Goal: Task Accomplishment & Management: Manage account settings

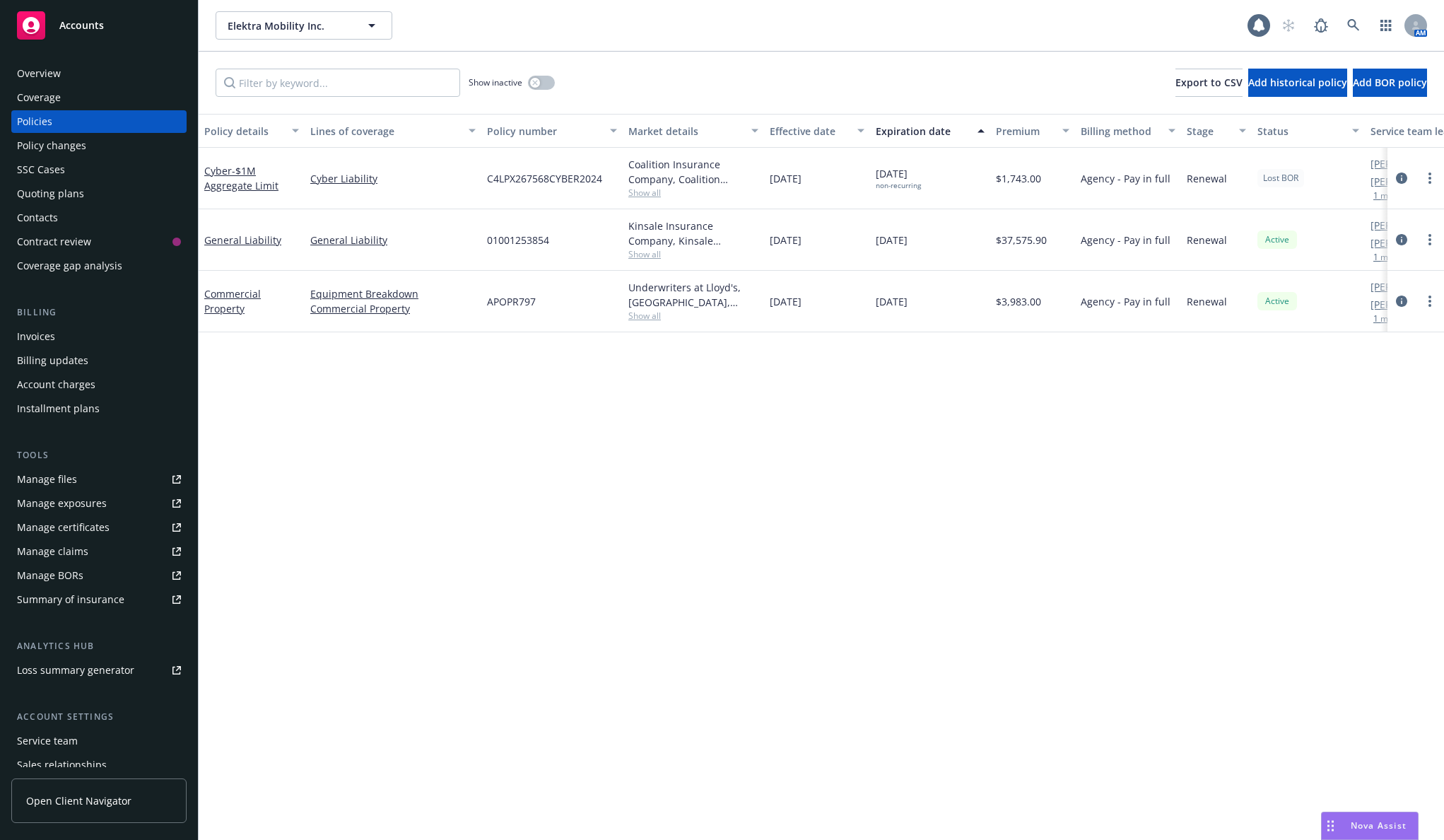
click at [91, 349] on div "Billing updates" at bounding box center [98, 360] width 164 height 23
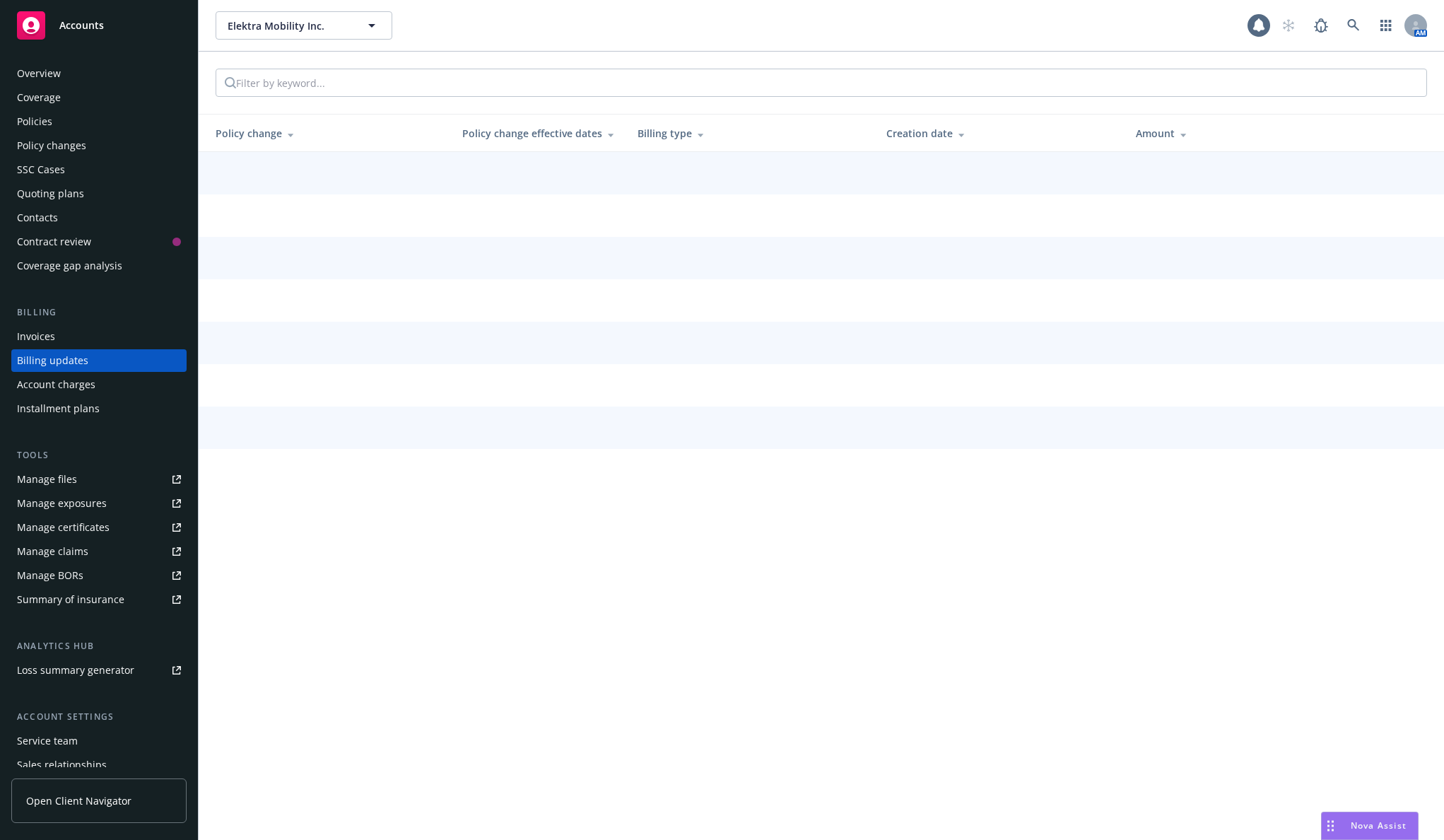
click at [91, 331] on div "Invoices" at bounding box center [98, 337] width 164 height 23
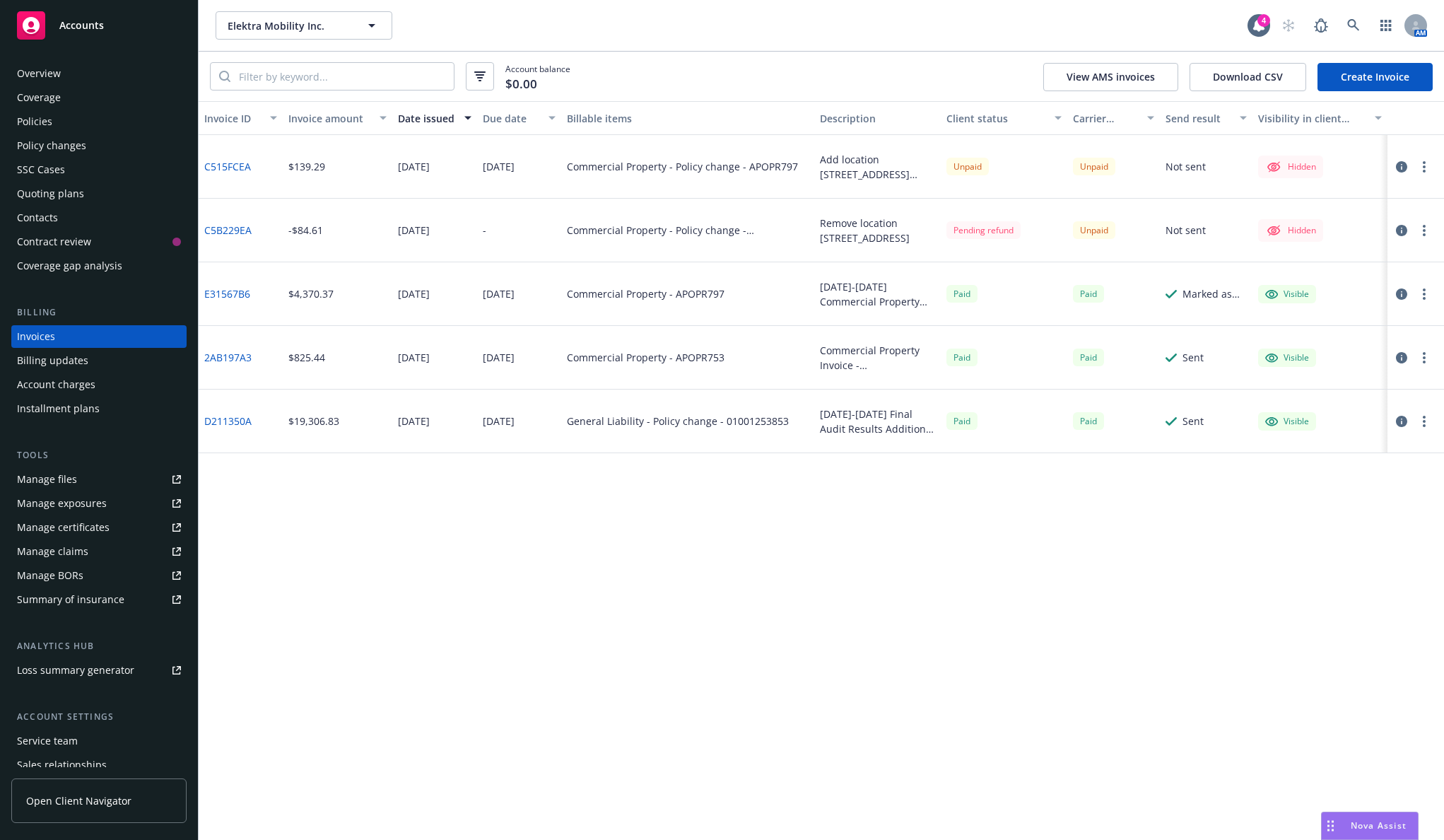
click at [1432, 163] on button "button" at bounding box center [1424, 167] width 17 height 17
click at [1341, 285] on link "Make it visible in client dash" at bounding box center [1342, 281] width 181 height 28
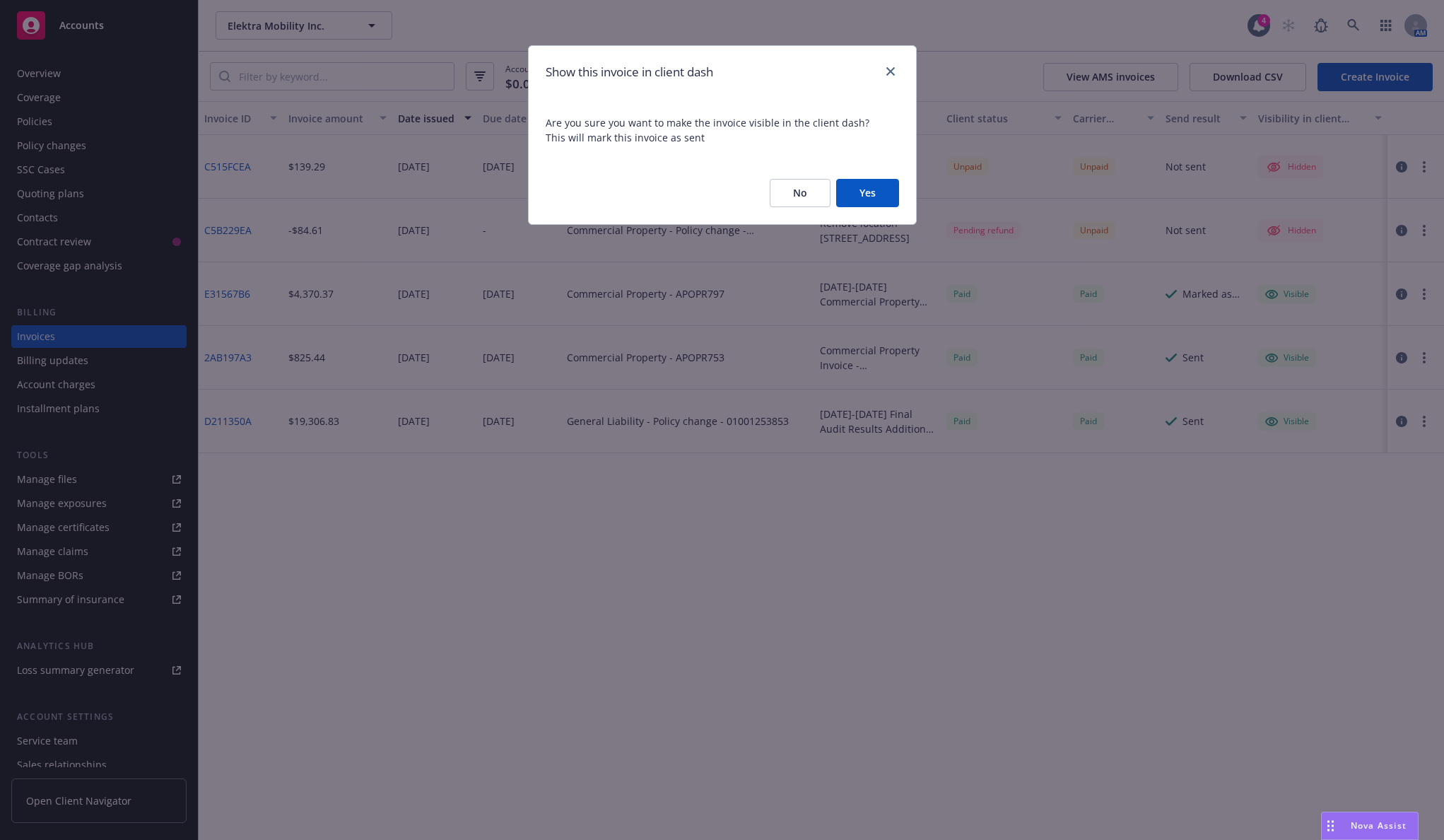
click at [879, 192] on button "Yes" at bounding box center [868, 193] width 63 height 28
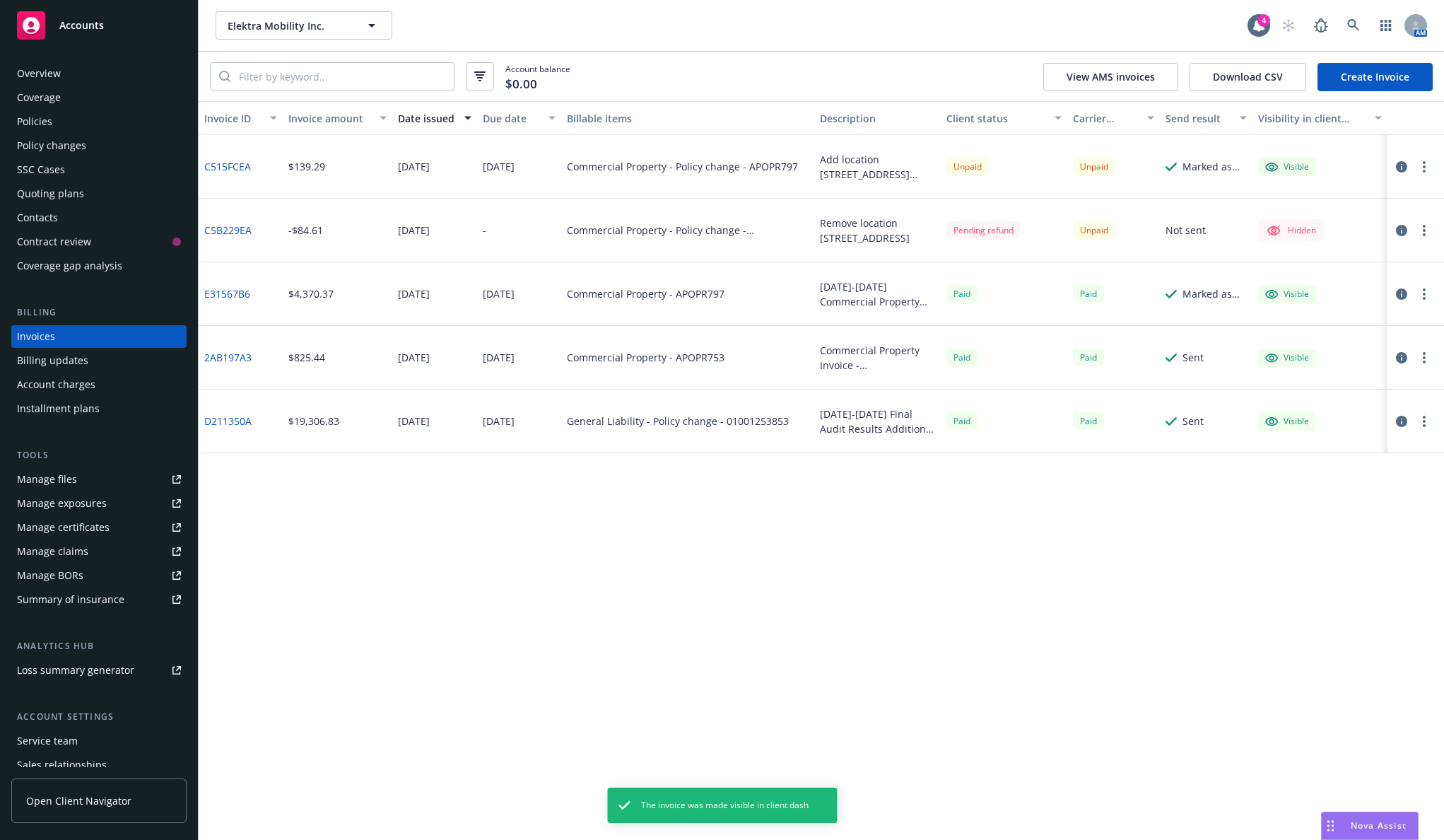
click at [245, 161] on link "C515FCEA" at bounding box center [227, 166] width 46 height 15
click at [92, 213] on div "Contacts" at bounding box center [98, 217] width 164 height 23
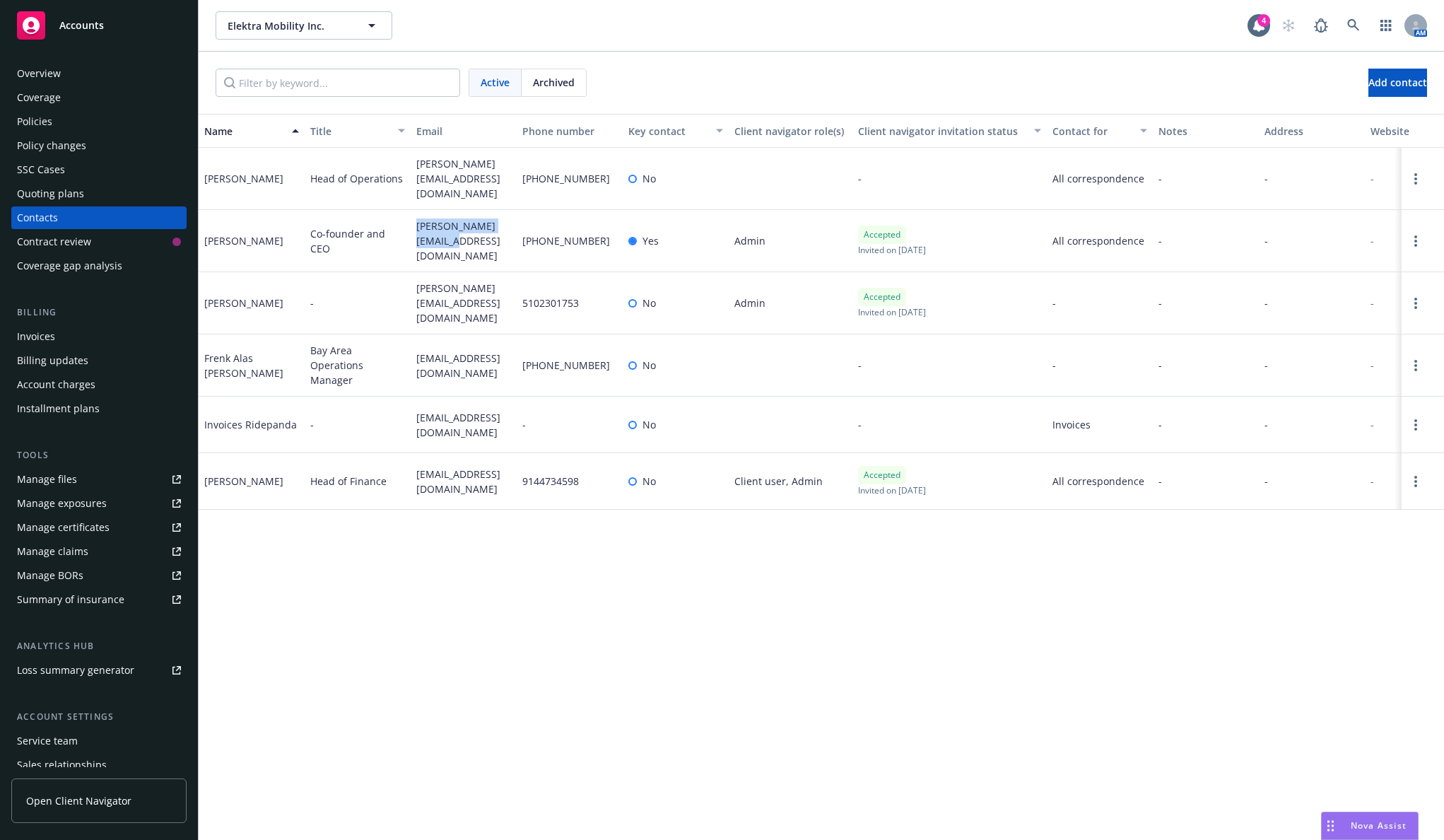
drag, startPoint x: 440, startPoint y: 233, endPoint x: 416, endPoint y: 221, distance: 26.8
click at [416, 221] on span "chinmay@ridepanda.com" at bounding box center [464, 240] width 95 height 45
copy span "chinmay@ridepanda.com"
drag, startPoint x: 445, startPoint y: 422, endPoint x: 414, endPoint y: 407, distance: 34.4
click at [414, 407] on div "ridepanda@ap.ramp.com" at bounding box center [463, 424] width 106 height 57
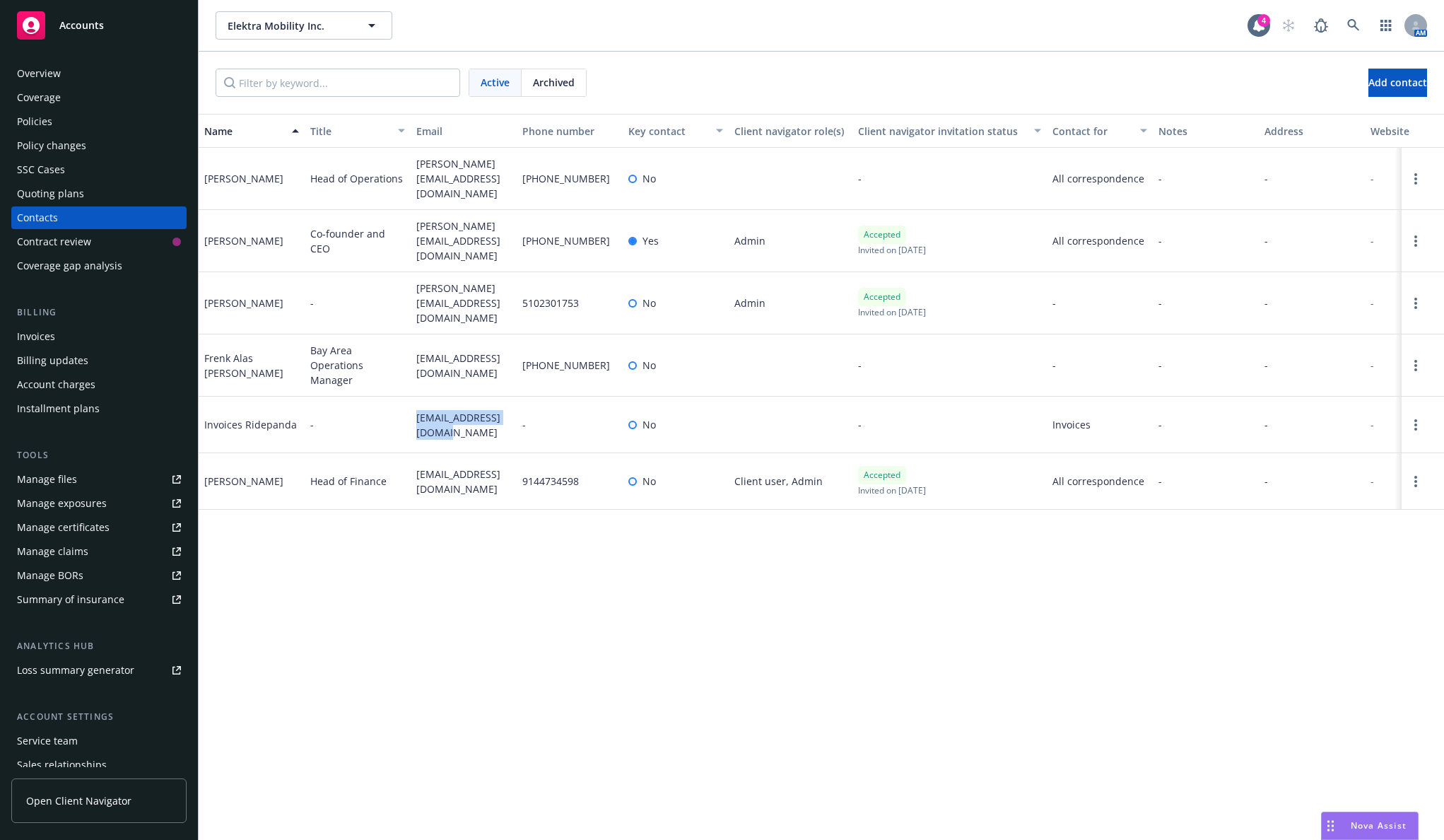
copy span "ridepanda@ap.ramp.com"
drag, startPoint x: 426, startPoint y: 475, endPoint x: 413, endPoint y: 457, distance: 22.2
click at [413, 457] on div "nick@ridepanda.com" at bounding box center [463, 481] width 106 height 57
copy span "nick@ridepanda.com"
click at [96, 343] on div "Invoices" at bounding box center [98, 337] width 164 height 23
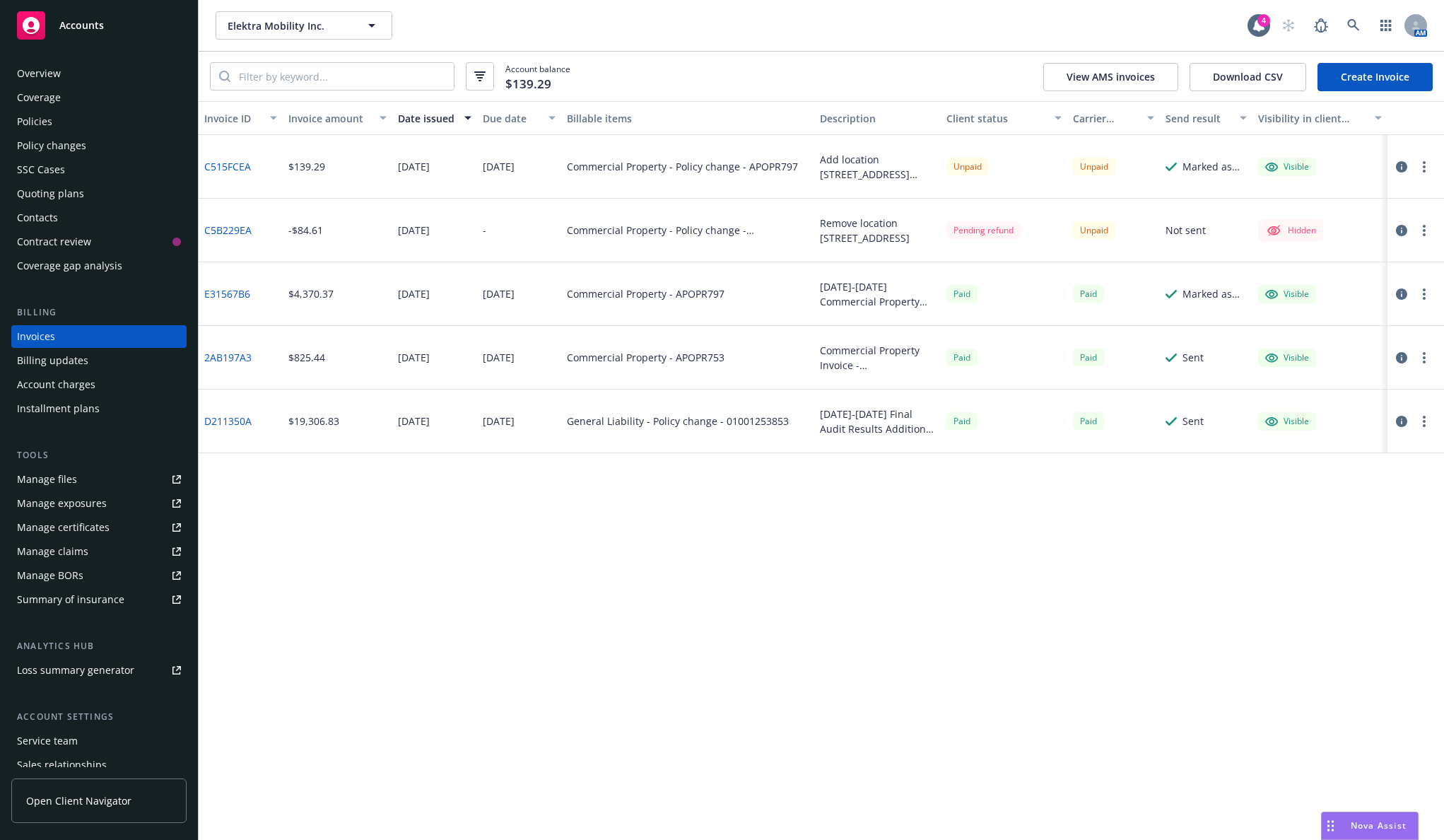
click at [1426, 155] on div at bounding box center [1416, 167] width 57 height 64
click at [1426, 162] on button "button" at bounding box center [1424, 167] width 17 height 17
click at [1310, 256] on link "Copy invoice URL" at bounding box center [1342, 253] width 181 height 28
click at [1423, 171] on icon "button" at bounding box center [1424, 167] width 3 height 11
click at [1331, 359] on link "Copy logging email" at bounding box center [1342, 366] width 181 height 28
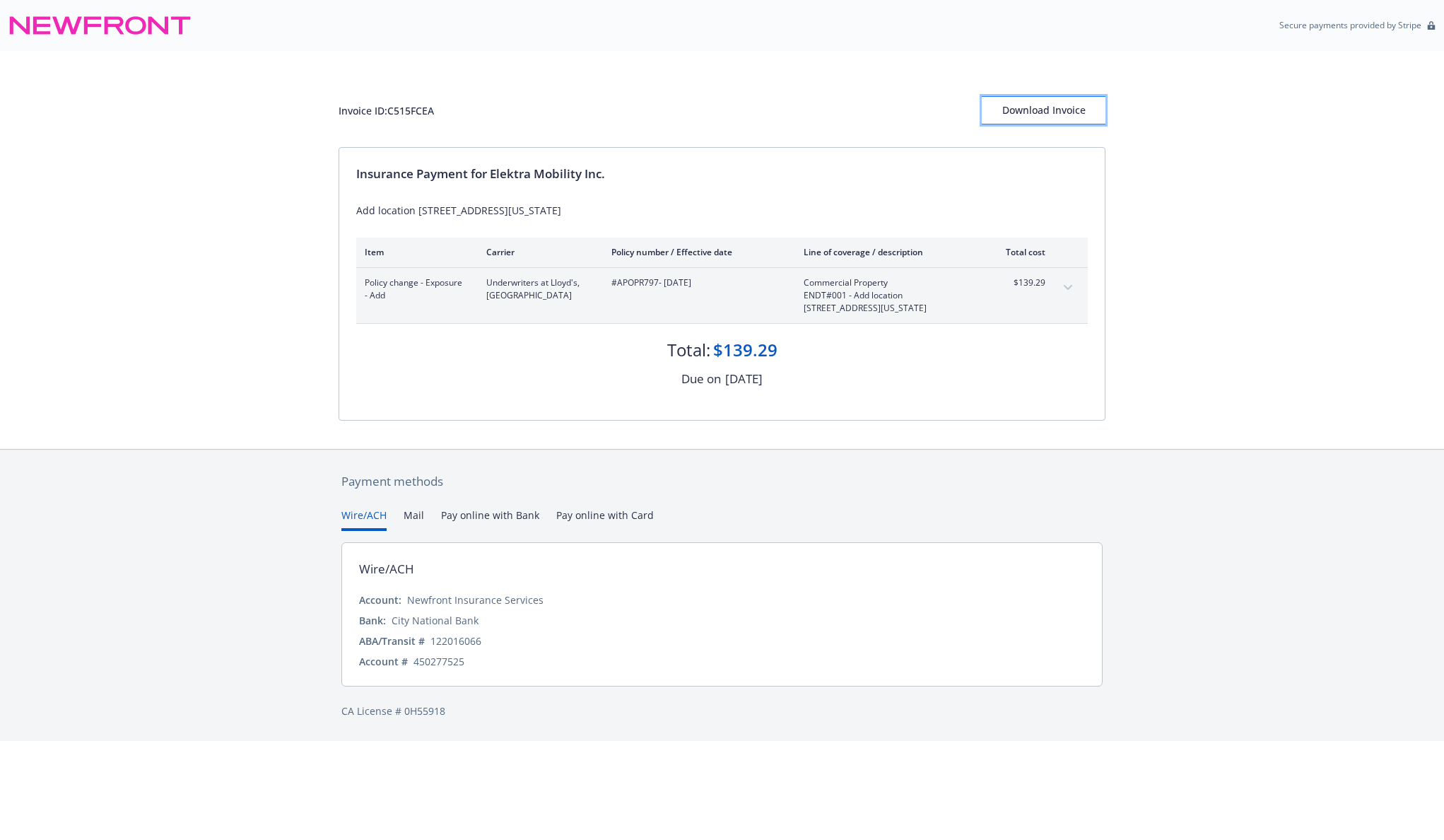
click at [1037, 115] on div "Download Invoice" at bounding box center [1043, 110] width 124 height 27
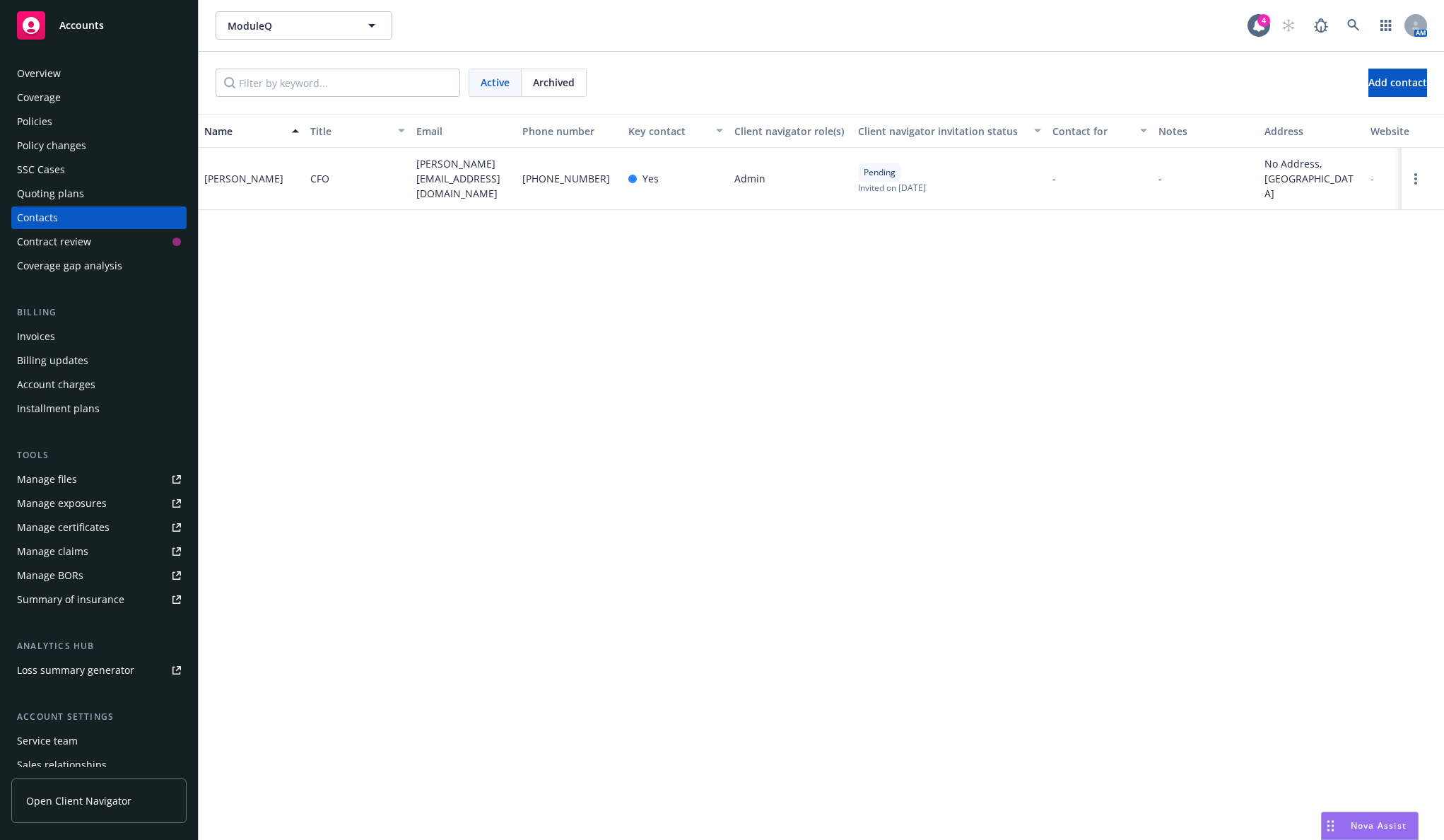
click at [152, 129] on div "Policies" at bounding box center [98, 122] width 164 height 23
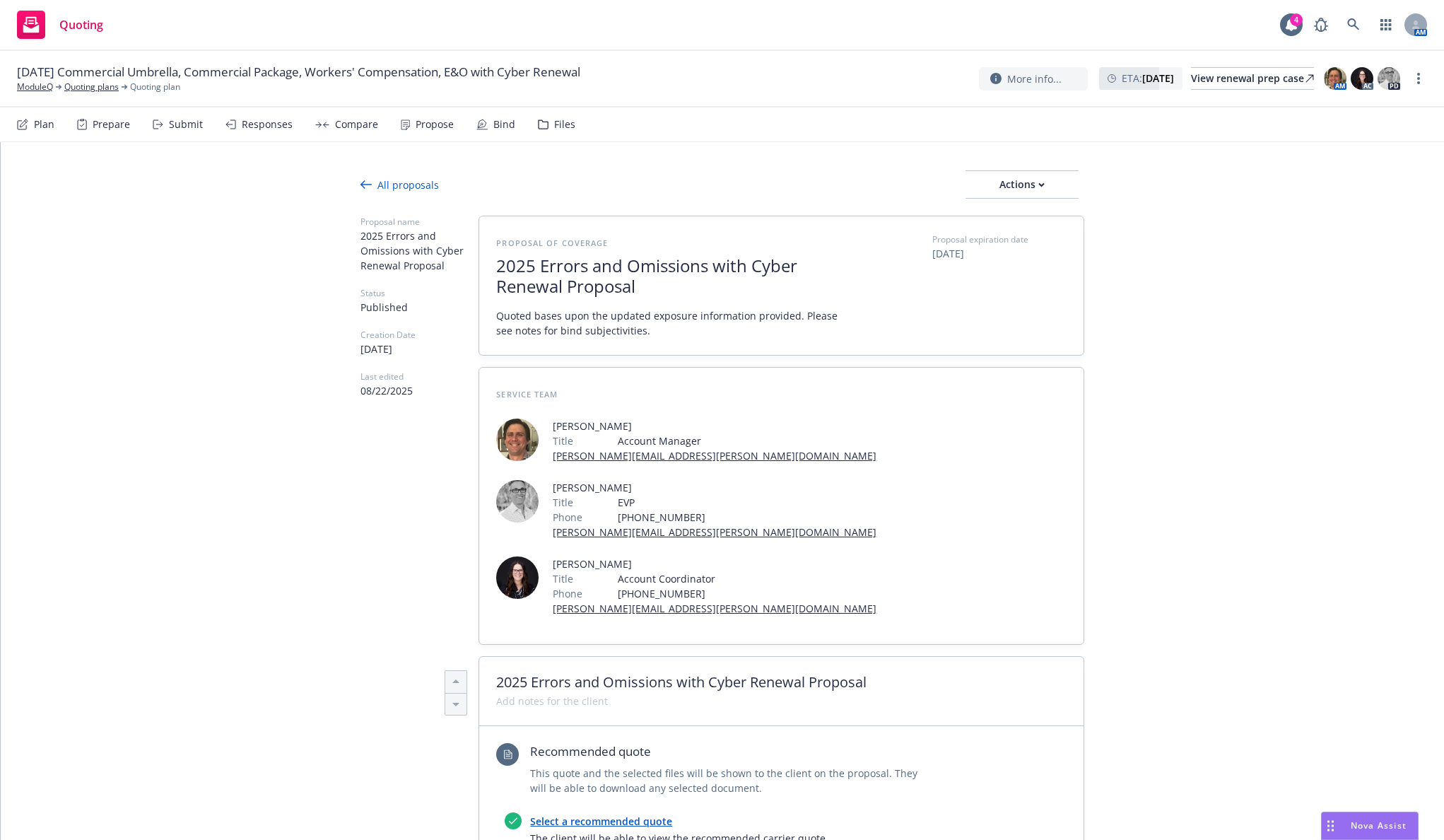
click at [416, 183] on div "All proposals" at bounding box center [400, 184] width 79 height 15
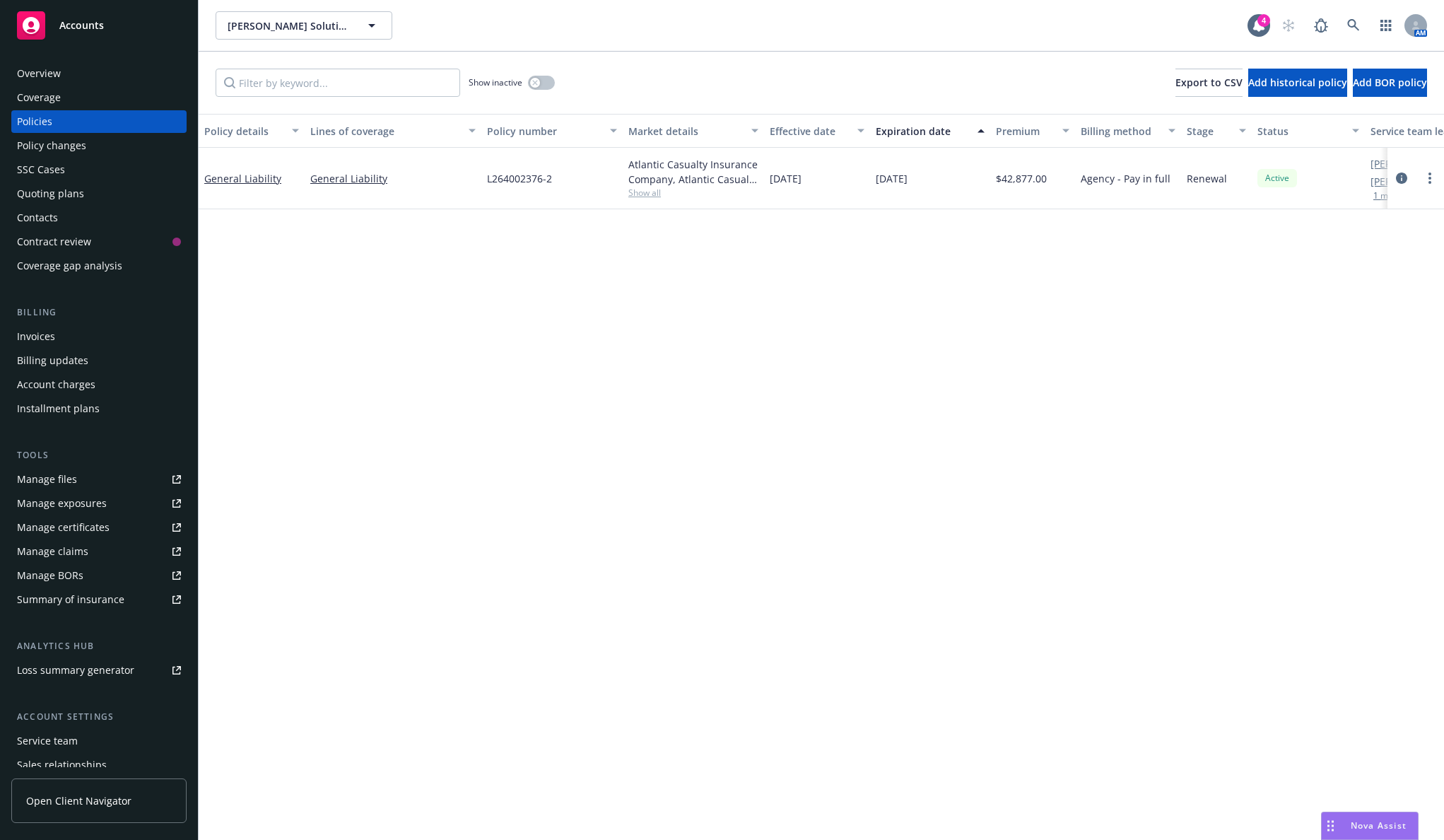
click at [225, 389] on div "Policy details Lines of coverage Policy number Market details Effective date Ex…" at bounding box center [822, 477] width 1246 height 726
click at [272, 316] on div "Policy details Lines of coverage Policy number Market details Effective date Ex…" at bounding box center [822, 477] width 1246 height 726
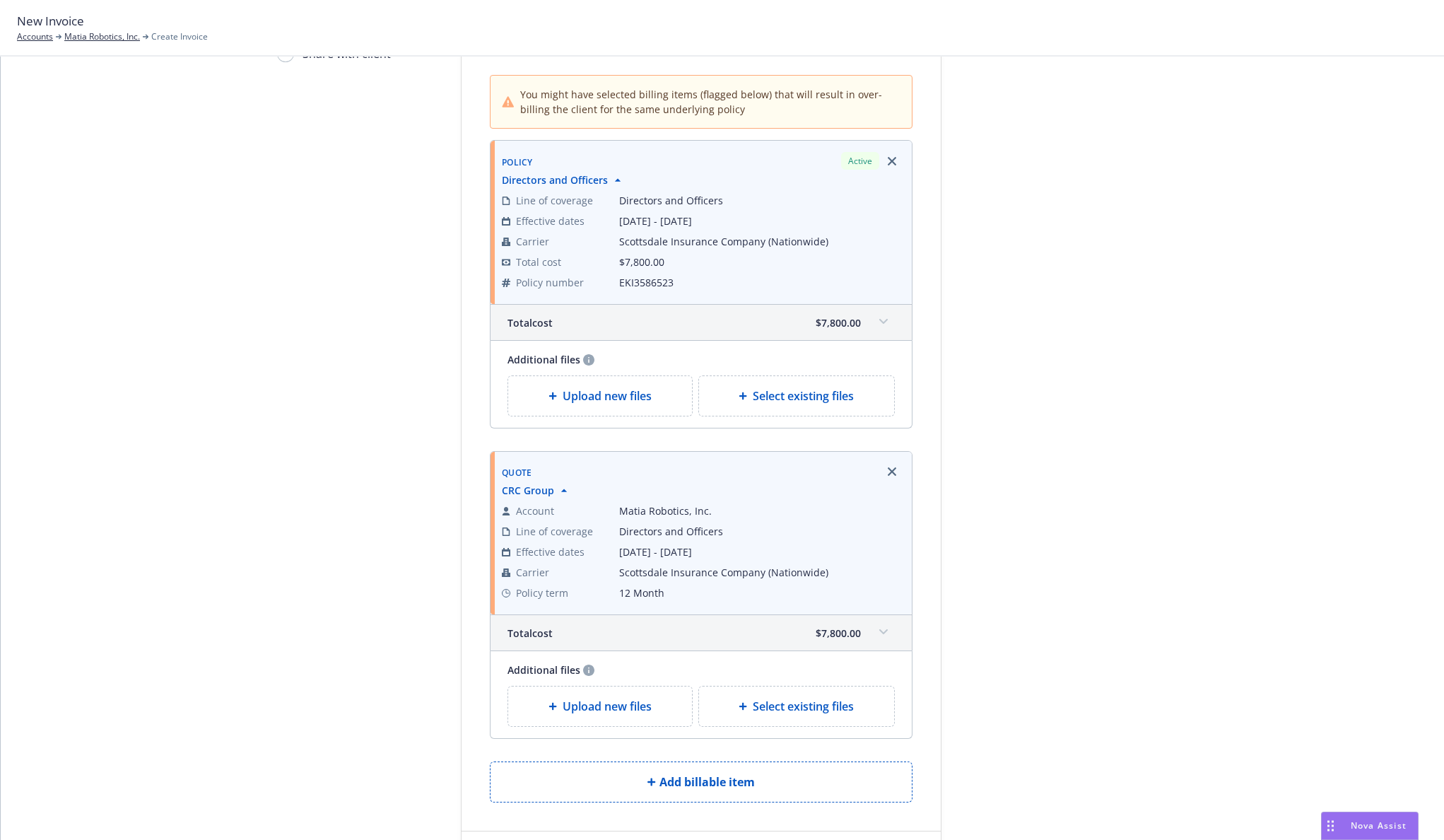
scroll to position [141, 0]
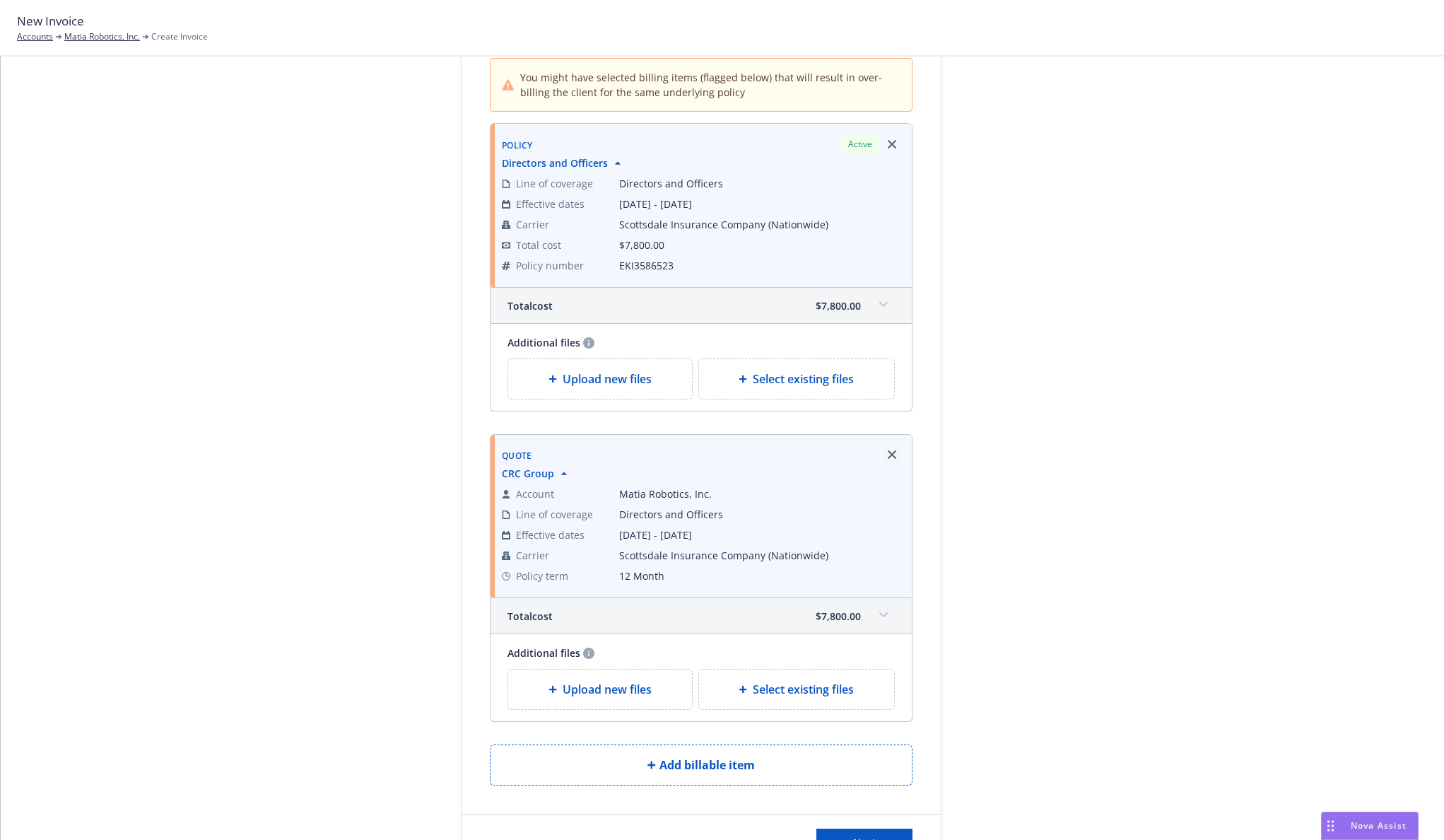
click at [890, 452] on icon "Remove browser" at bounding box center [893, 455] width 9 height 9
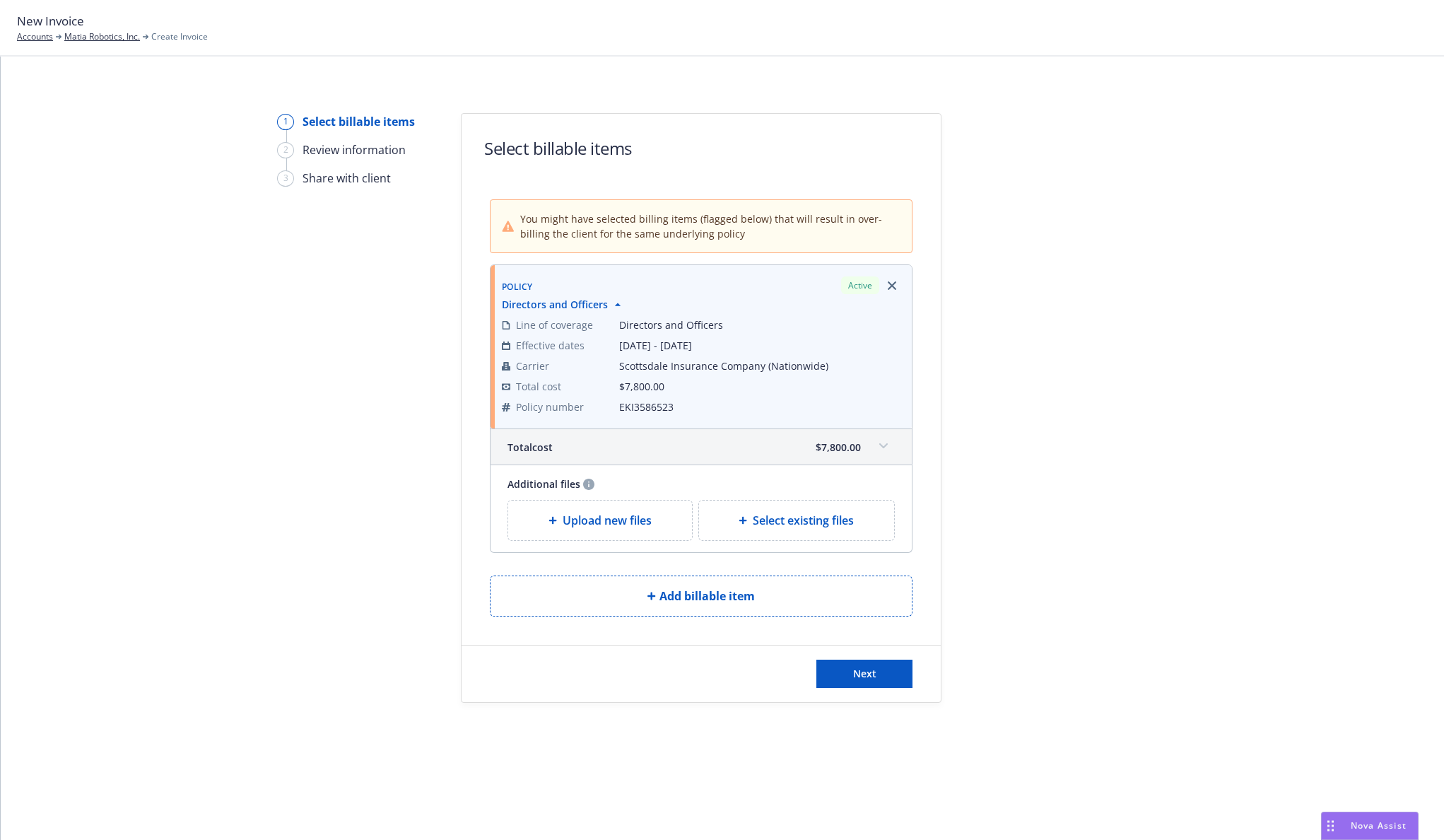
scroll to position [0, 0]
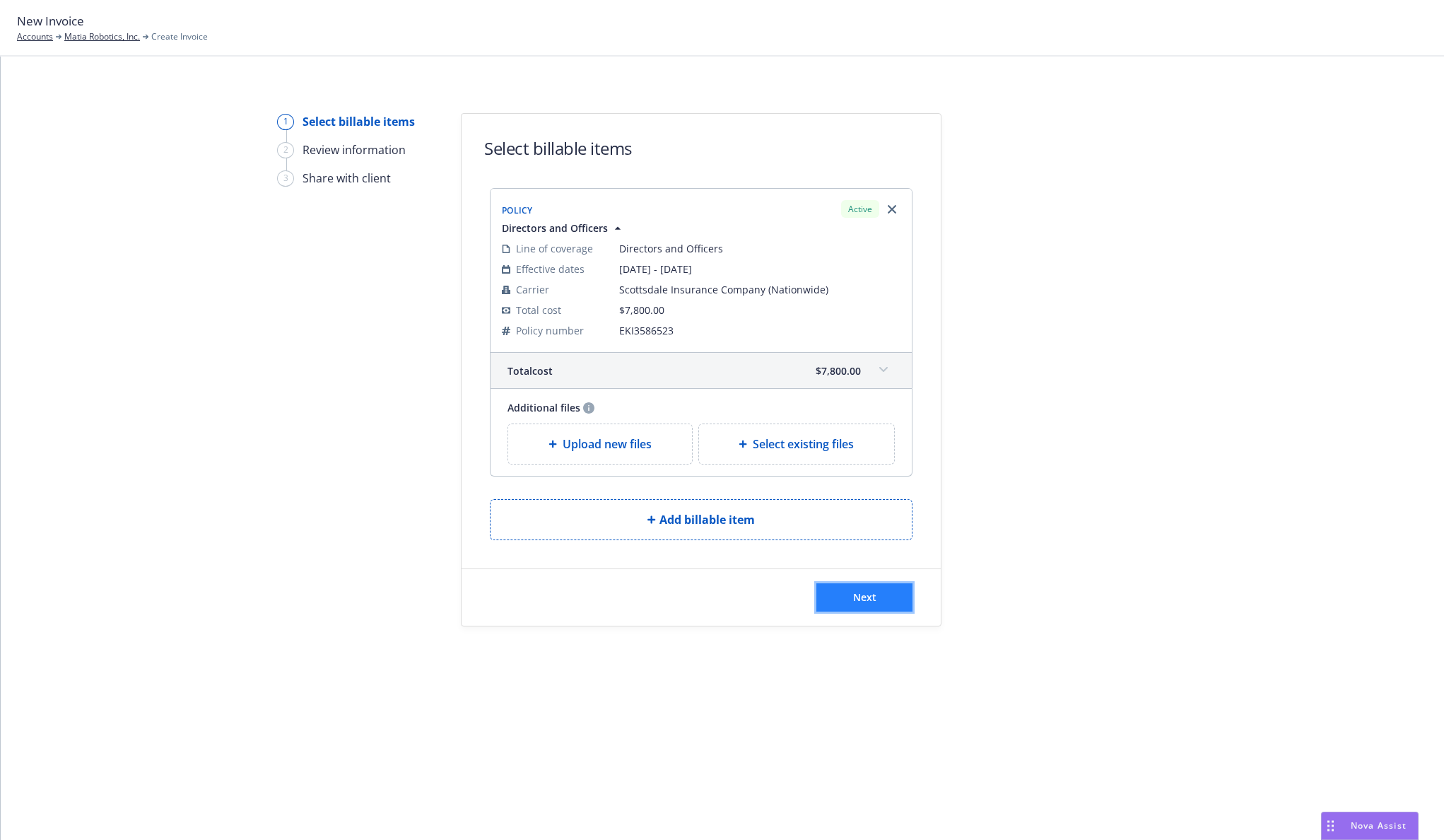
click at [851, 594] on button "Next" at bounding box center [864, 597] width 96 height 28
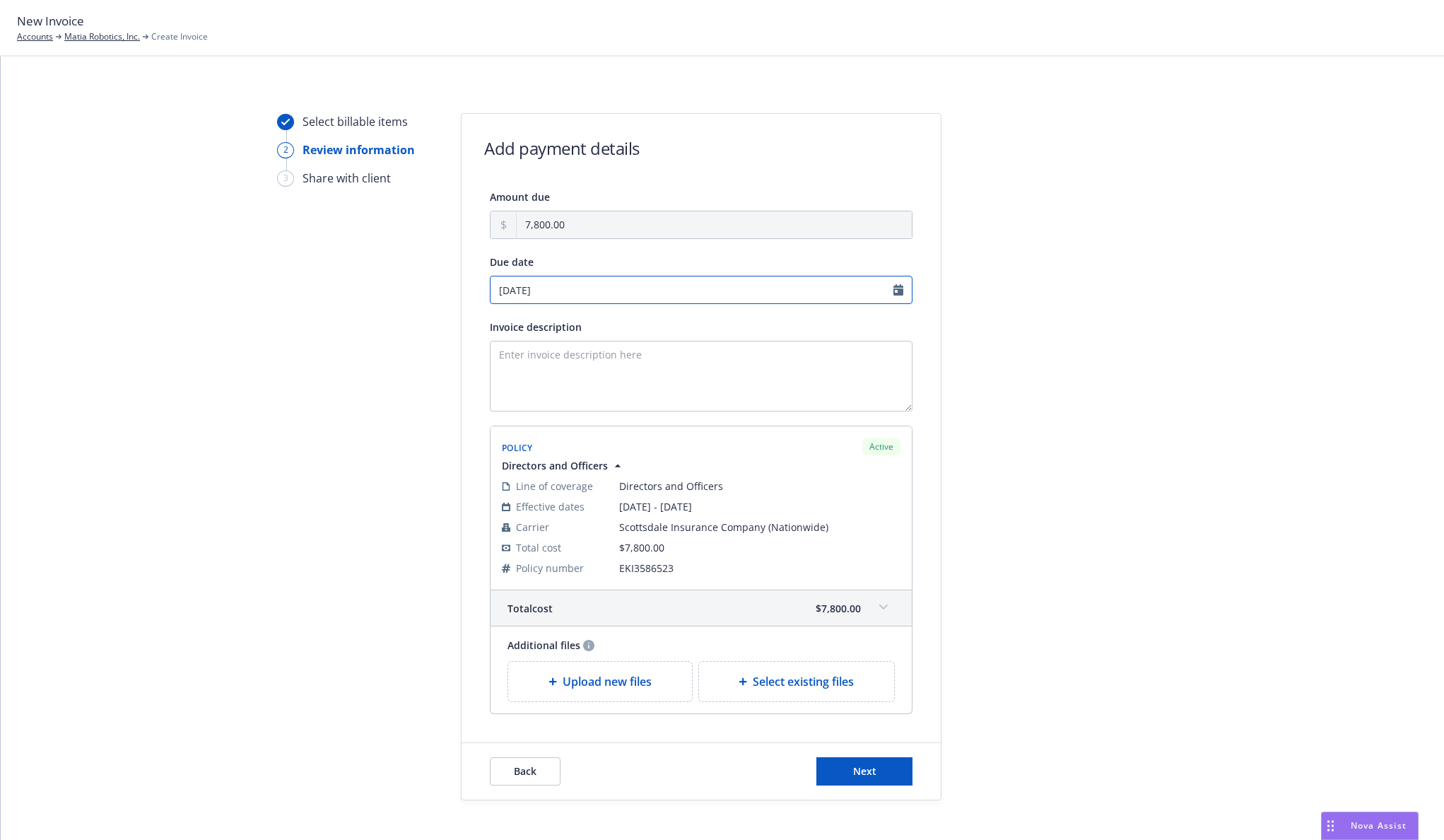
click at [893, 288] on input "[DATE]" at bounding box center [701, 289] width 423 height 28
select select "September"
select select "2025"
click at [552, 384] on span "9" at bounding box center [546, 387] width 19 height 18
type input "[DATE]"
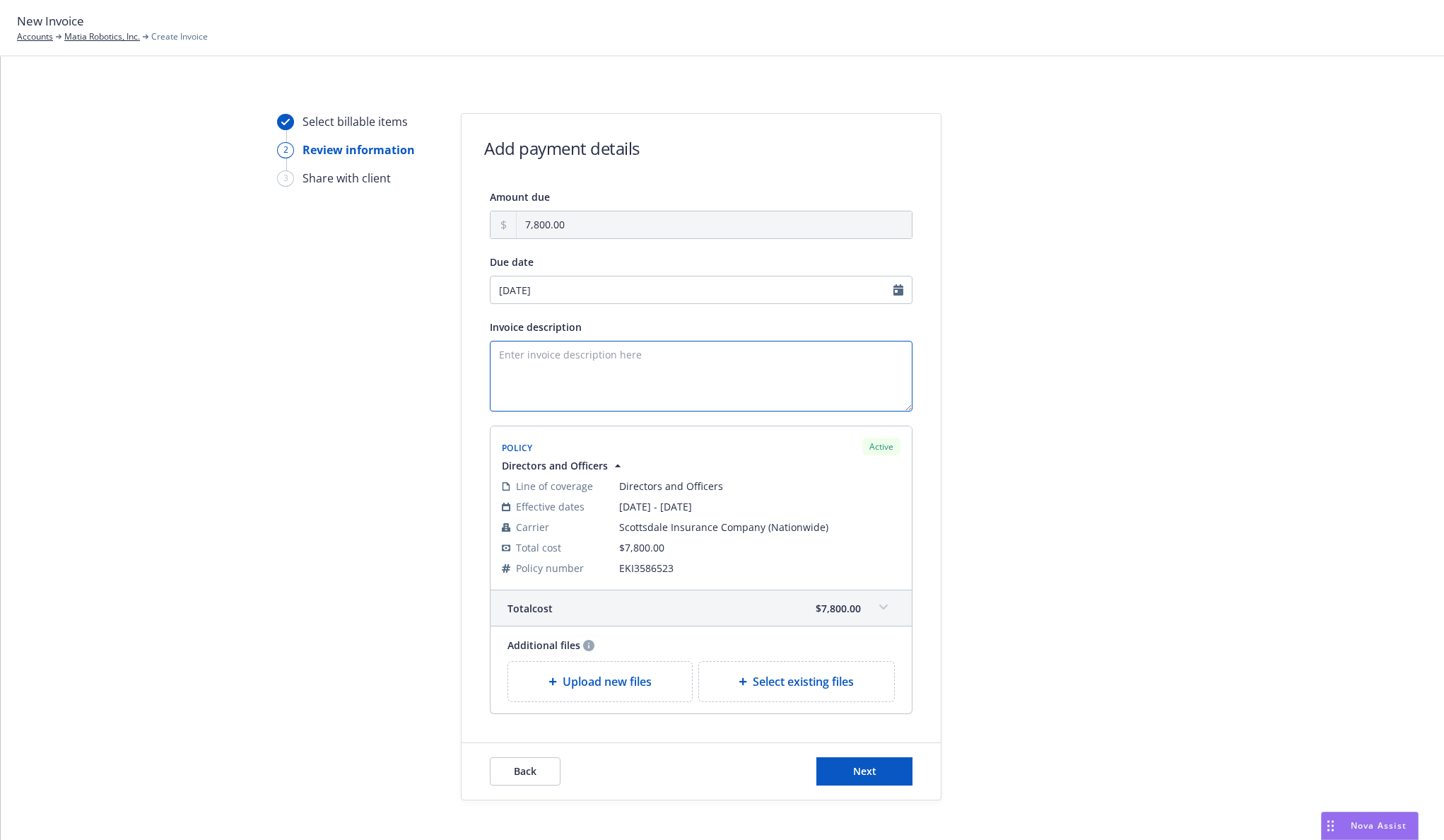
click at [560, 379] on textarea "Invoice description" at bounding box center [701, 376] width 423 height 71
type textarea "[DATE]-[DATE] Directors and Officers Renewal"
click at [883, 778] on button "Next" at bounding box center [864, 772] width 96 height 28
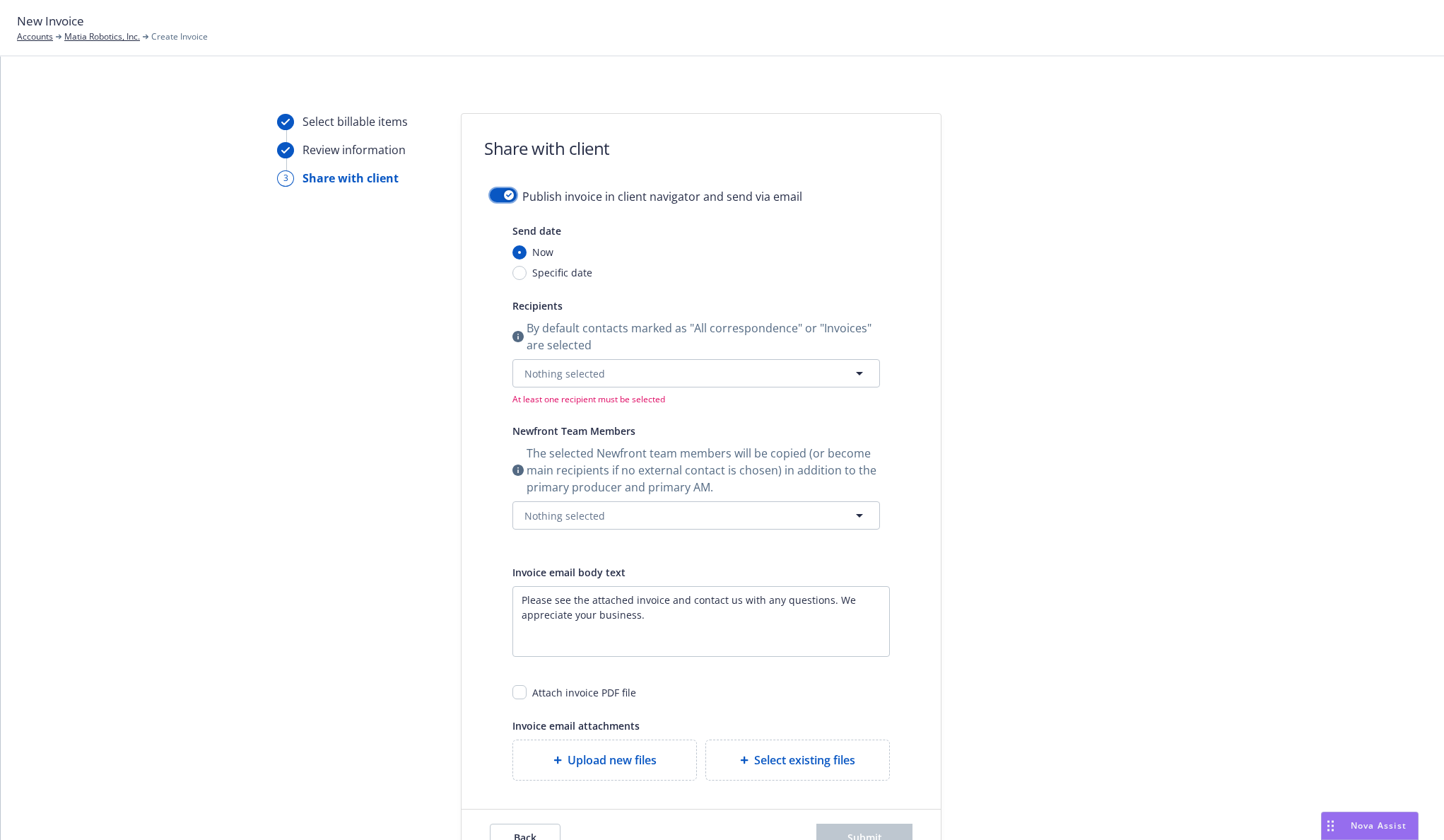
click at [506, 196] on icon "button" at bounding box center [509, 195] width 5 height 4
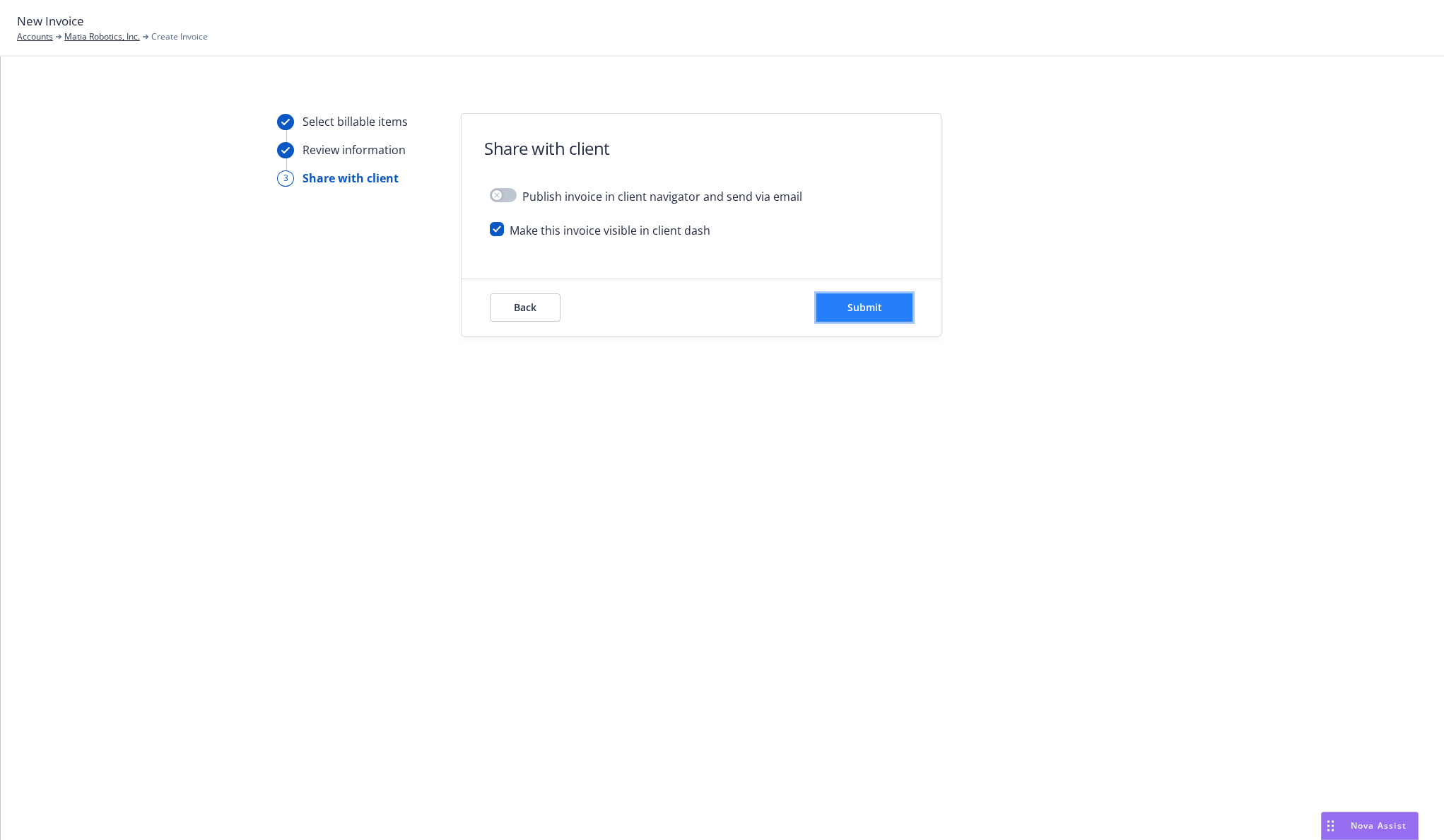
click at [862, 312] on span "Submit" at bounding box center [865, 307] width 35 height 13
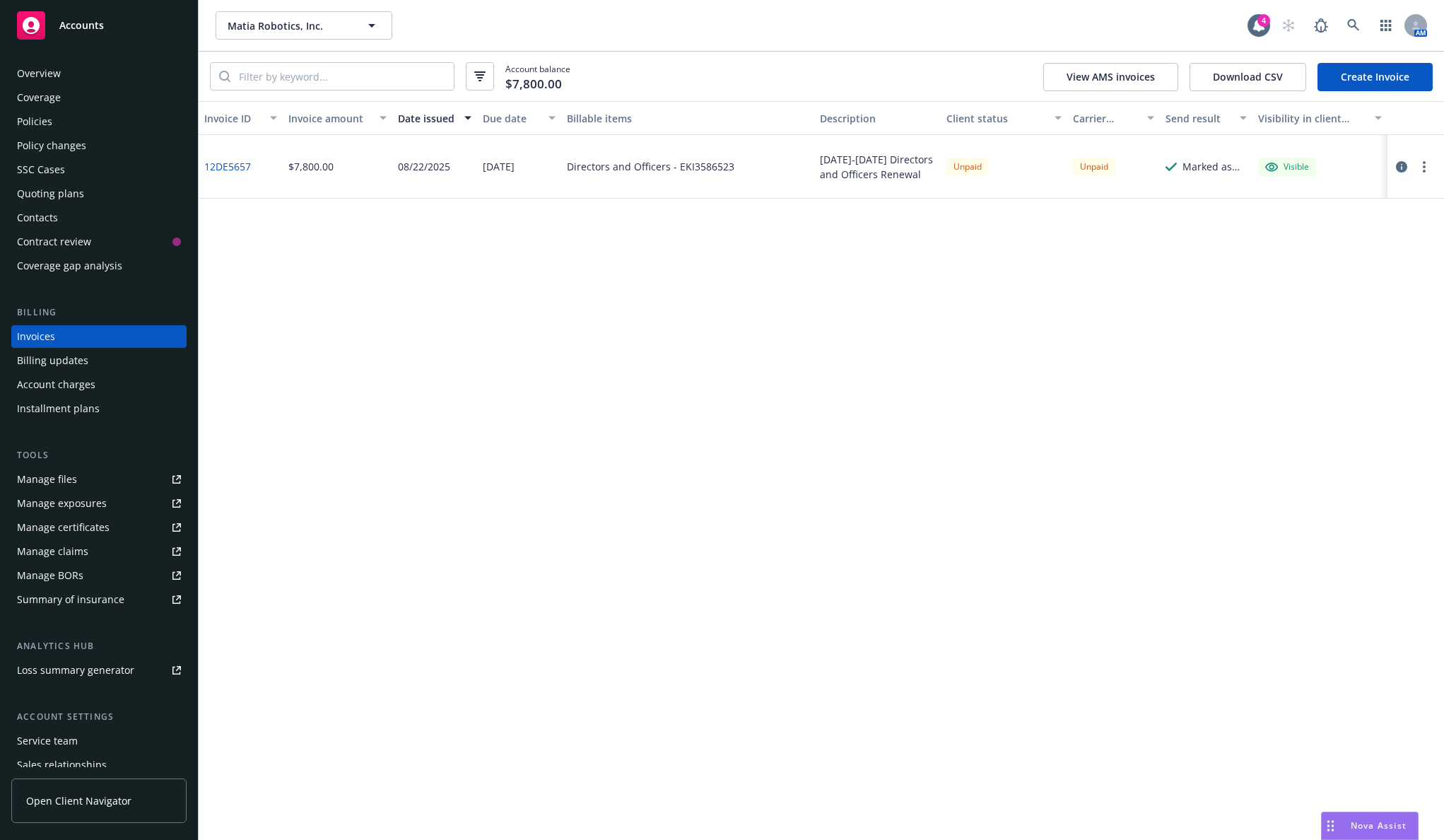
click at [95, 191] on div "Quoting plans" at bounding box center [98, 194] width 164 height 23
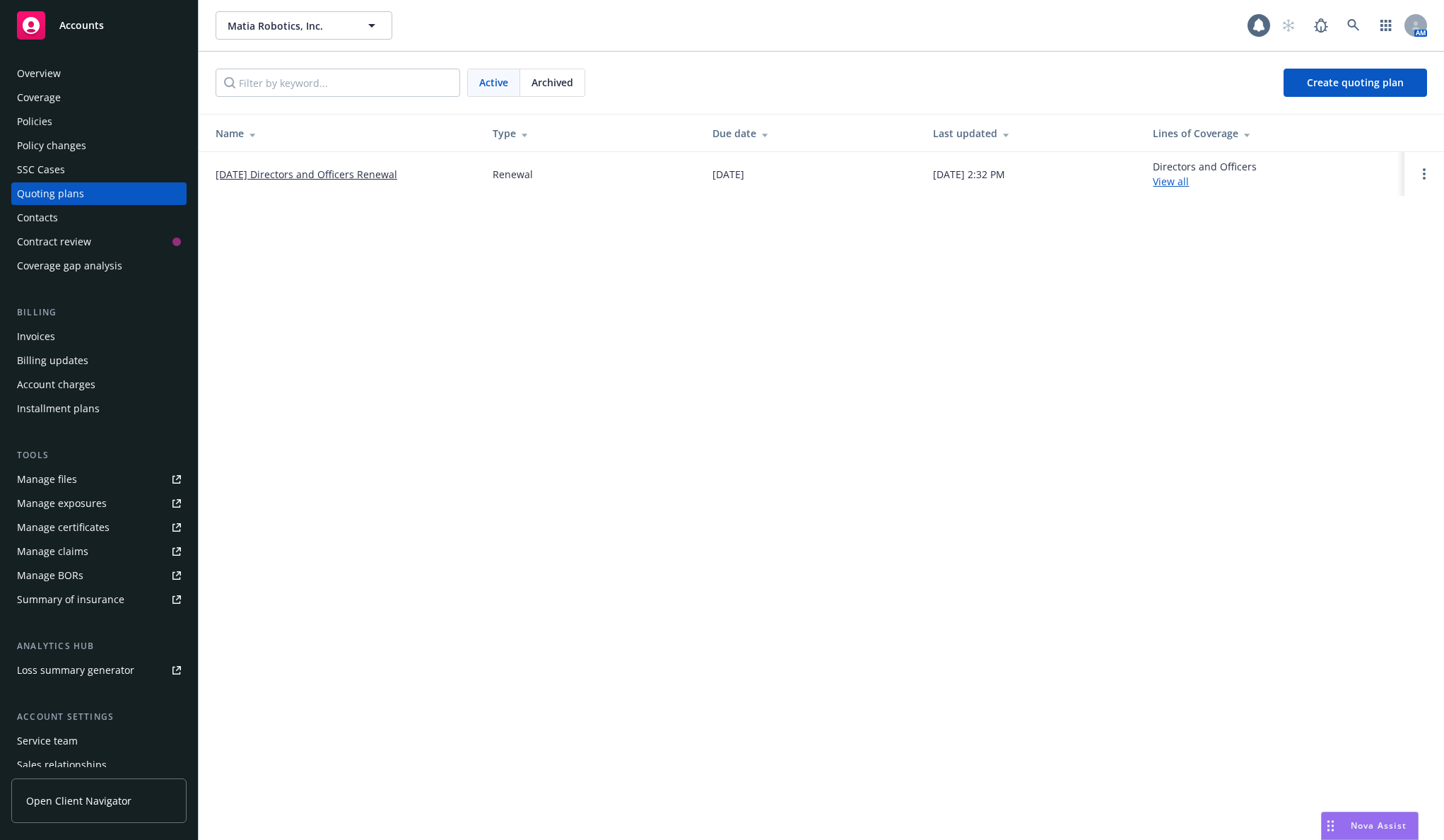
click at [369, 172] on link "[DATE] Directors and Officers Renewal" at bounding box center [306, 174] width 181 height 15
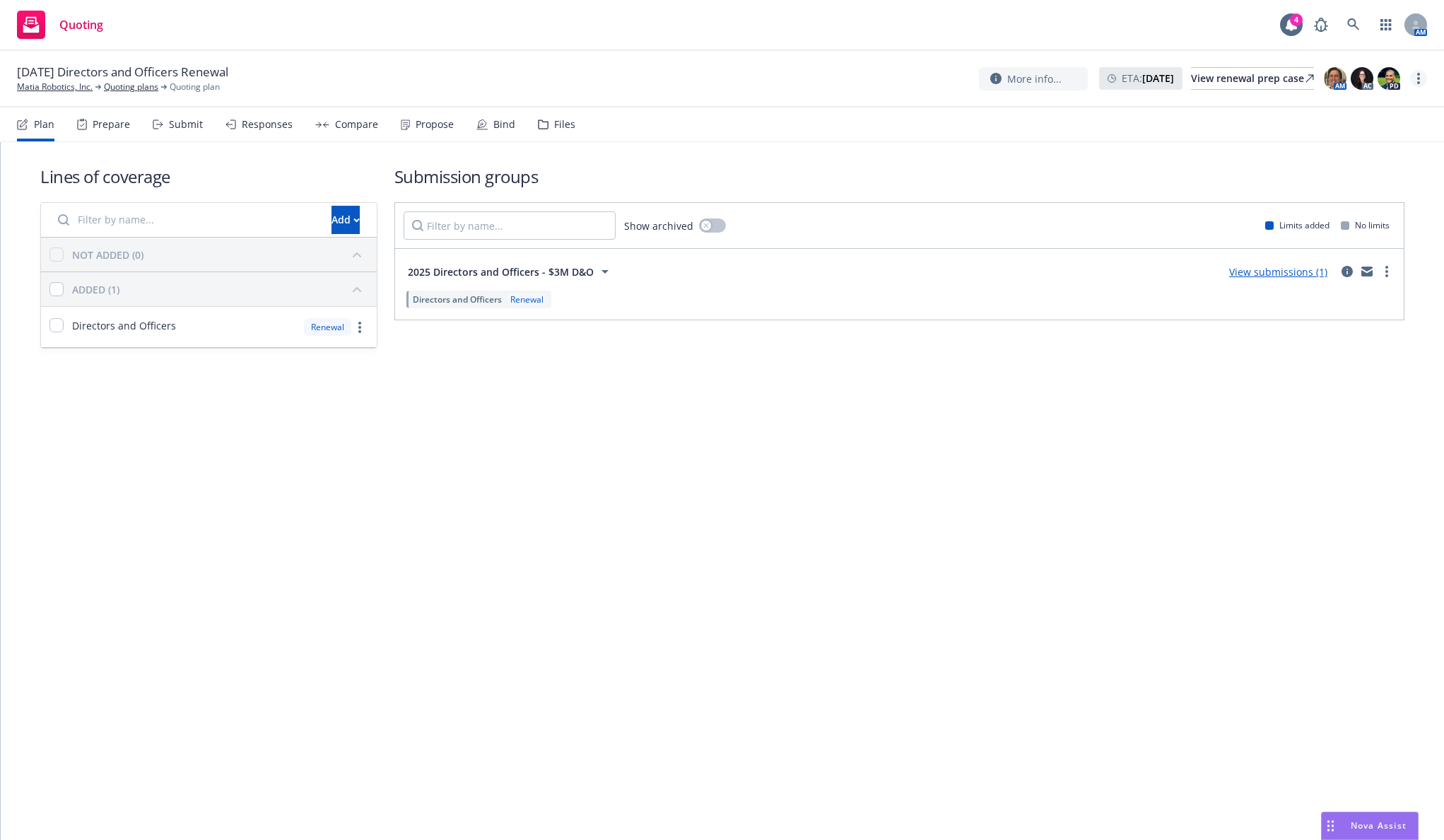
click at [1419, 78] on circle "more" at bounding box center [1419, 78] width 3 height 3
click at [1347, 187] on link "Archive quoting plan" at bounding box center [1348, 192] width 158 height 28
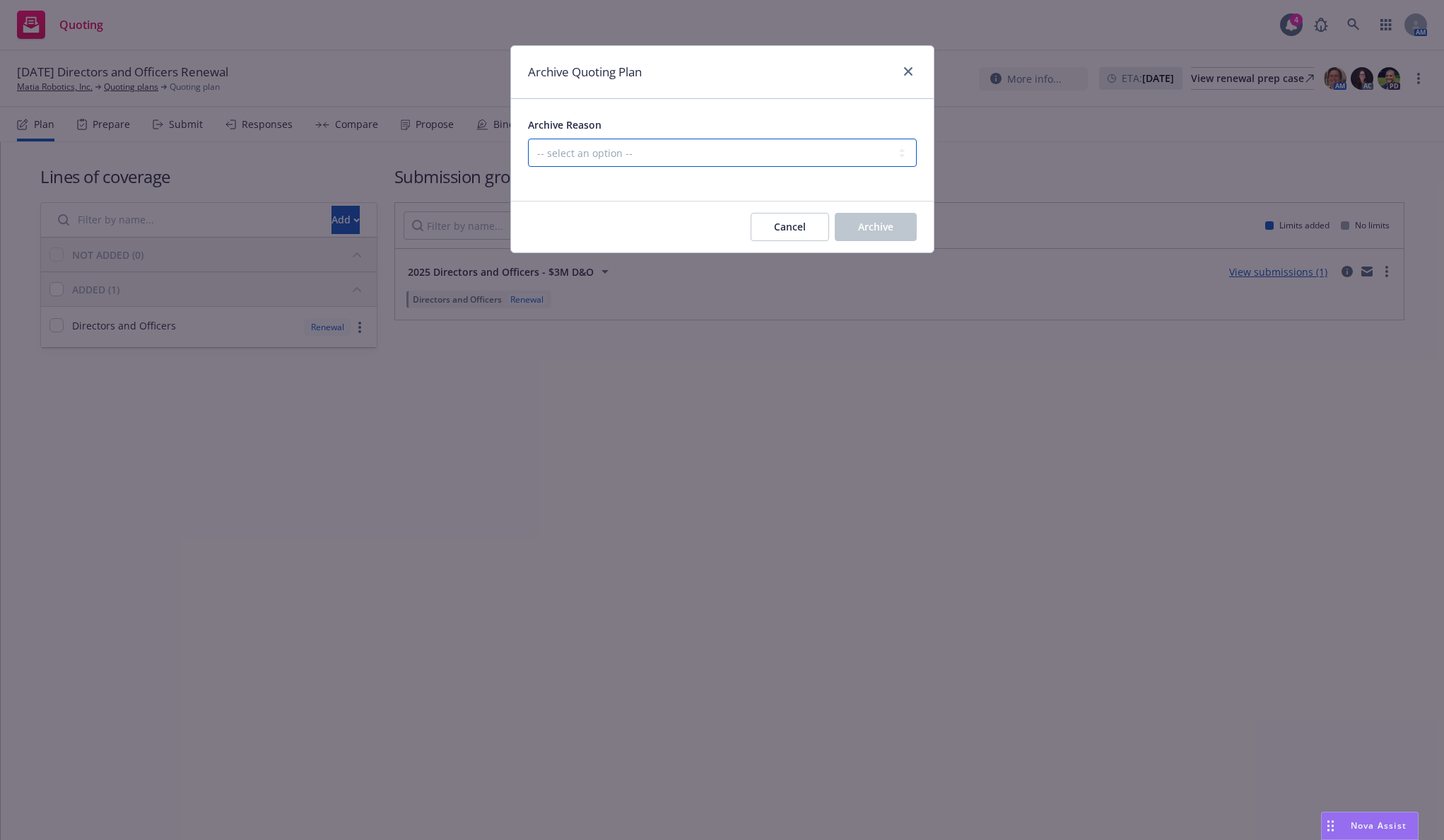
drag, startPoint x: 865, startPoint y: 155, endPoint x: 863, endPoint y: 164, distance: 9.2
click at [865, 155] on select "-- select an option -- All policies in this renewal plan are auto-renewed Creat…" at bounding box center [722, 153] width 388 height 28
select select "ARCHIVED_RENEWAL_COMPLETED"
click at [528, 139] on select "-- select an option -- All policies in this renewal plan are auto-renewed Creat…" at bounding box center [722, 153] width 388 height 28
click at [876, 217] on button "Archive" at bounding box center [876, 227] width 82 height 28
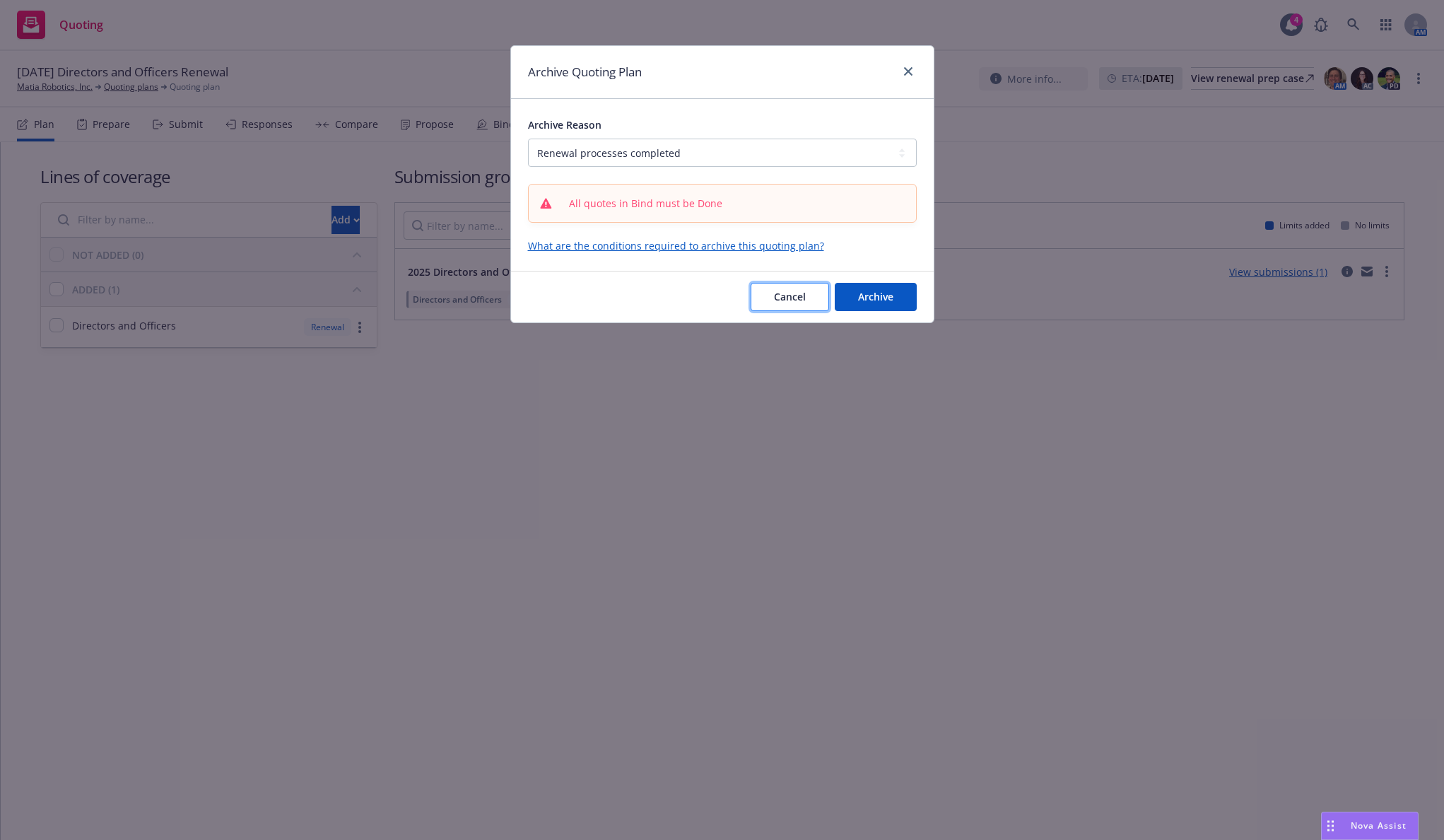
click at [781, 291] on span "Cancel" at bounding box center [790, 296] width 32 height 13
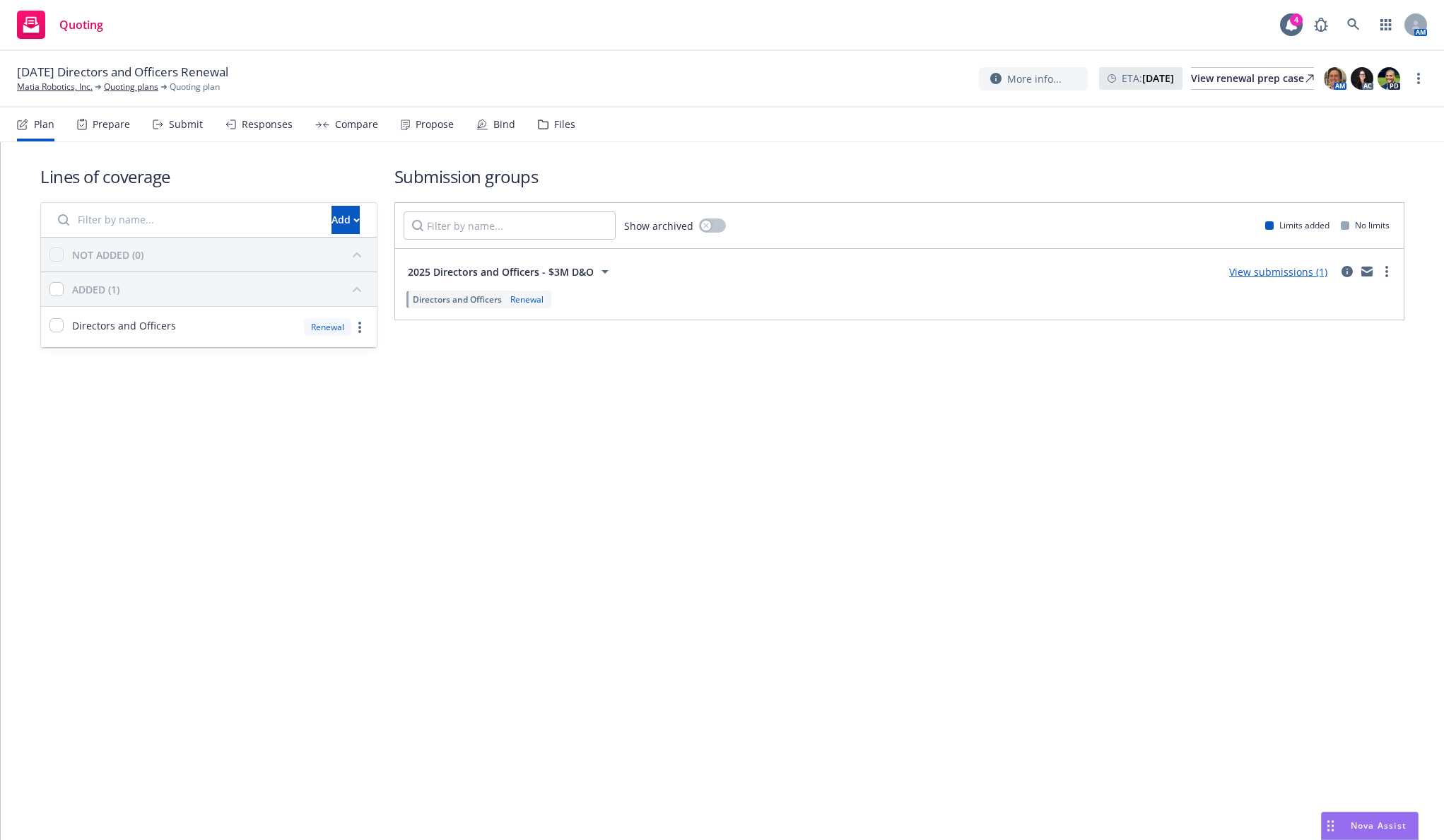
click at [480, 120] on icon at bounding box center [482, 124] width 9 height 9
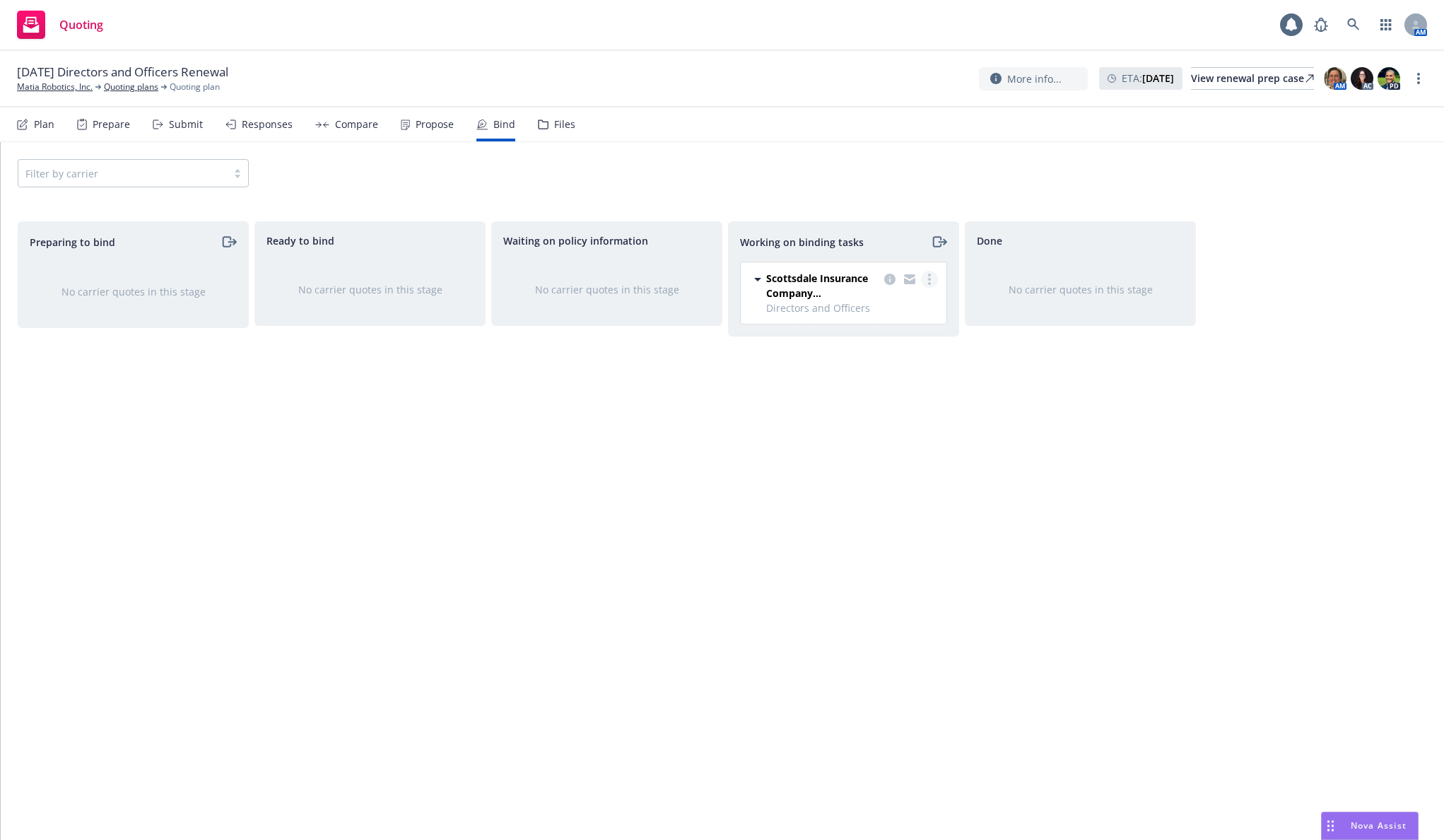
click at [935, 276] on link "more" at bounding box center [929, 279] width 17 height 17
click at [905, 338] on span "Move to done" at bounding box center [858, 337] width 98 height 13
click at [1418, 77] on icon "more" at bounding box center [1419, 78] width 3 height 11
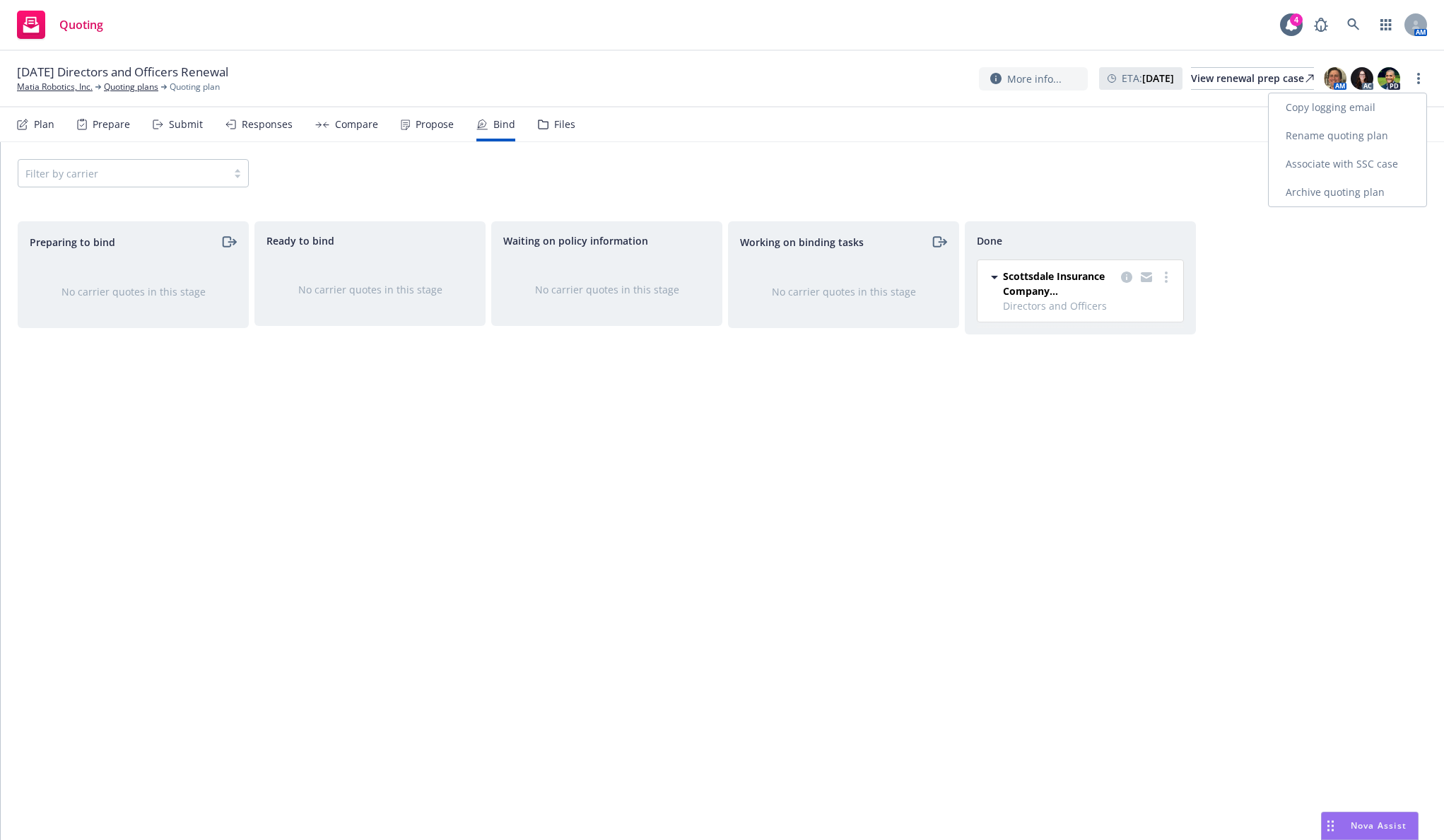
click at [1369, 184] on link "Archive quoting plan" at bounding box center [1348, 192] width 158 height 28
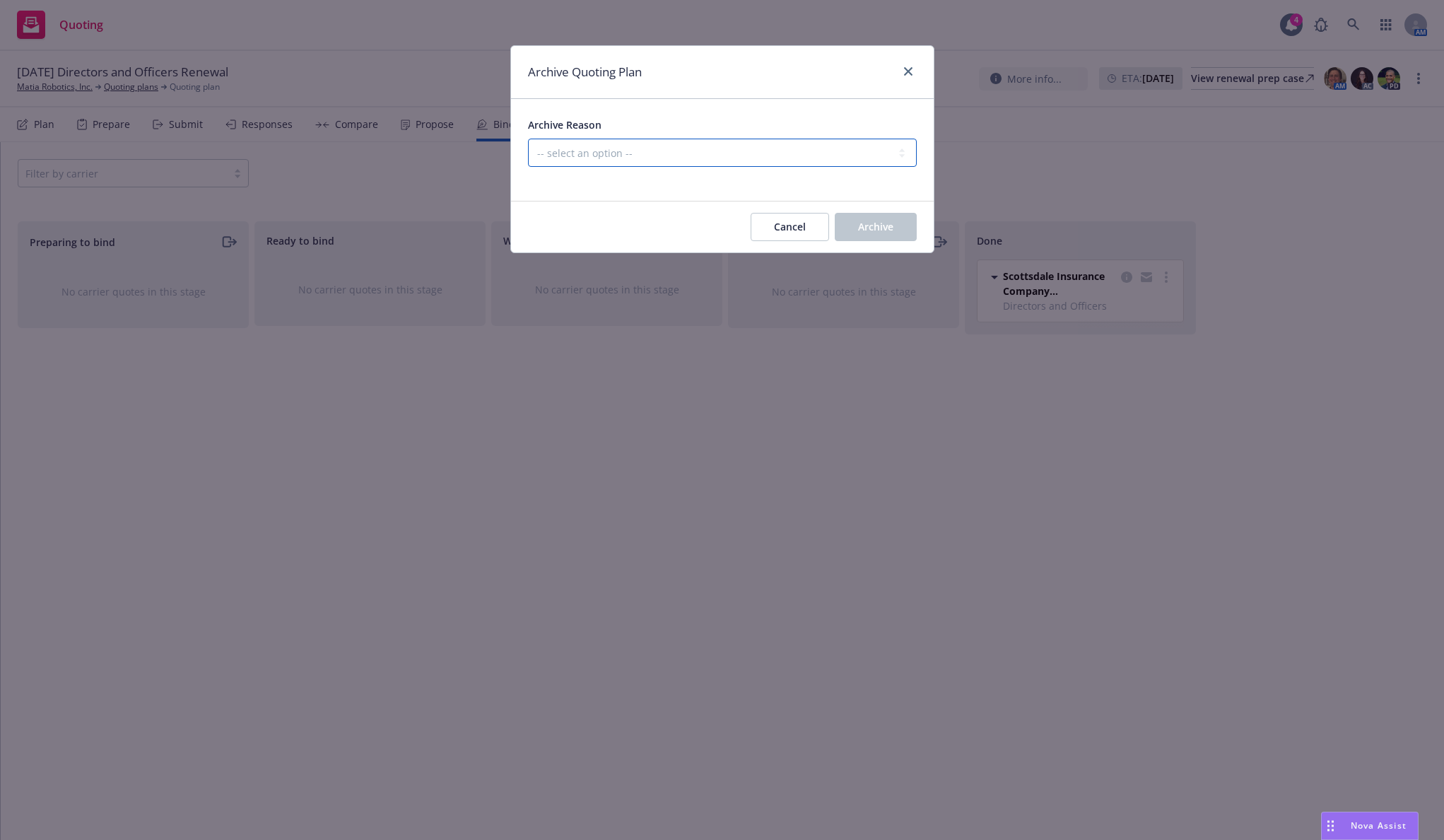
click at [722, 166] on select "-- select an option -- All policies in this renewal plan are auto-renewed Creat…" at bounding box center [722, 153] width 388 height 28
select select "ARCHIVED_RENEWAL_COMPLETED"
click at [528, 139] on select "-- select an option -- All policies in this renewal plan are auto-renewed Creat…" at bounding box center [722, 153] width 388 height 28
click at [845, 227] on button "Archive" at bounding box center [876, 227] width 82 height 28
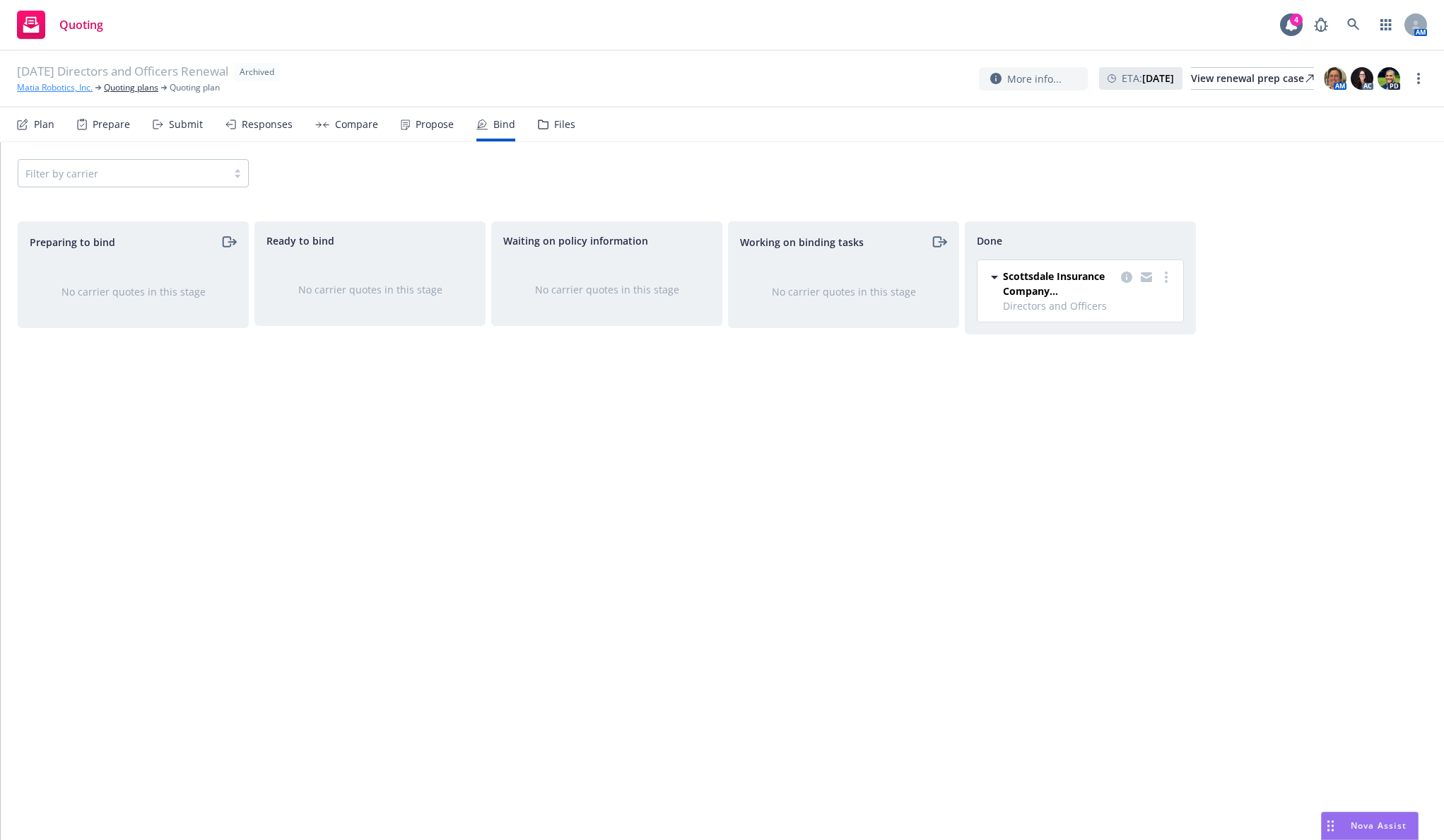
click at [57, 90] on link "Matia Robotics, Inc." at bounding box center [54, 88] width 75 height 13
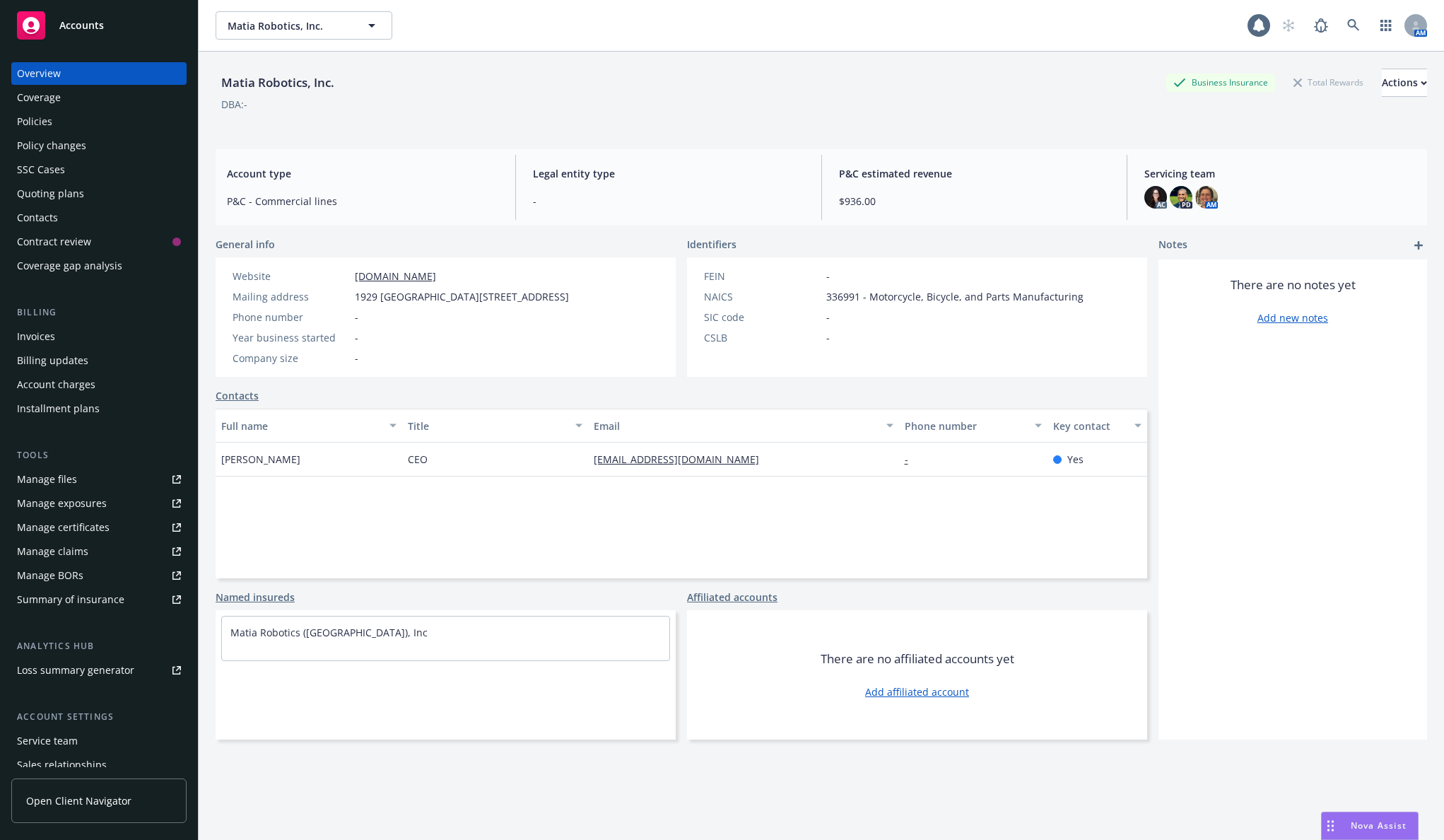
click at [73, 222] on div "Contacts" at bounding box center [98, 217] width 164 height 23
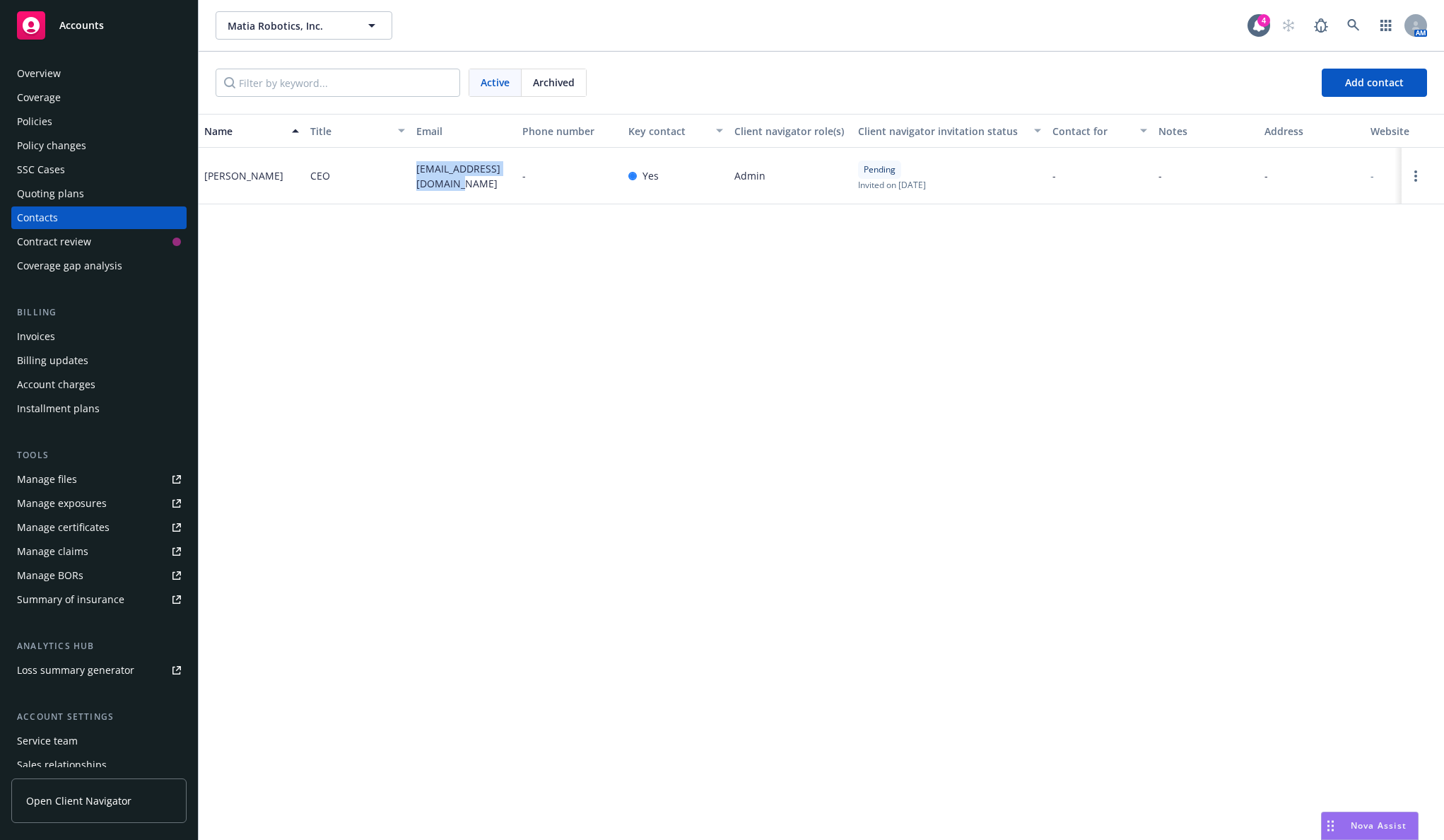
drag, startPoint x: 445, startPoint y: 185, endPoint x: 407, endPoint y: 174, distance: 39.6
click at [407, 174] on div "Steven Boal CEO sboal@matiarobotics.com - Yes Admin Pending Invited on March 19…" at bounding box center [822, 176] width 1246 height 57
copy div "sboal@matiarobotics.com"
drag, startPoint x: 451, startPoint y: 181, endPoint x: 409, endPoint y: 170, distance: 43.4
click at [409, 170] on div "Steven Boal CEO sboal@matiarobotics.com - Yes Admin Pending Invited on March 19…" at bounding box center [822, 176] width 1246 height 57
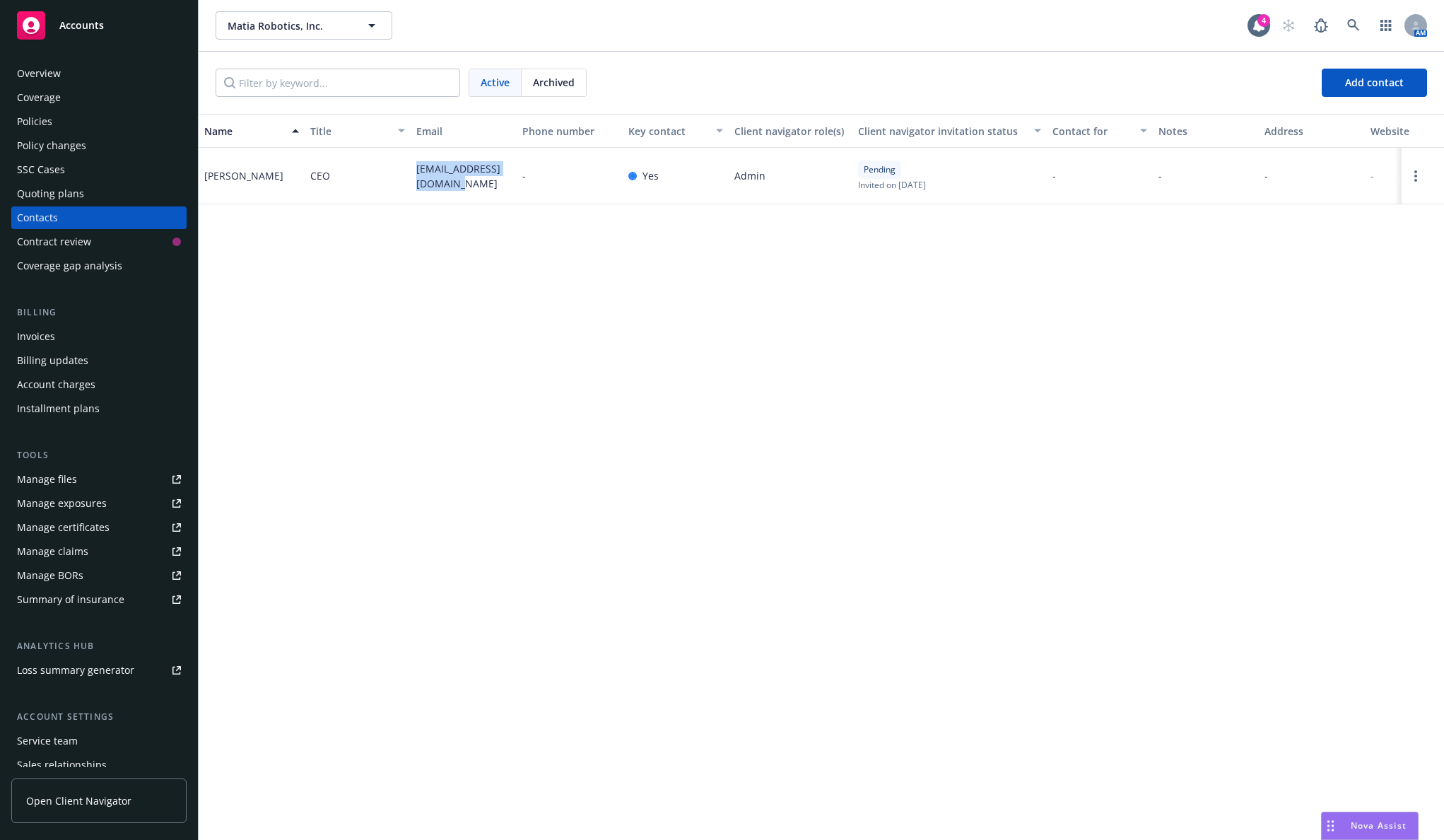
copy div "sboal@matiarobotics.com"
click at [118, 122] on div "Policies" at bounding box center [98, 122] width 164 height 23
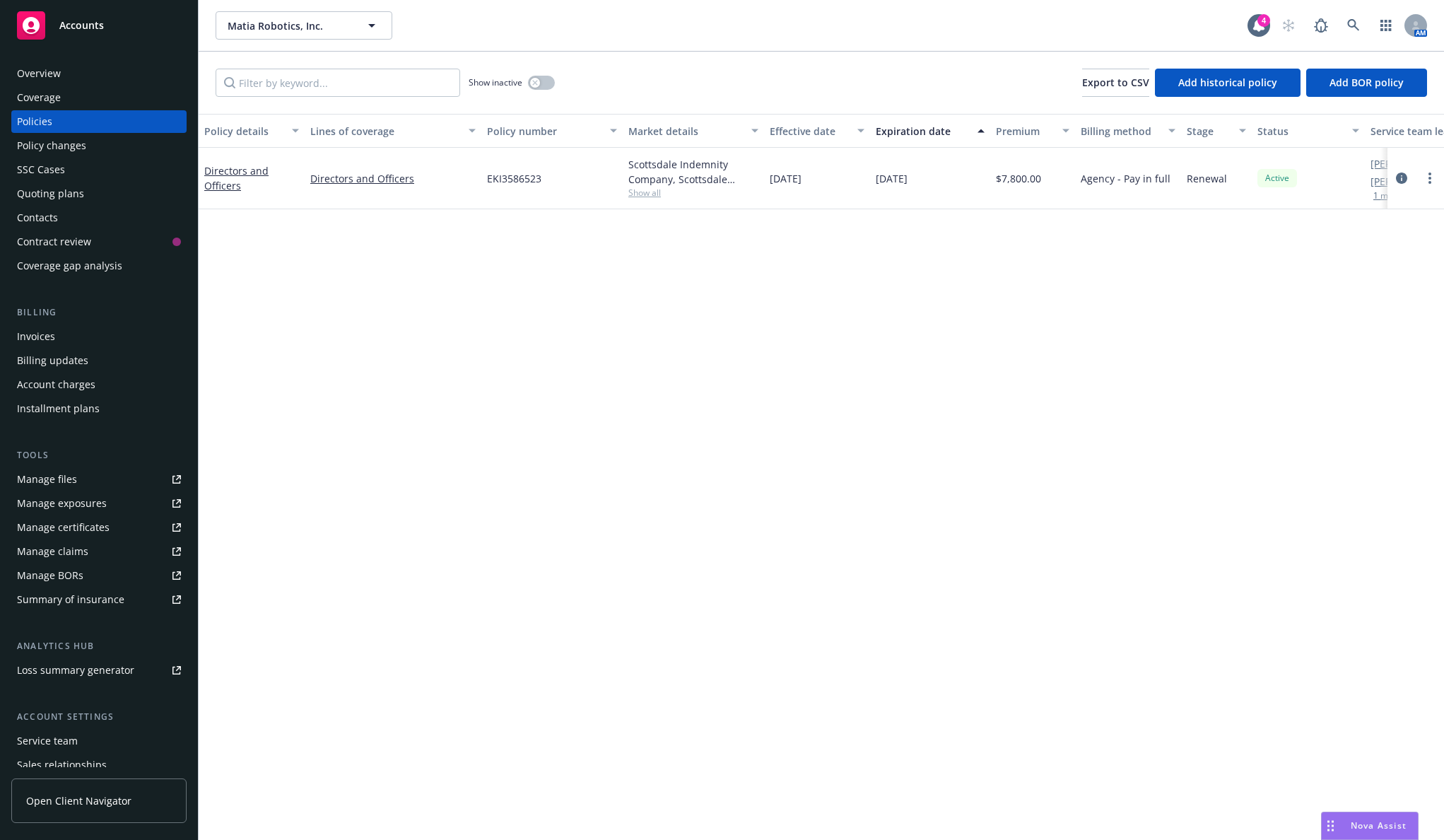
drag, startPoint x: 111, startPoint y: 337, endPoint x: 163, endPoint y: 343, distance: 52.3
click at [111, 338] on div "Invoices" at bounding box center [98, 337] width 164 height 23
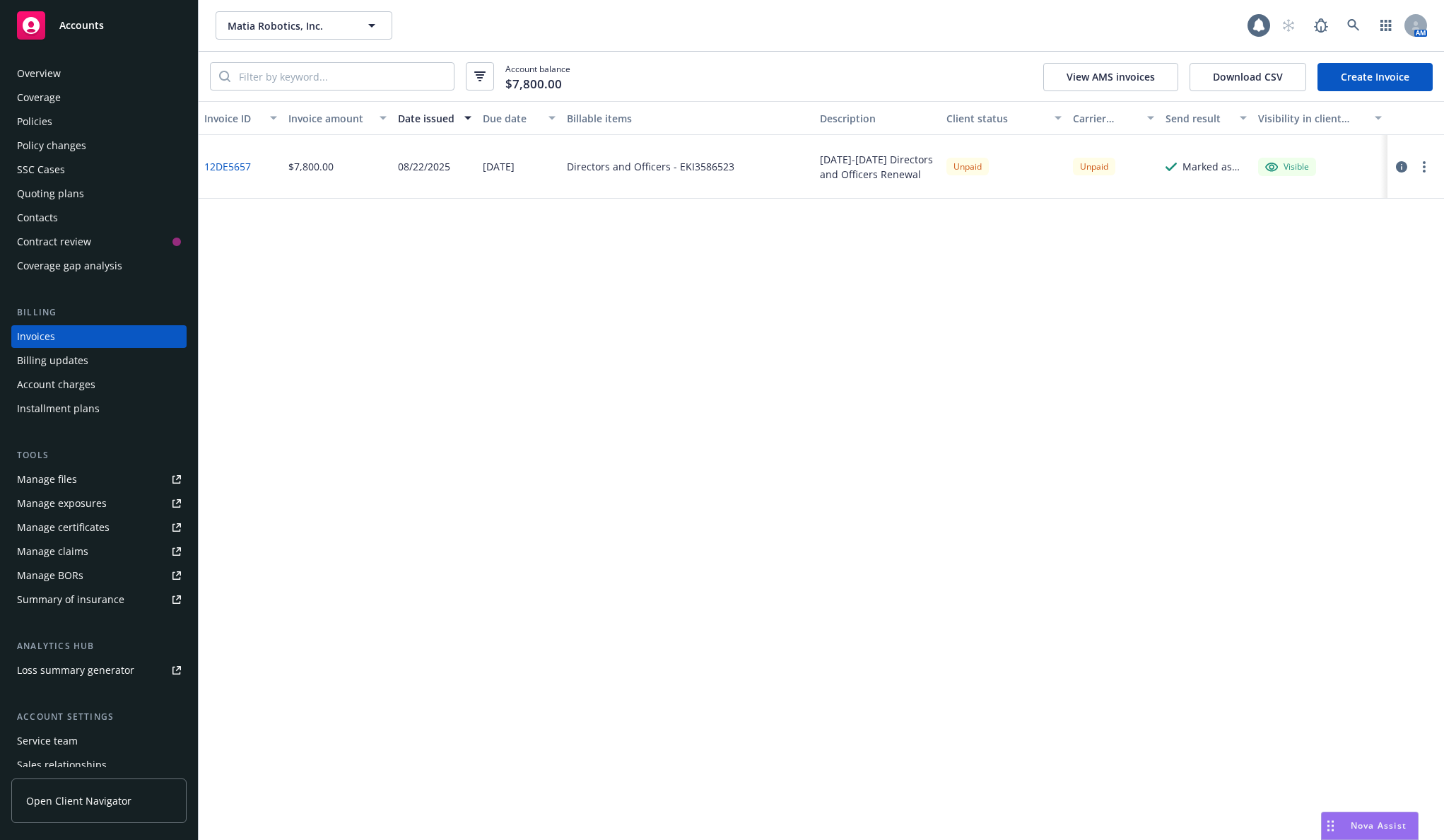
click at [1423, 166] on icon "button" at bounding box center [1424, 167] width 3 height 11
click at [1336, 366] on link "Copy logging email" at bounding box center [1342, 366] width 181 height 28
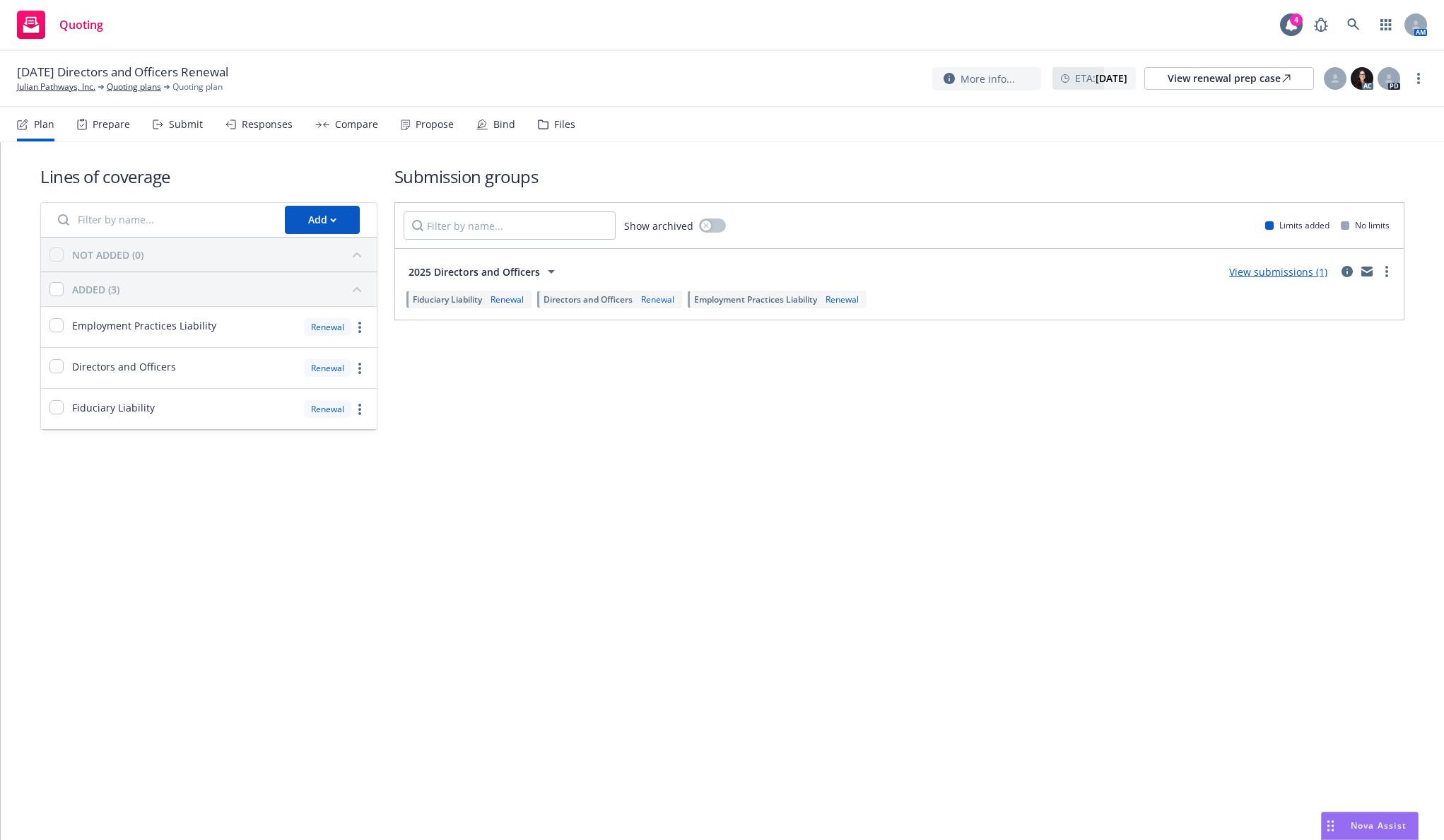
click at [487, 422] on div "Submission groups Show archived Limits added No limits 2025 Directors and Offic…" at bounding box center [900, 297] width 1011 height 266
click at [442, 125] on div "Propose" at bounding box center [435, 124] width 39 height 11
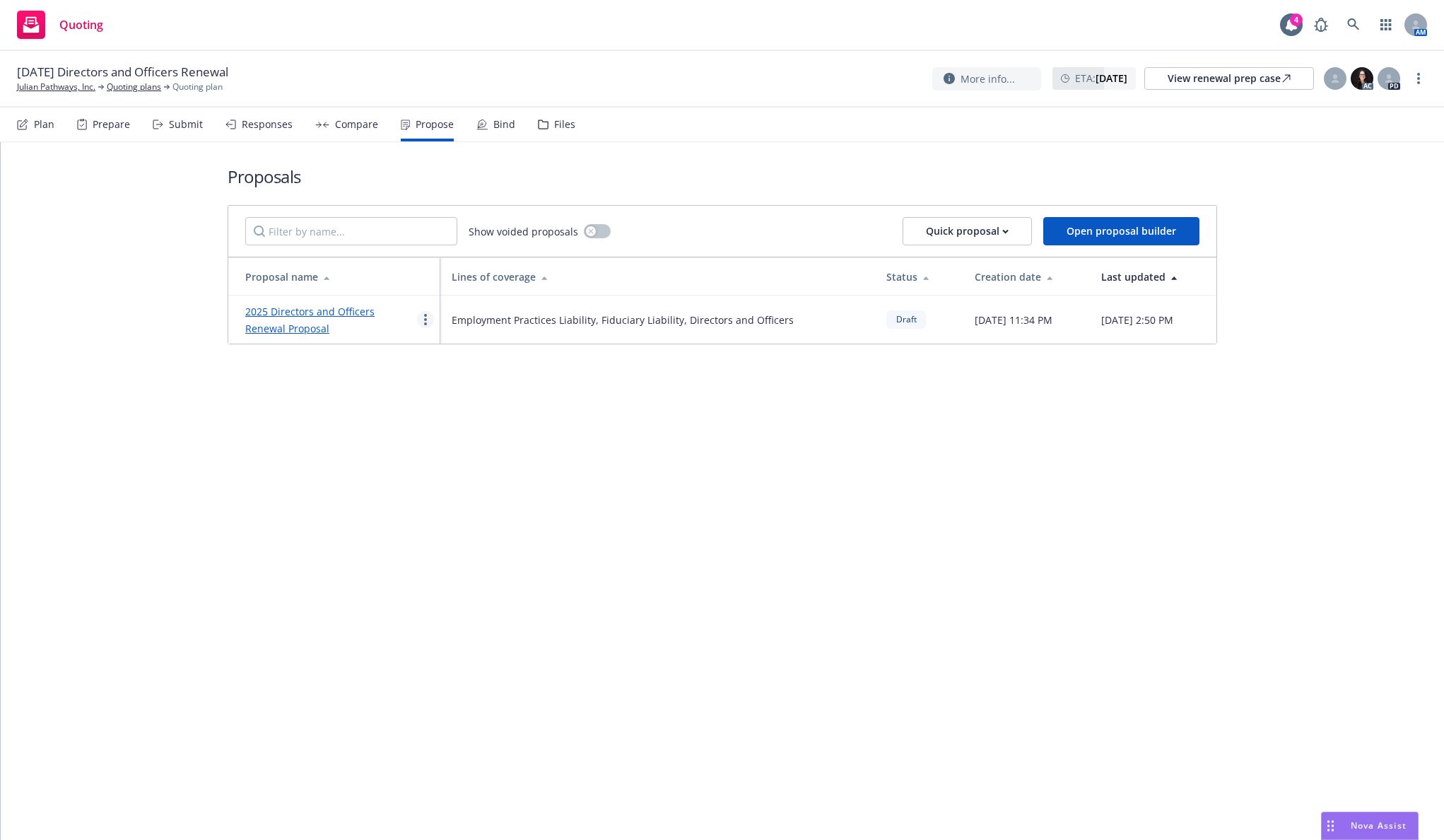
click at [424, 314] on icon "more" at bounding box center [425, 319] width 3 height 11
click at [466, 464] on span "See client view" at bounding box center [470, 466] width 104 height 13
click at [374, 312] on link "2025 Directors and Officers Renewal Proposal" at bounding box center [310, 320] width 130 height 31
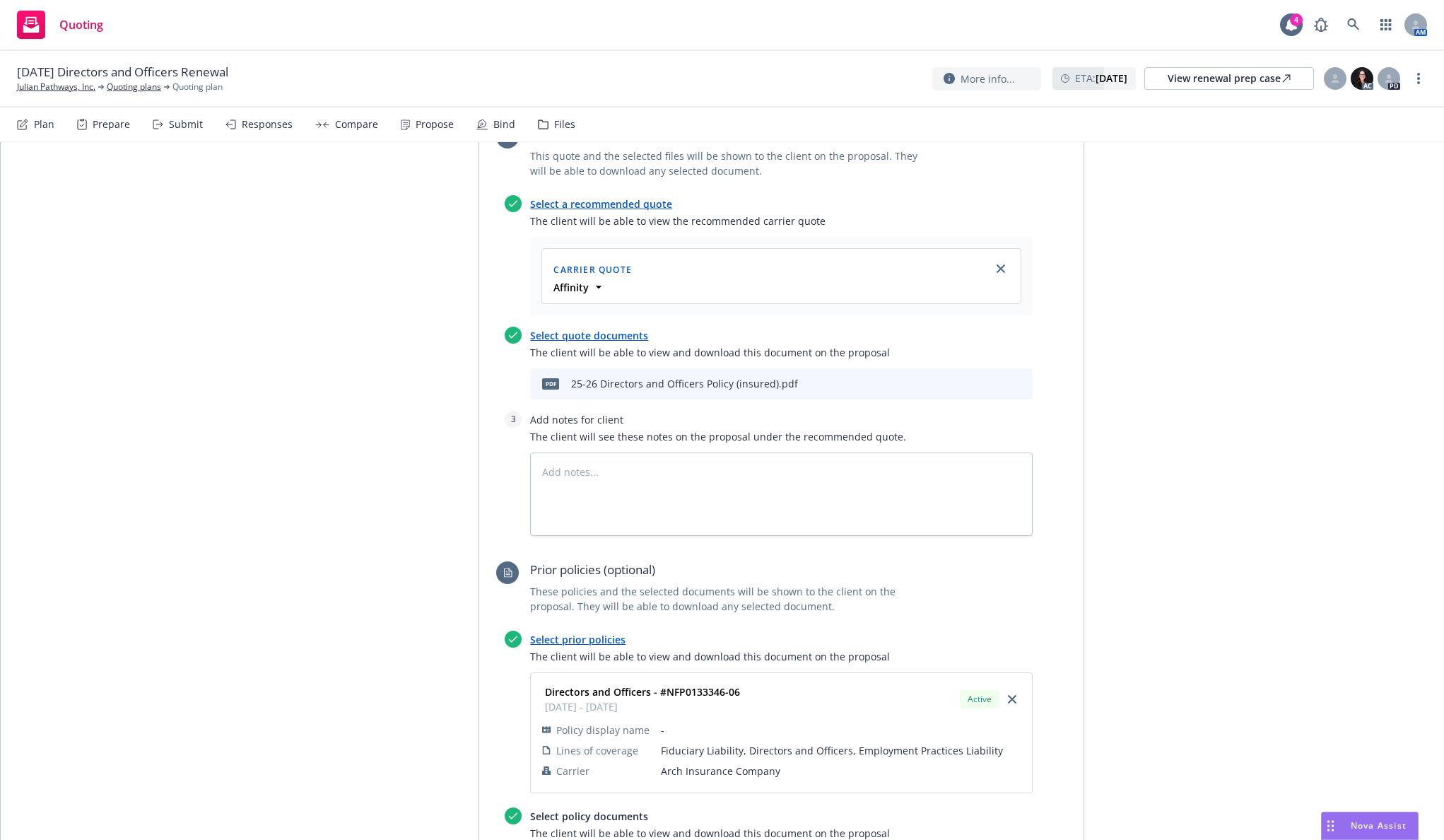
scroll to position [637, 0]
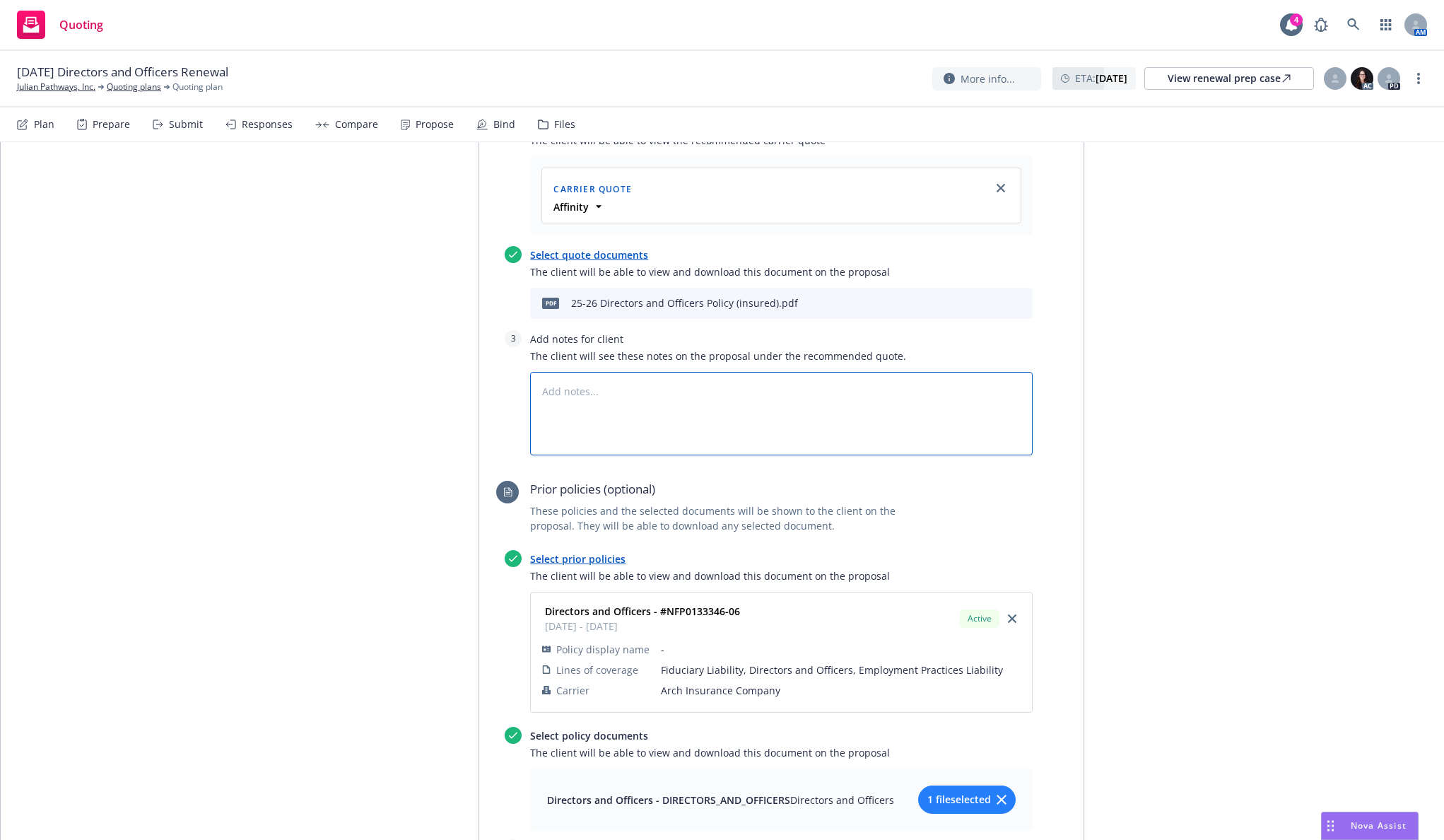
click at [652, 372] on textarea at bounding box center [781, 413] width 502 height 83
type textarea "x"
type textarea "*"
paste textarea "increase to the premium and increase to the EPL Deductible are due to the curre…"
type textarea "x"
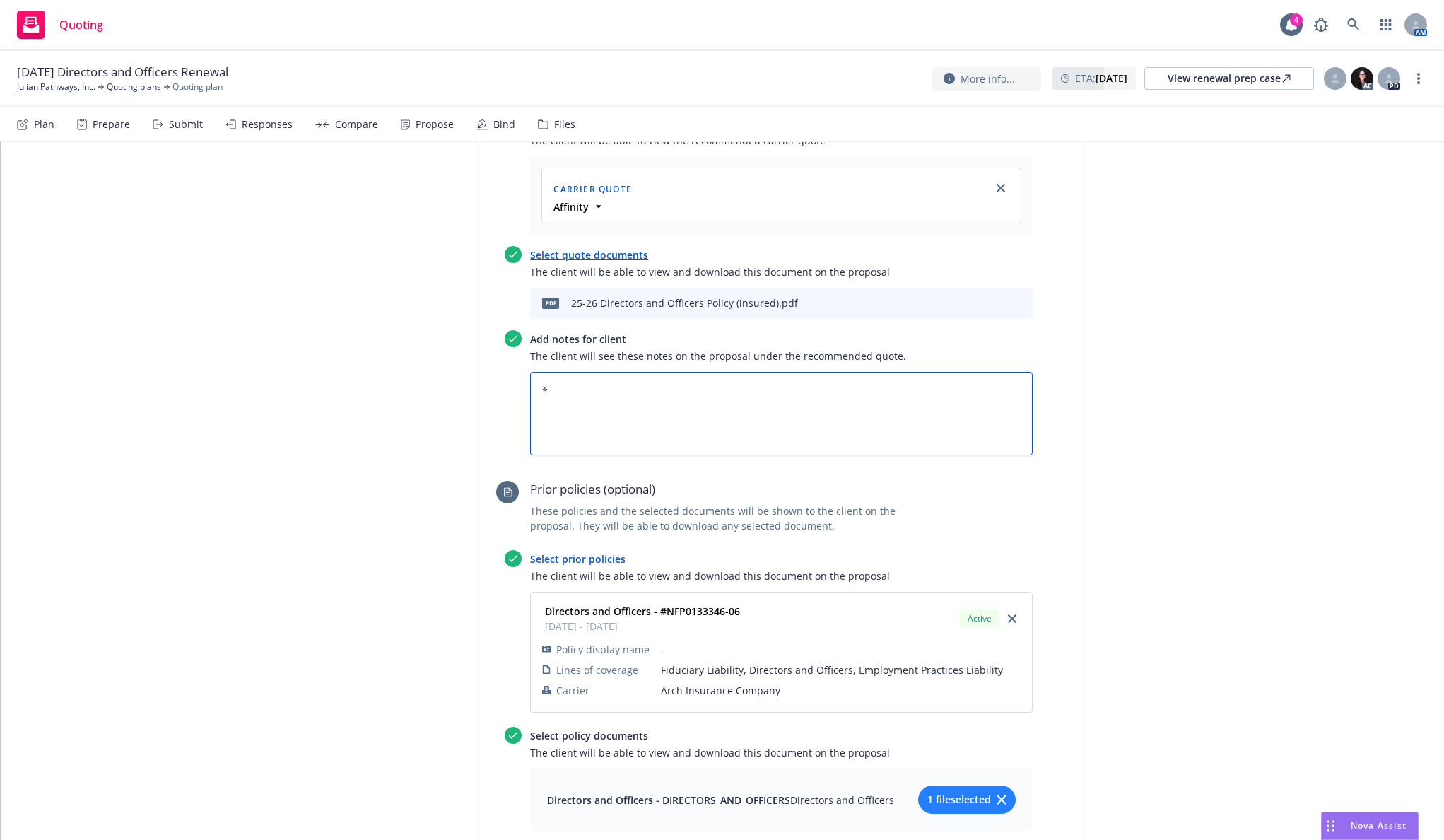
type textarea "*increase to the premium and increase to the EPL Deductible are due to the curr…"
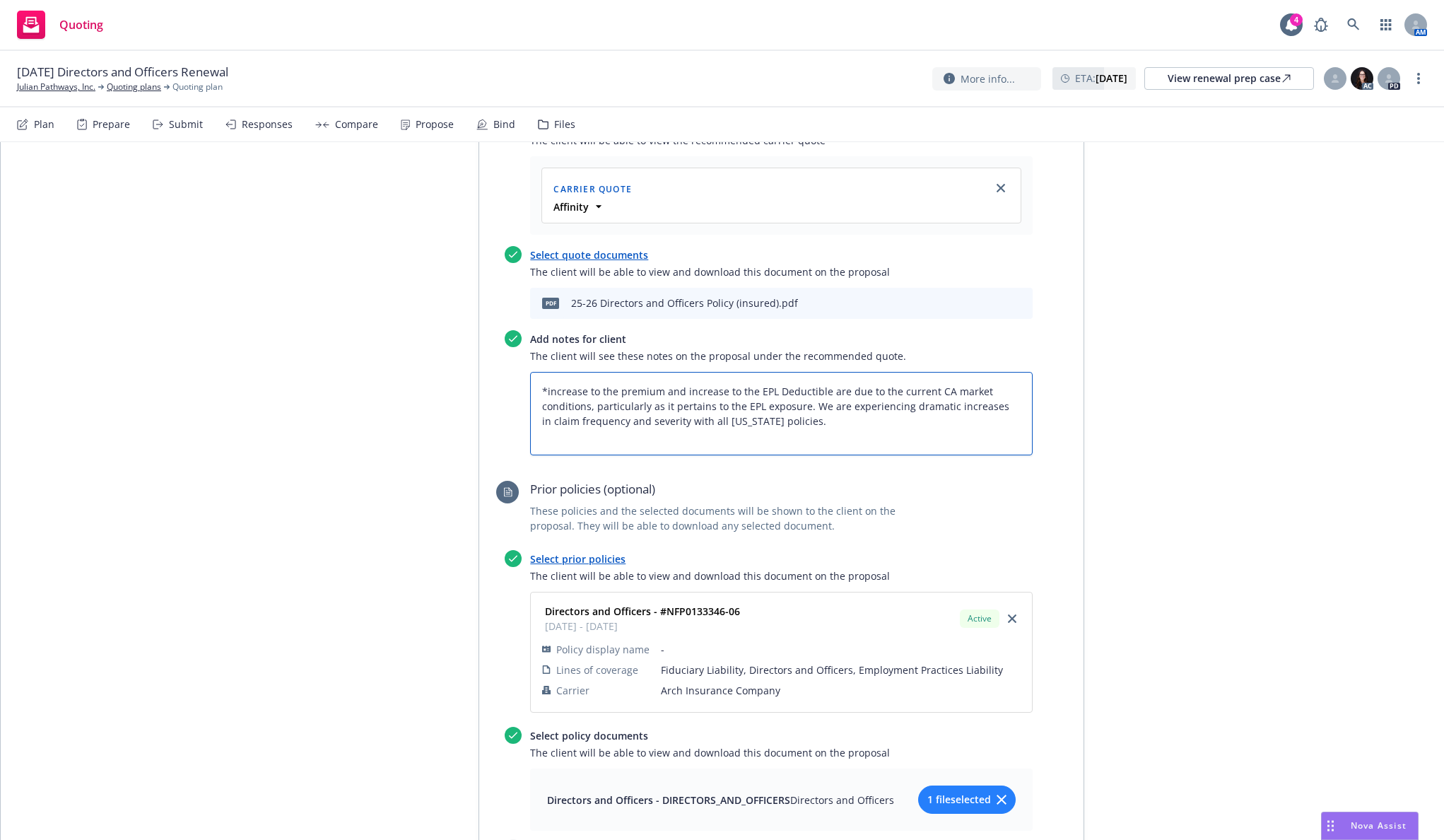
drag, startPoint x: 545, startPoint y: 311, endPoint x: 557, endPoint y: 319, distance: 14.4
click at [545, 372] on textarea "*increase to the premium and increase to the EPL Deductible are due to the curr…" at bounding box center [781, 413] width 502 height 83
type textarea "x"
type textarea "*ncrease to the premium and increase to the EPL Deductible are due to the curre…"
type textarea "x"
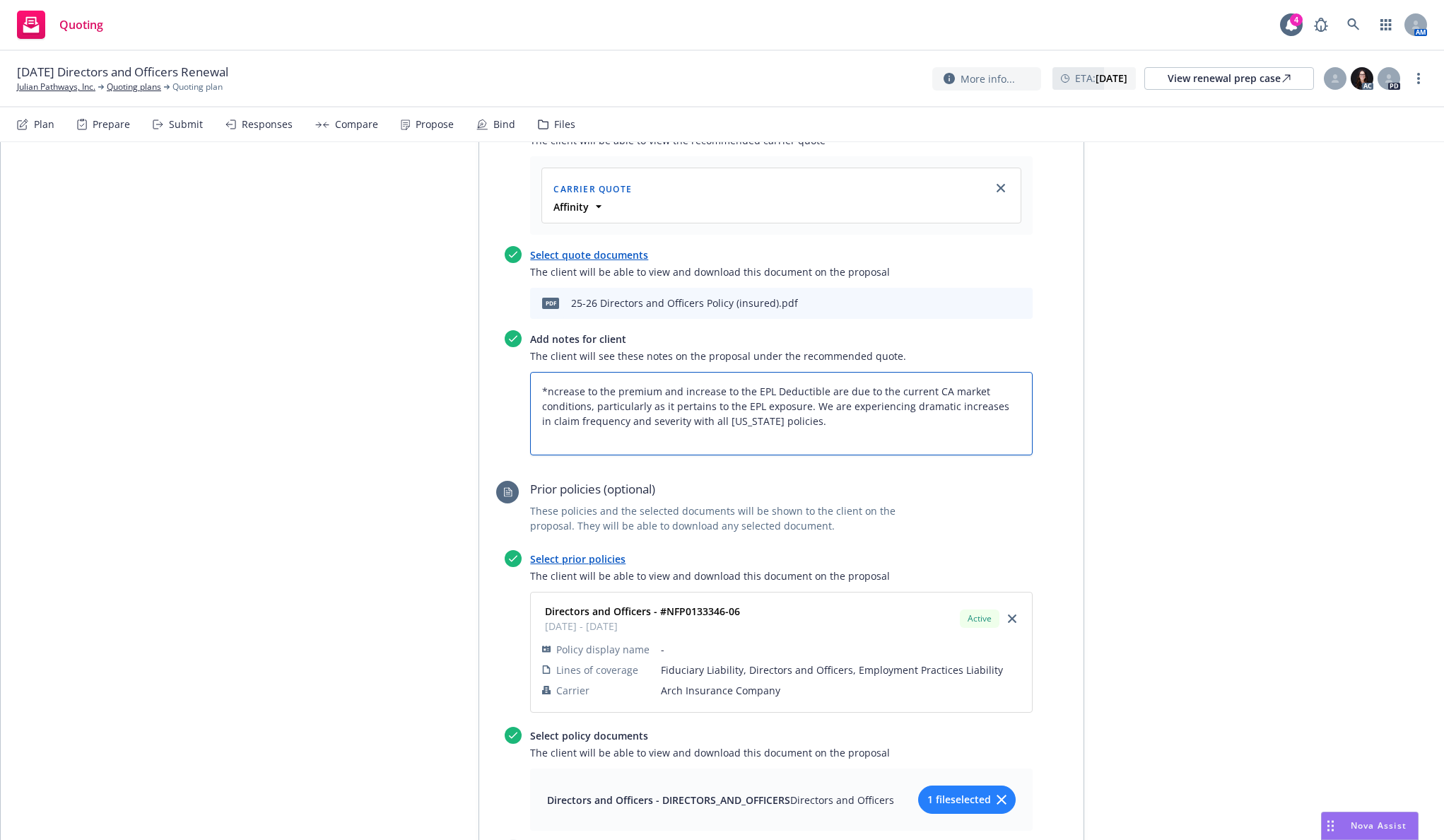
type textarea "*Increase to the premium and increase to the EPL Deductible are due to the curr…"
click at [863, 372] on textarea "*Increase to the premium and increase to the EPL Deductible are due to the curr…" at bounding box center [781, 413] width 502 height 83
type textarea "x"
type textarea "*Increase to the premium and increase to the EPL Deductible are due to the curr…"
type textarea "x"
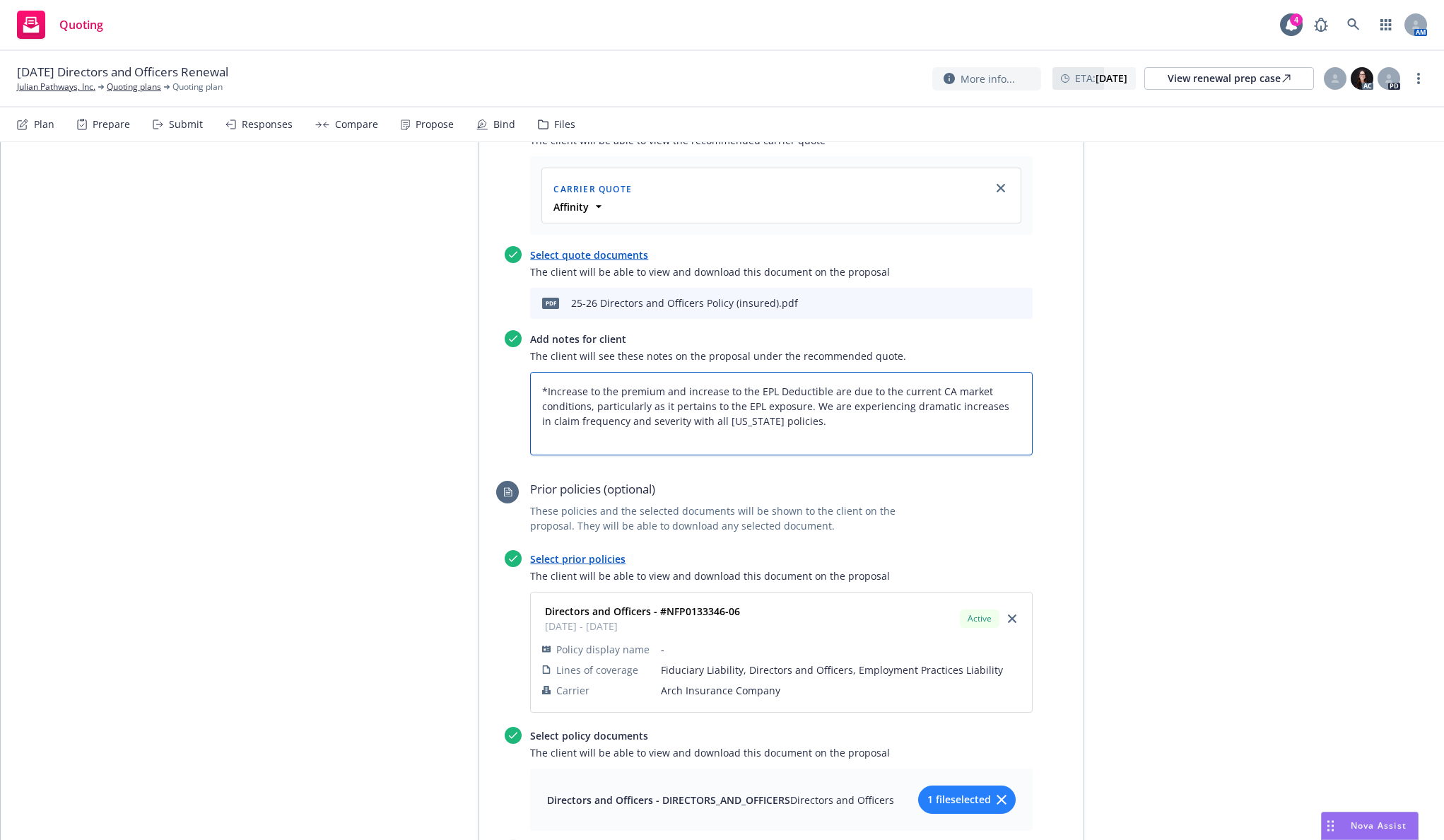
type textarea "*Increase to the premium and increase to the EPL Deductible are due to the curr…"
type textarea "x"
type textarea "*Increase to the premium and increase to the EPL Deductible are due to the curr…"
type textarea "x"
type textarea "*Increase to the premium and increase to the EPL Deductible are due to the curr…"
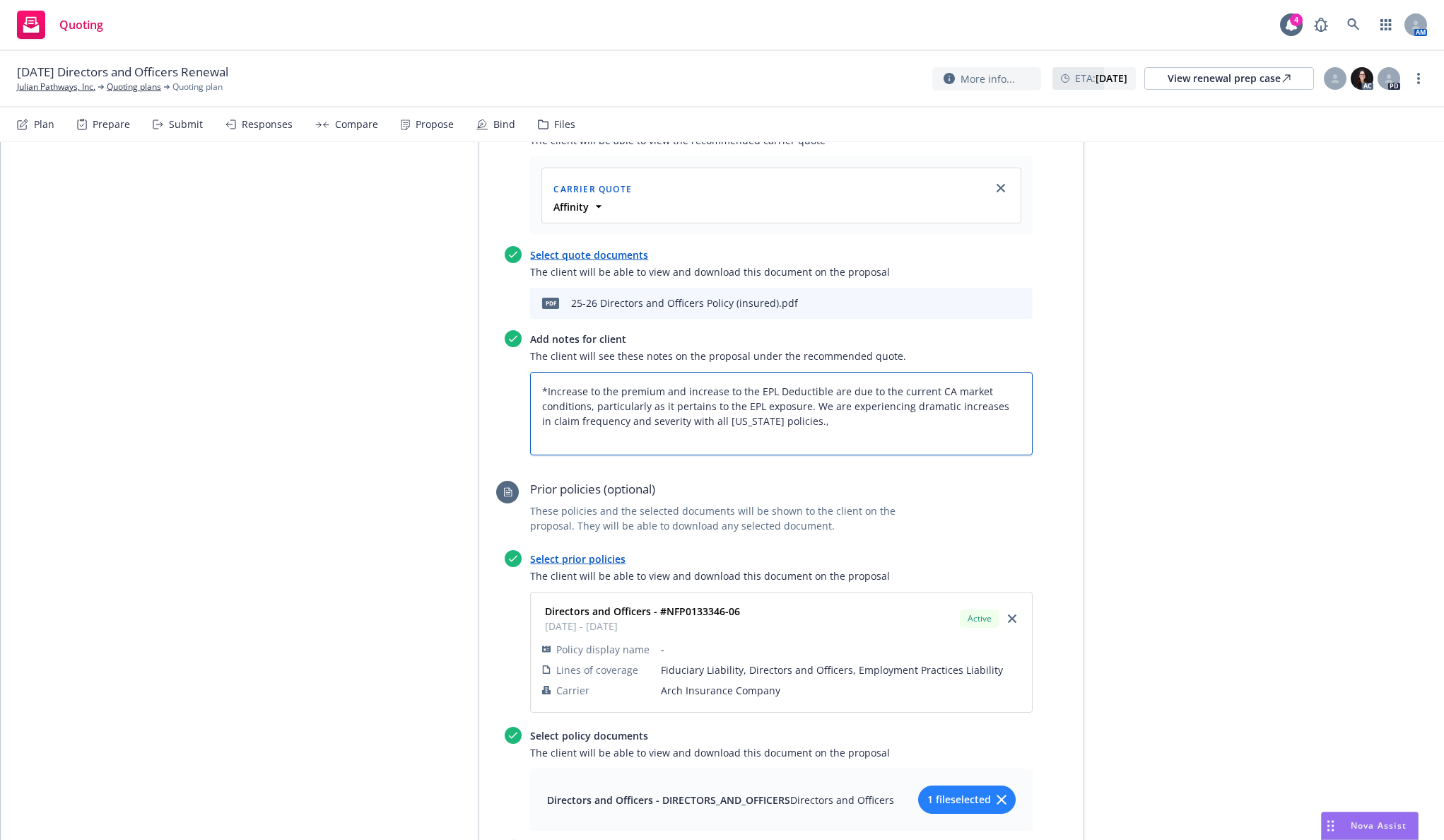
type textarea "x"
type textarea "*Increase to the premium and increase to the EPL Deductible are due to the curr…"
type textarea "x"
type textarea "*Increase to the premium and increase to the EPL Deductible are due to the curr…"
type textarea "x"
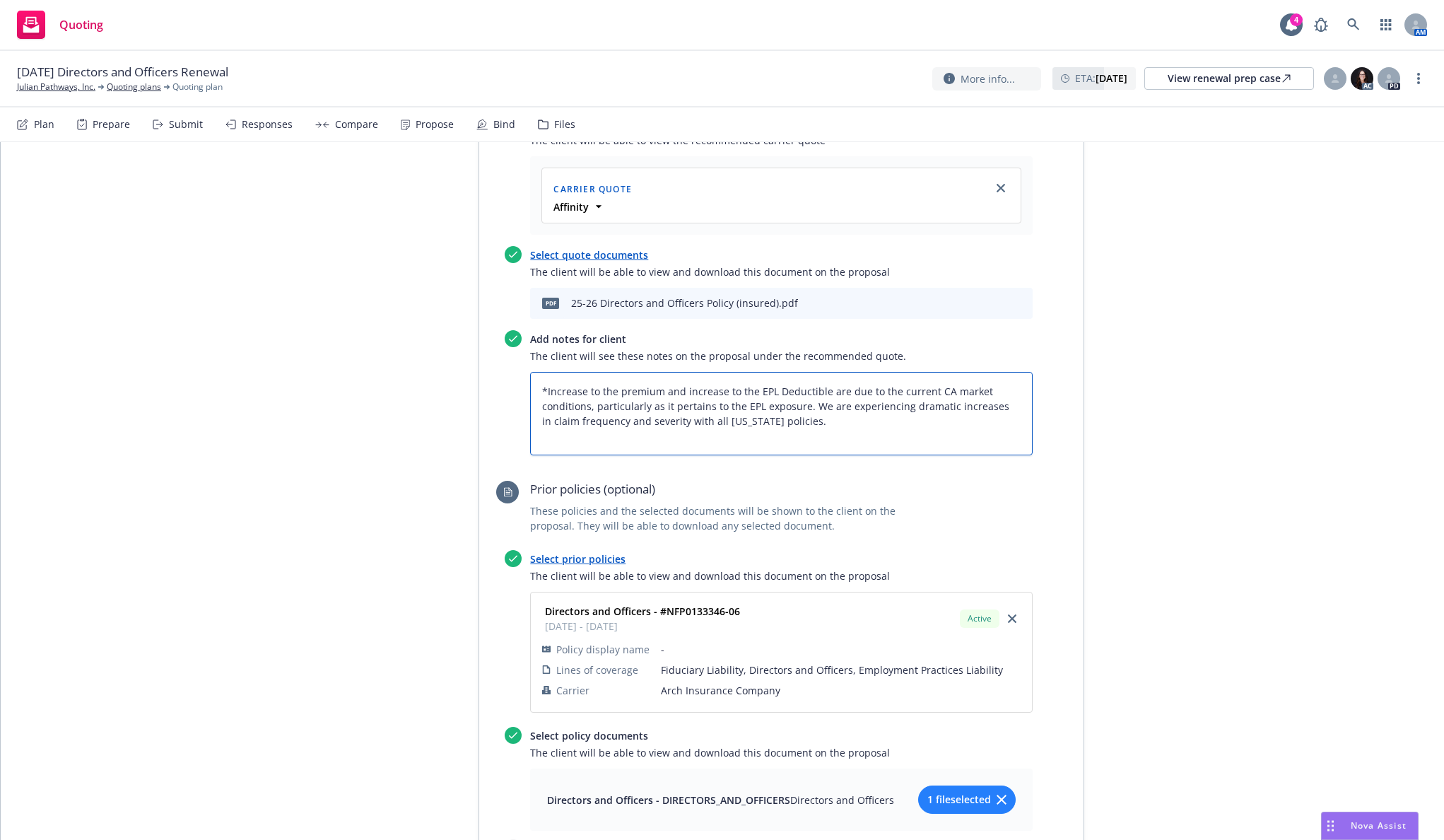
type textarea "*Increase to the premium and increase to the EPL Deductible are due to the curr…"
type textarea "x"
type textarea "*Increase to the premium and increase to the EPL Deductible are due to the curr…"
type textarea "x"
type textarea "*Increase to the premium and increase to the EPL Deductible are due to the curr…"
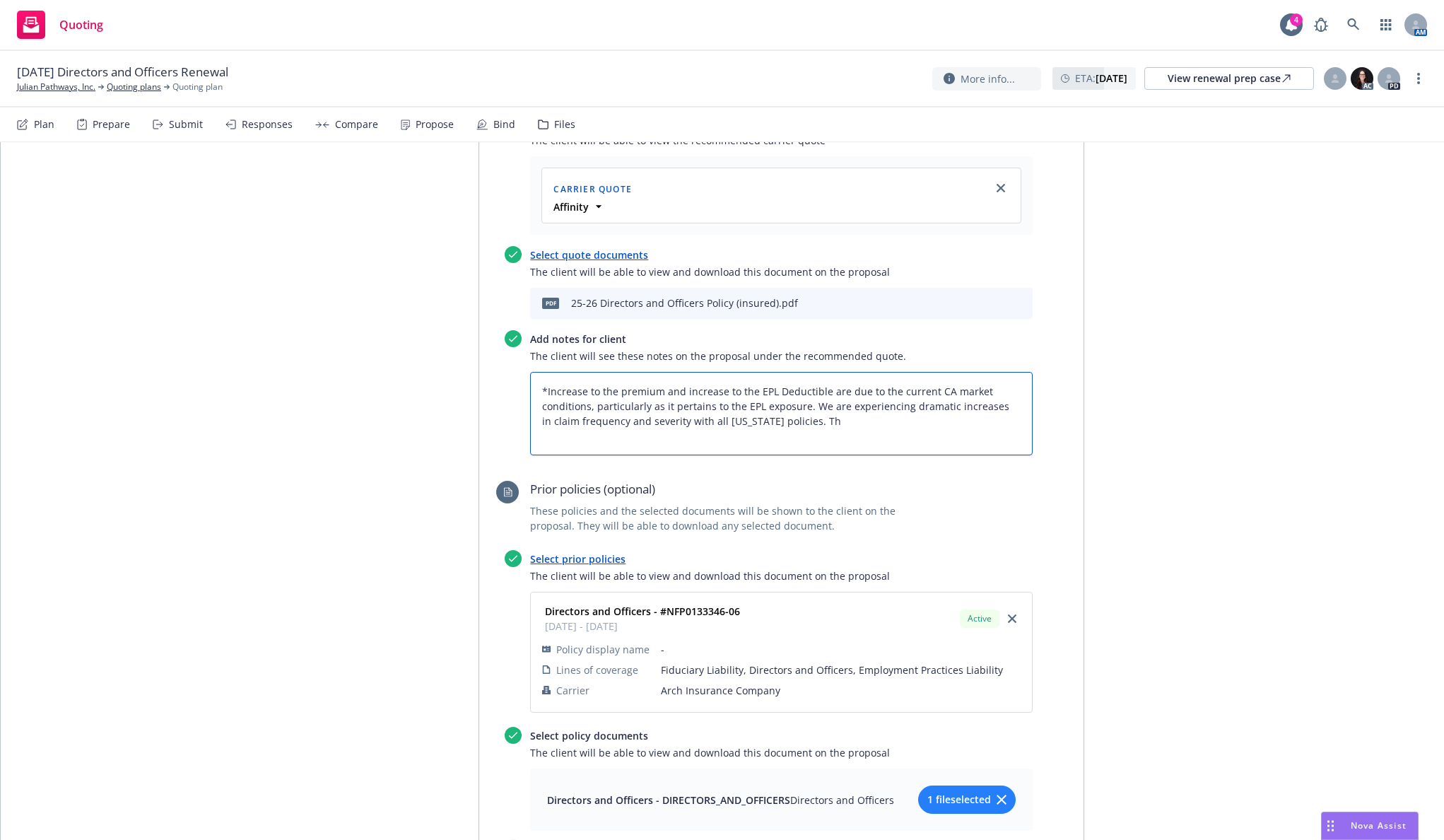
type textarea "x"
type textarea "*Increase to the premium and increase to the EPL Deductible are due to the curr…"
type textarea "x"
type textarea "*Increase to the premium and increase to the EPL Deductible are due to the curr…"
type textarea "x"
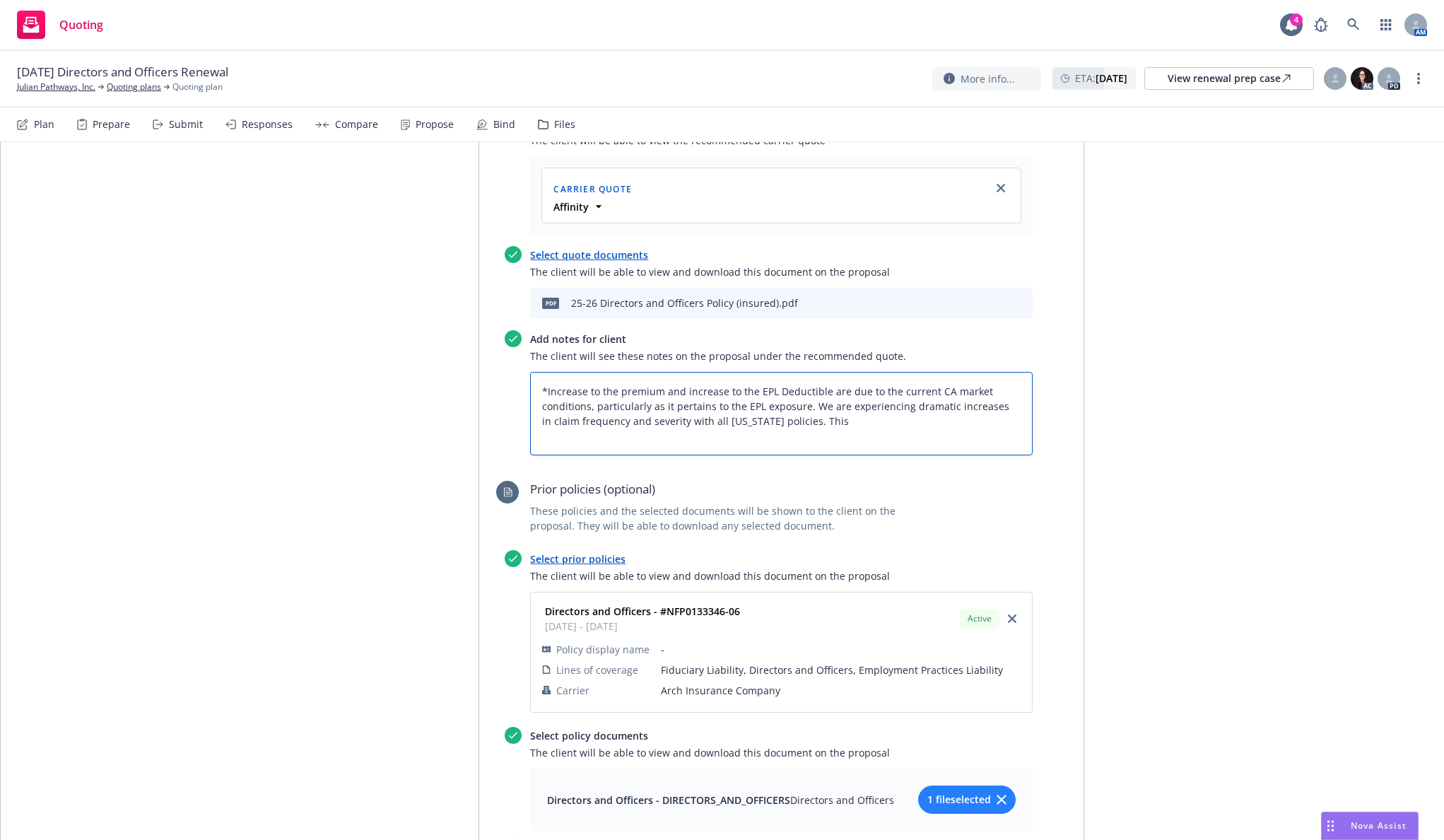
type textarea "*Increase to the premium and increase to the EPL Deductible are due to the curr…"
type textarea "x"
type textarea "*Increase to the premium and increase to the EPL Deductible are due to the curr…"
type textarea "x"
type textarea "*Increase to the premium and increase to the EPL Deductible are due to the curr…"
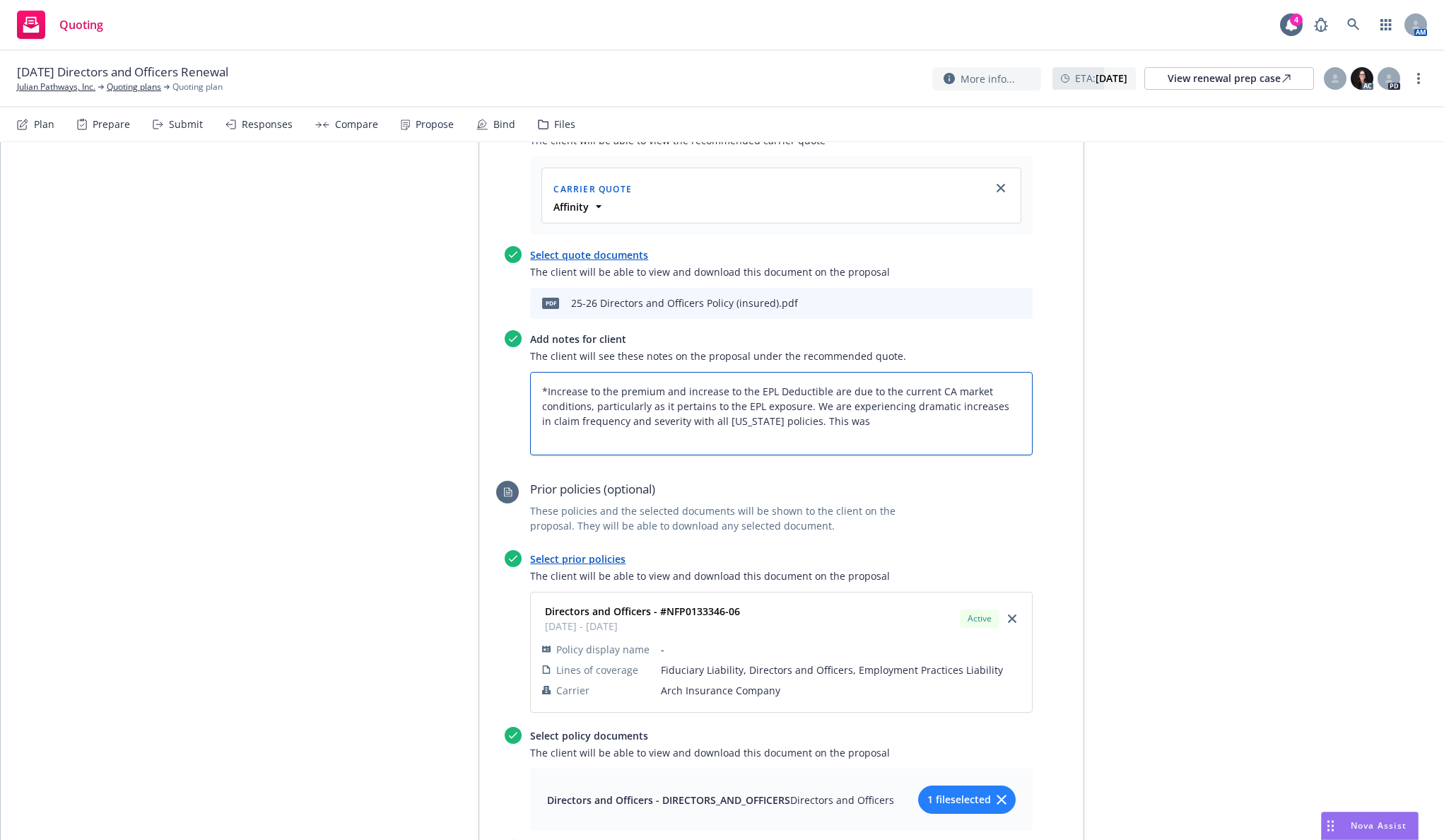
type textarea "x"
type textarea "*Increase to the premium and increase to the EPL Deductible are due to the curr…"
type textarea "x"
type textarea "*Increase to the premium and increase to the EPL Deductible are due to the curr…"
type textarea "x"
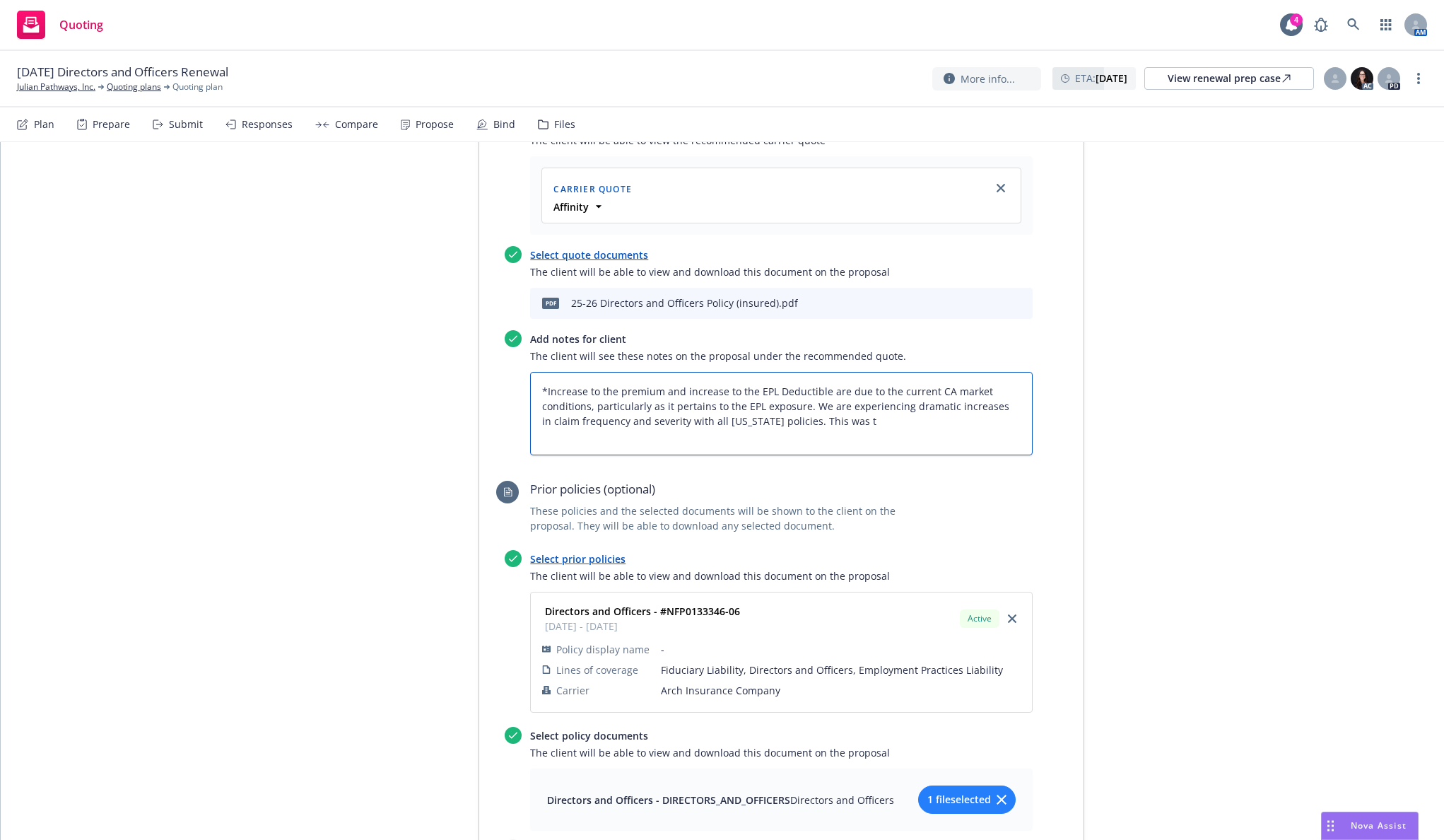
type textarea "*Increase to the premium and increase to the EPL Deductible are due to the curr…"
type textarea "x"
type textarea "*Increase to the premium and increase to the EPL Deductible are due to the curr…"
type textarea "x"
type textarea "*Increase to the premium and increase to the EPL Deductible are due to the curr…"
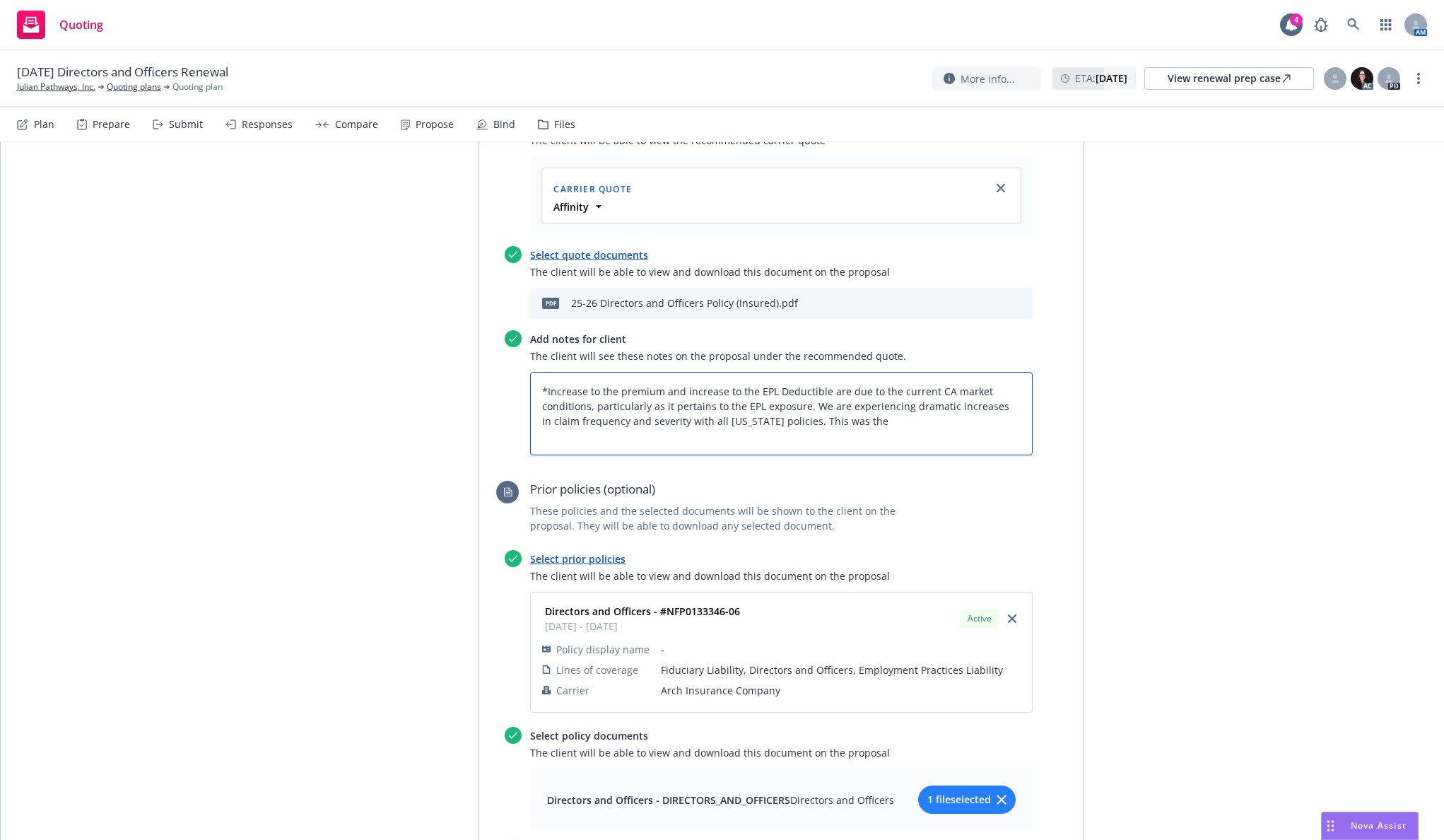
type textarea "x"
type textarea "*Increase to the premium and increase to the EPL Deductible are due to the curr…"
type textarea "x"
type textarea "*Increase to the premium and increase to the EPL Deductible are due to the curr…"
type textarea "x"
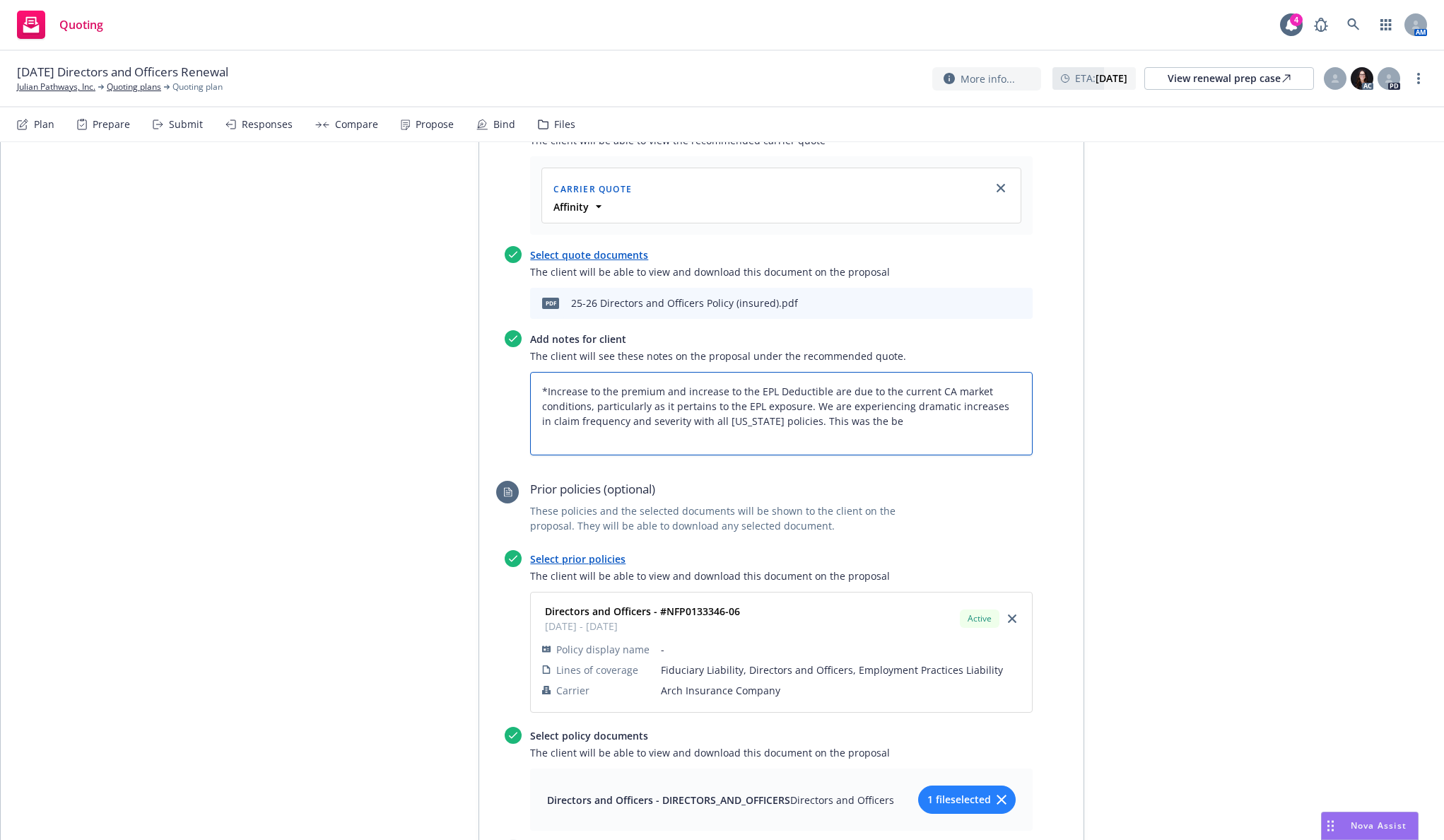
type textarea "*Increase to the premium and increase to the EPL Deductible are due to the curr…"
type textarea "x"
type textarea "*Increase to the premium and increase to the EPL Deductible are due to the curr…"
type textarea "x"
type textarea "*Increase to the premium and increase to the EPL Deductible are due to the curr…"
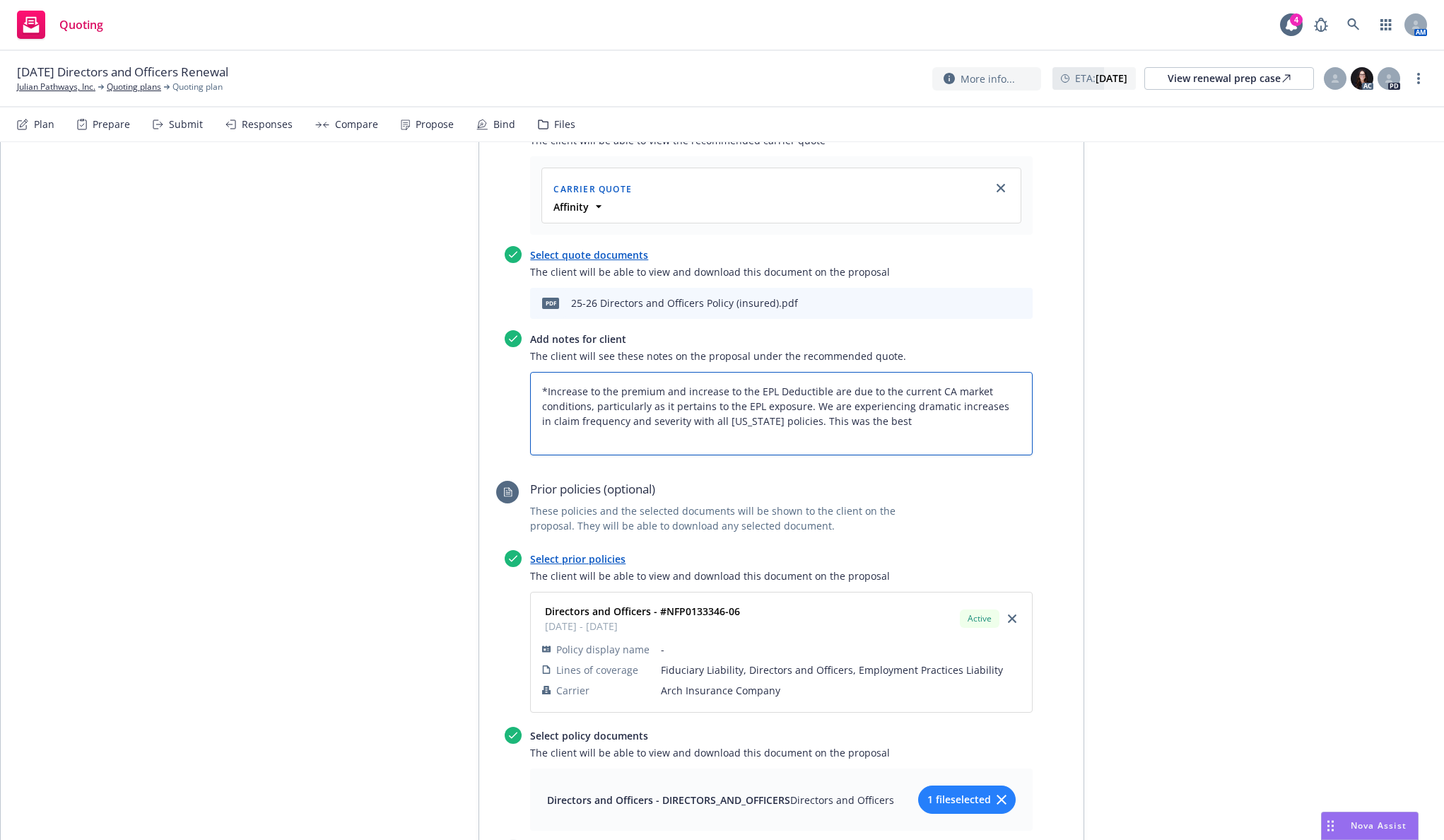
type textarea "x"
type textarea "*Increase to the premium and increase to the EPL Deductible are due to the curr…"
type textarea "x"
type textarea "*Increase to the premium and increase to the EPL Deductible are due to the curr…"
type textarea "x"
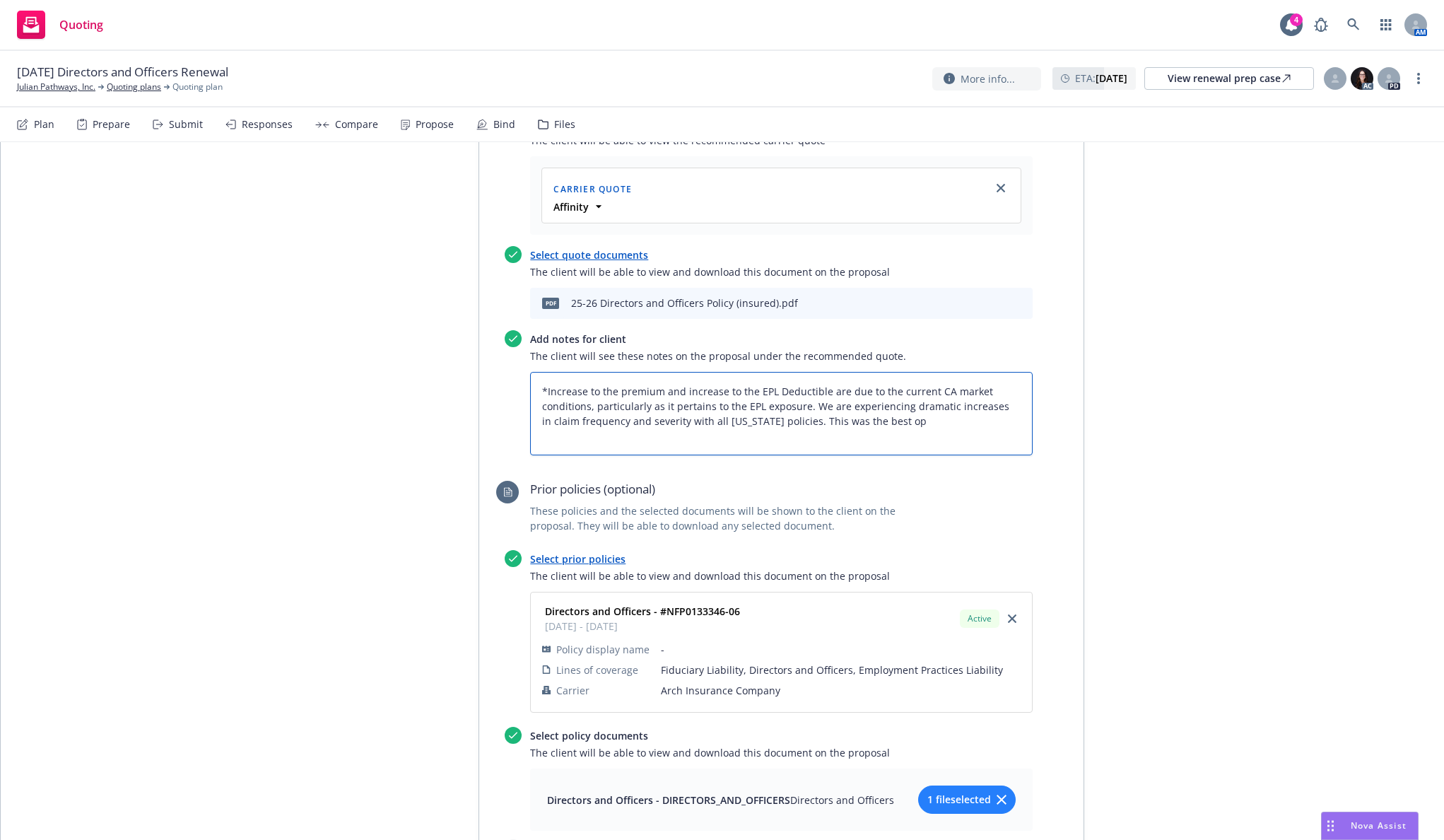
type textarea "*Increase to the premium and increase to the EPL Deductible are due to the curr…"
type textarea "x"
type textarea "*Increase to the premium and increase to the EPL Deductible are due to the curr…"
type textarea "x"
type textarea "*Increase to the premium and increase to the EPL Deductible are due to the curr…"
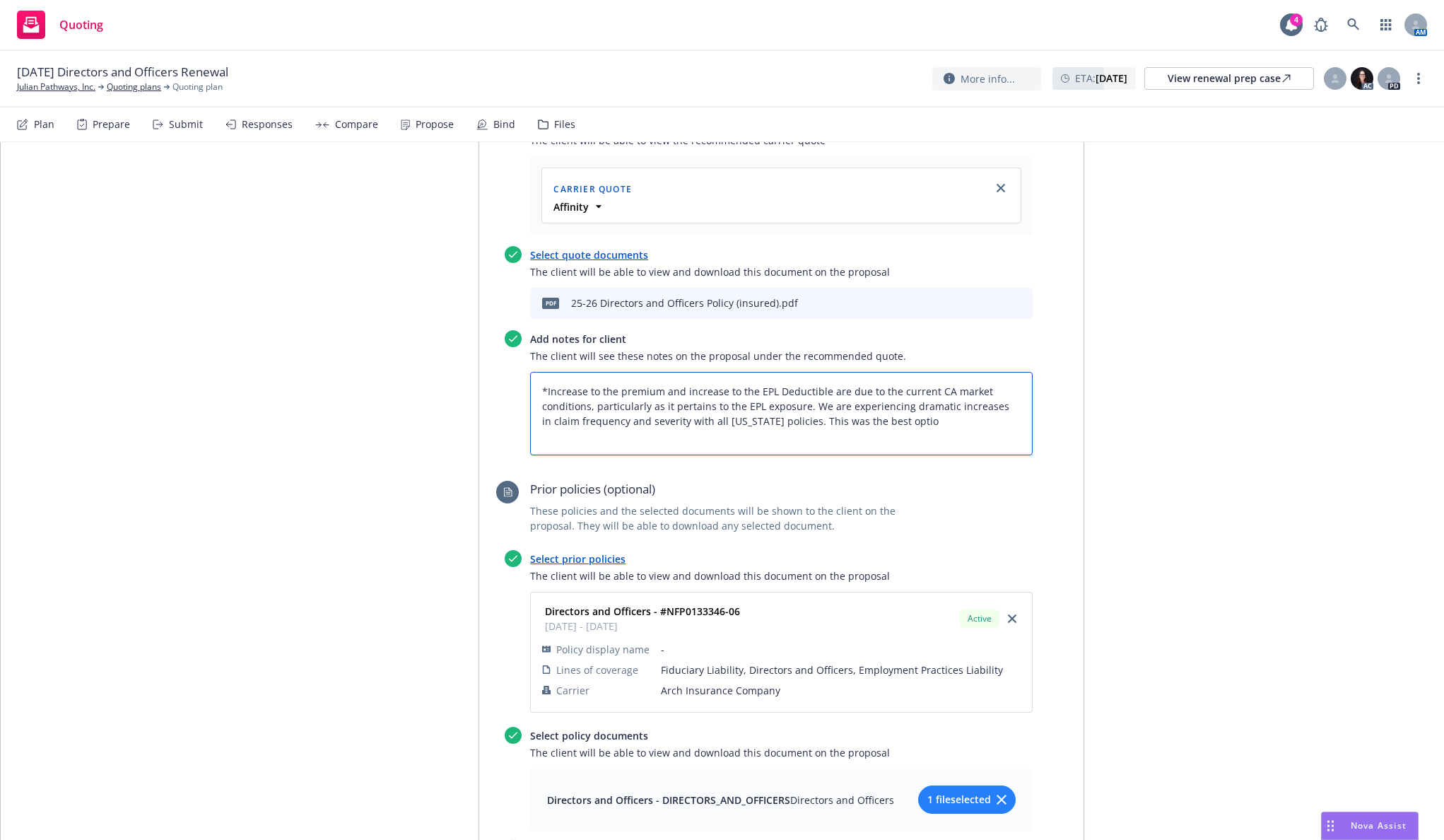
type textarea "x"
type textarea "*Increase to the premium and increase to the EPL Deductible are due to the curr…"
type textarea "x"
type textarea "*Increase to the premium and increase to the EPL Deductible are due to the curr…"
type textarea "x"
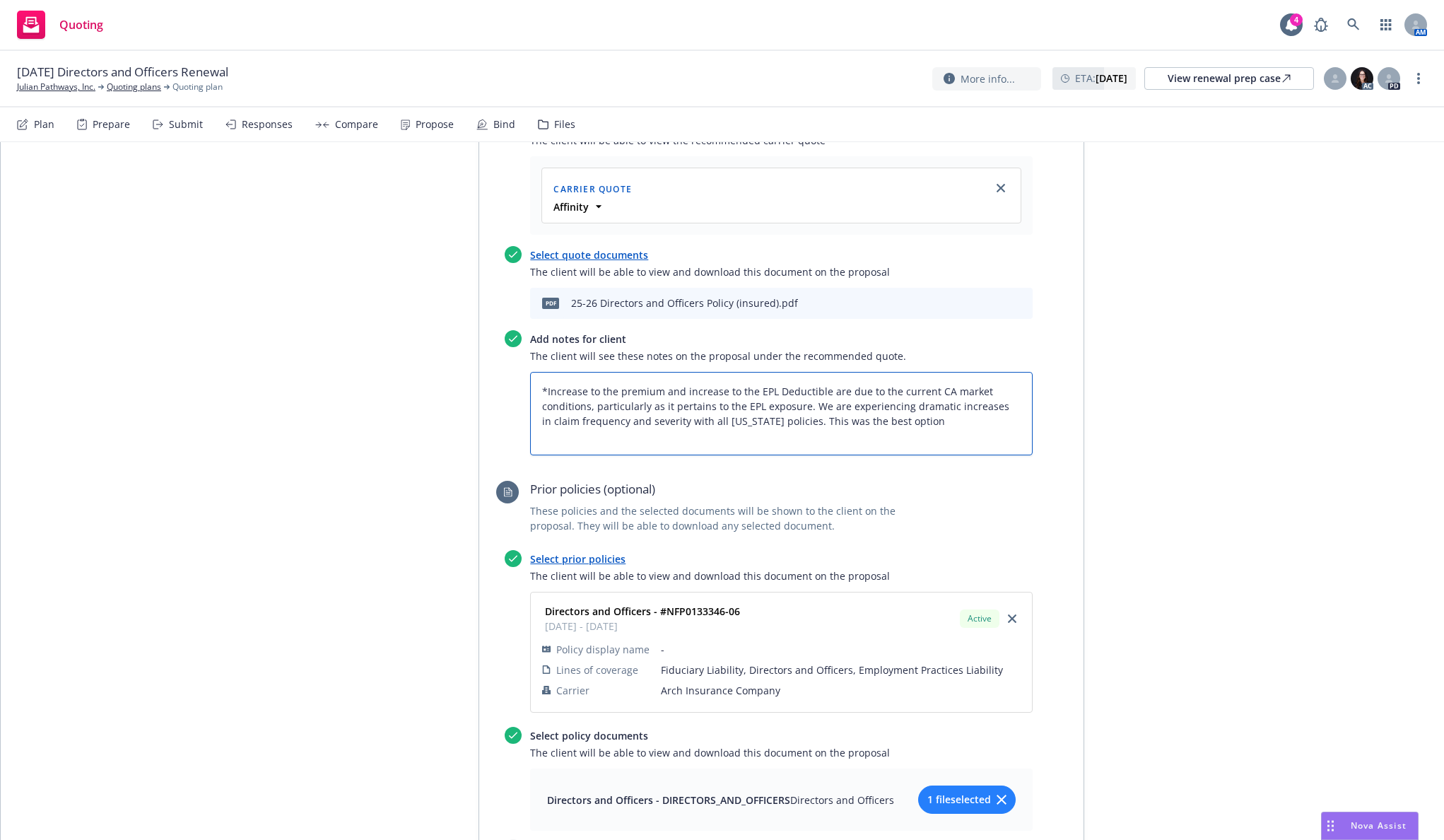
type textarea "*Increase to the premium and increase to the EPL Deductible are due to the curr…"
type textarea "x"
type textarea "*Increase to the premium and increase to the EPL Deductible are due to the curr…"
type textarea "x"
type textarea "*Increase to the premium and increase to the EPL Deductible are due to the curr…"
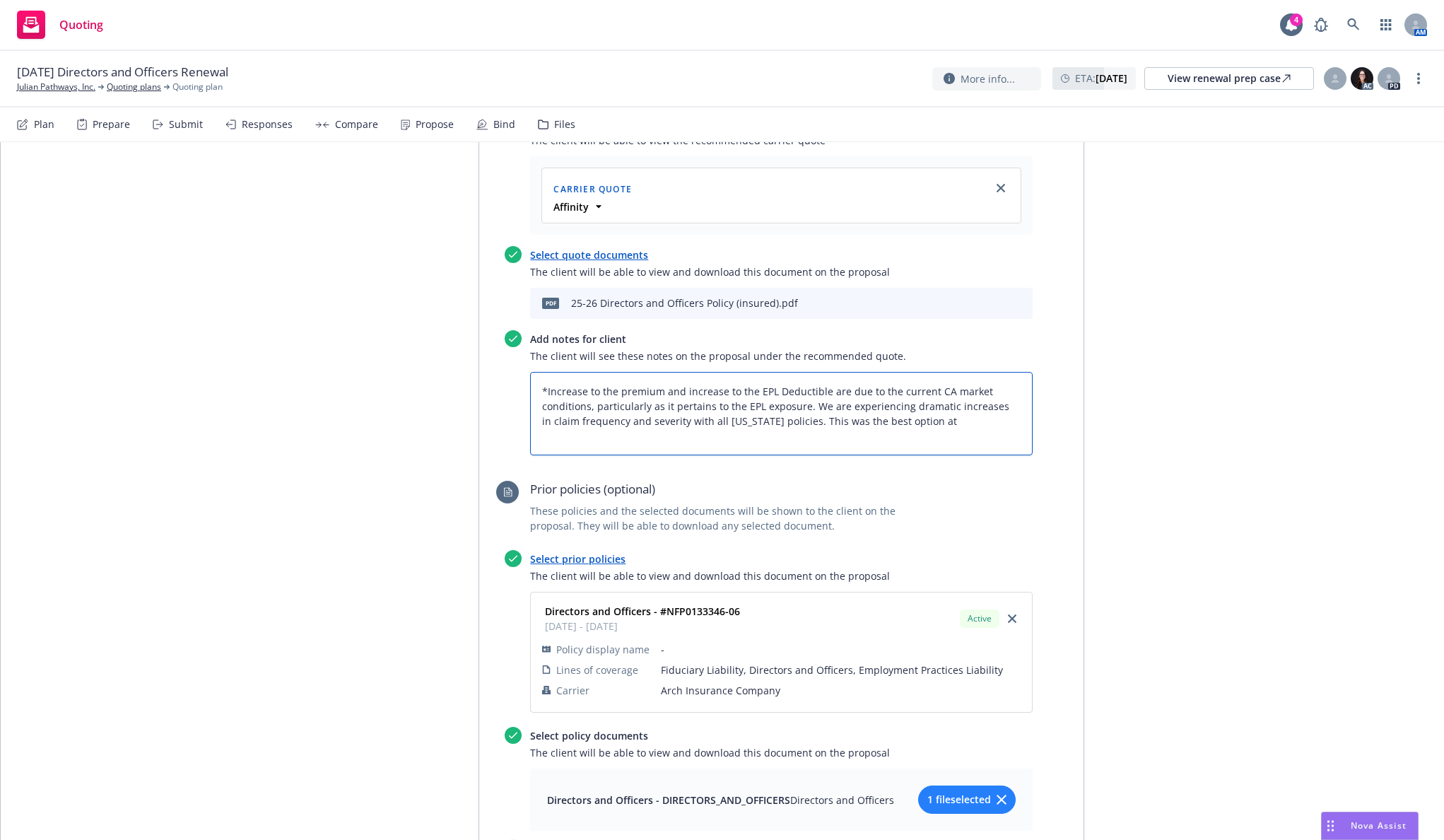
type textarea "x"
type textarea "*Increase to the premium and increase to the EPL Deductible are due to the curr…"
type textarea "x"
type textarea "*Increase to the premium and increase to the EPL Deductible are due to the curr…"
type textarea "x"
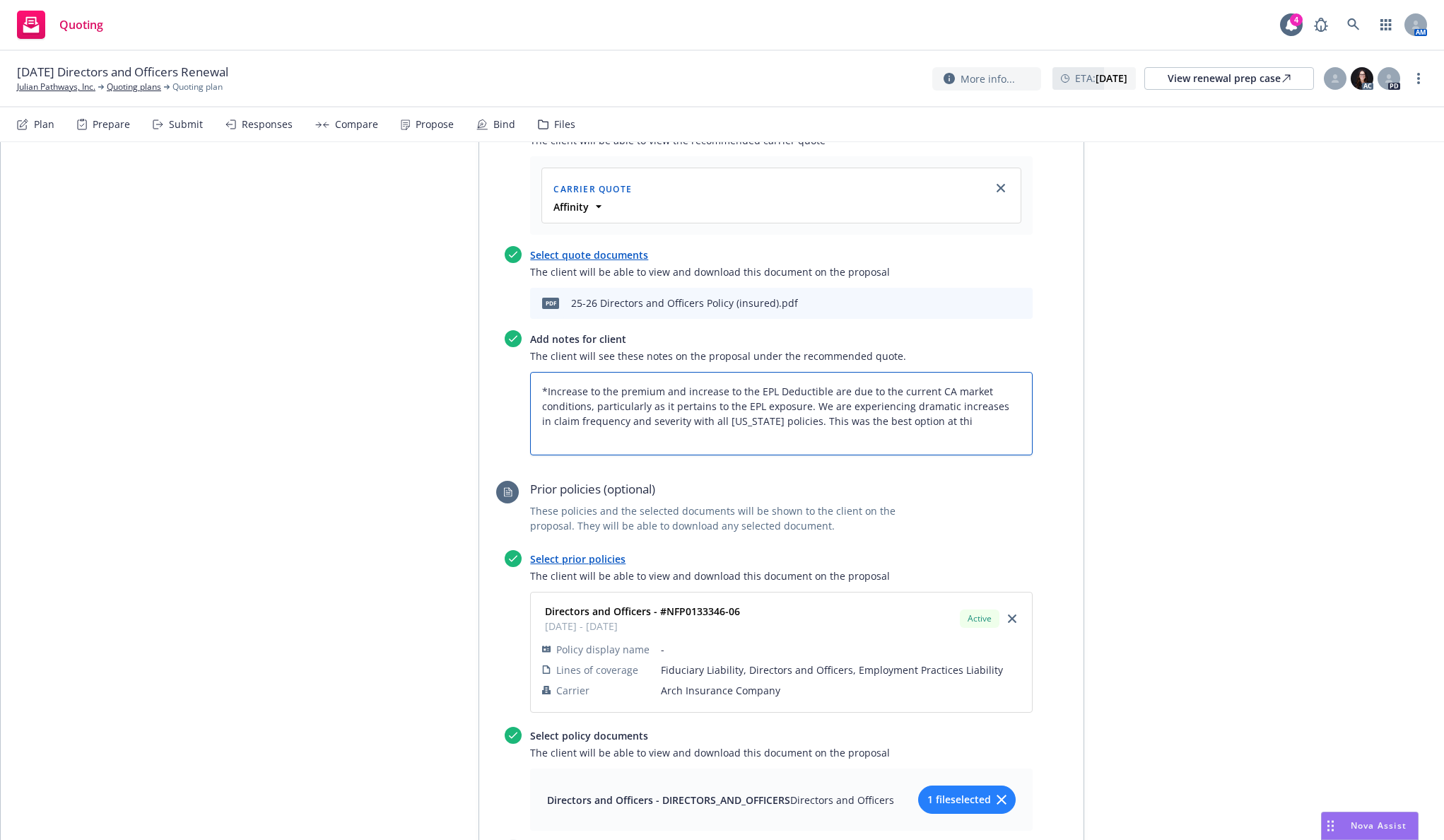
type textarea "*Increase to the premium and increase to the EPL Deductible are due to the curr…"
type textarea "x"
type textarea "*Increase to the premium and increase to the EPL Deductible are due to the curr…"
type textarea "x"
type textarea "*Increase to the premium and increase to the EPL Deductible are due to the curr…"
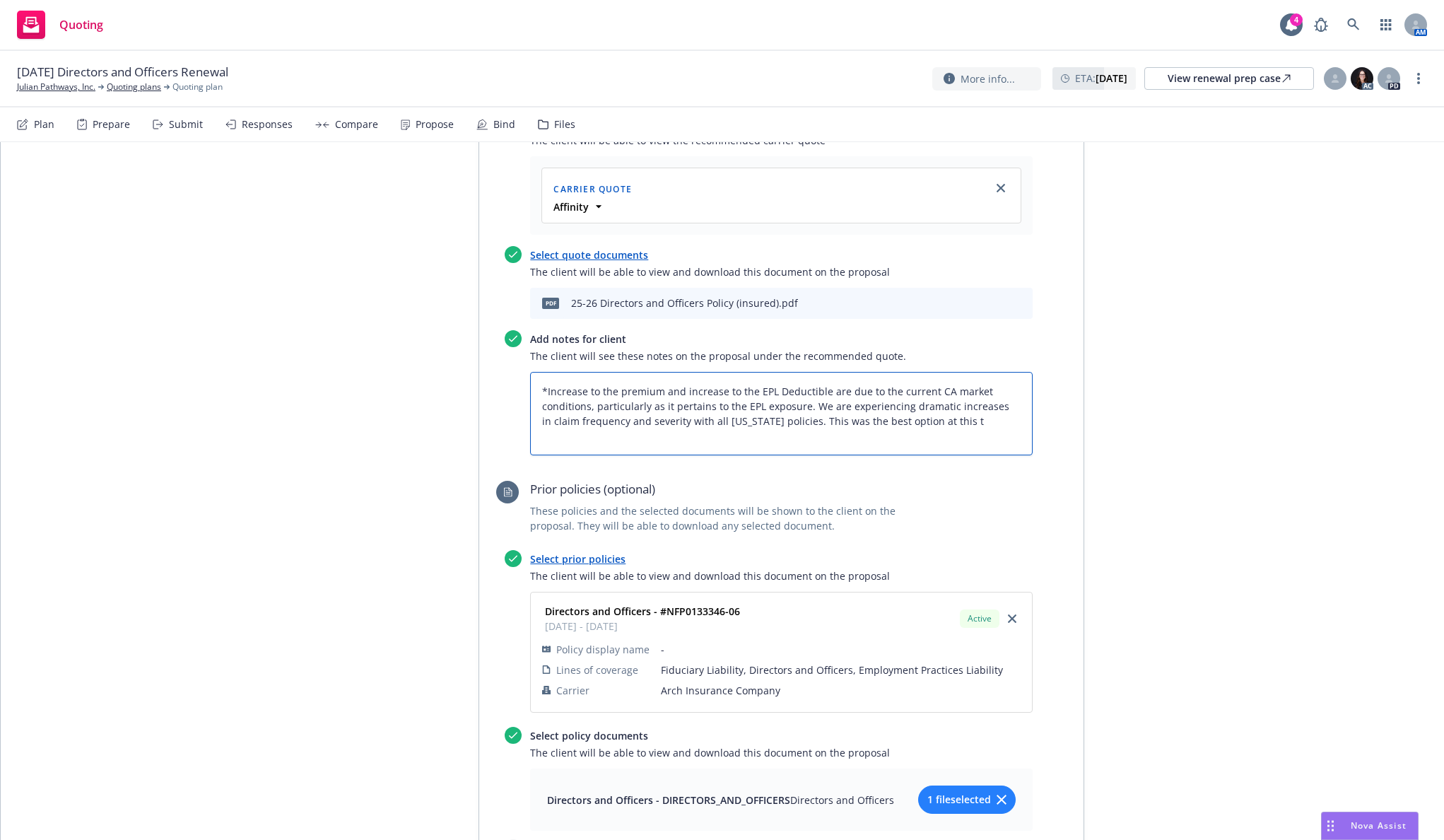
type textarea "x"
type textarea "*Increase to the premium and increase to the EPL Deductible are due to the curr…"
type textarea "x"
type textarea "*Increase to the premium and increase to the EPL Deductible are due to the curr…"
type textarea "x"
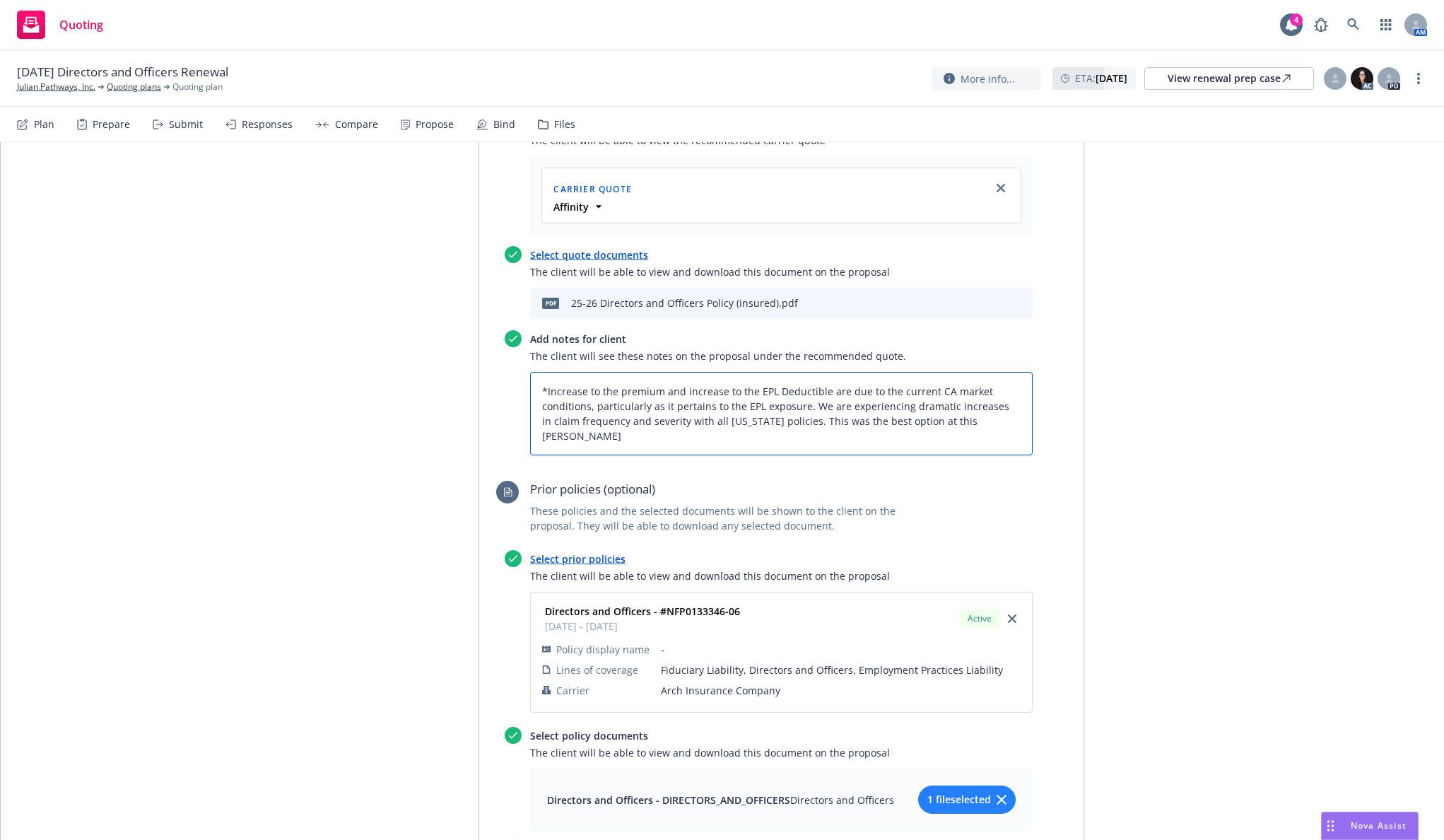
type textarea "*Increase to the premium and increase to the EPL Deductible are due to the curr…"
type textarea "x"
type textarea "*Increase to the premium and increase to the EPL Deductible are due to the curr…"
type textarea "x"
type textarea "*Increase to the premium and increase to the EPL Deductible are due to the curr…"
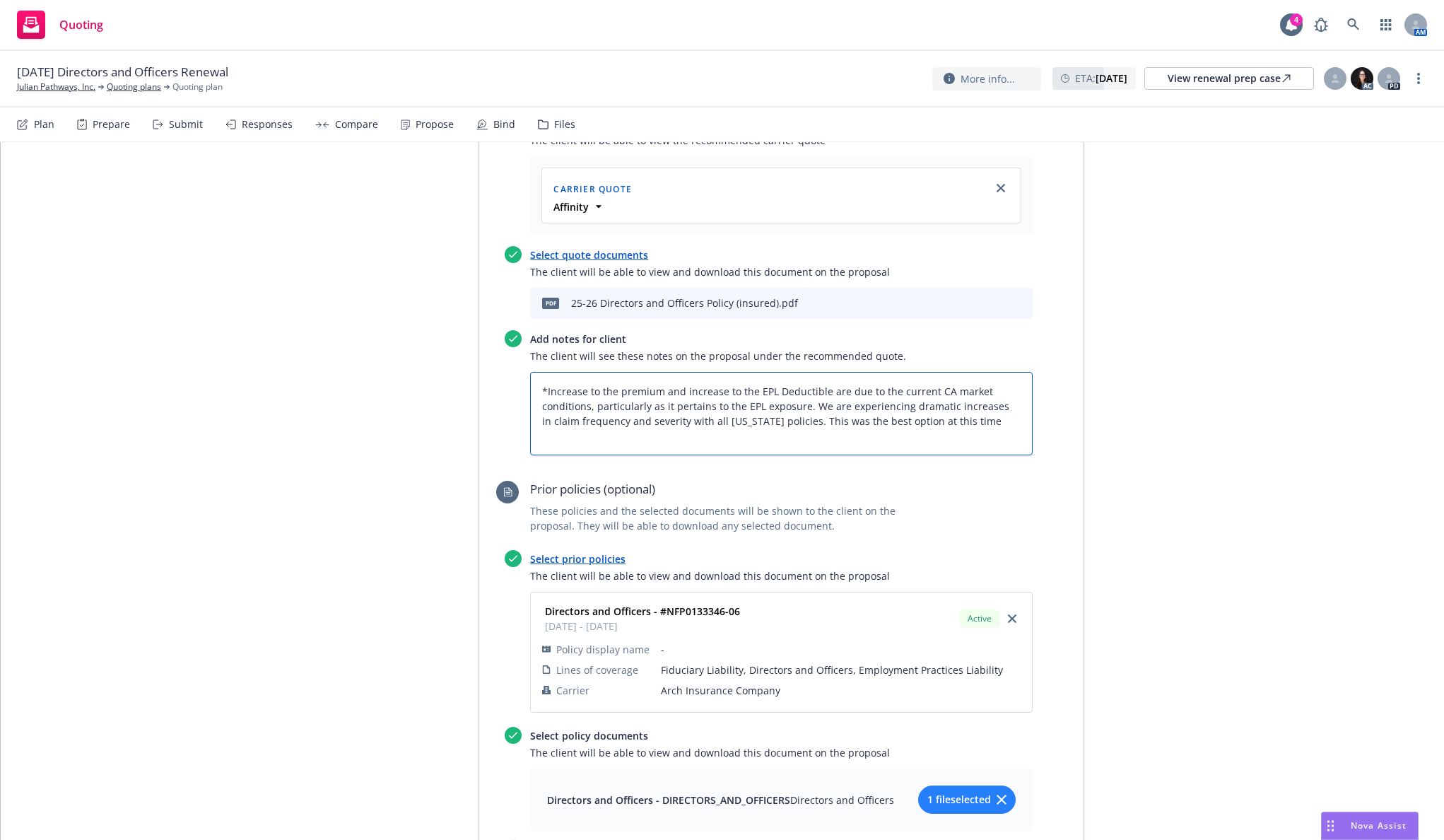
type textarea "x"
type textarea "*Increase to the premium and increase to the EPL Deductible are due to the curr…"
type textarea "x"
type textarea "*Increase to the premium and increase to the EPL Deductible are due to the curr…"
type textarea "x"
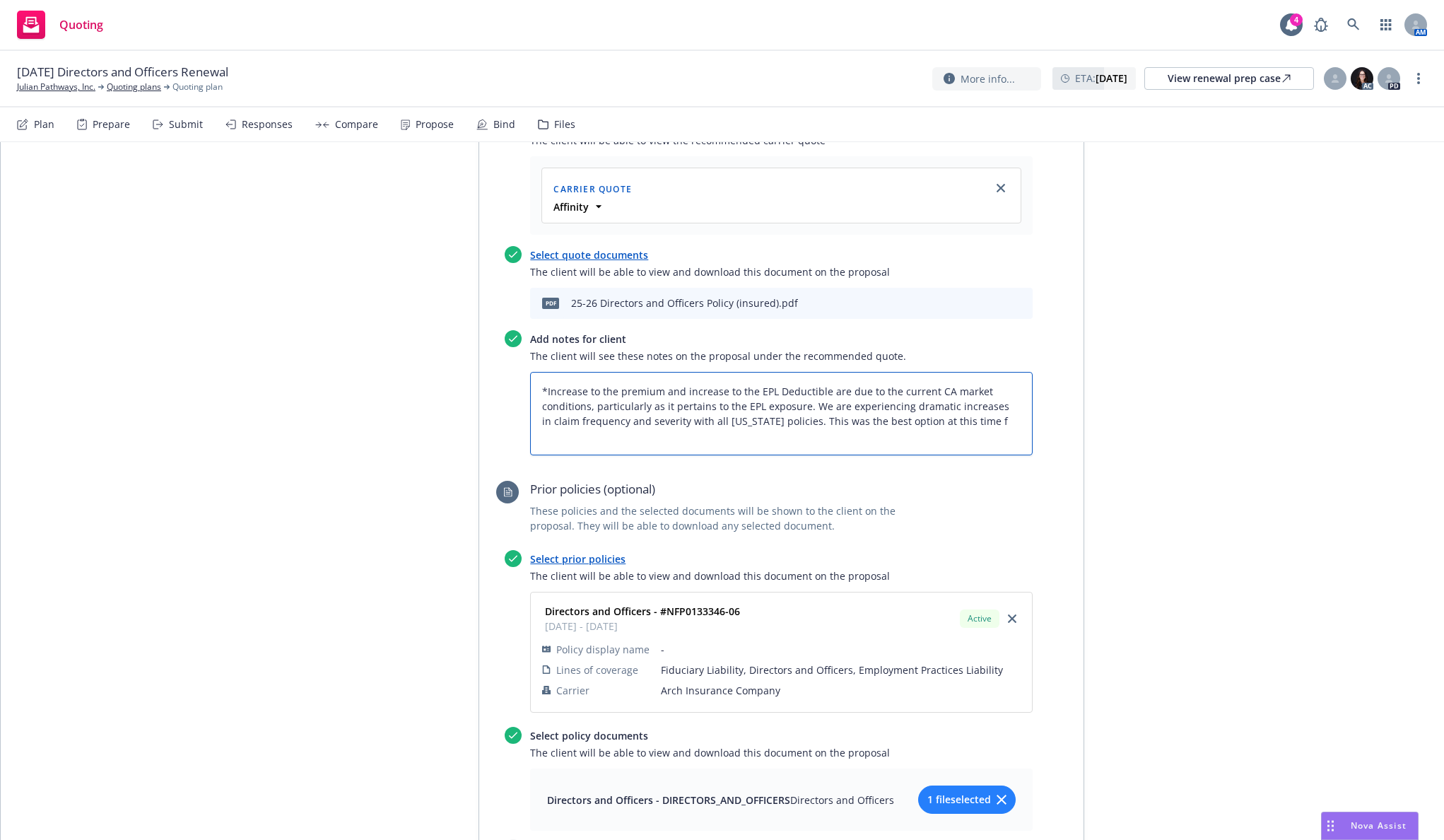
type textarea "*Increase to the premium and increase to the EPL Deductible are due to the curr…"
type textarea "x"
type textarea "*Increase to the premium and increase to the EPL Deductible are due to the curr…"
type textarea "x"
type textarea "*Increase to the premium and increase to the EPL Deductible are due to the curr…"
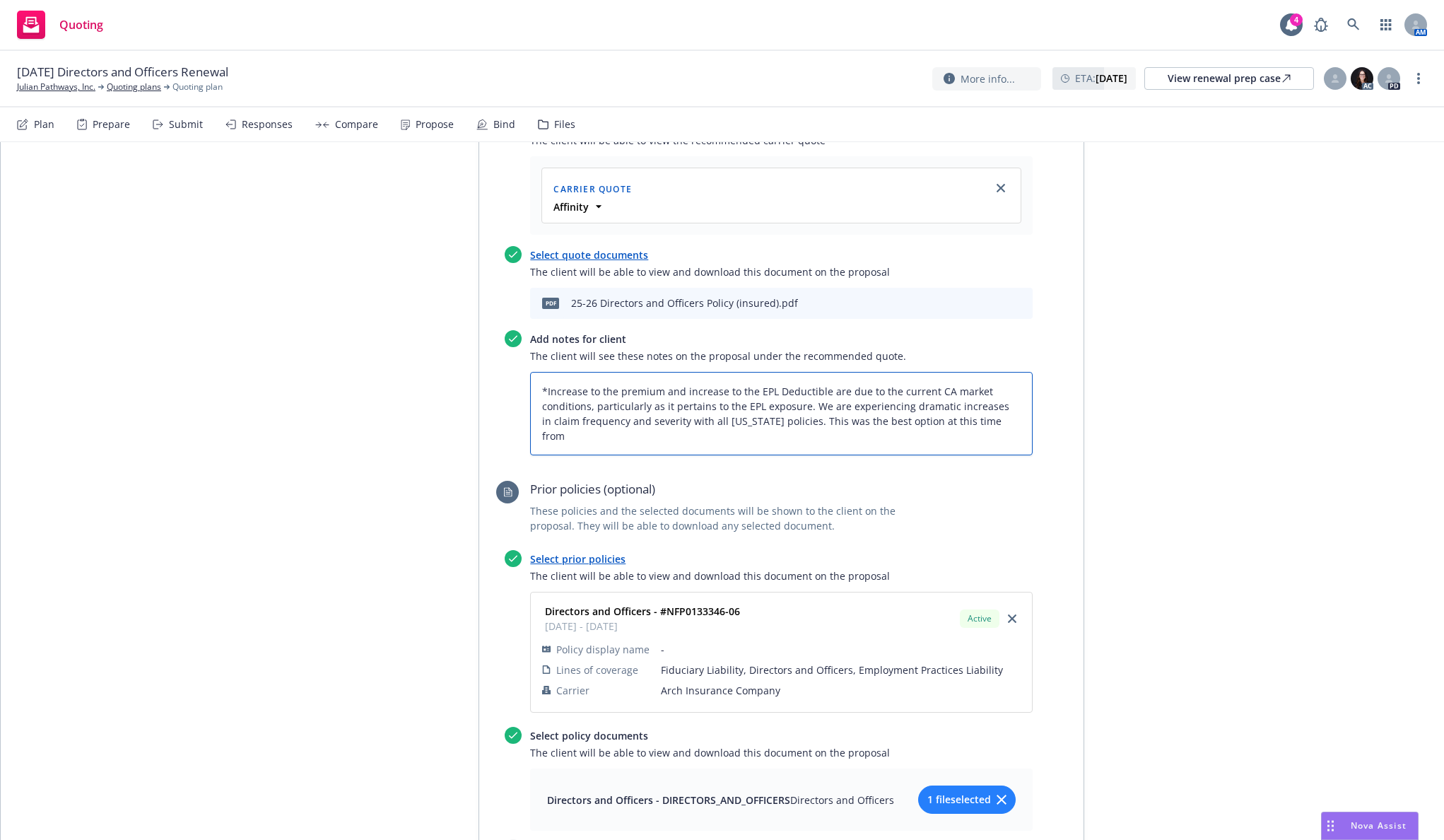
type textarea "x"
type textarea "*Increase to the premium and increase to the EPL Deductible are due to the curr…"
type textarea "x"
type textarea "*Increase to the premium and increase to the EPL Deductible are due to the curr…"
type textarea "x"
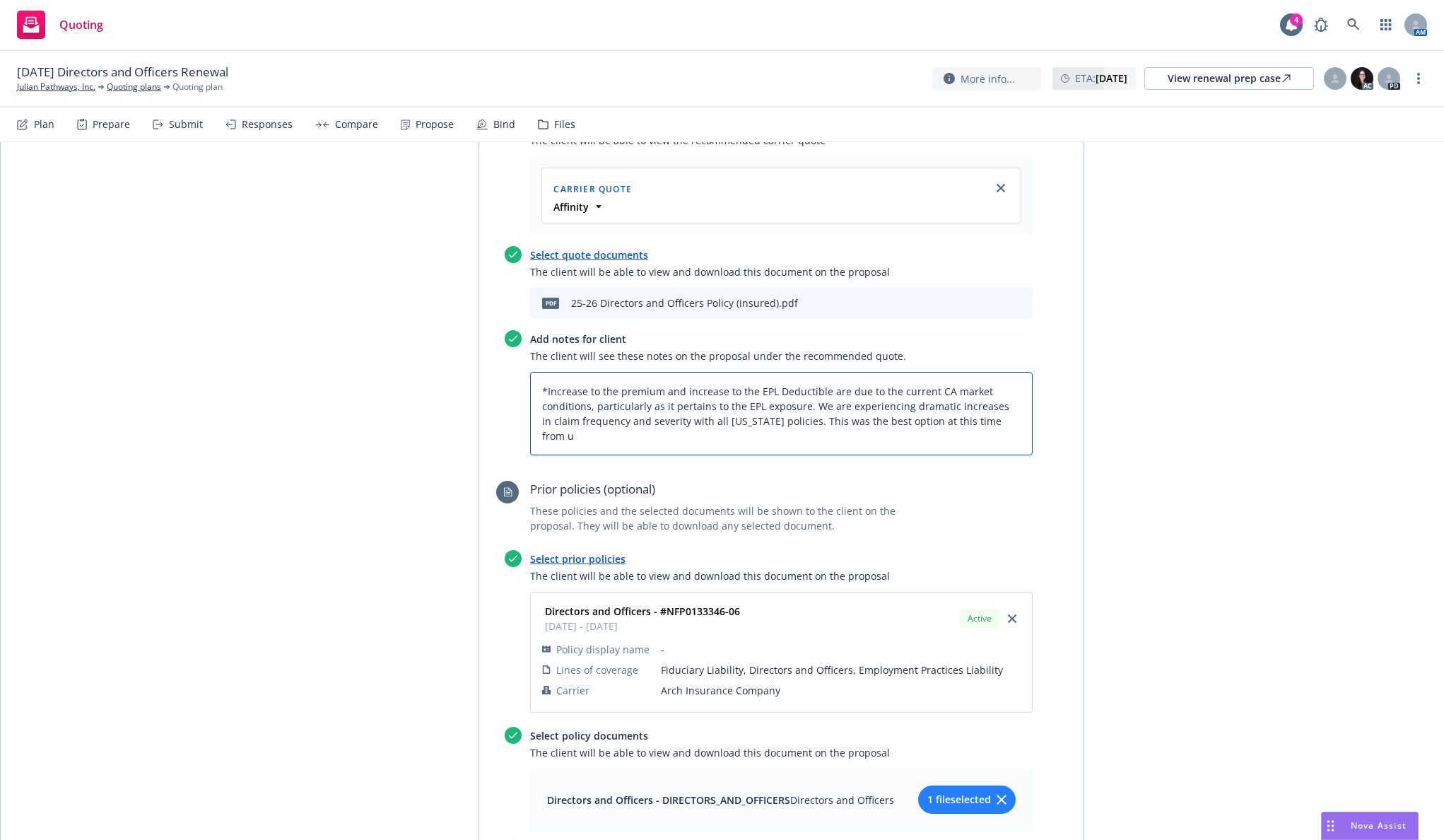
type textarea "*Increase to the premium and increase to the EPL Deductible are due to the curr…"
type textarea "x"
type textarea "*Increase to the premium and increase to the EPL Deductible are due to the curr…"
type textarea "x"
type textarea "*Increase to the premium and increase to the EPL Deductible are due to the curr…"
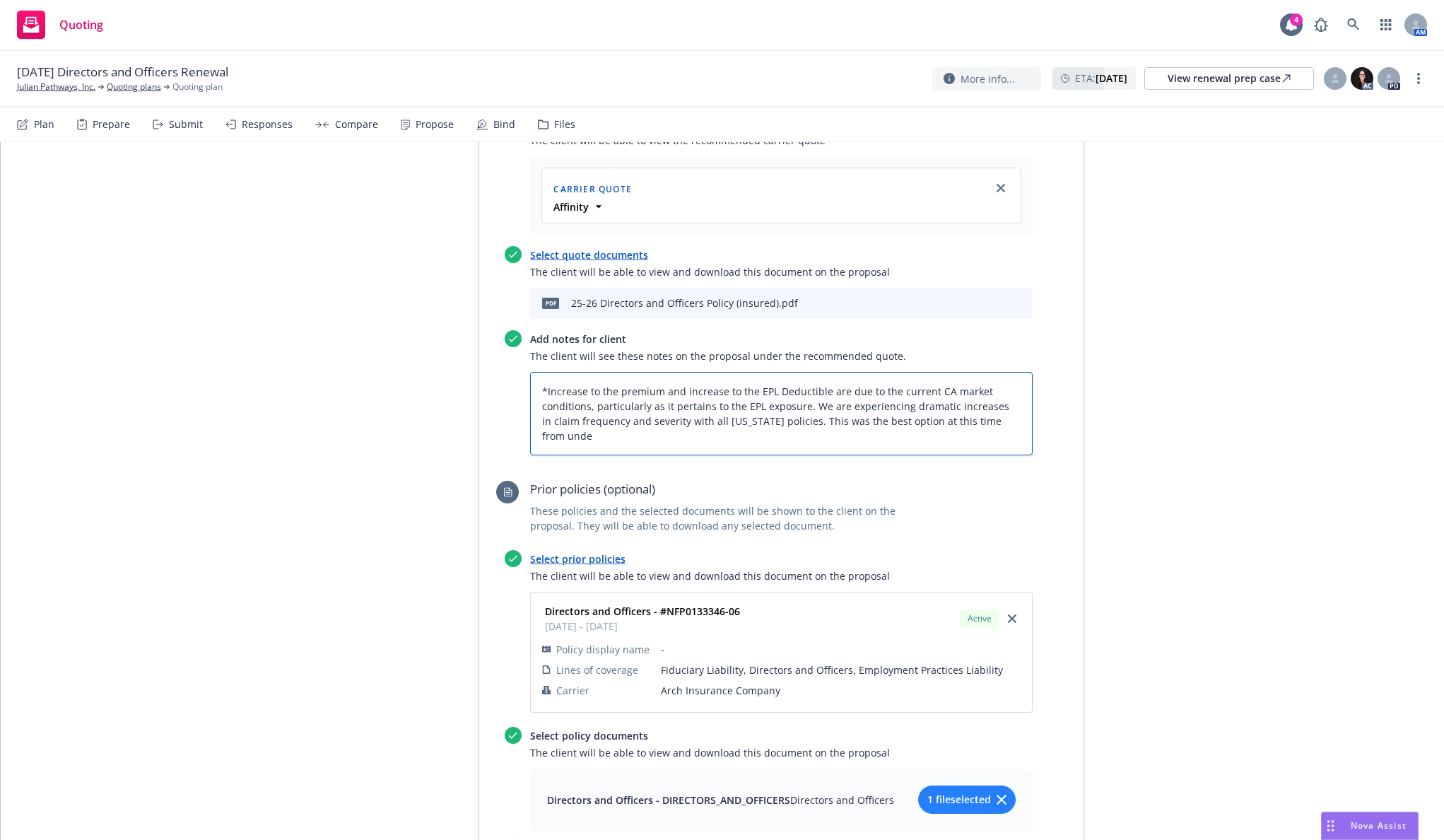
type textarea "x"
type textarea "*Increase to the premium and increase to the EPL Deductible are due to the curr…"
type textarea "x"
type textarea "*Increase to the premium and increase to the EPL Deductible are due to the curr…"
type textarea "x"
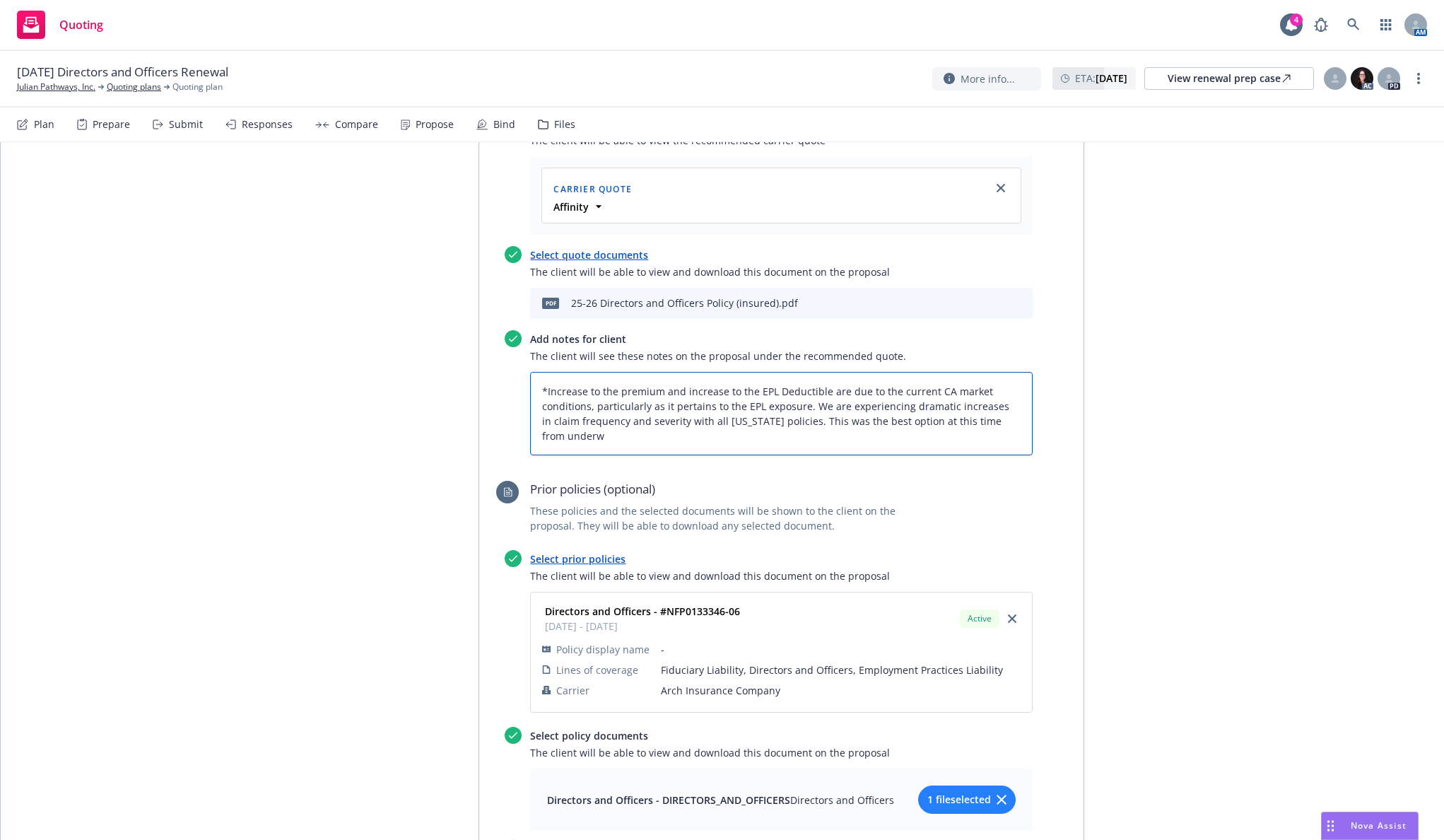
type textarea "*Increase to the premium and increase to the EPL Deductible are due to the curr…"
type textarea "x"
type textarea "*Increase to the premium and increase to the EPL Deductible are due to the curr…"
type textarea "x"
type textarea "*Increase to the premium and increase to the EPL Deductible are due to the curr…"
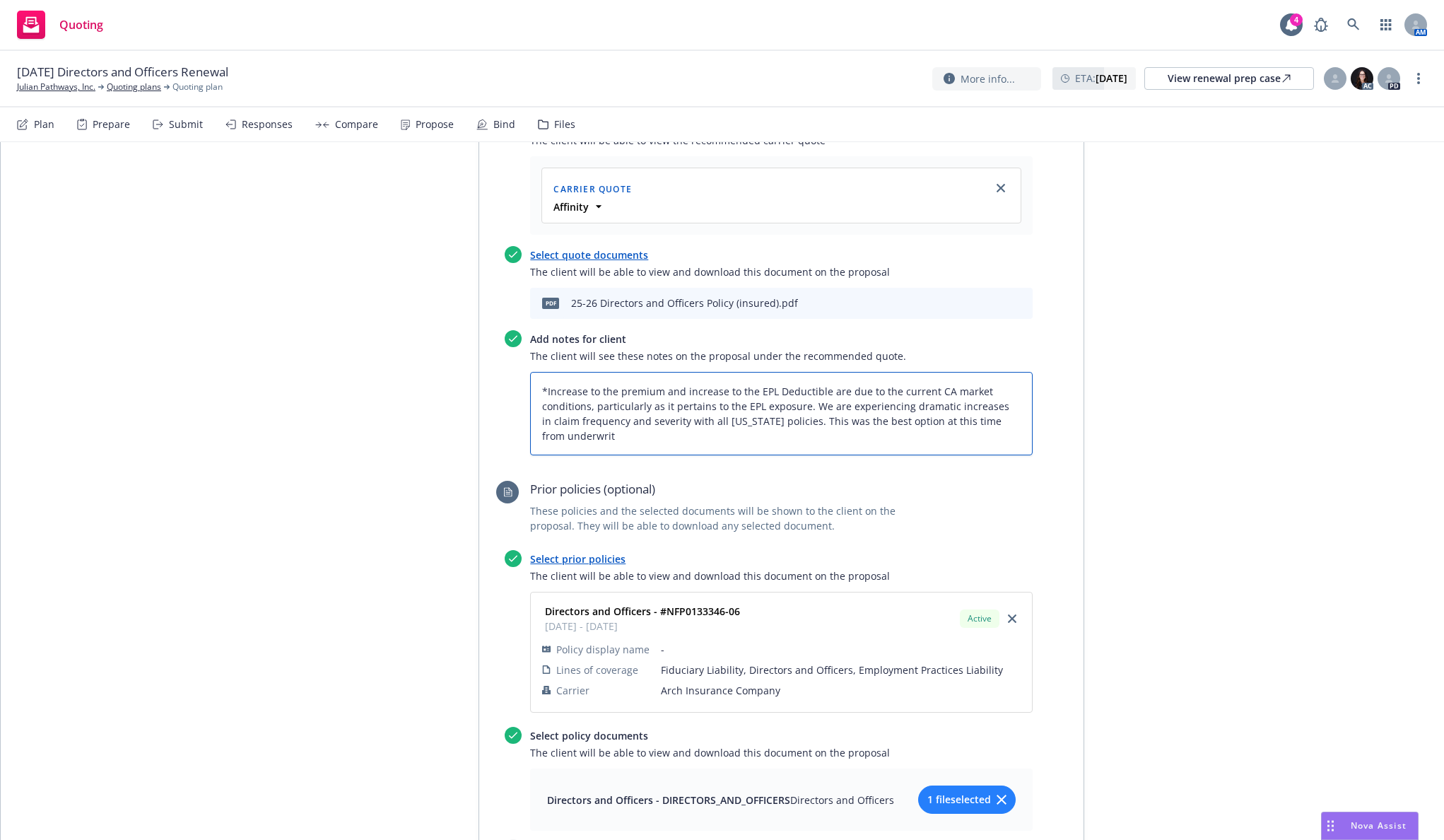
type textarea "x"
type textarea "*Increase to the premium and increase to the EPL Deductible are due to the curr…"
type textarea "x"
type textarea "*Increase to the premium and increase to the EPL Deductible are due to the curr…"
type textarea "x"
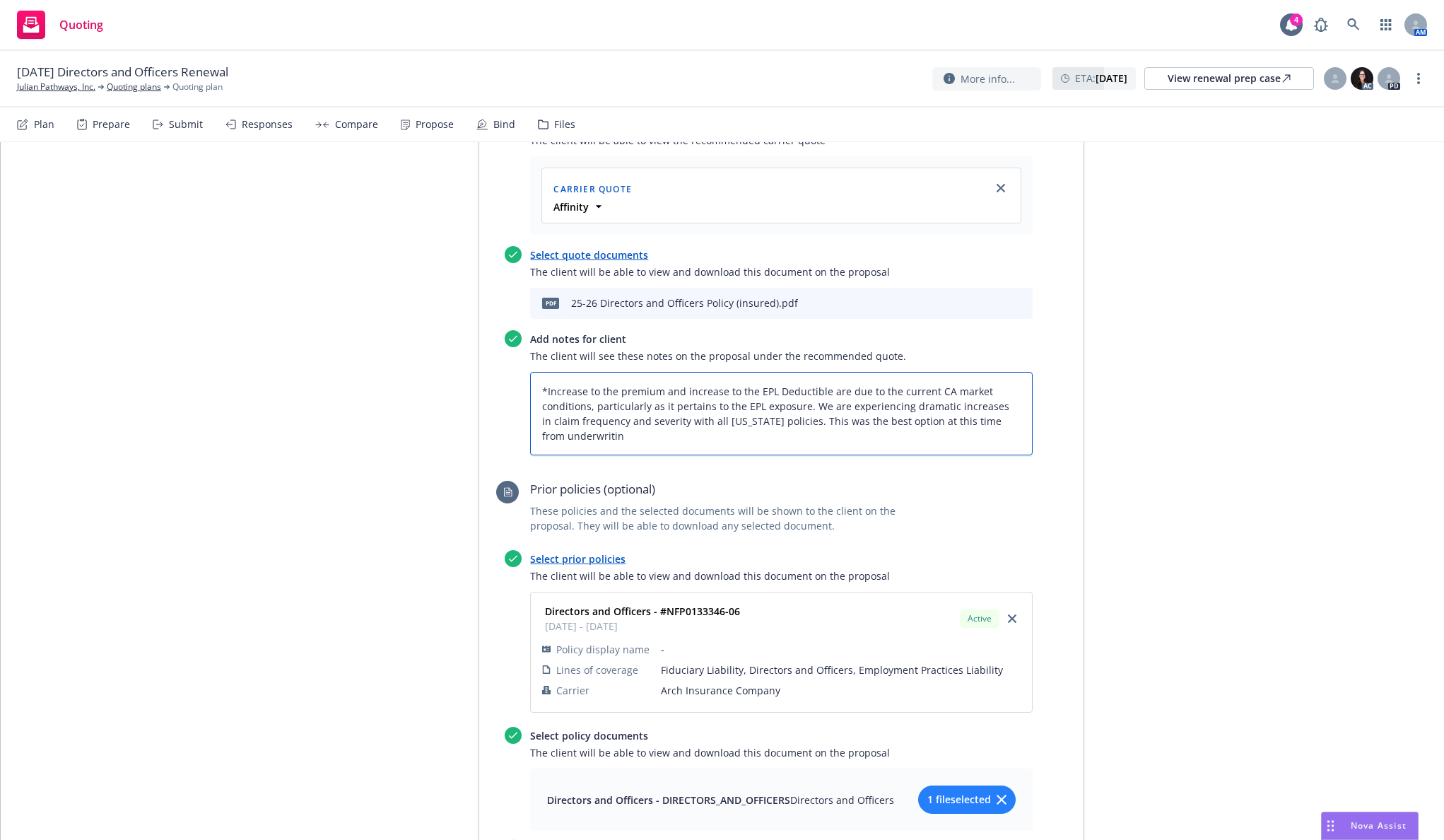
type textarea "*Increase to the premium and increase to the EPL Deductible are due to the curr…"
type textarea "x"
type textarea "*Increase to the premium and increase to the EPL Deductible are due to the curr…"
type textarea "x"
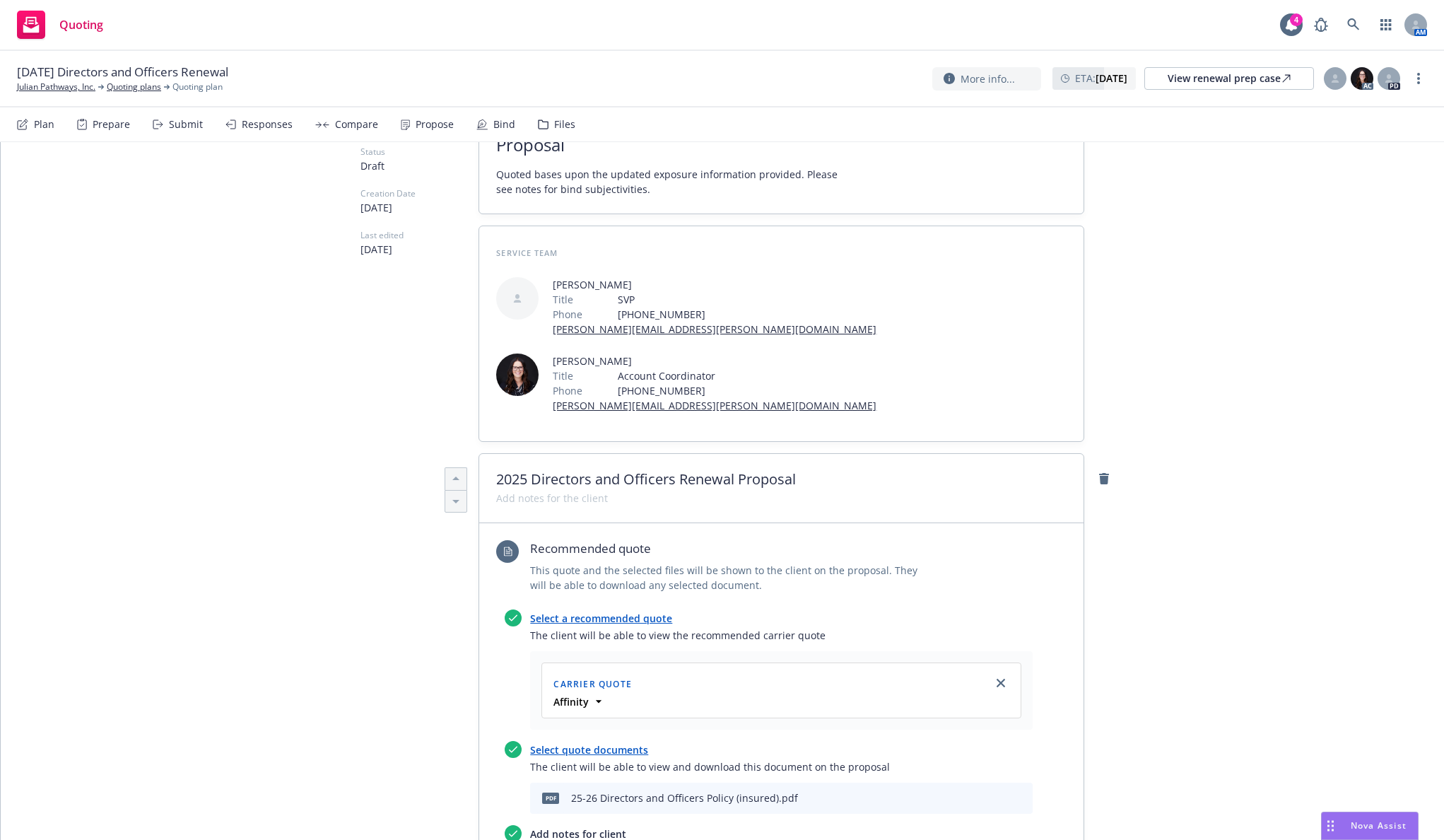
scroll to position [0, 0]
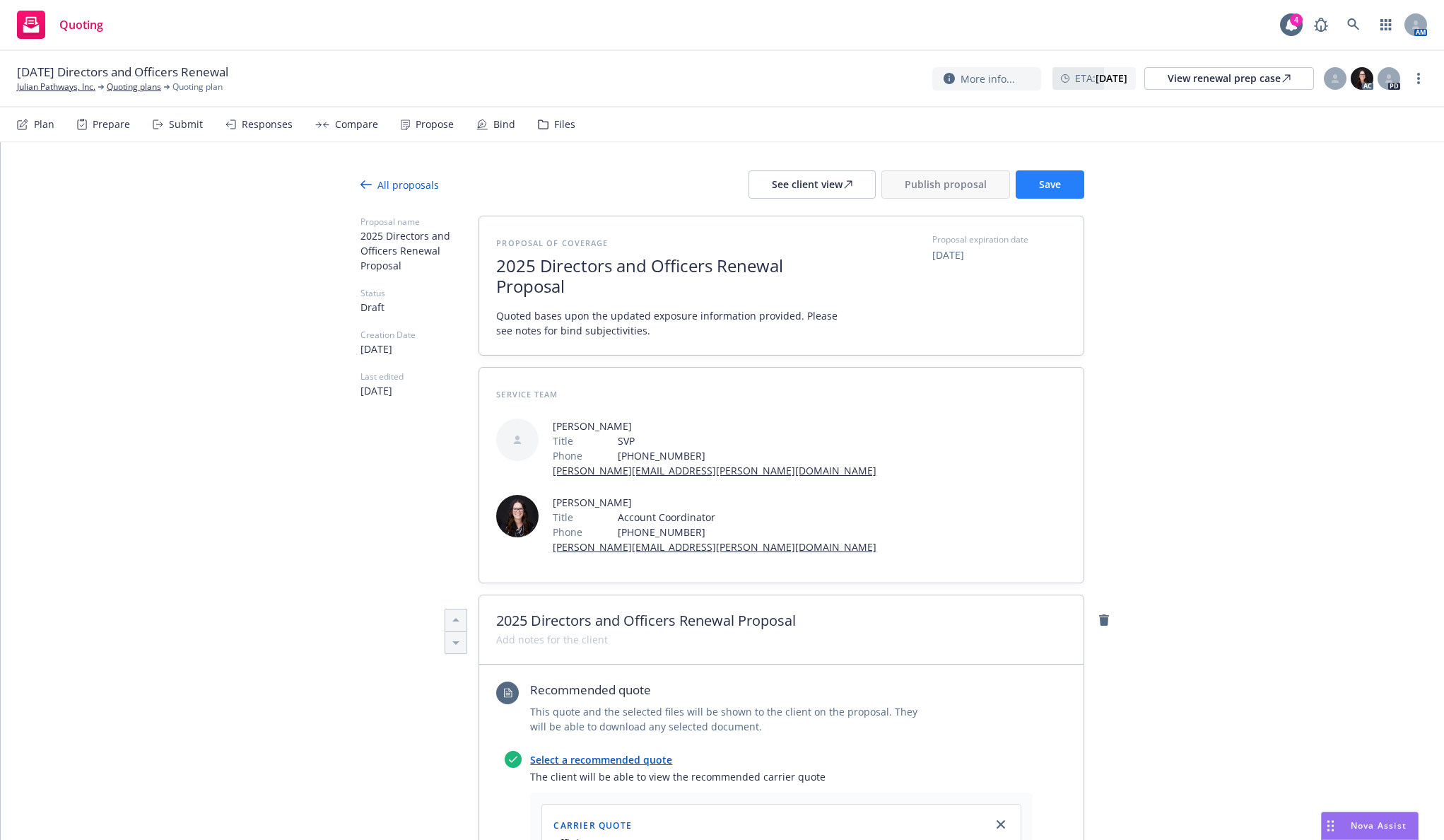
type textarea "*Increase to the premium and increase to the EPL Deductible are due to the curr…"
click at [1045, 174] on button "Save" at bounding box center [1050, 184] width 68 height 28
click at [943, 184] on span "Publish proposal" at bounding box center [946, 183] width 82 height 13
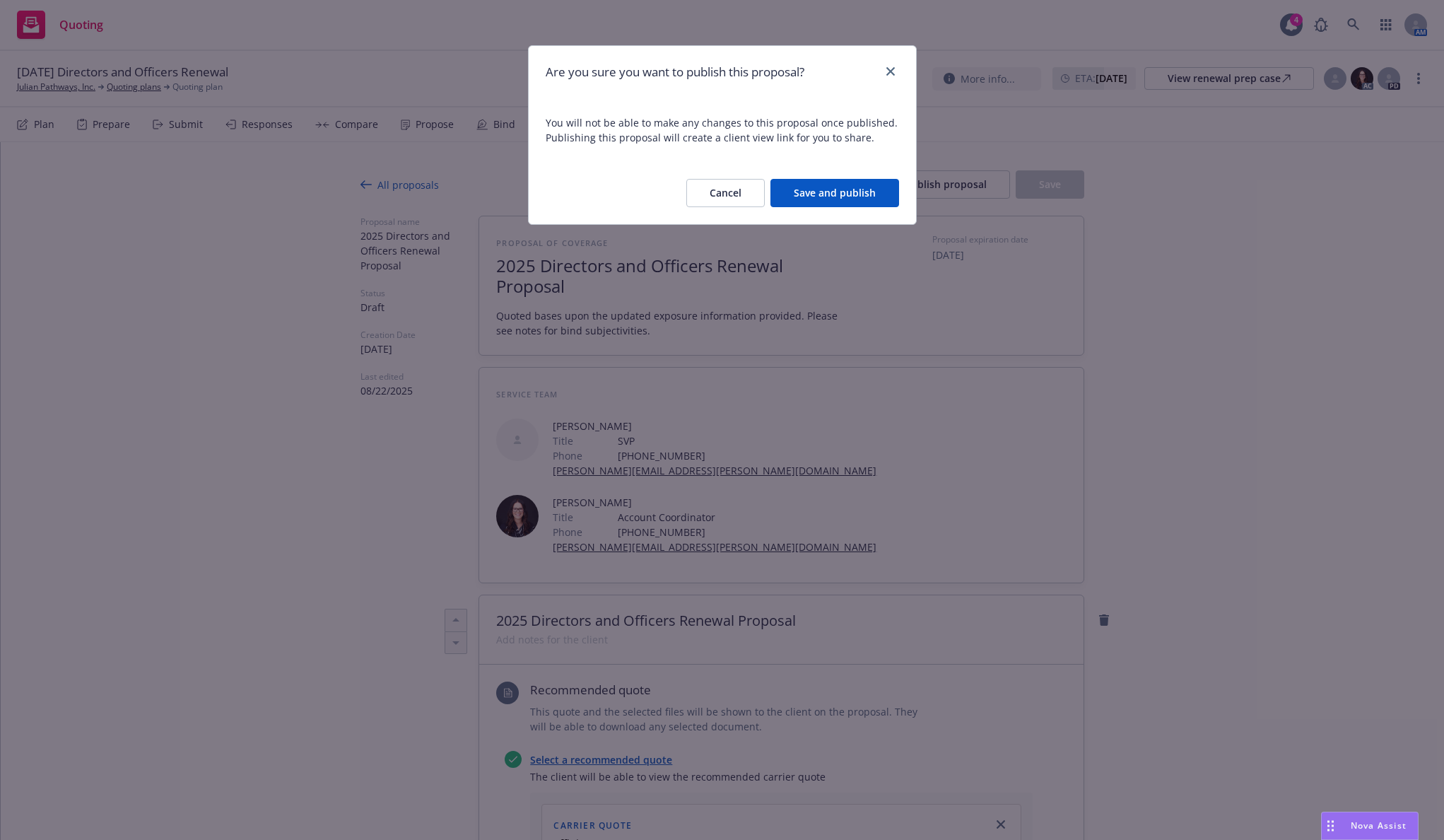
click at [865, 184] on button "Save and publish" at bounding box center [835, 193] width 129 height 28
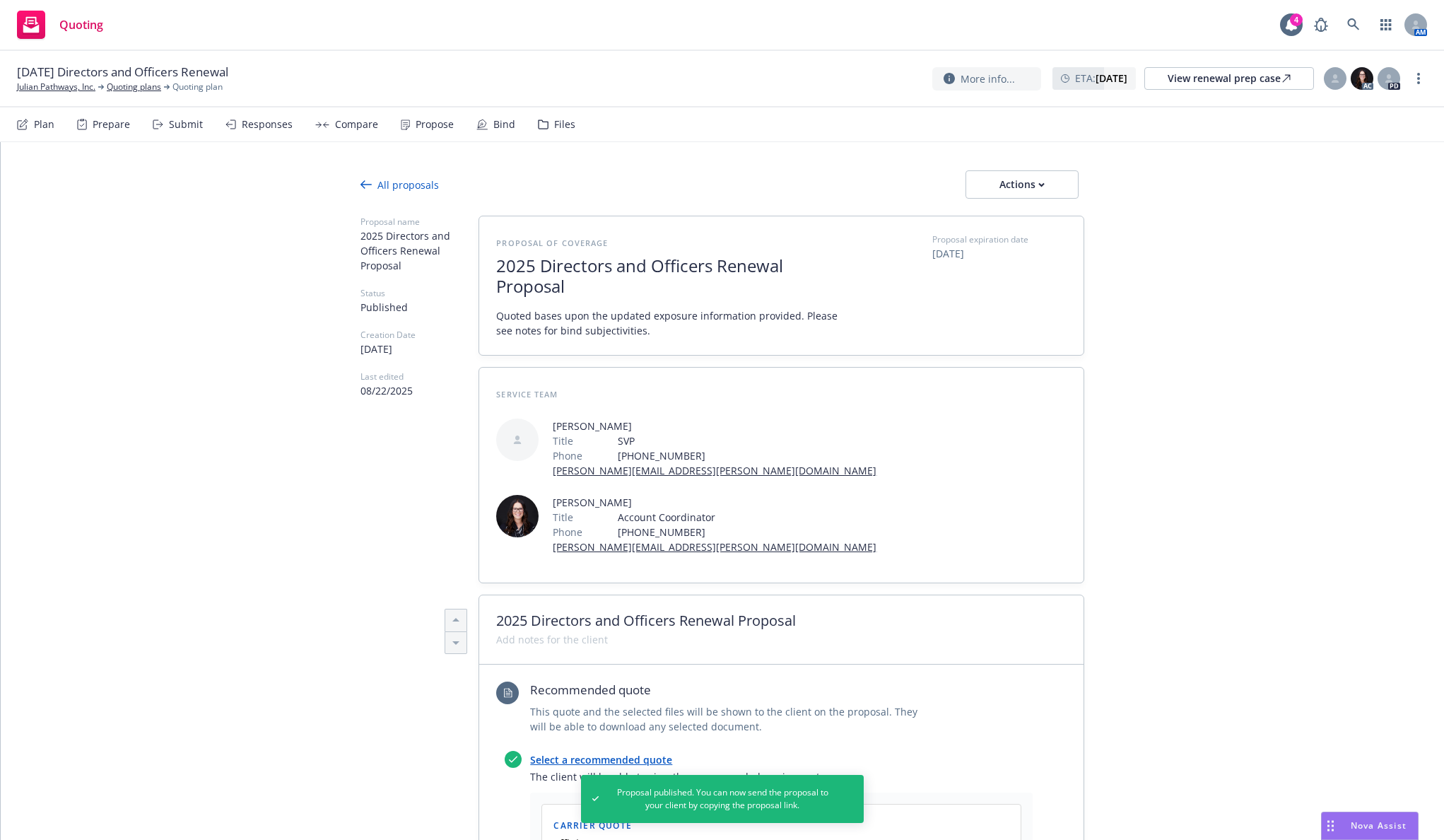
type textarea "x"
click at [57, 91] on link "Julian Pathways, Inc." at bounding box center [56, 87] width 79 height 13
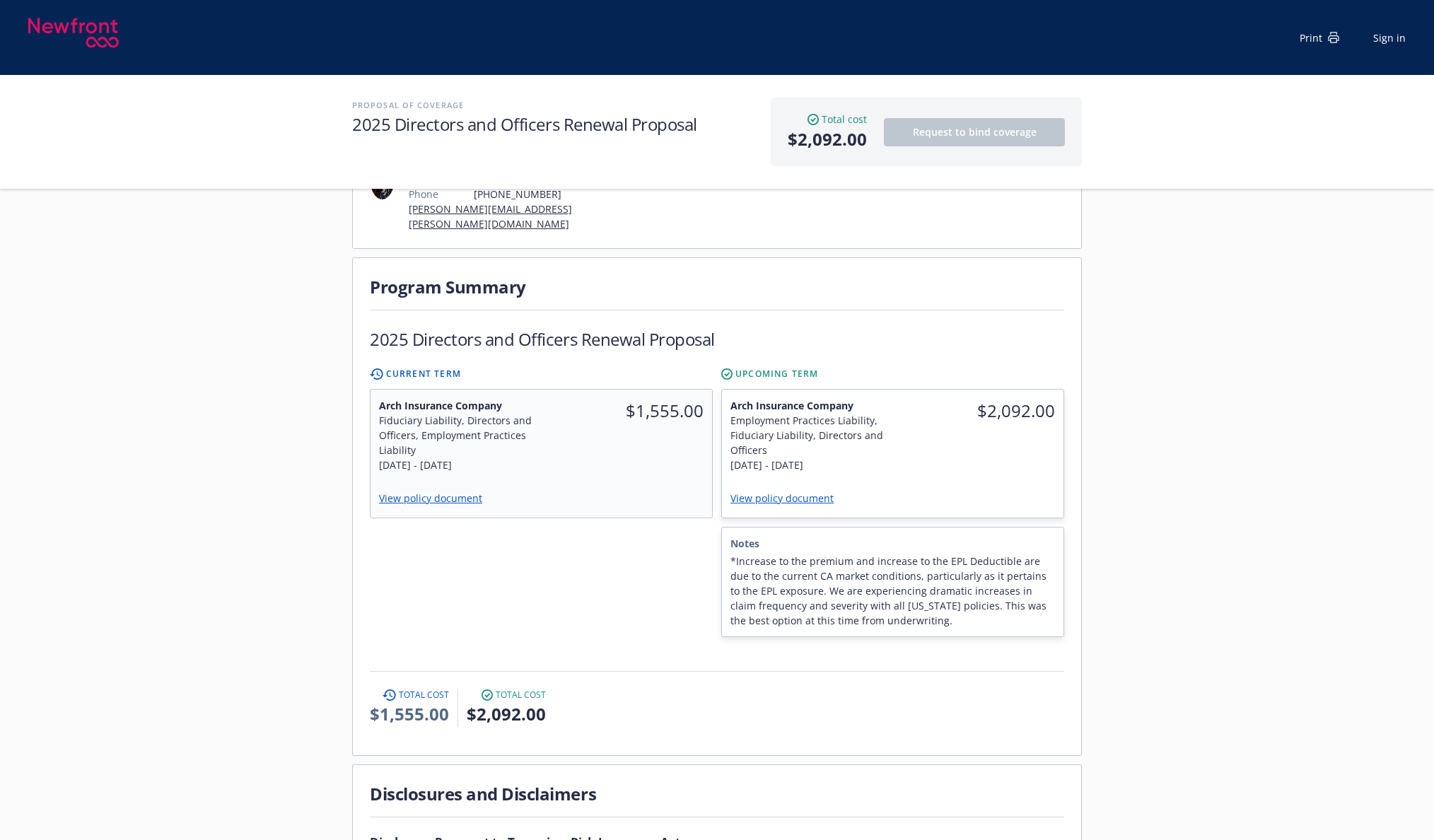
scroll to position [283, 0]
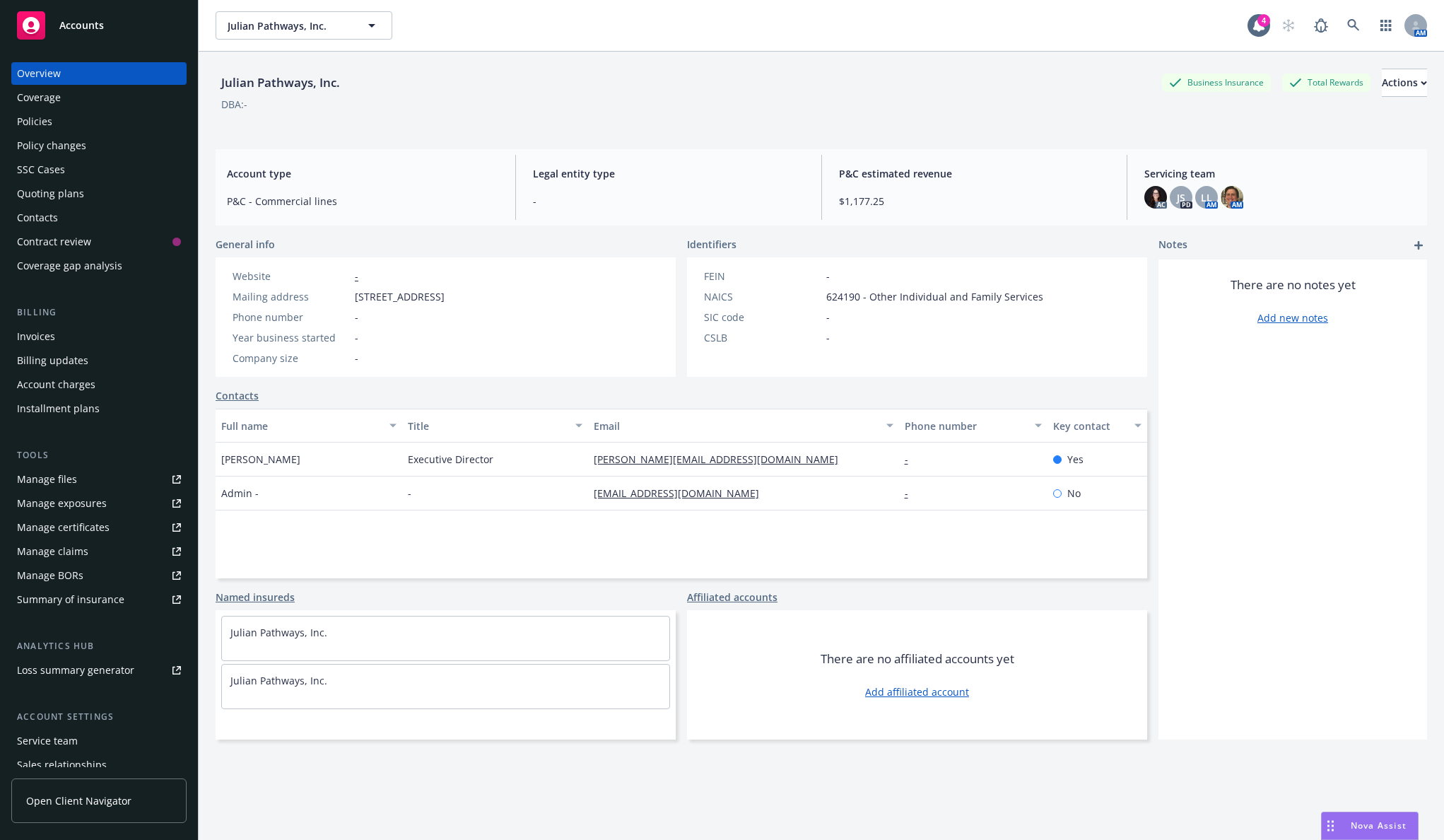
drag, startPoint x: 371, startPoint y: 231, endPoint x: 356, endPoint y: 225, distance: 16.2
click at [371, 231] on div "Julian Pathways, Inc. Business Insurance Total Rewards Actions DBA: - Account t…" at bounding box center [822, 463] width 1212 height 823
click at [91, 188] on div "Quoting plans" at bounding box center [98, 194] width 164 height 23
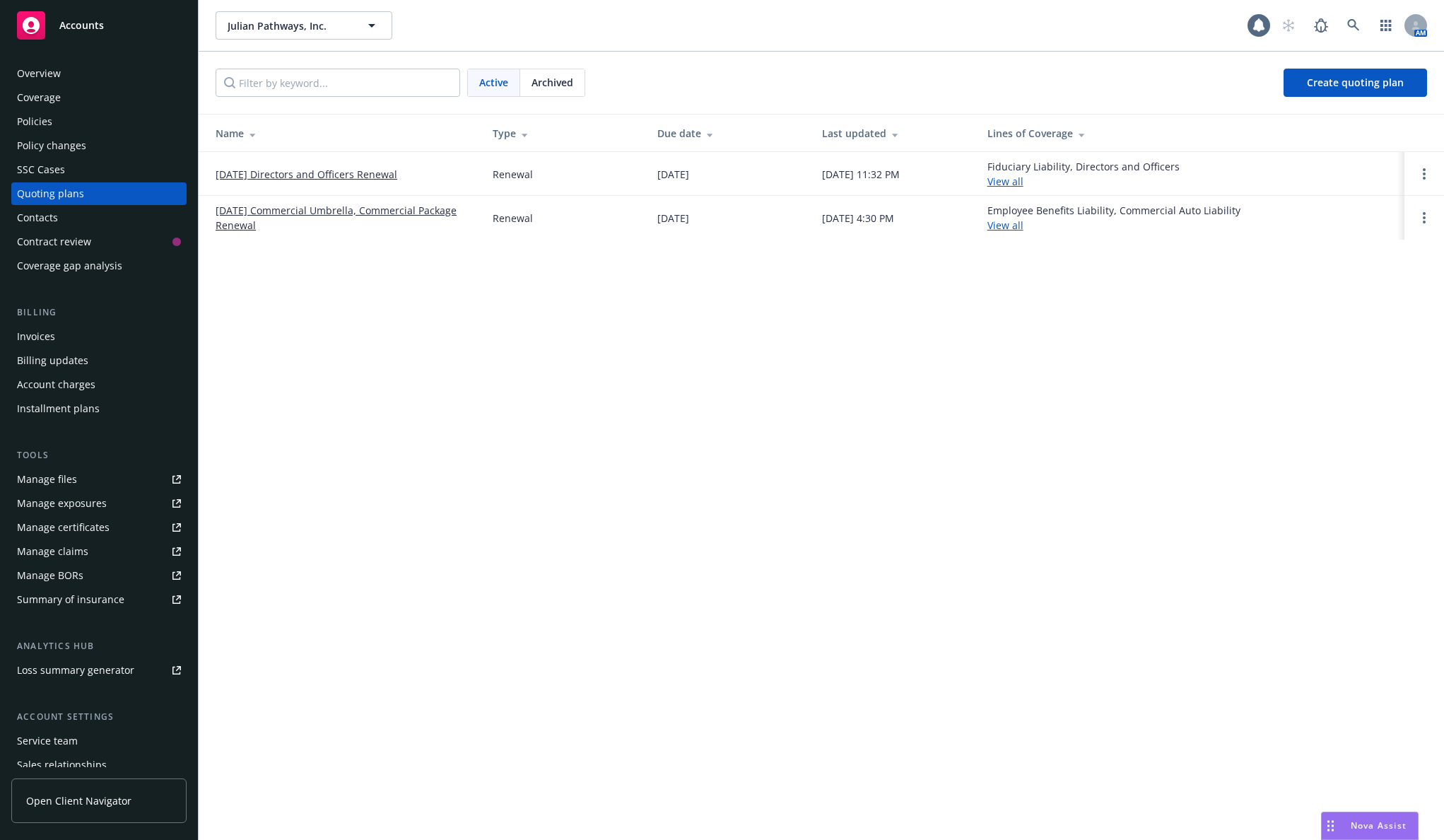
click at [318, 176] on link "09/15/25 Directors and Officers Renewal" at bounding box center [306, 174] width 181 height 15
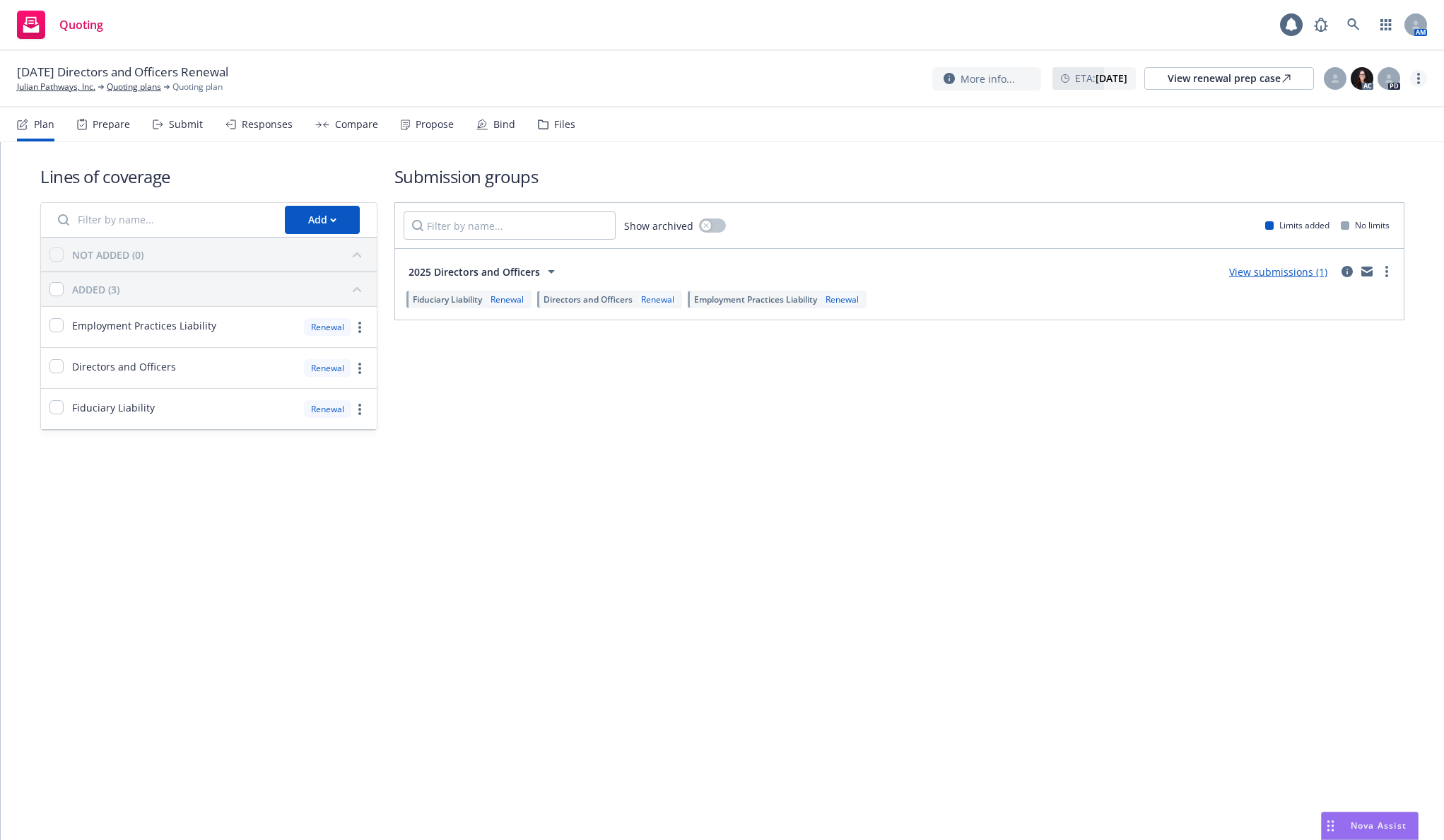
click at [1412, 79] on link "more" at bounding box center [1419, 78] width 17 height 17
click at [1330, 81] on div at bounding box center [1335, 79] width 23 height 23
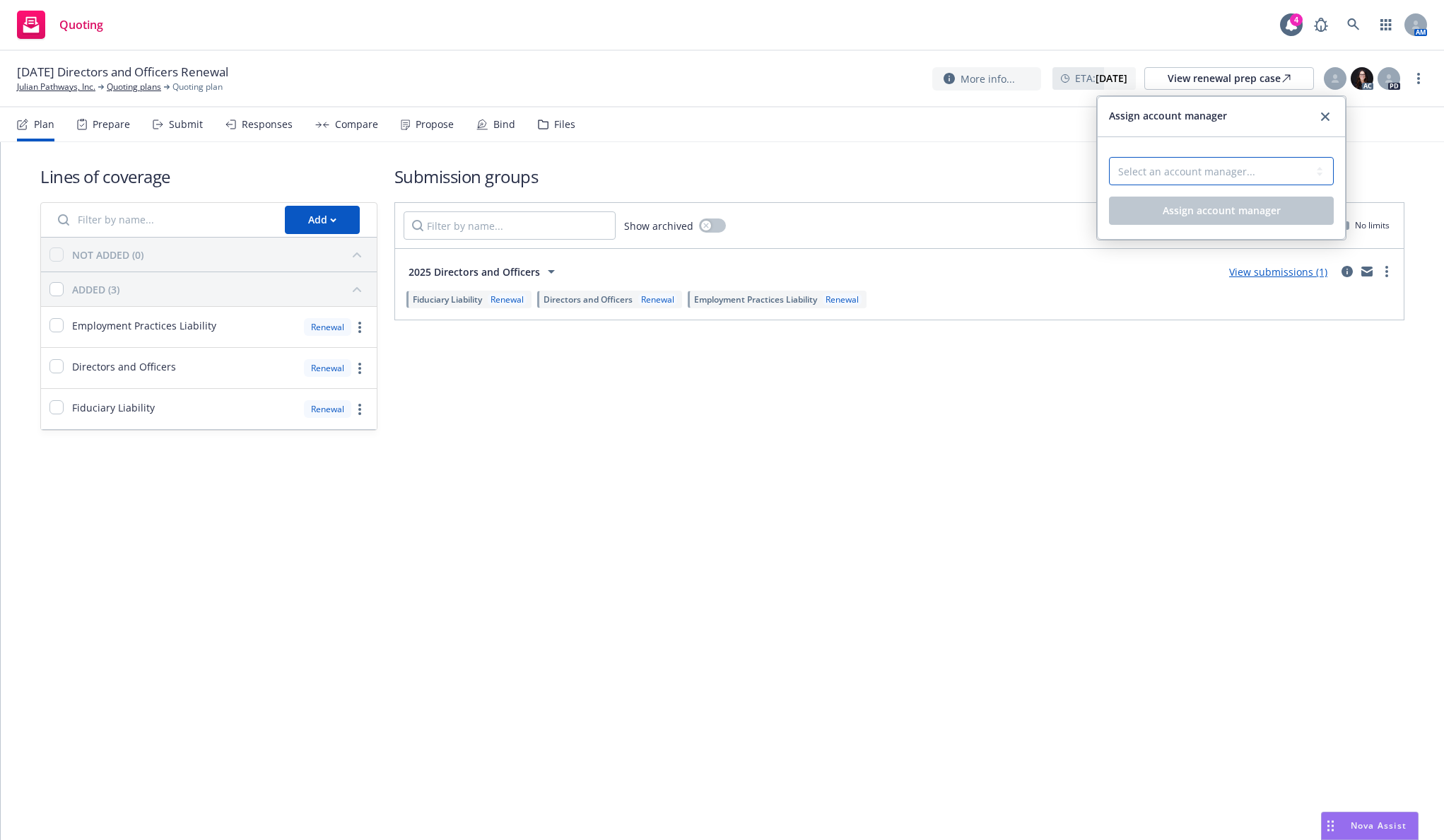
drag, startPoint x: 1266, startPoint y: 170, endPoint x: 1261, endPoint y: 176, distance: 7.8
click at [1266, 170] on select "Select an account manager... [PERSON_NAME]" at bounding box center [1221, 171] width 224 height 28
select select "5415493c-816c-42a2-8d02-1e577820e081"
click at [1109, 157] on select "Select an account manager... [PERSON_NAME]" at bounding box center [1221, 171] width 224 height 28
click at [1239, 209] on span "Assign account manager" at bounding box center [1221, 210] width 118 height 13
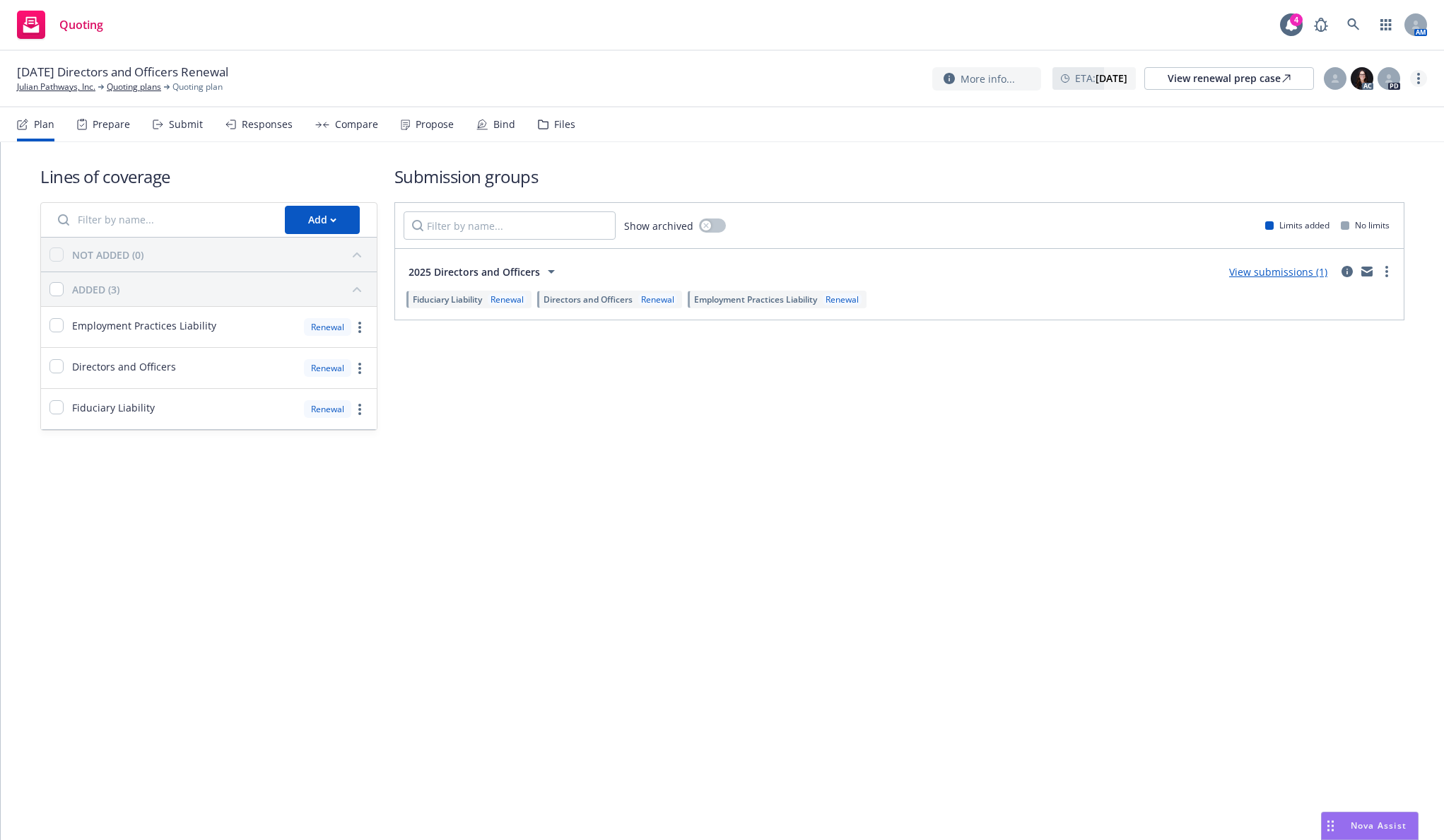
click at [1422, 73] on link "more" at bounding box center [1419, 78] width 17 height 17
click at [1348, 112] on link "Copy logging email" at bounding box center [1348, 107] width 158 height 28
drag, startPoint x: 421, startPoint y: 121, endPoint x: 415, endPoint y: 152, distance: 31.6
click at [421, 121] on div "Propose" at bounding box center [435, 124] width 39 height 11
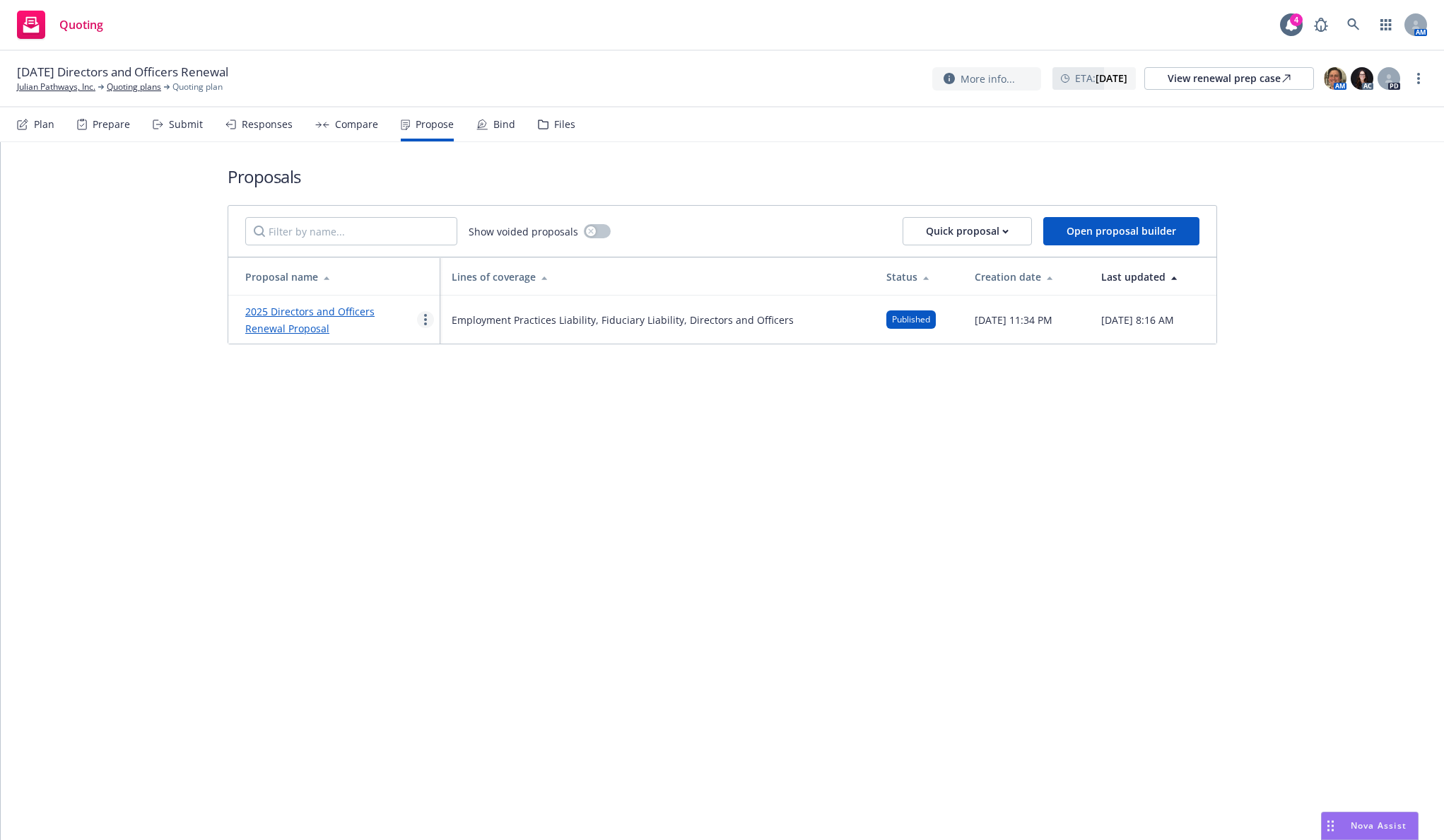
click at [423, 318] on link "more" at bounding box center [425, 319] width 17 height 17
click at [430, 373] on link "Duplicate" at bounding box center [481, 382] width 126 height 28
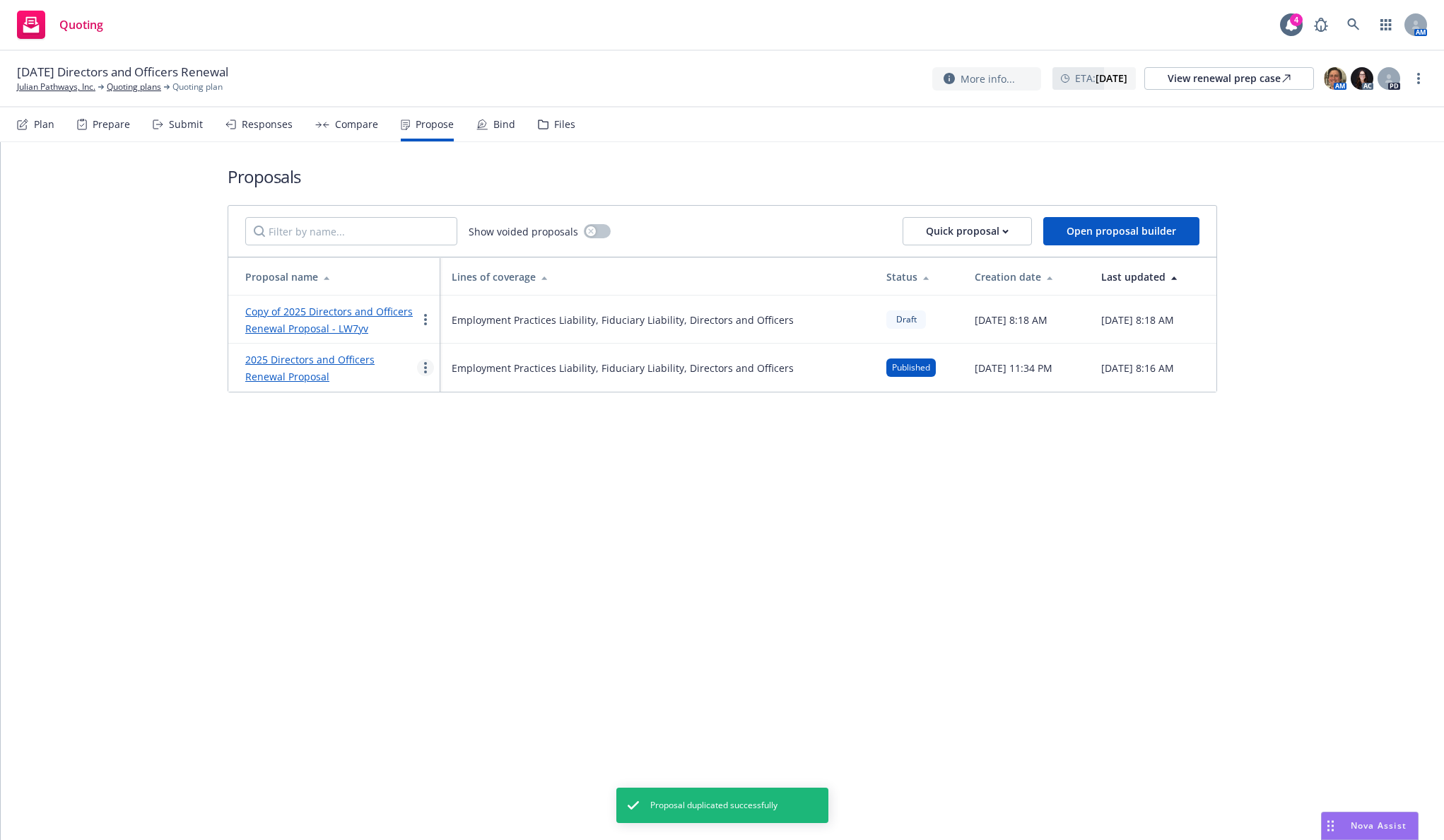
click at [428, 367] on link "more" at bounding box center [425, 367] width 17 height 17
click at [459, 486] on span "Void" at bounding box center [445, 486] width 54 height 13
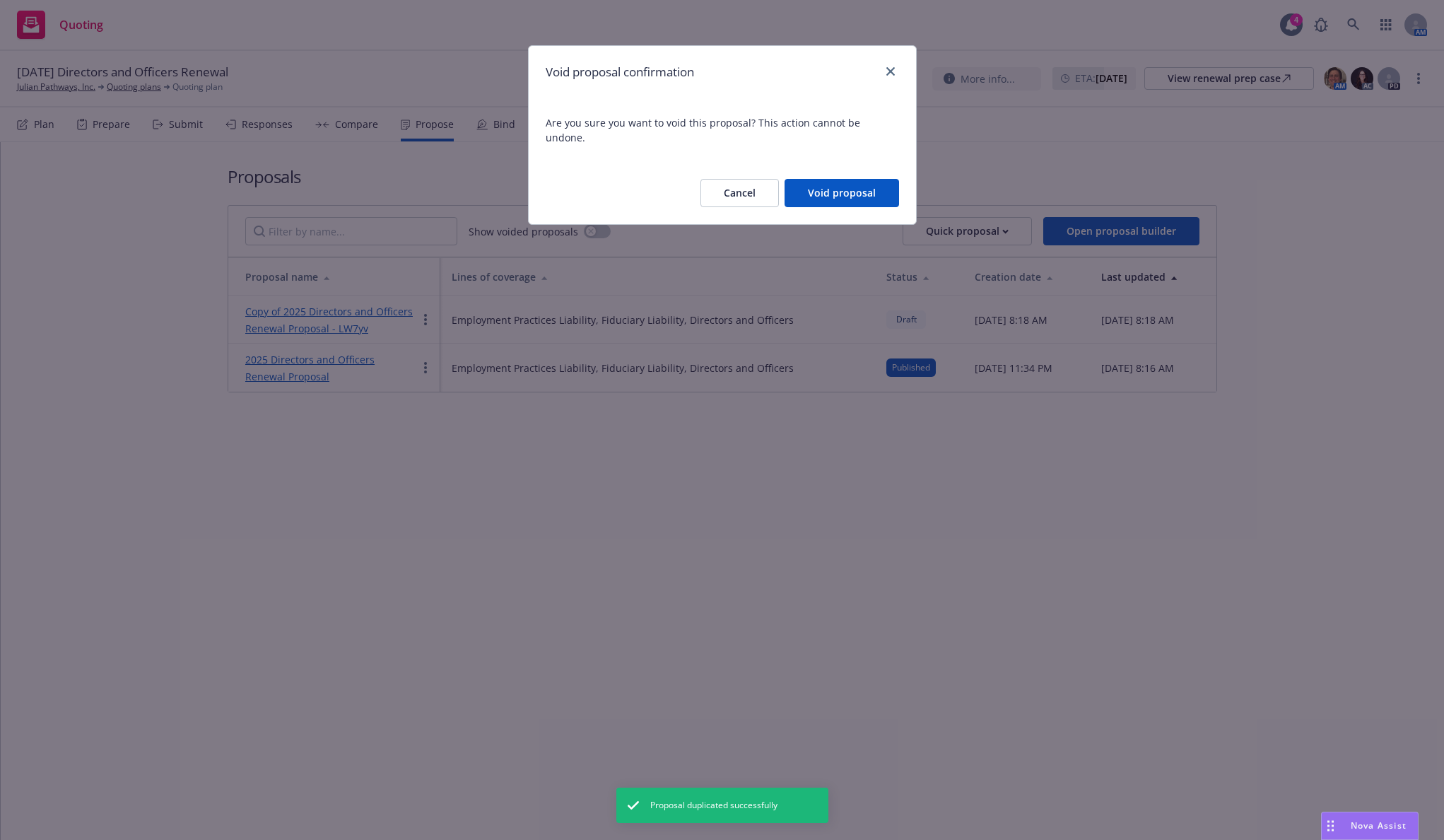
click at [820, 181] on button "Void proposal" at bounding box center [842, 193] width 115 height 28
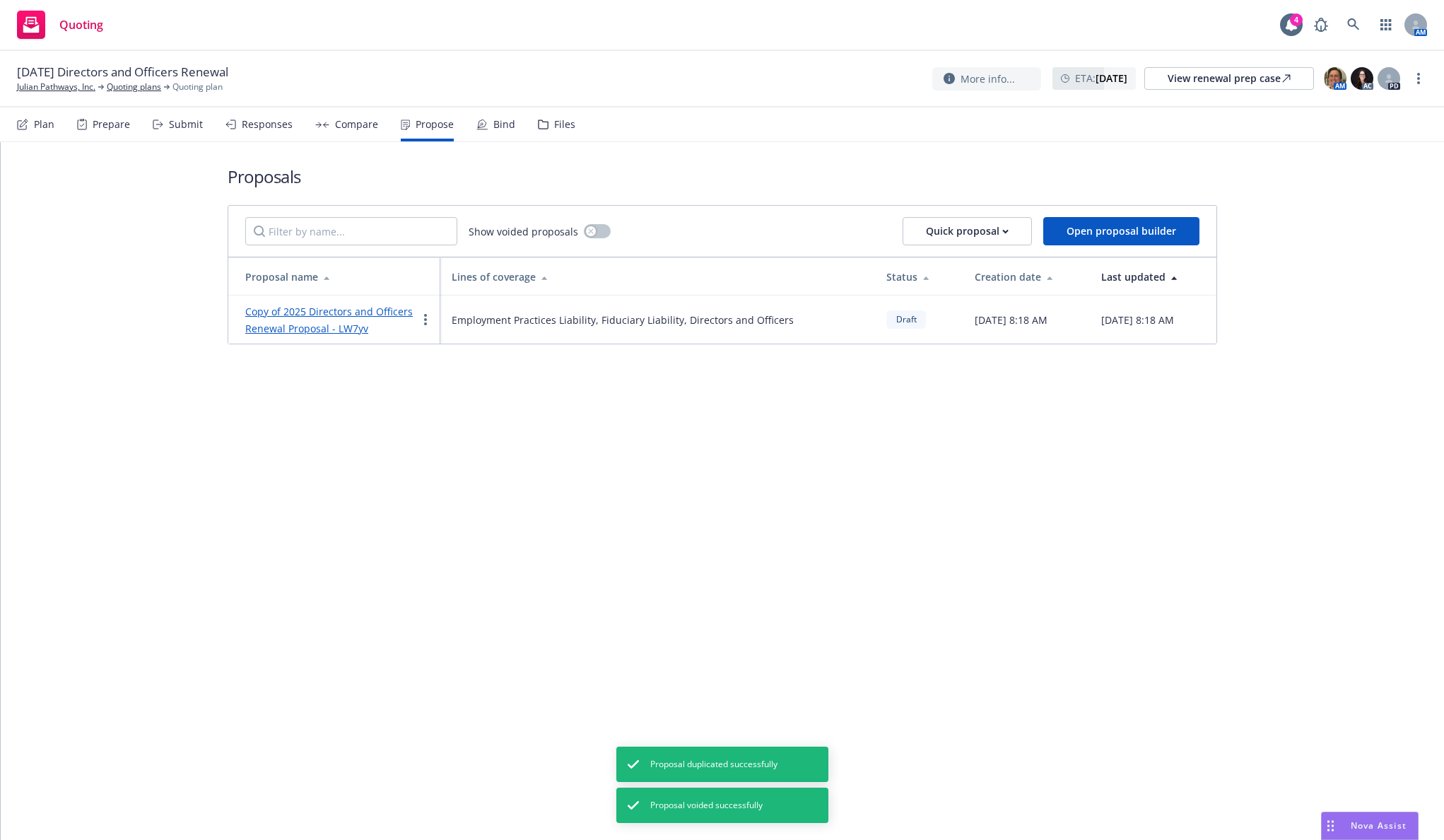
click at [373, 315] on link "Copy of 2025 Directors and Officers Renewal Proposal - LW7yv" at bounding box center [329, 320] width 167 height 31
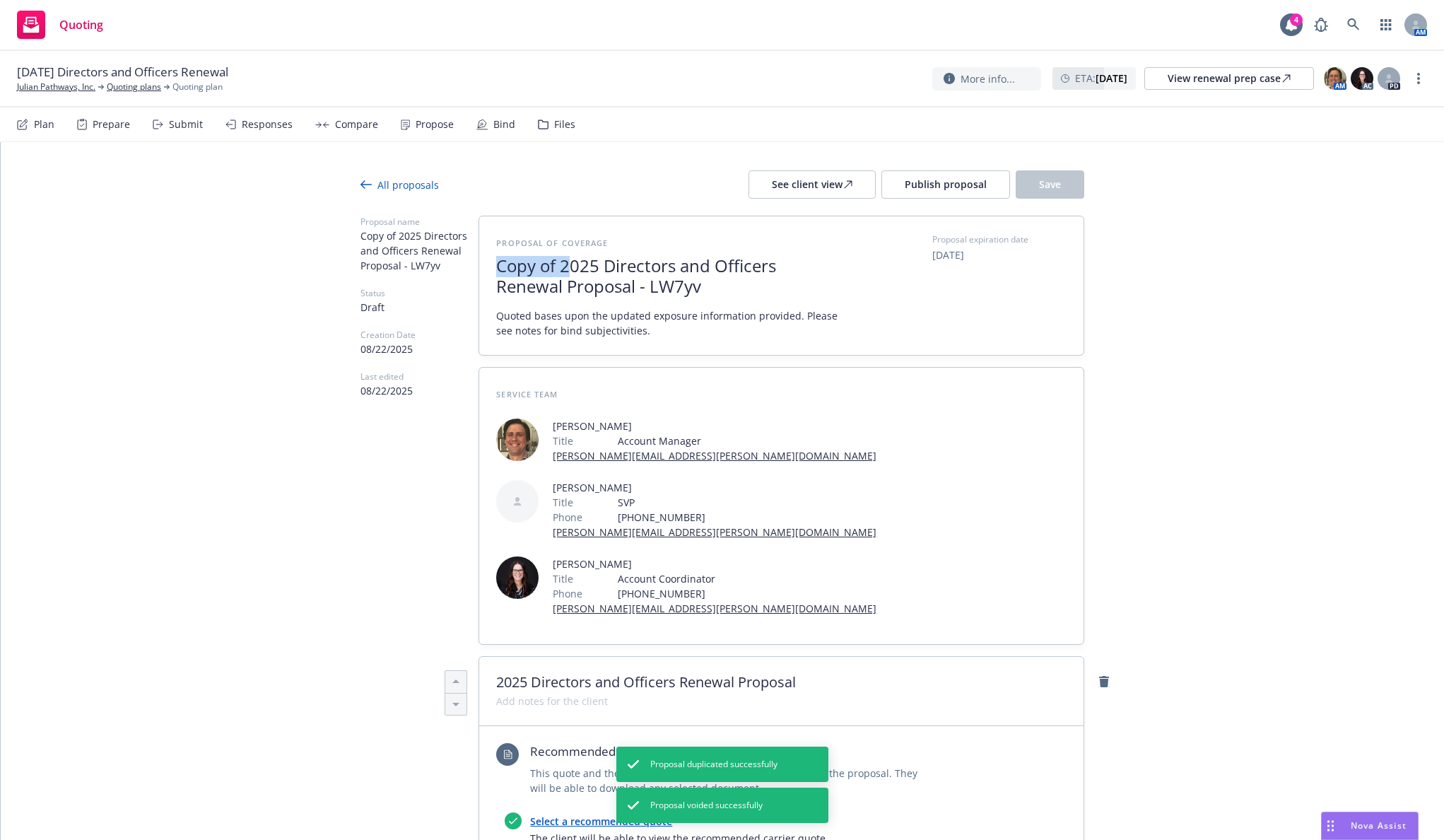
drag, startPoint x: 563, startPoint y: 267, endPoint x: 453, endPoint y: 267, distance: 110.0
drag, startPoint x: 663, startPoint y: 286, endPoint x: 565, endPoint y: 296, distance: 98.5
click at [565, 296] on span "2025 Directors and Officers Renewal Proposal - LW7yv" at bounding box center [669, 276] width 346 height 41
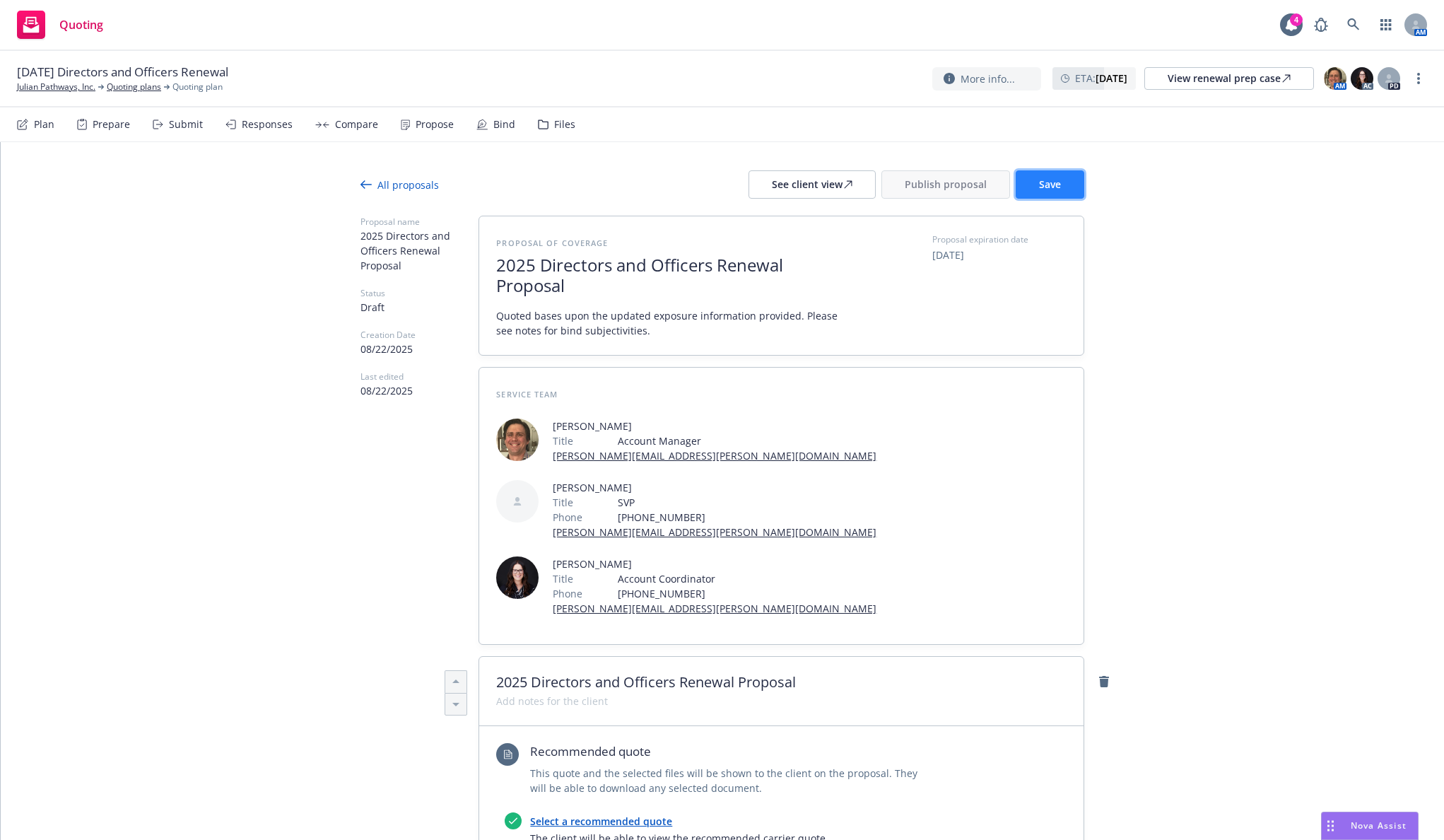
click at [1034, 196] on button "Save" at bounding box center [1050, 184] width 68 height 28
click at [914, 195] on button "Publish proposal" at bounding box center [945, 184] width 129 height 28
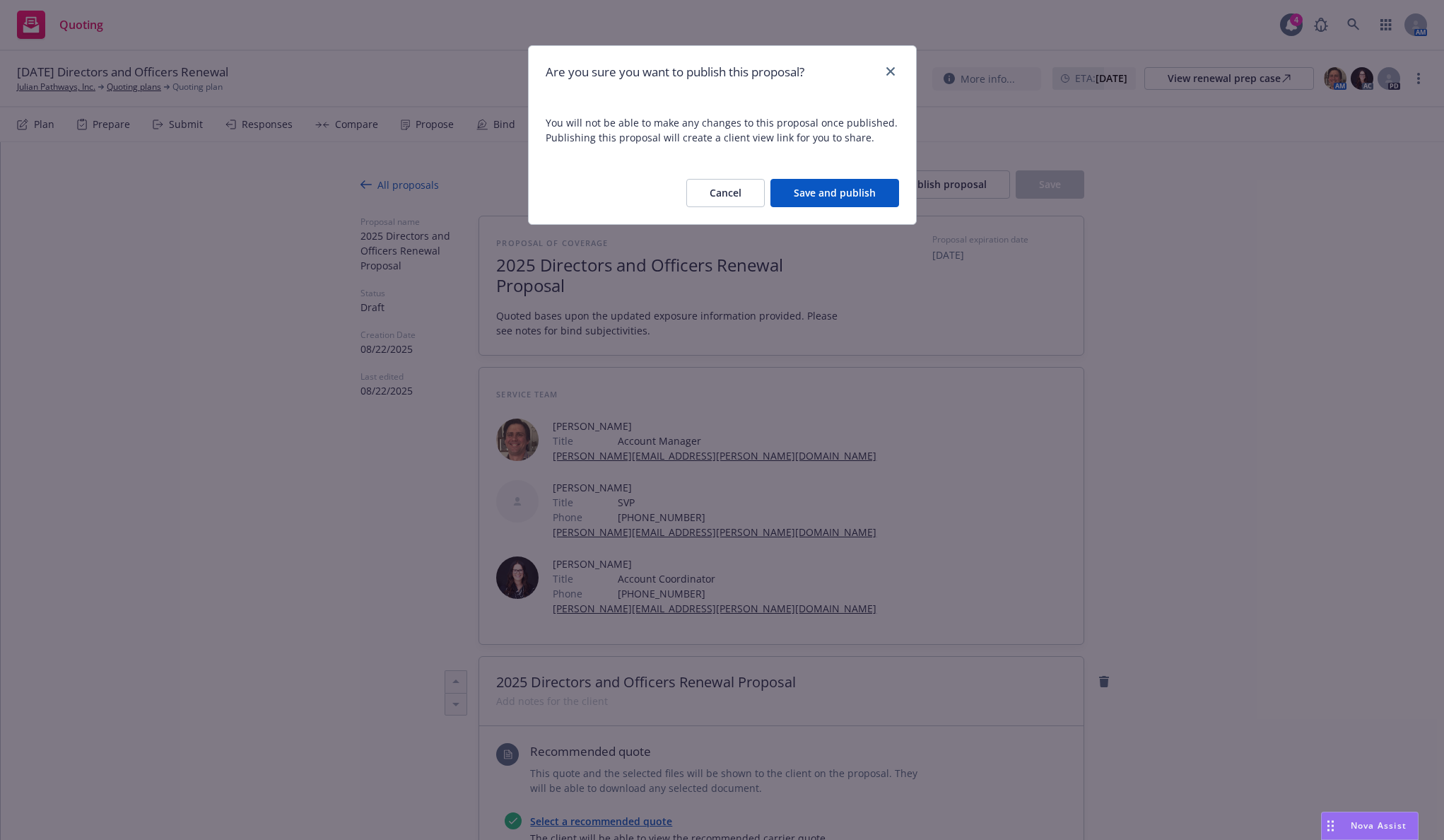
click at [823, 199] on button "Save and publish" at bounding box center [835, 193] width 129 height 28
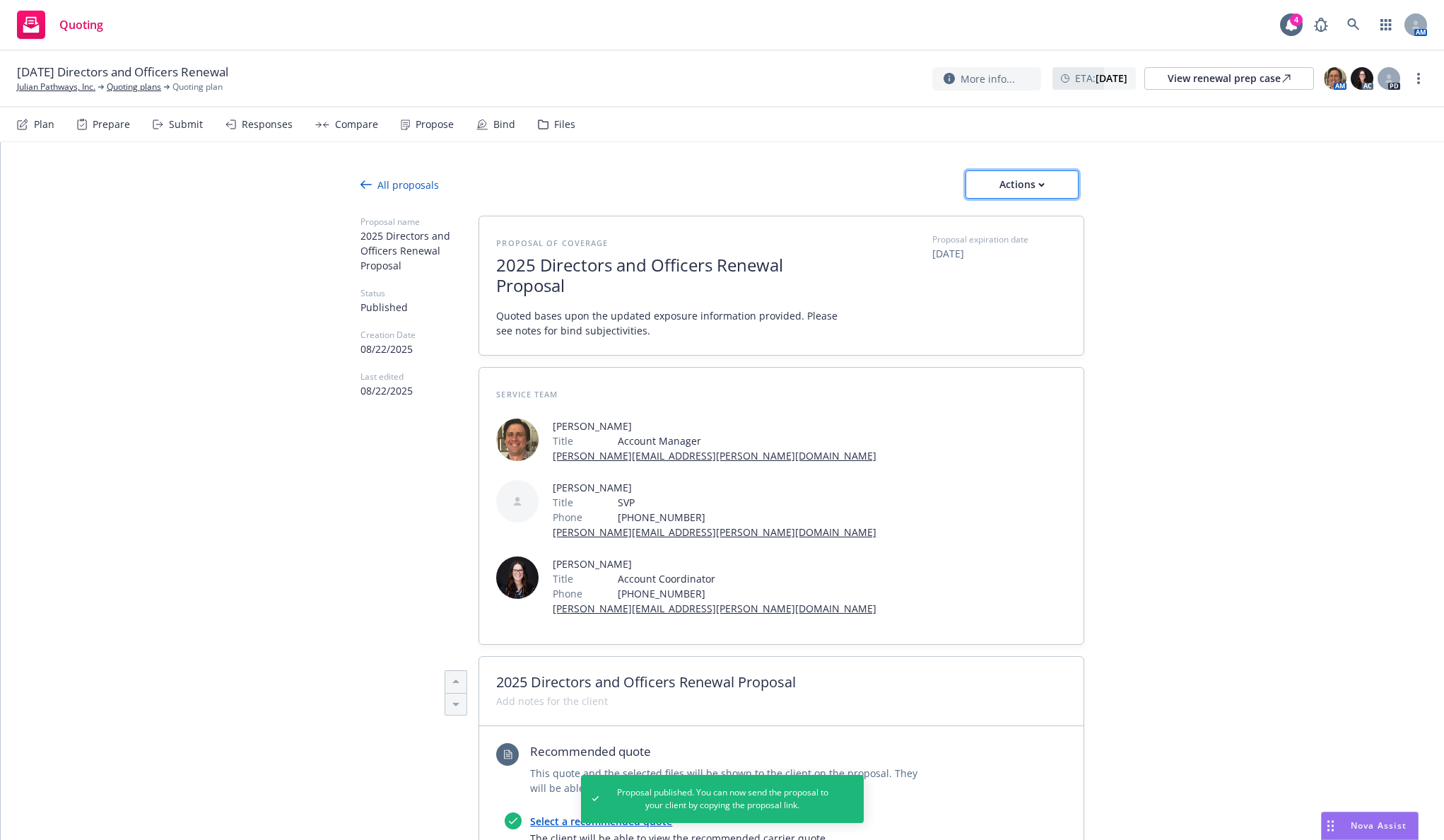
click at [989, 181] on div "Actions" at bounding box center [1022, 184] width 67 height 27
click at [874, 226] on div "Proposal of coverage 2025 Directors and Officers Renewal Proposal Quoted bases …" at bounding box center [781, 286] width 604 height 139
click at [1004, 184] on div "Actions" at bounding box center [1022, 184] width 67 height 27
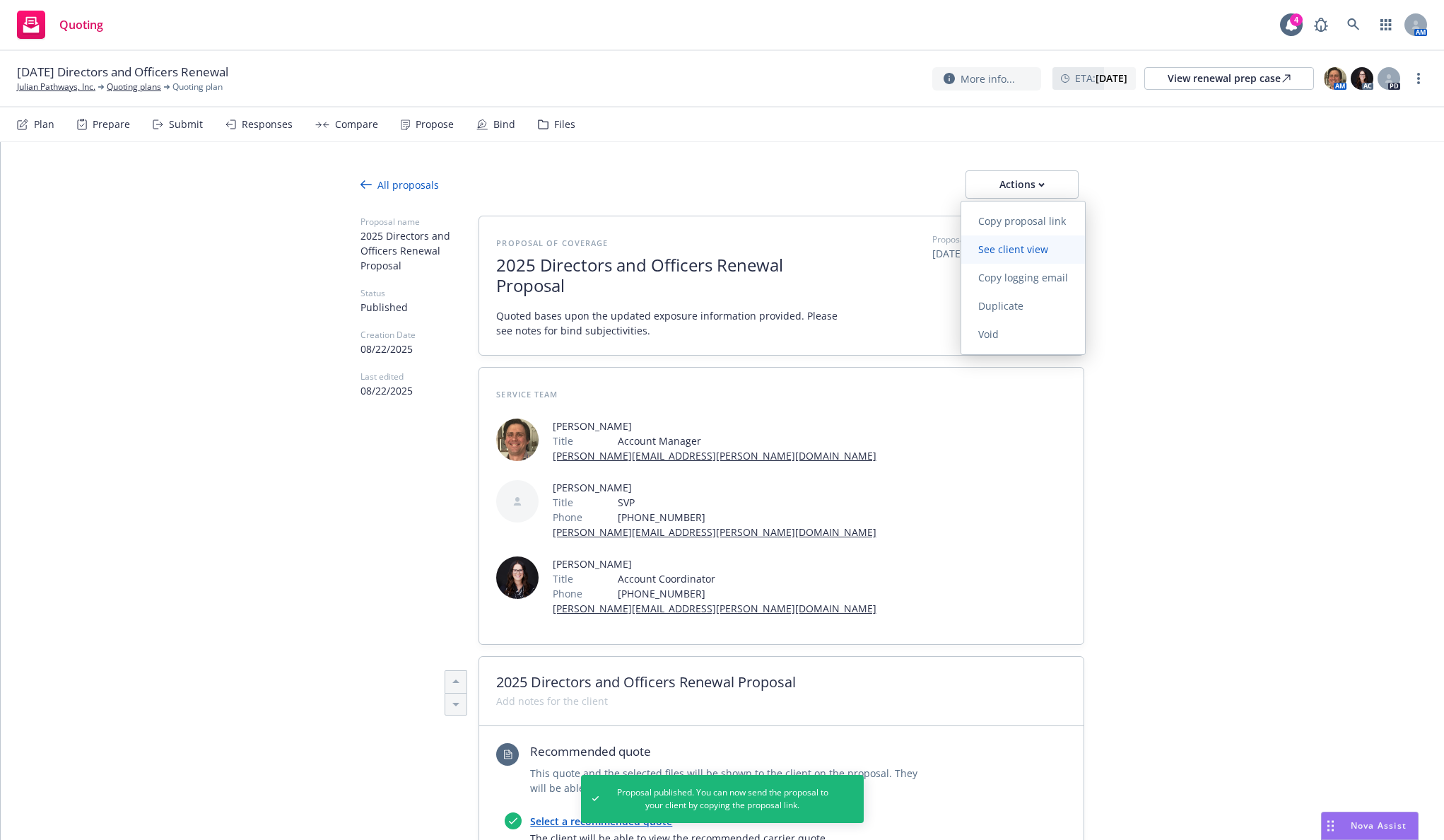
click at [1010, 249] on span "See client view" at bounding box center [1014, 249] width 104 height 13
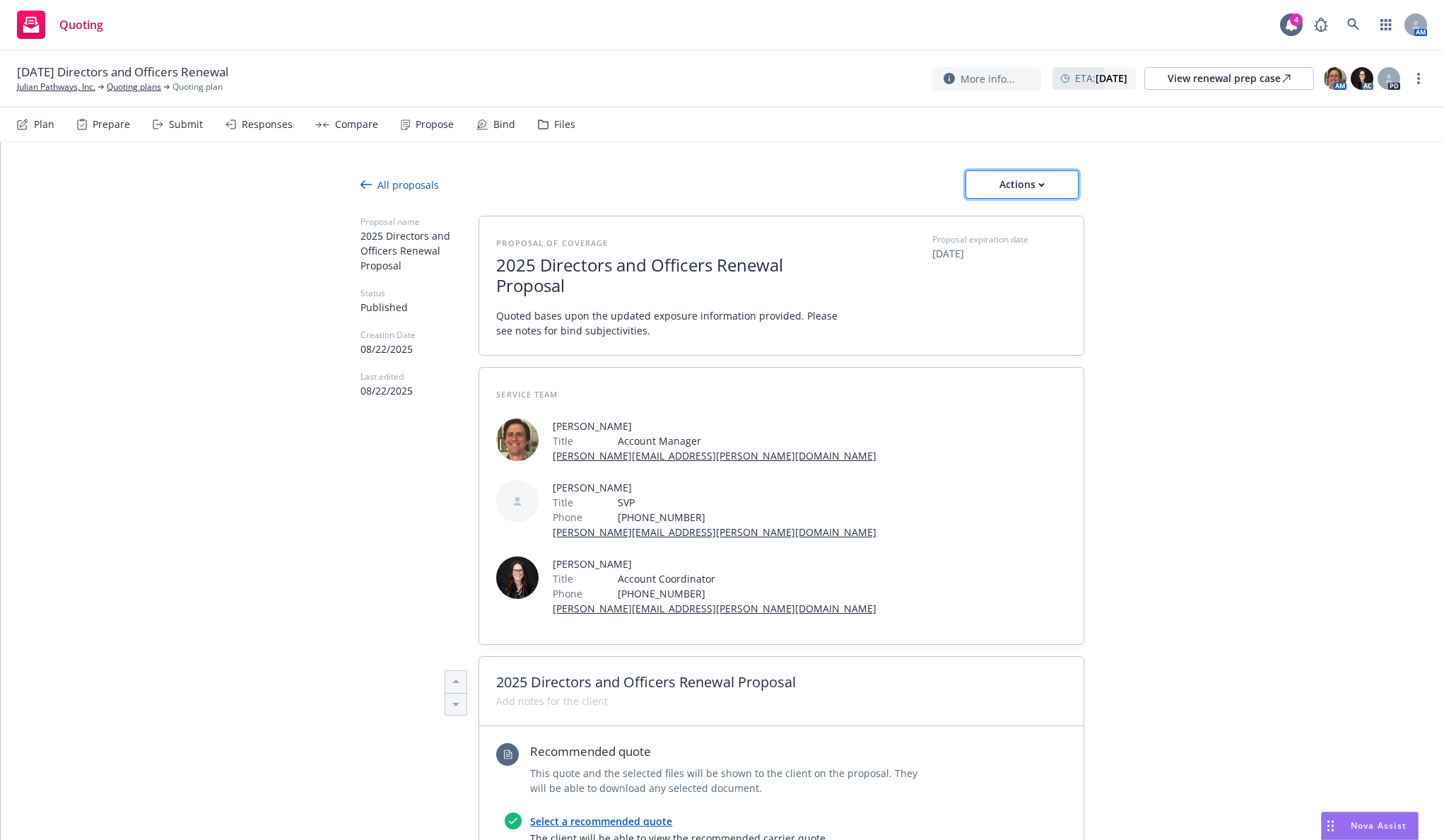
click at [1021, 188] on div "Actions" at bounding box center [1022, 184] width 67 height 27
click at [1392, 75] on icon at bounding box center [1390, 79] width 9 height 9
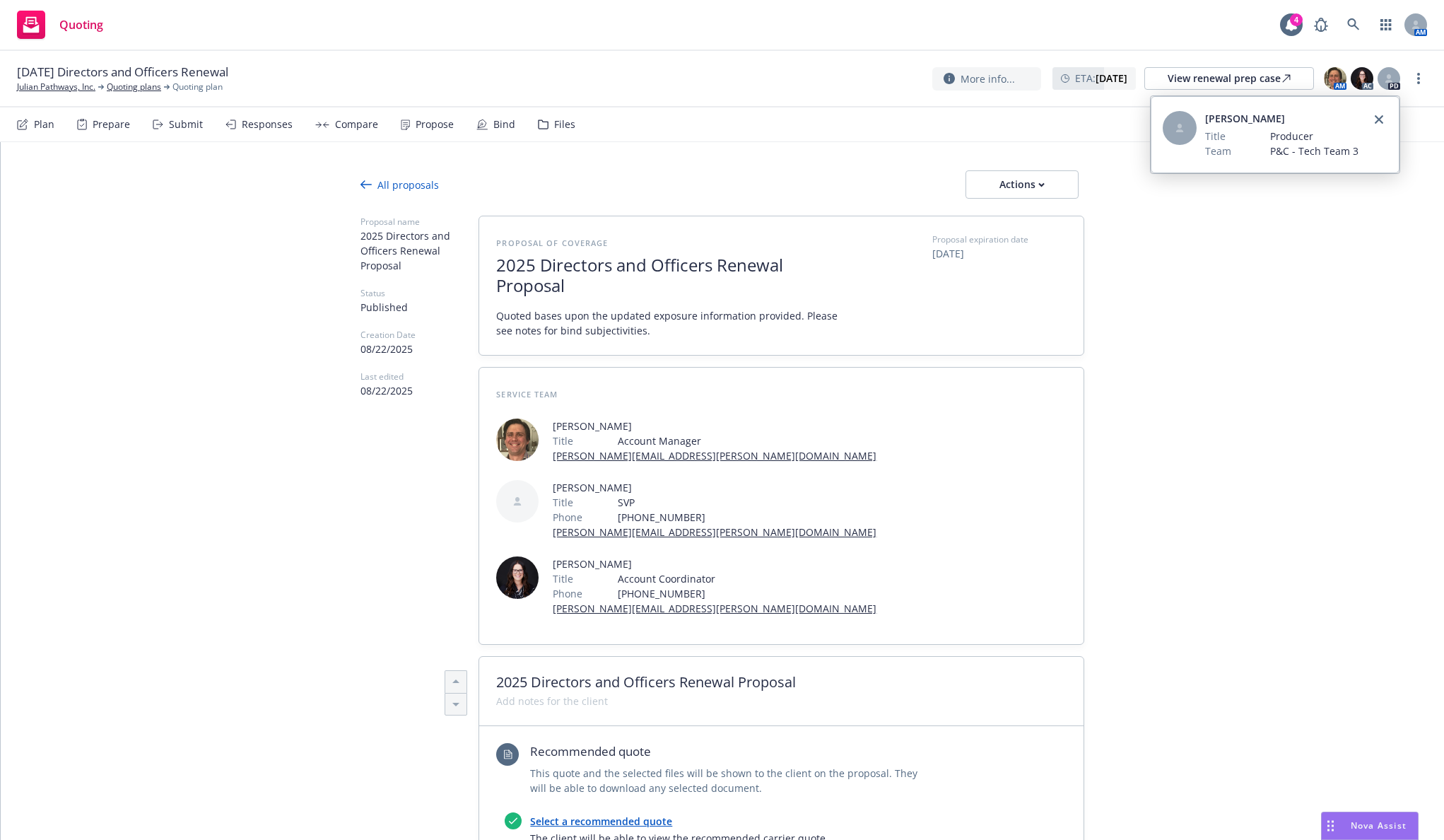
type textarea "x"
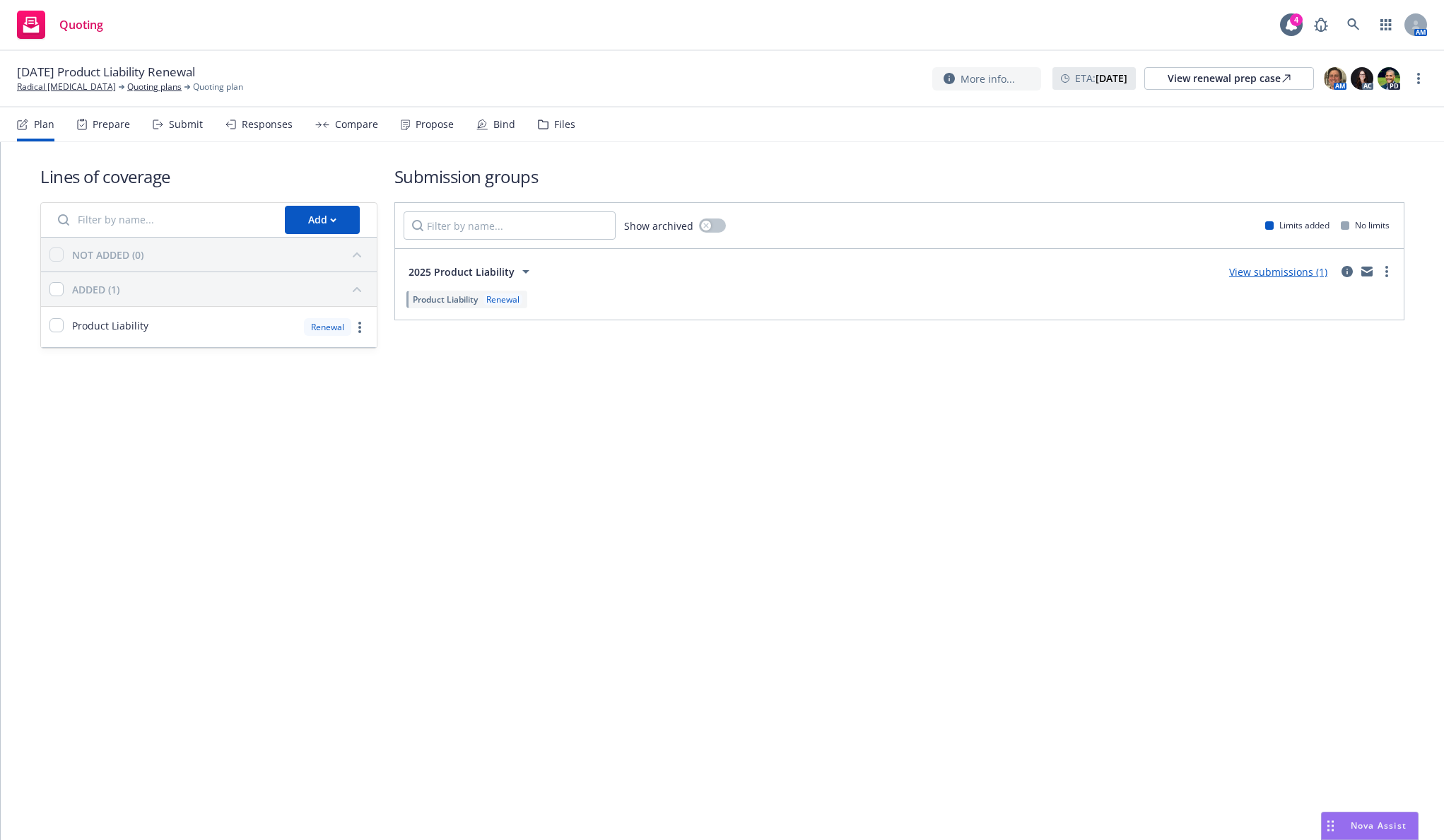
click at [365, 494] on div "Lines of coverage Add NOT ADDED (0) ADDED (1) Product Liability Renewal Submiss…" at bounding box center [722, 491] width 1444 height 698
click at [494, 127] on div "Bind" at bounding box center [504, 124] width 22 height 11
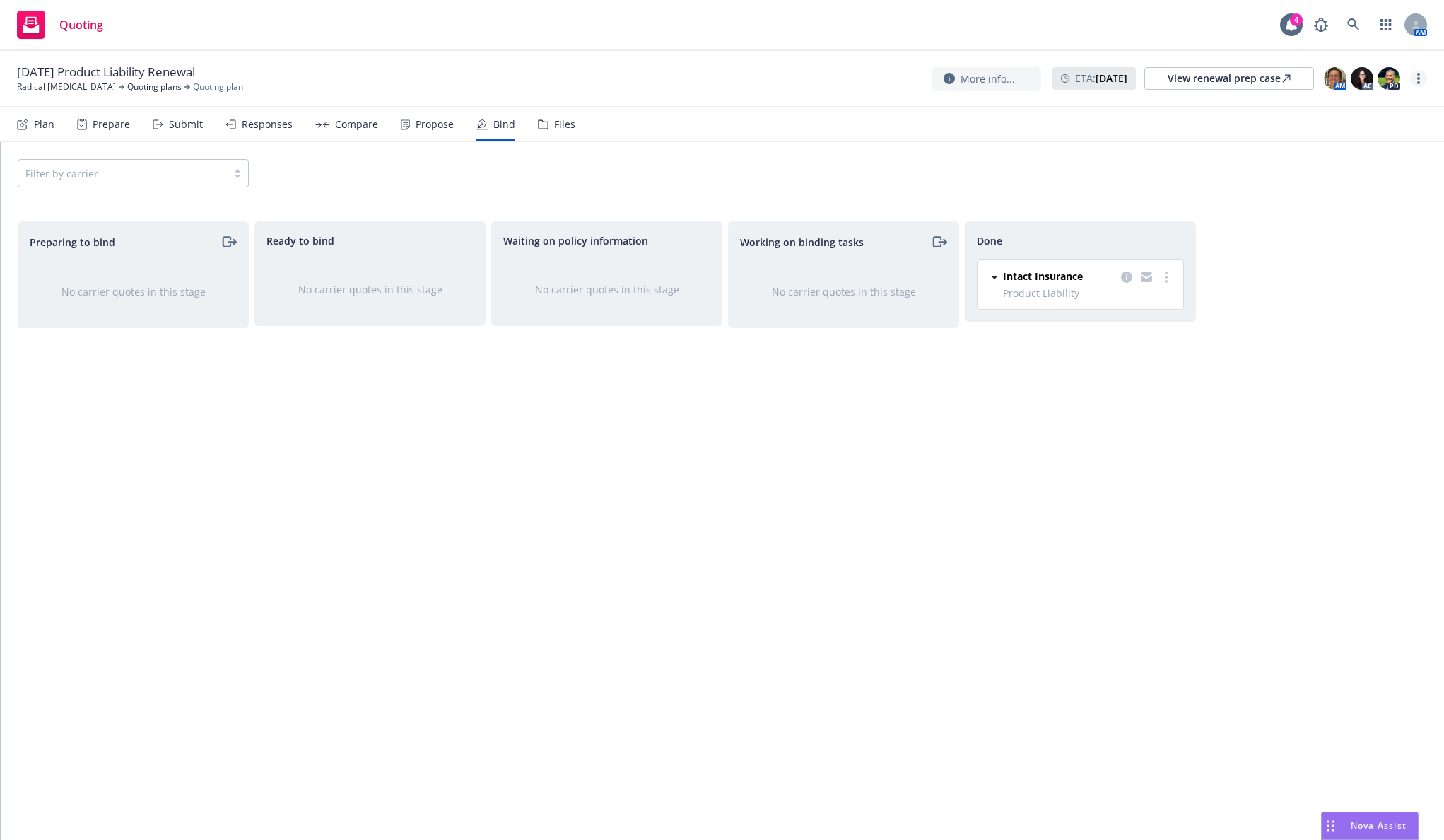
click at [1419, 81] on icon "more" at bounding box center [1419, 78] width 3 height 11
click at [1355, 224] on link "Archive quoting plan" at bounding box center [1348, 220] width 158 height 28
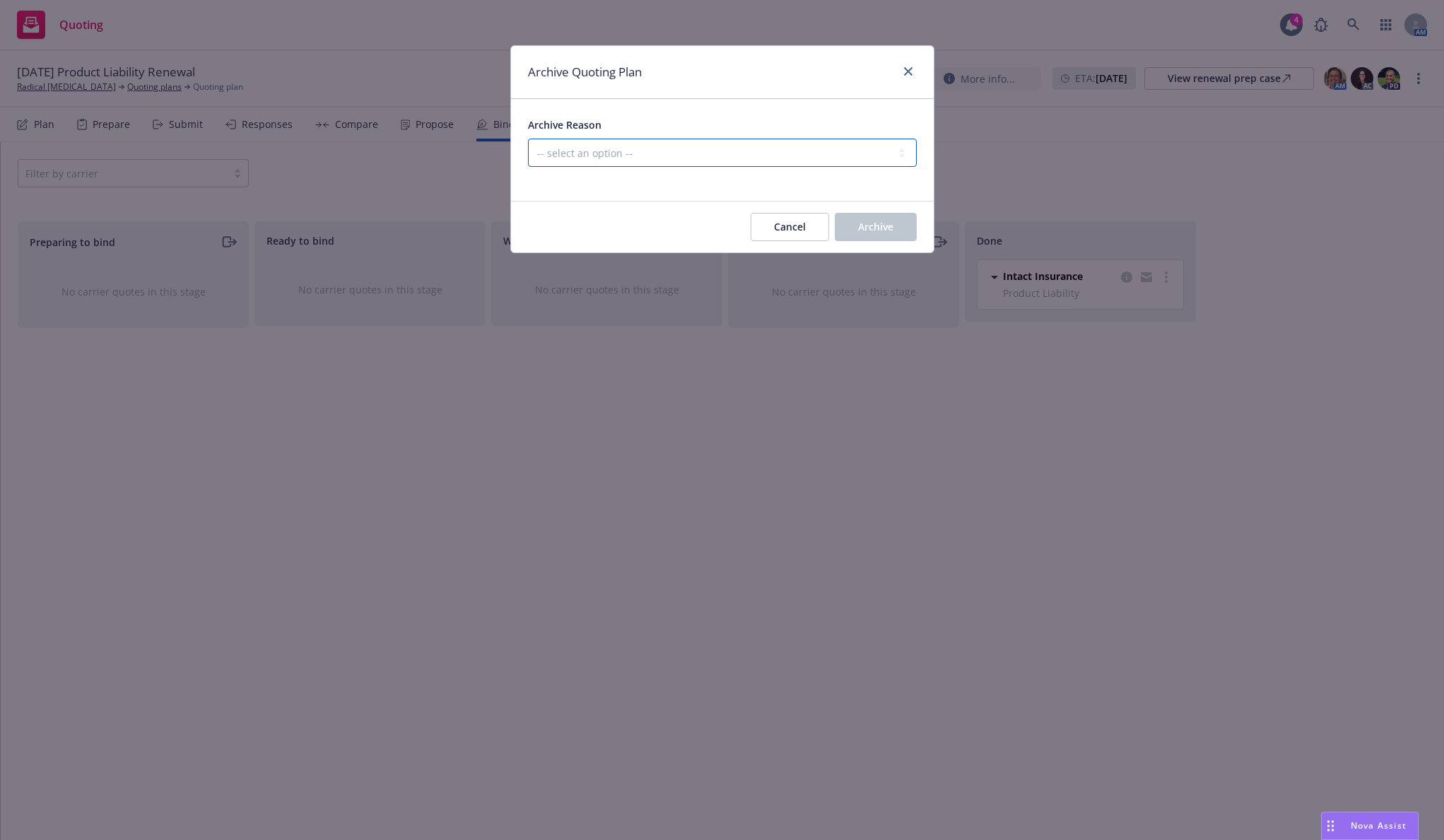
click at [861, 144] on select "-- select an option -- All policies in this renewal plan are auto-renewed Creat…" at bounding box center [722, 153] width 388 height 28
select select "ARCHIVED_RENEWAL_COMPLETED"
click at [528, 139] on select "-- select an option -- All policies in this renewal plan are auto-renewed Creat…" at bounding box center [722, 153] width 388 height 28
click at [881, 231] on span "Archive" at bounding box center [876, 226] width 35 height 13
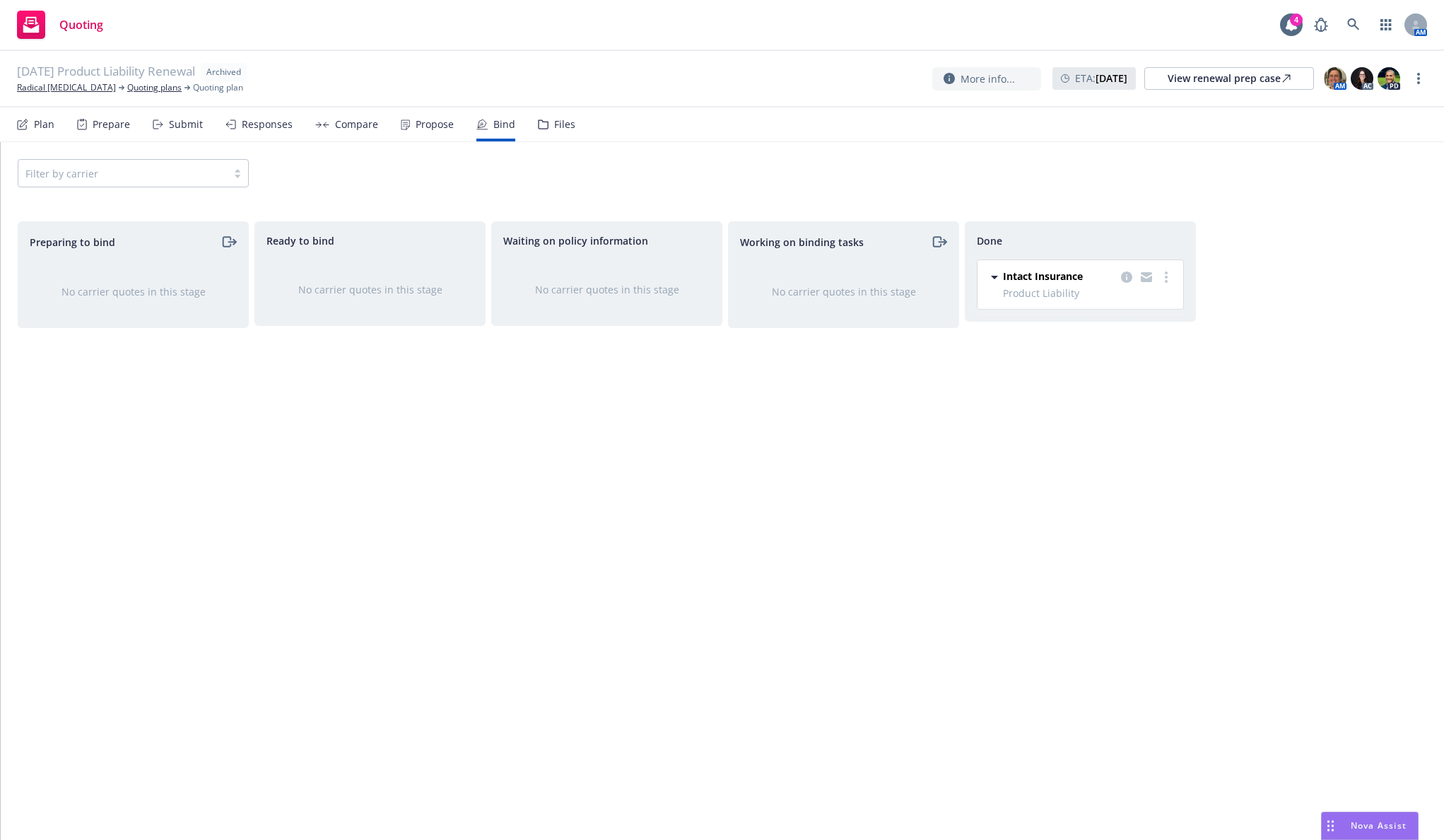
click at [46, 86] on link "Radical Catheter" at bounding box center [66, 88] width 99 height 13
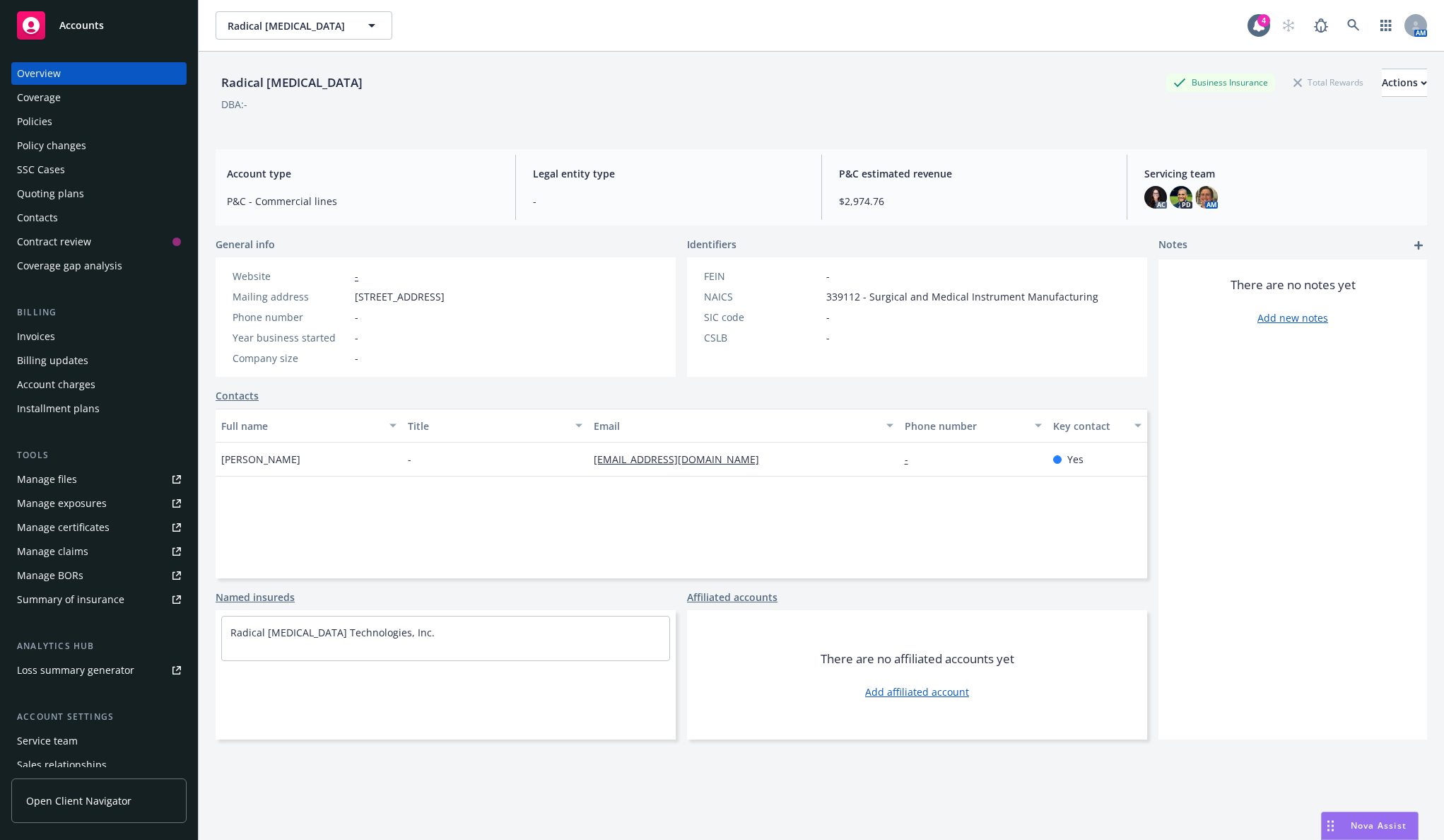
click at [86, 329] on div "Invoices" at bounding box center [98, 337] width 164 height 23
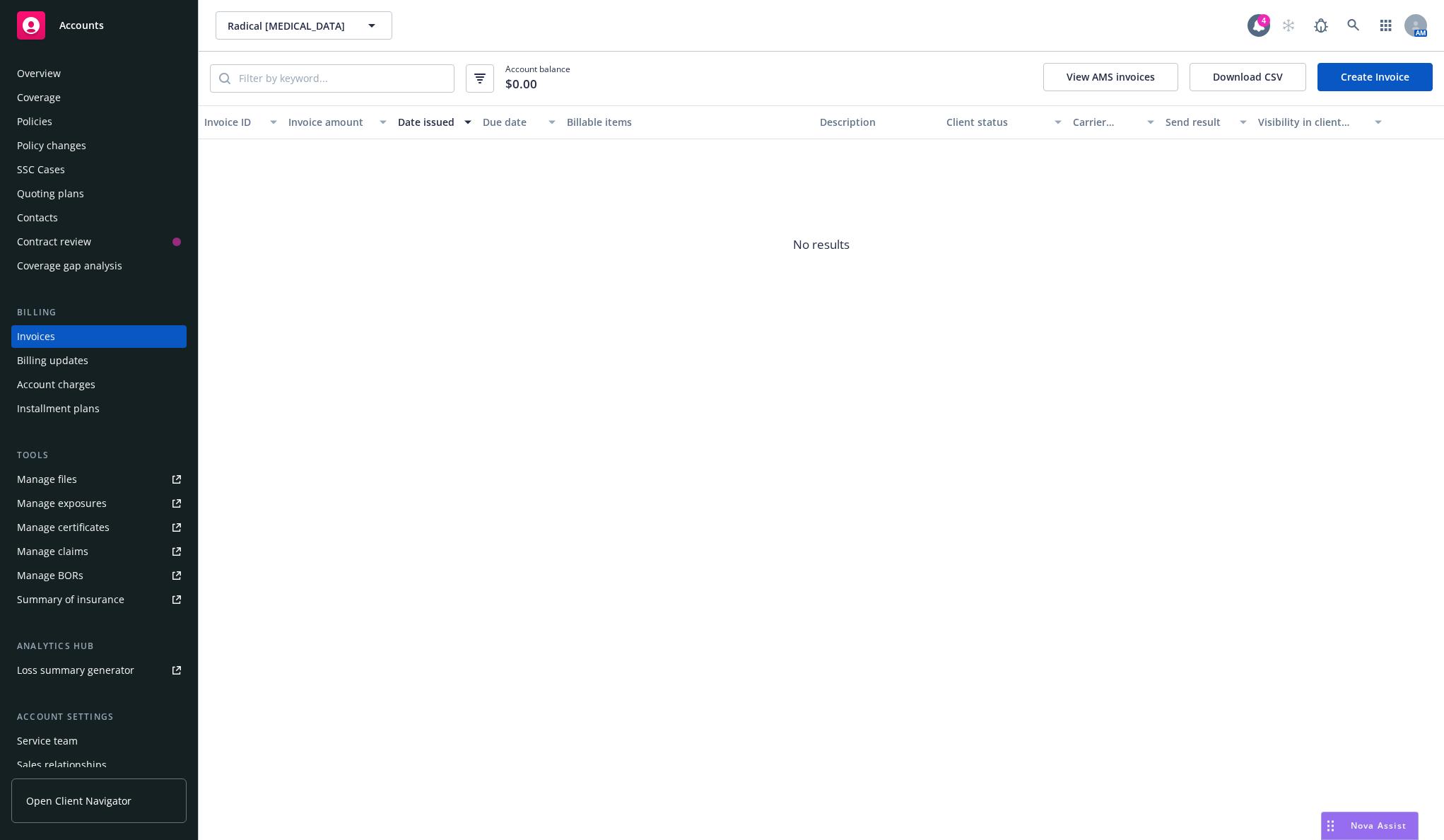
click at [1358, 86] on link "Create Invoice" at bounding box center [1375, 77] width 115 height 28
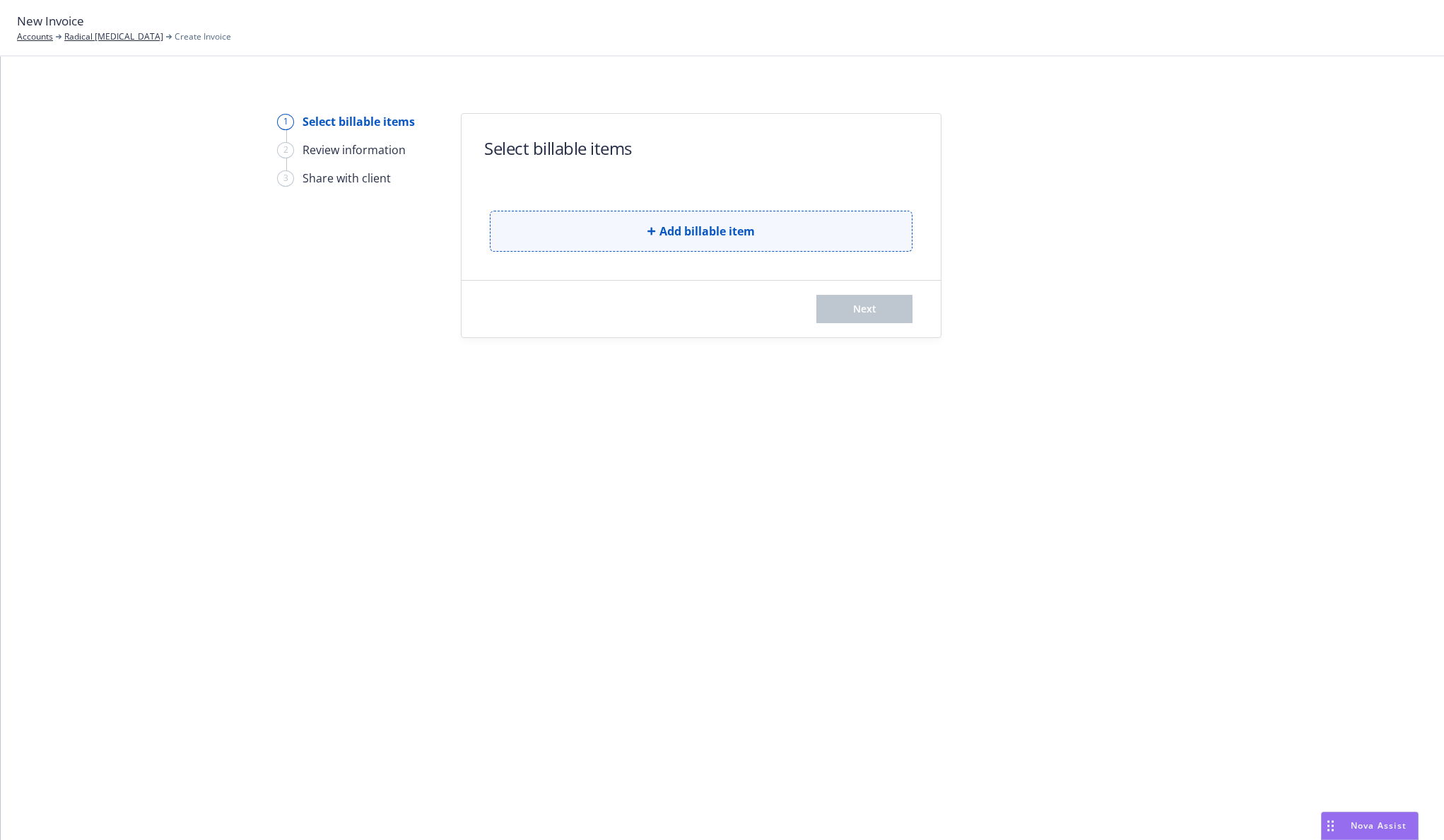
click at [642, 231] on button "Add billable item" at bounding box center [701, 231] width 423 height 41
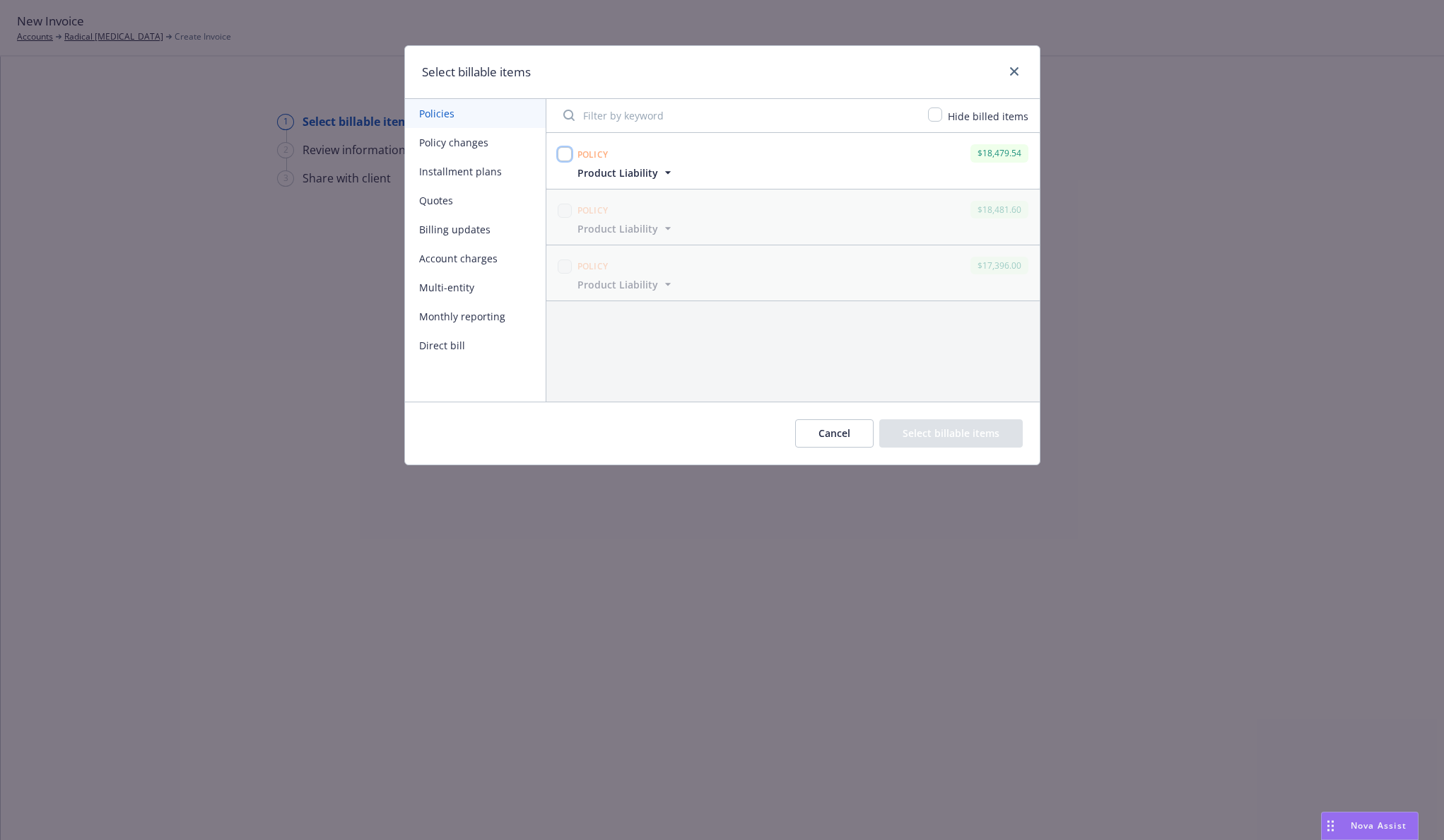
click at [567, 153] on input "checkbox" at bounding box center [565, 154] width 14 height 14
checkbox input "true"
click at [916, 439] on button "Select billable items" at bounding box center [951, 433] width 144 height 28
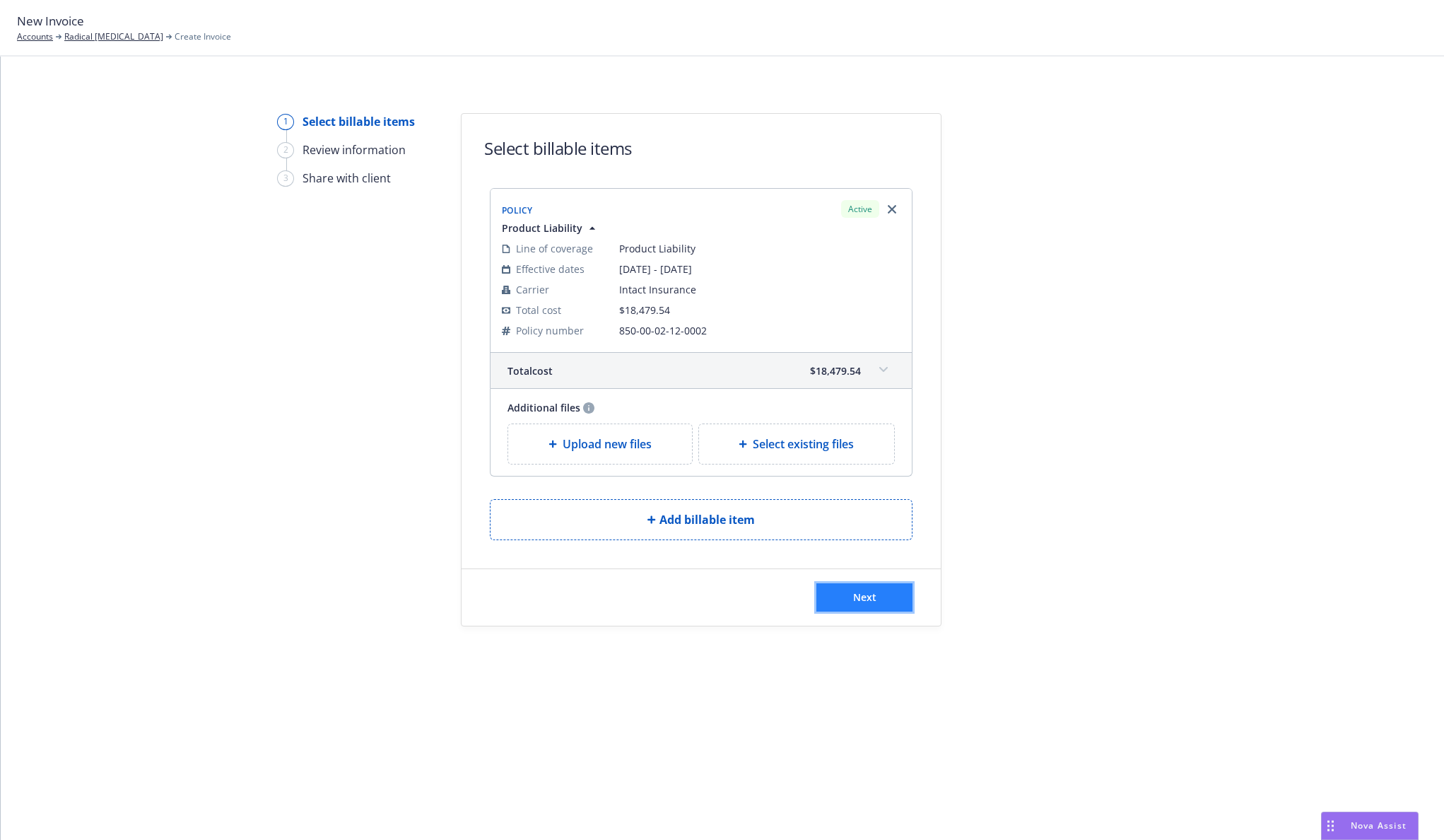
click at [886, 592] on button "Next" at bounding box center [864, 597] width 96 height 28
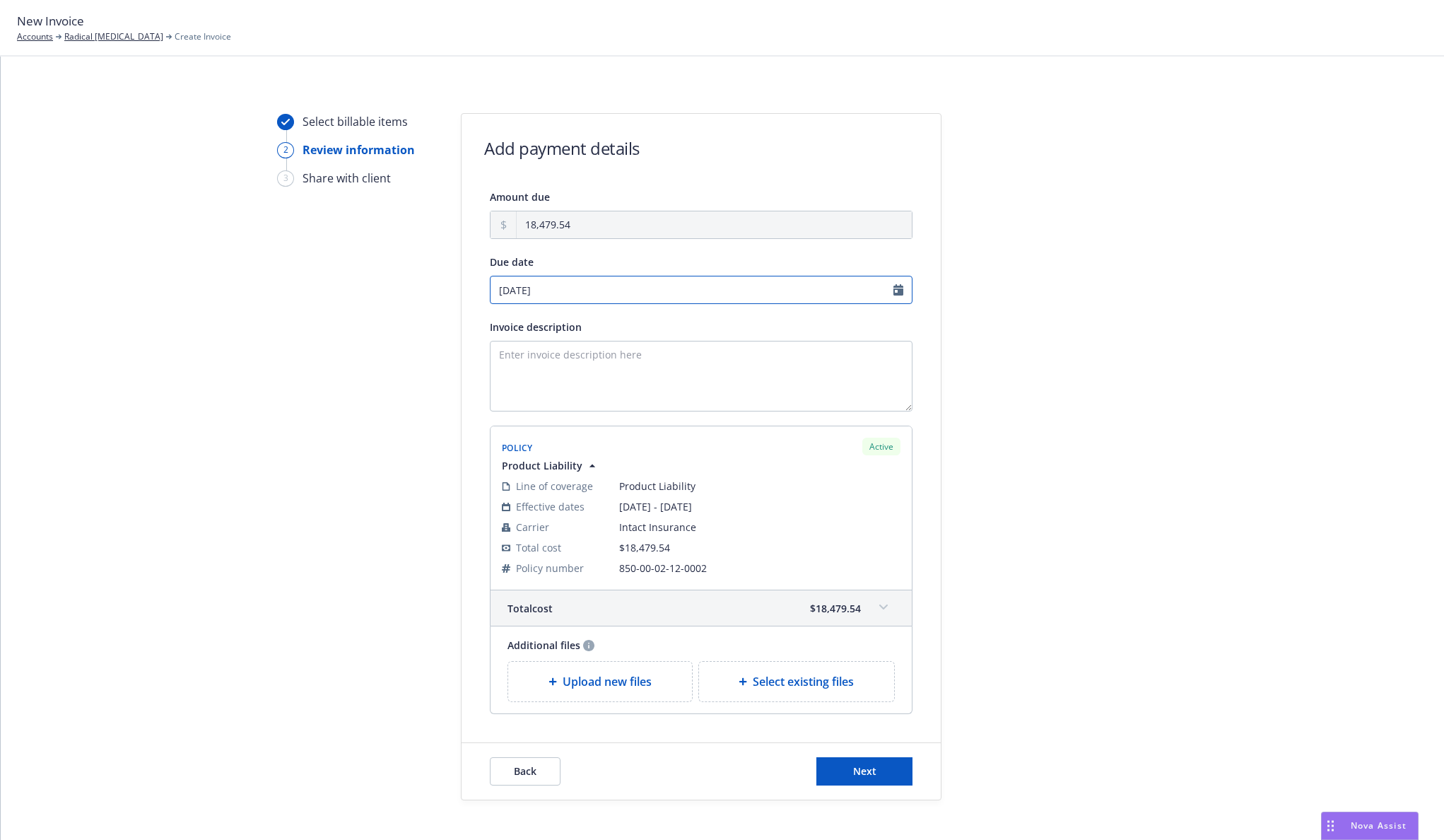
click at [897, 290] on input "09/05/2025" at bounding box center [701, 289] width 423 height 28
select select "September"
select select "2025"
click at [494, 315] on icon "chevronLeft" at bounding box center [497, 319] width 9 height 9
select select "August"
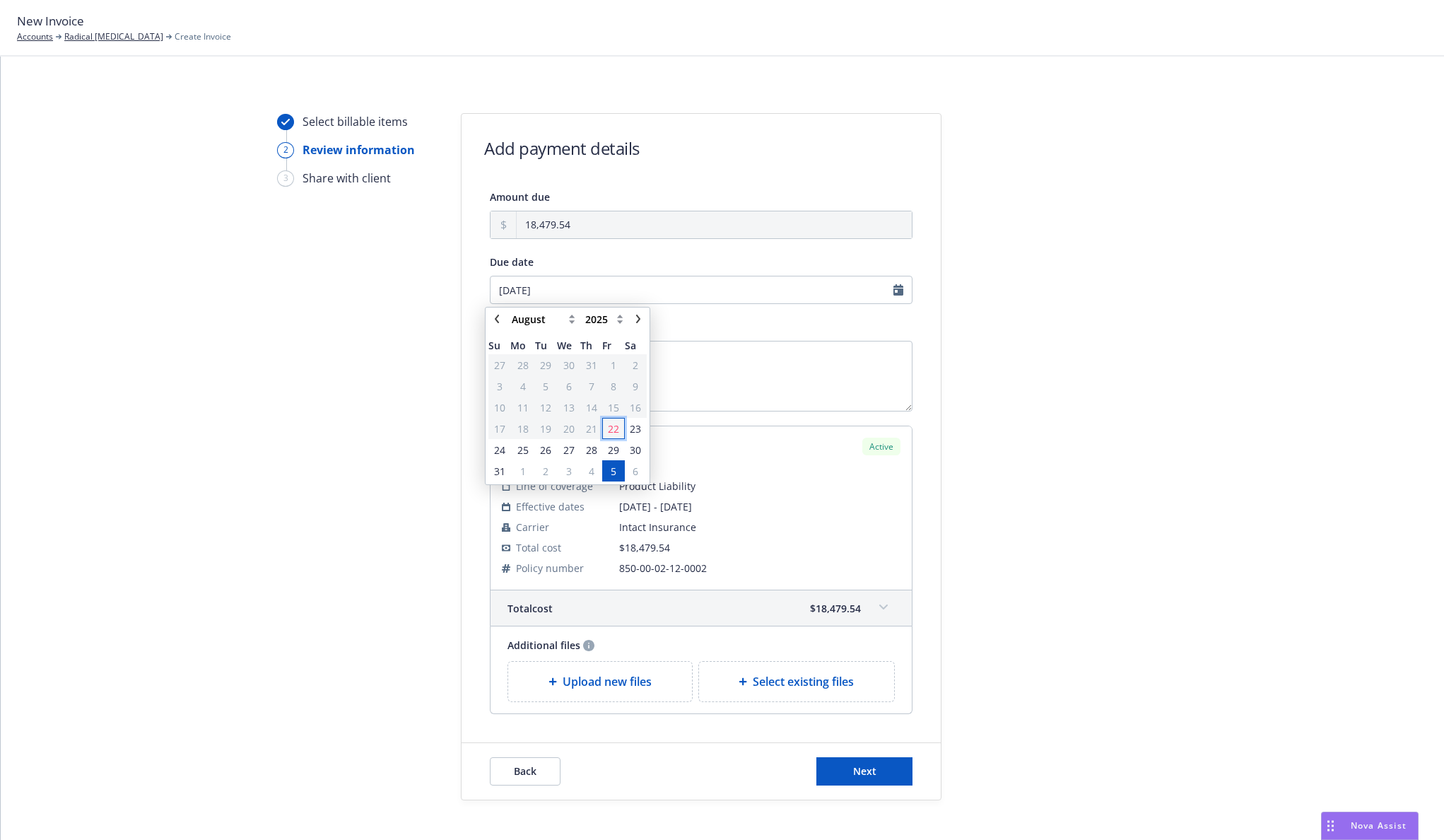
click at [613, 430] on span "22" at bounding box center [613, 429] width 11 height 15
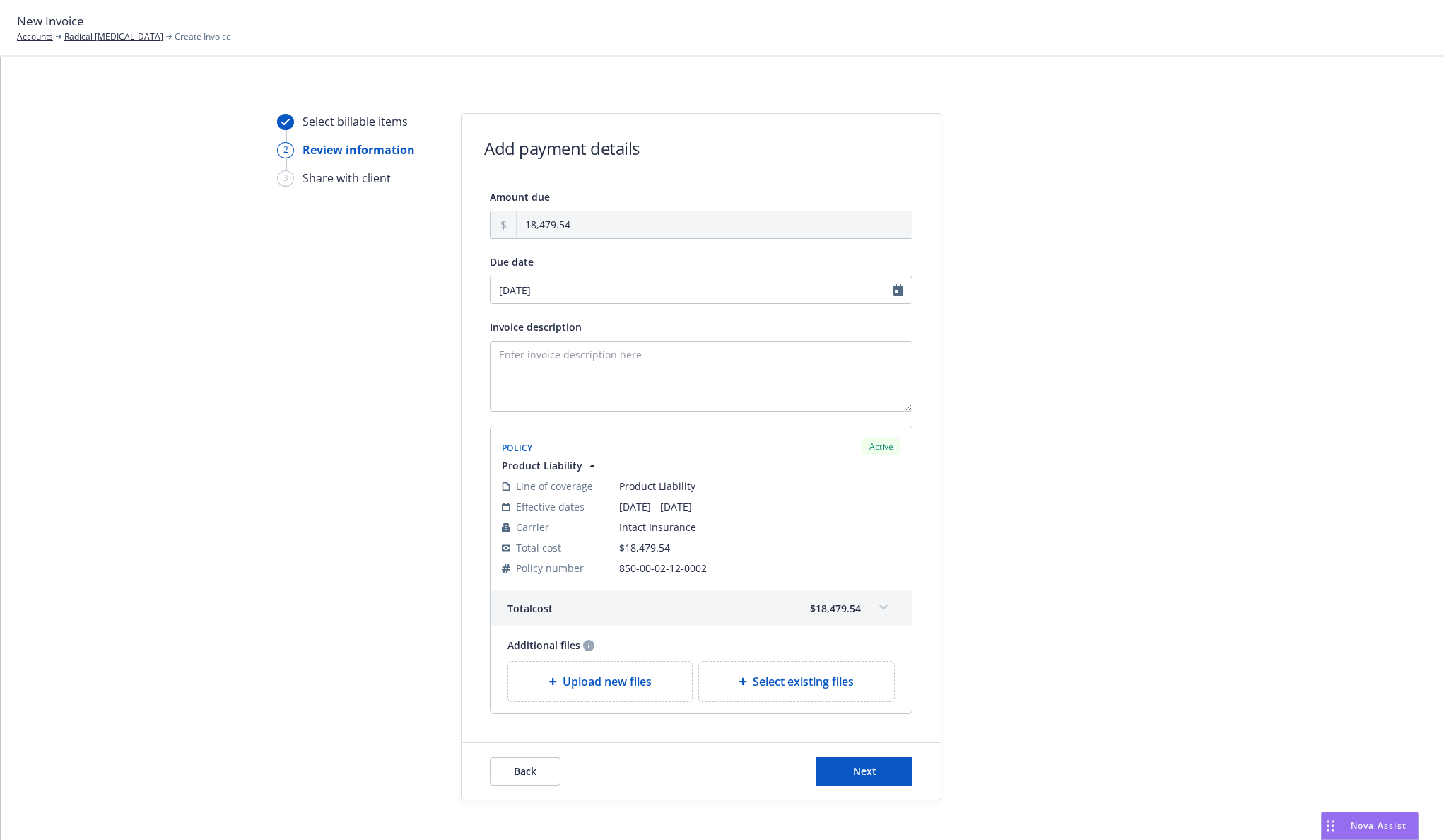
type input "08/22/2025"
click at [642, 369] on textarea "Invoice description" at bounding box center [701, 376] width 423 height 71
type textarea "2025-2026 Product Liability"
click at [882, 771] on button "Next" at bounding box center [864, 772] width 96 height 28
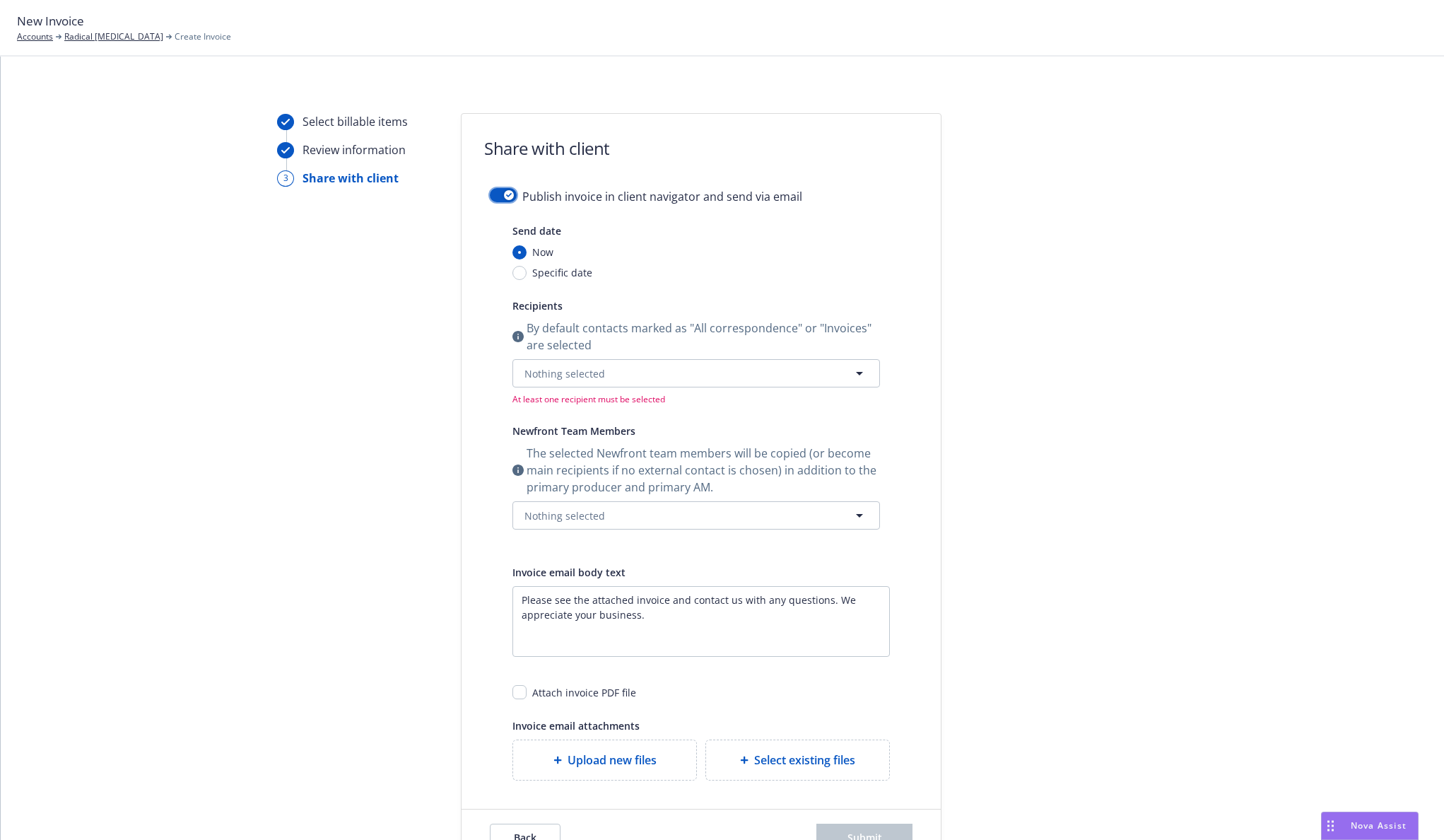
click at [505, 197] on div "button" at bounding box center [509, 195] width 10 height 10
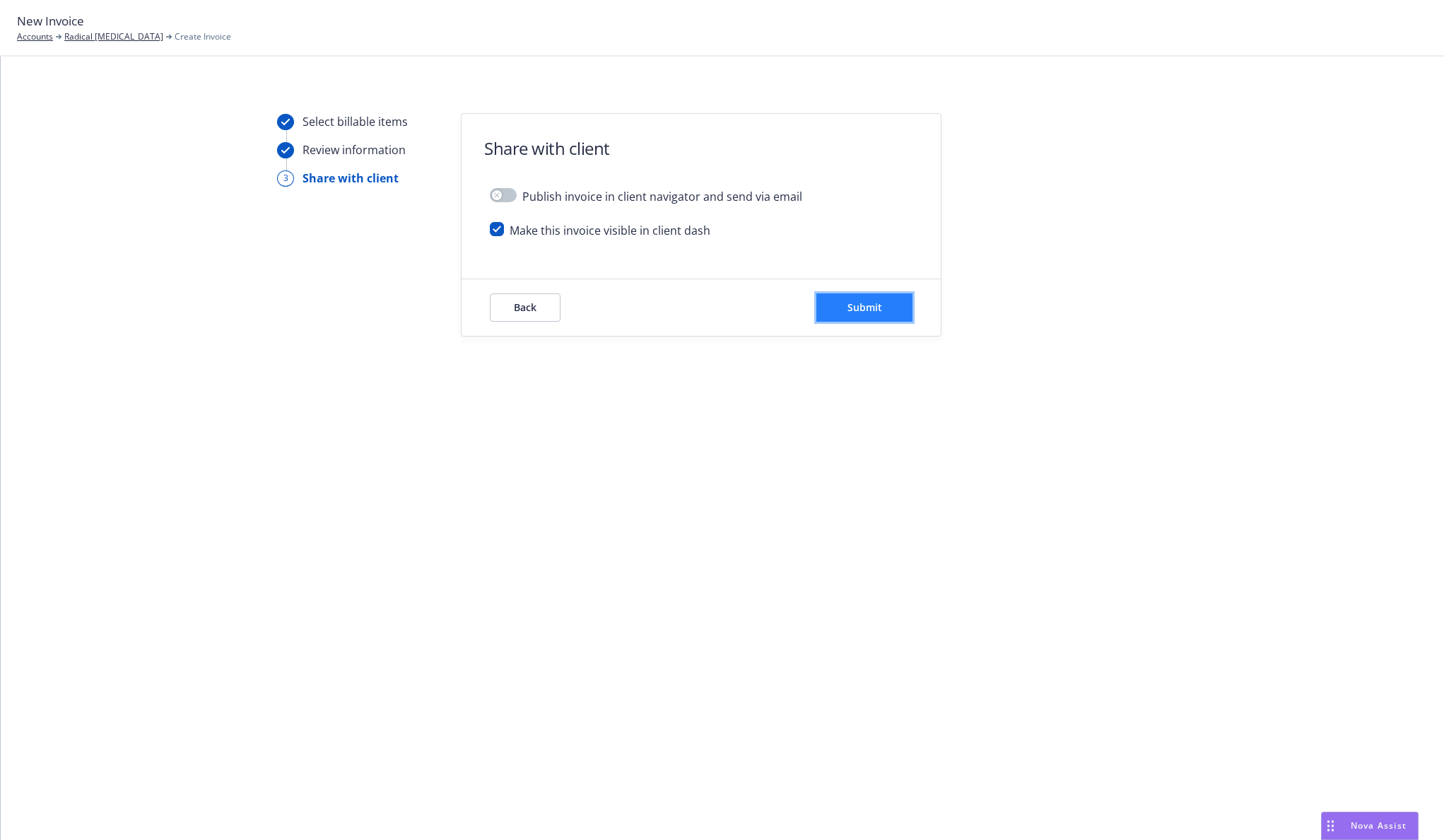
click at [871, 303] on span "Submit" at bounding box center [865, 307] width 35 height 13
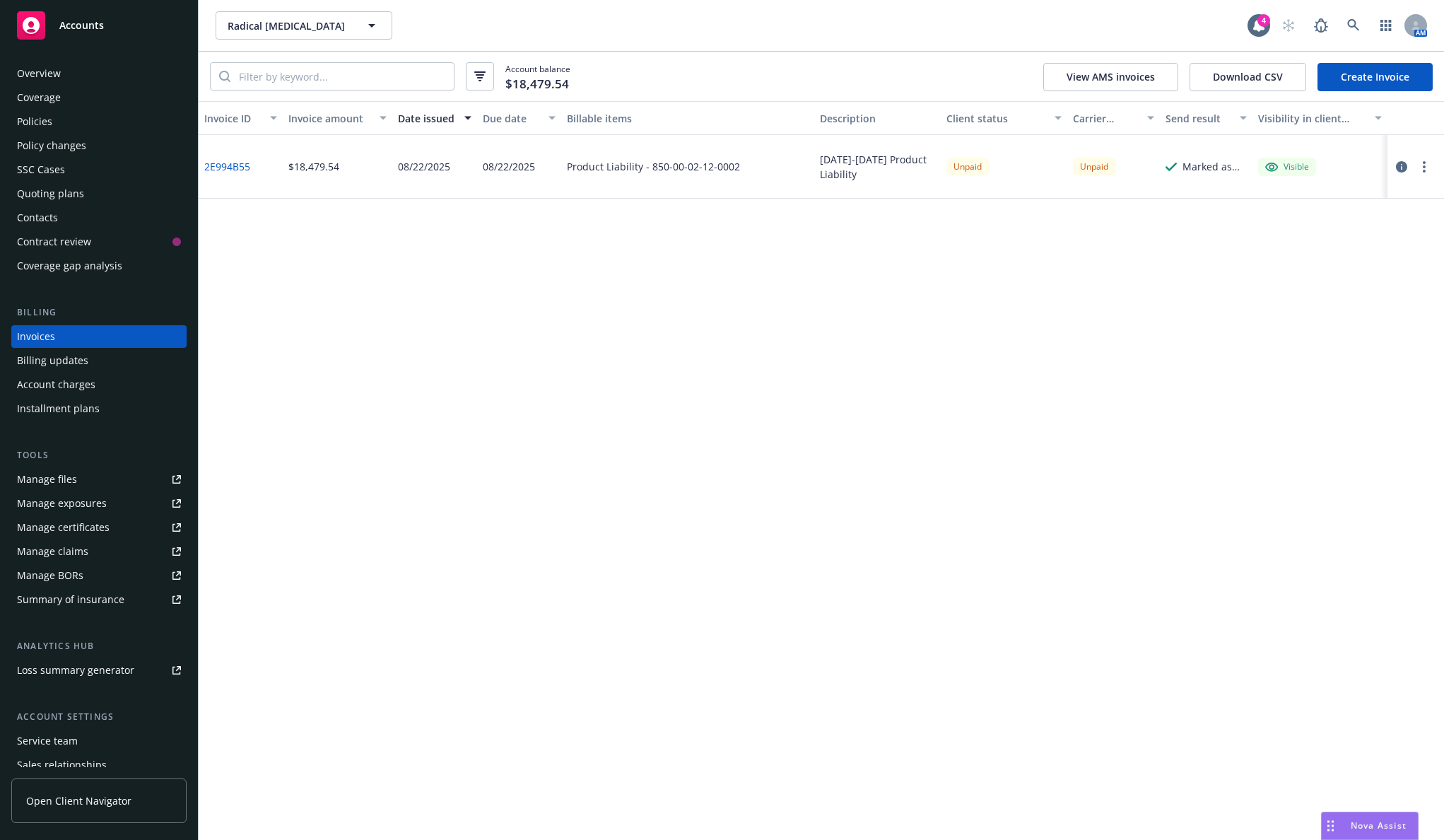
click at [1422, 165] on button "button" at bounding box center [1424, 167] width 17 height 17
click at [1330, 355] on link "Copy logging email" at bounding box center [1342, 366] width 181 height 28
click at [146, 125] on div "Policies" at bounding box center [98, 122] width 164 height 23
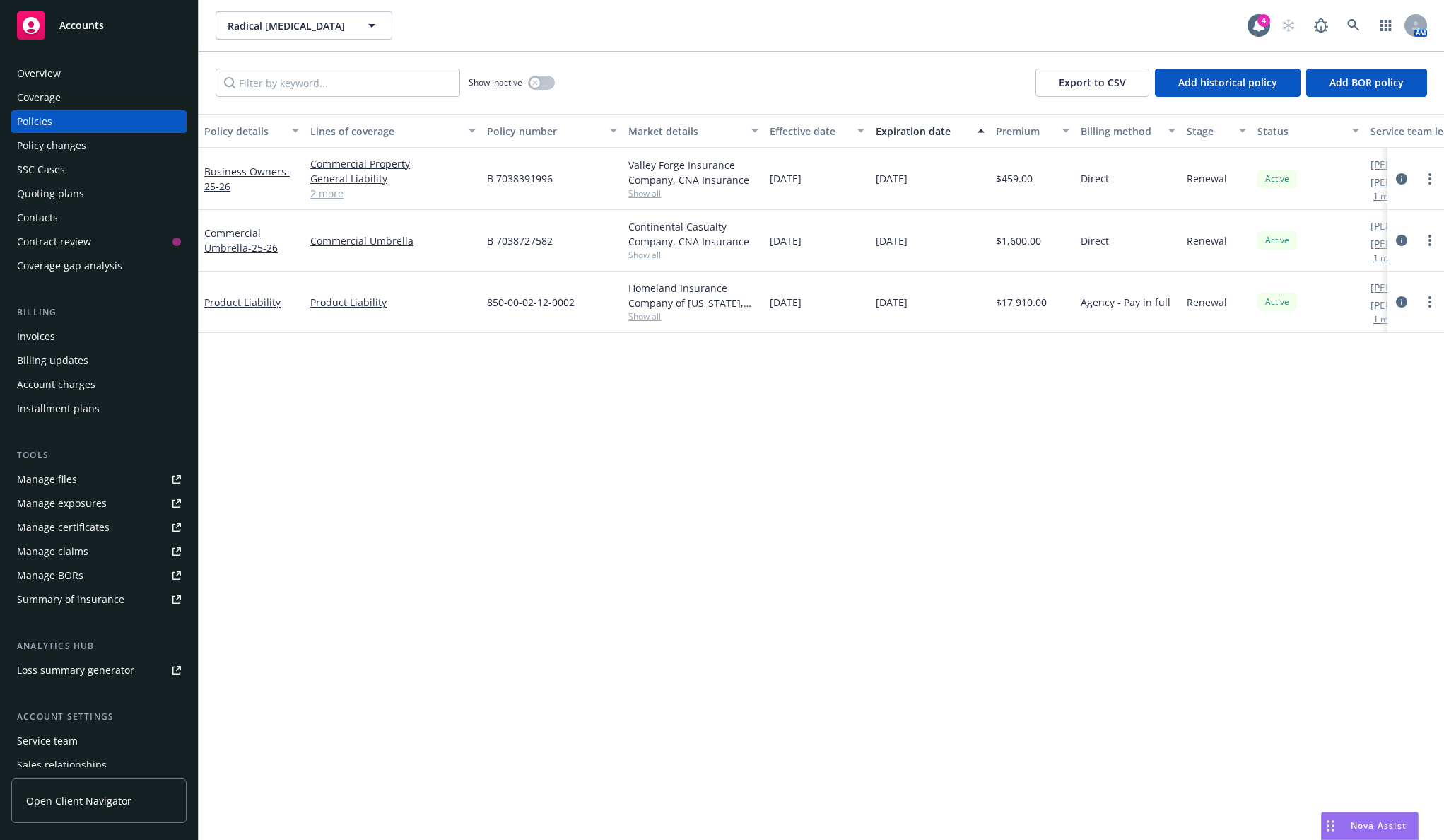
click at [68, 216] on div "Contacts" at bounding box center [98, 217] width 164 height 23
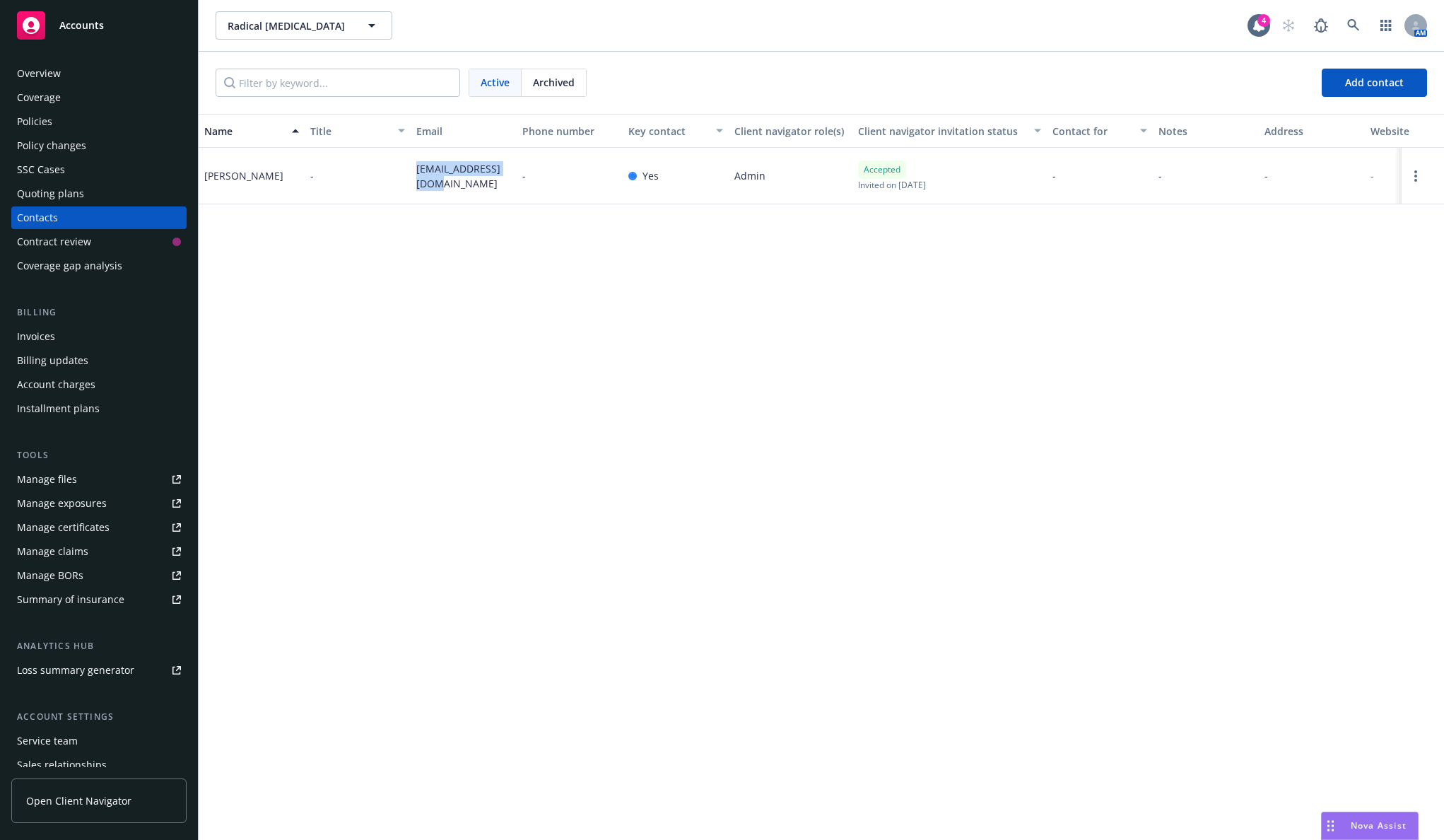
drag, startPoint x: 434, startPoint y: 191, endPoint x: 413, endPoint y: 170, distance: 29.7
click at [413, 170] on div "jillopapp@gmail.com" at bounding box center [463, 176] width 106 height 57
copy span "jillopapp@gmail.com"
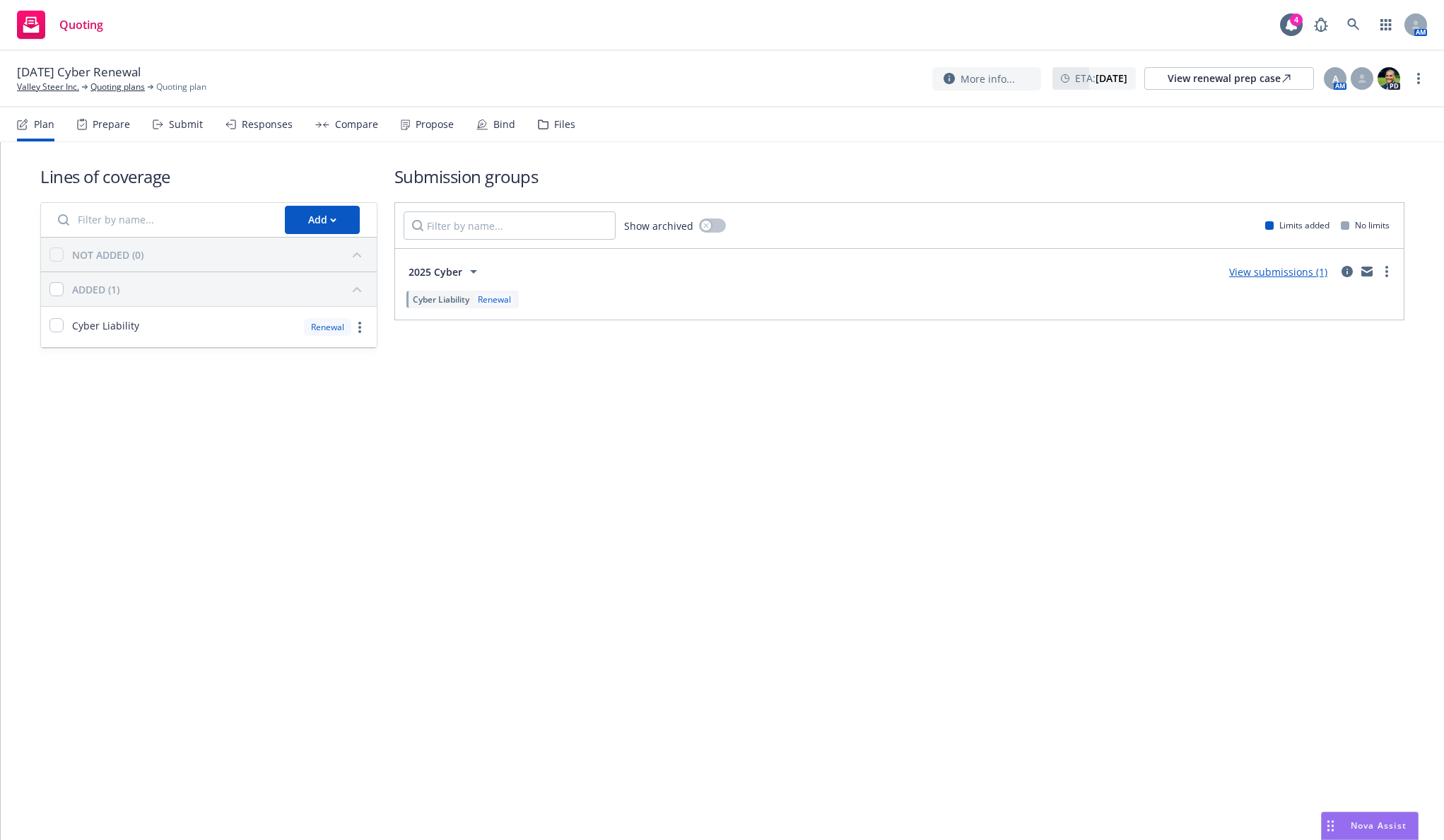
click at [111, 121] on div "Prepare" at bounding box center [111, 124] width 38 height 11
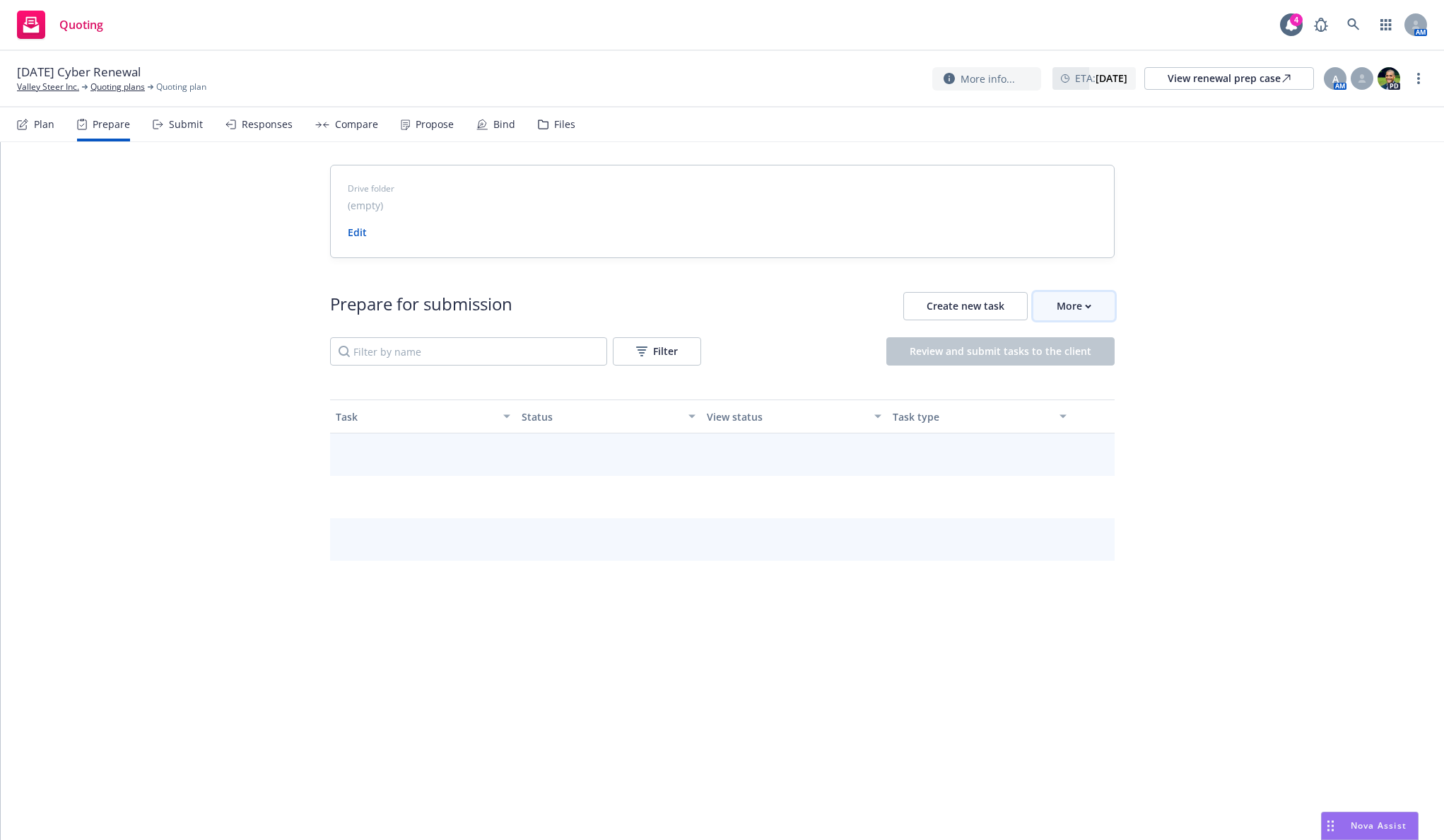
click at [1064, 303] on div "More" at bounding box center [1074, 306] width 35 height 27
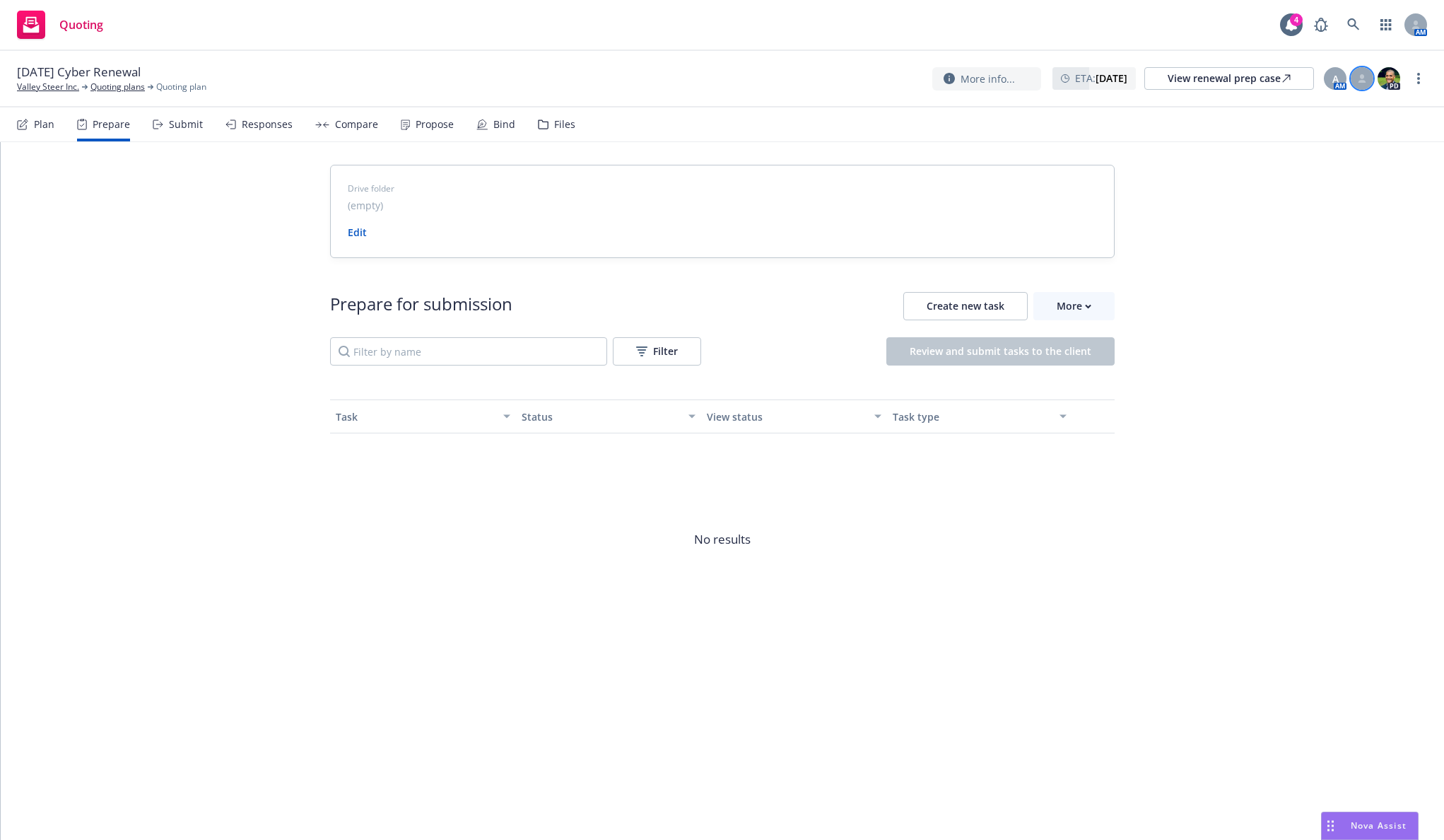
click at [1360, 82] on div at bounding box center [1362, 79] width 23 height 23
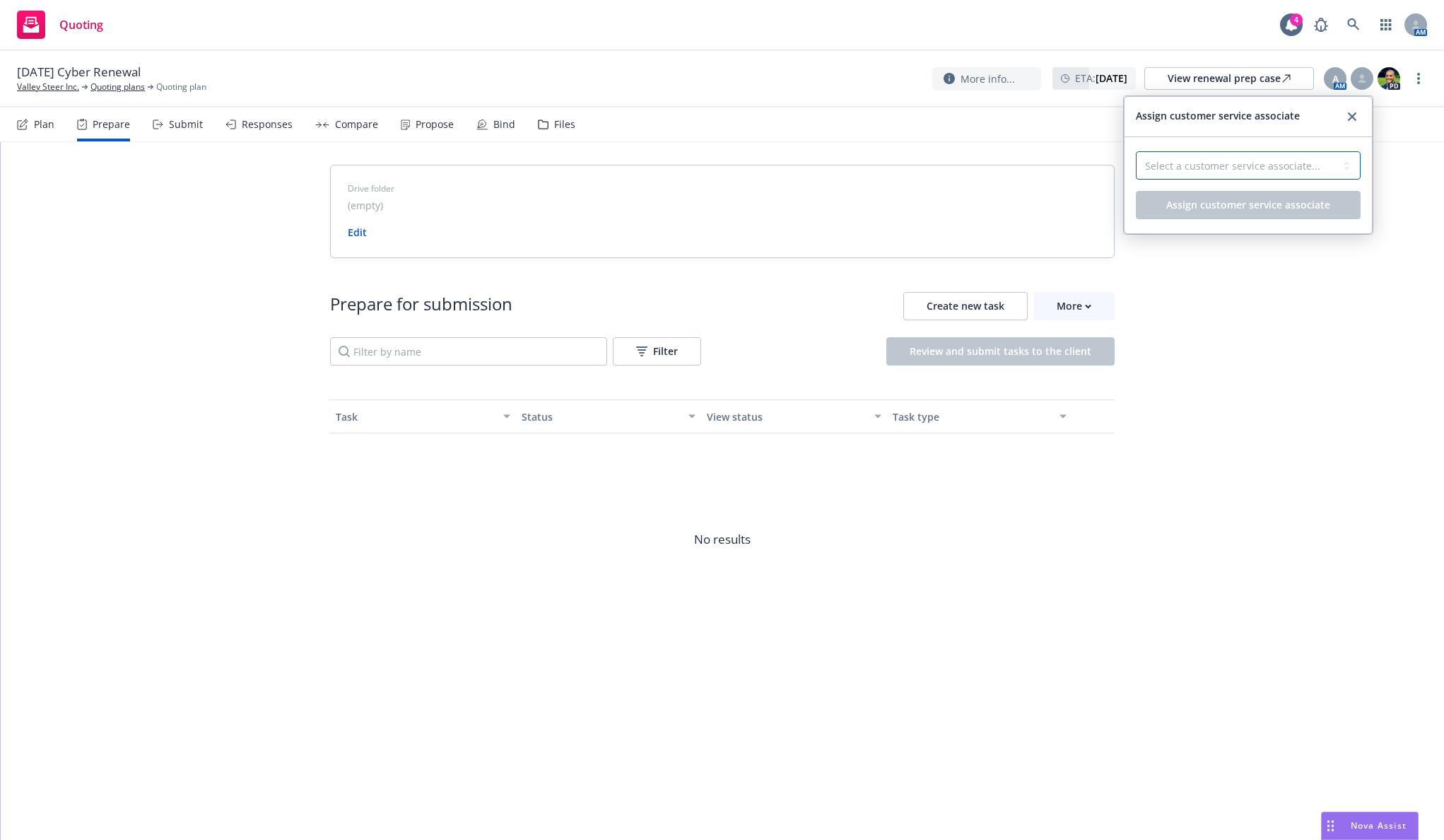
click at [1315, 160] on select "Select a customer service associate... Lacy Lipetzky Takeshi Lilly-Pinnock" at bounding box center [1248, 166] width 224 height 28
click at [1346, 116] on link "close" at bounding box center [1352, 116] width 17 height 17
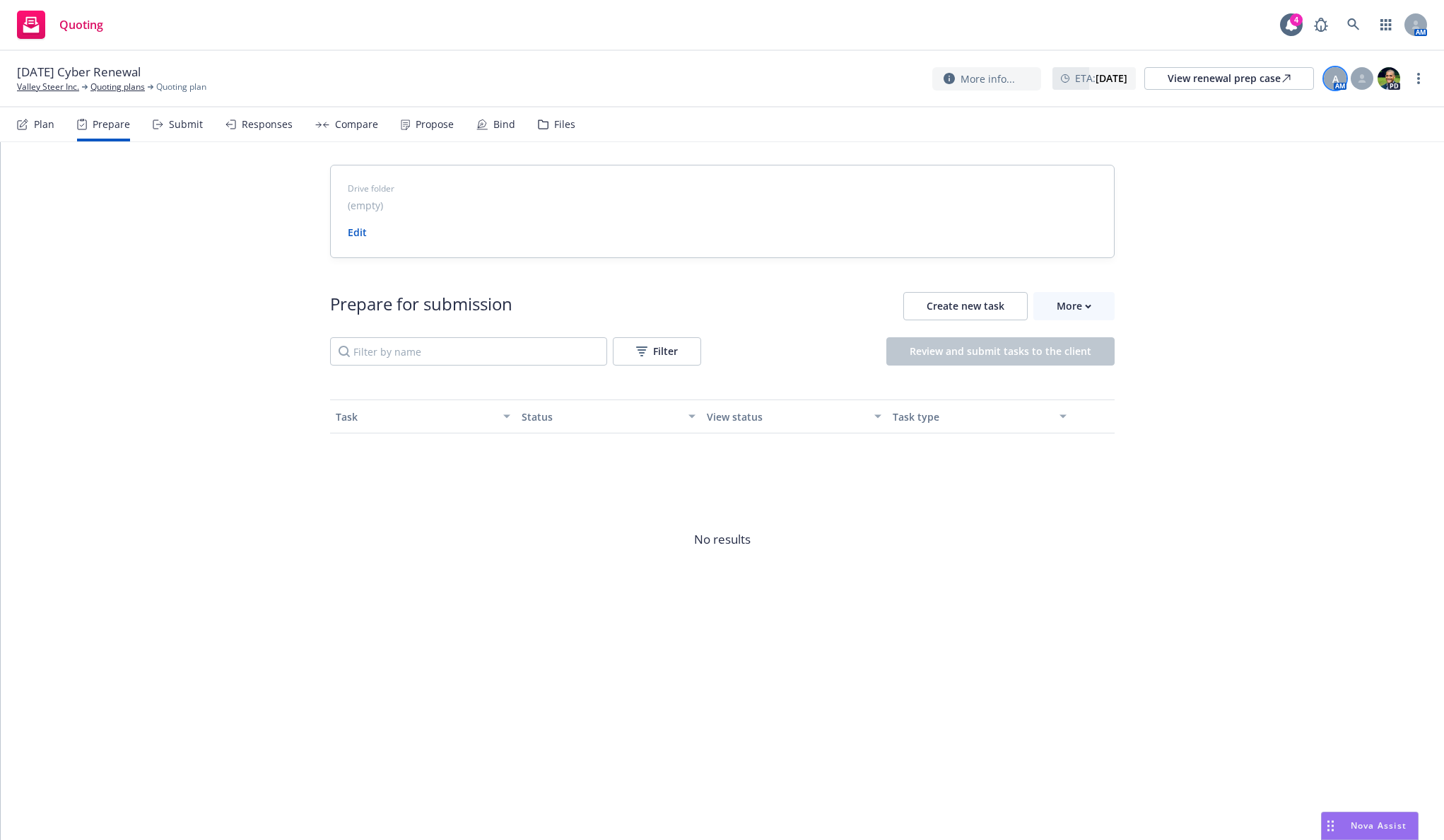
click at [1334, 72] on span "A" at bounding box center [1335, 78] width 6 height 15
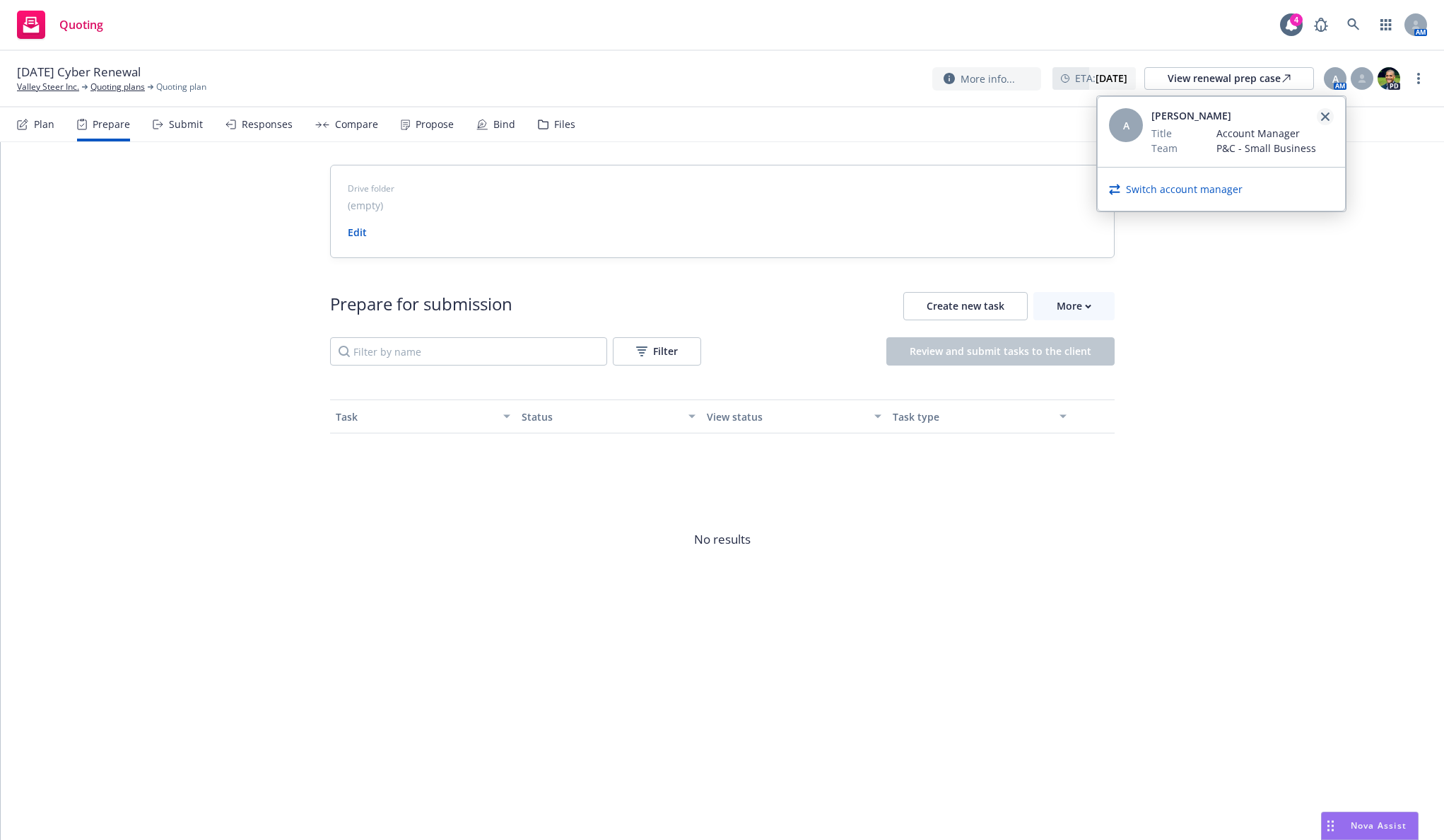
click at [1326, 111] on link "close" at bounding box center [1325, 116] width 17 height 17
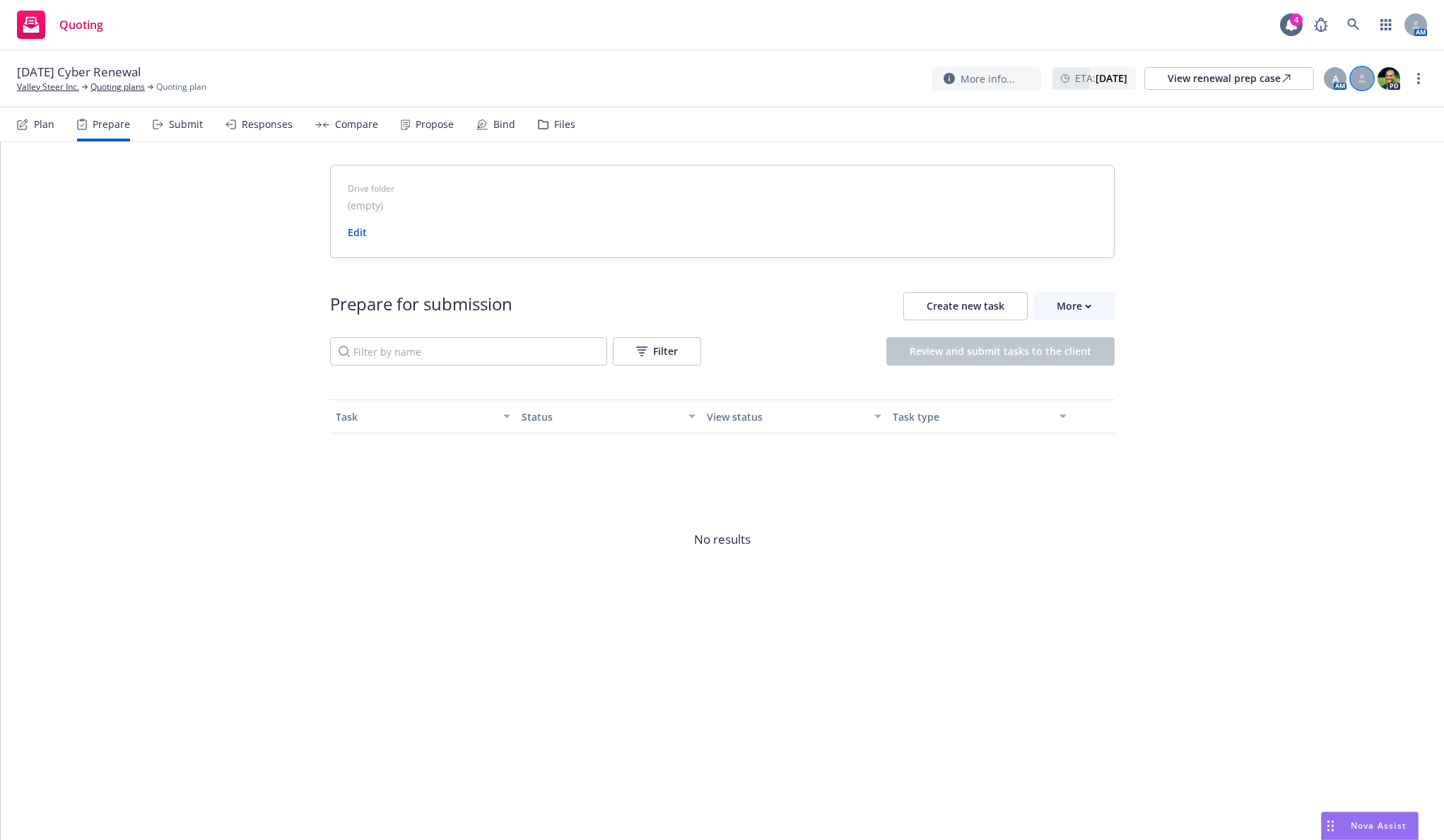
click at [1361, 76] on icon at bounding box center [1362, 77] width 4 height 5
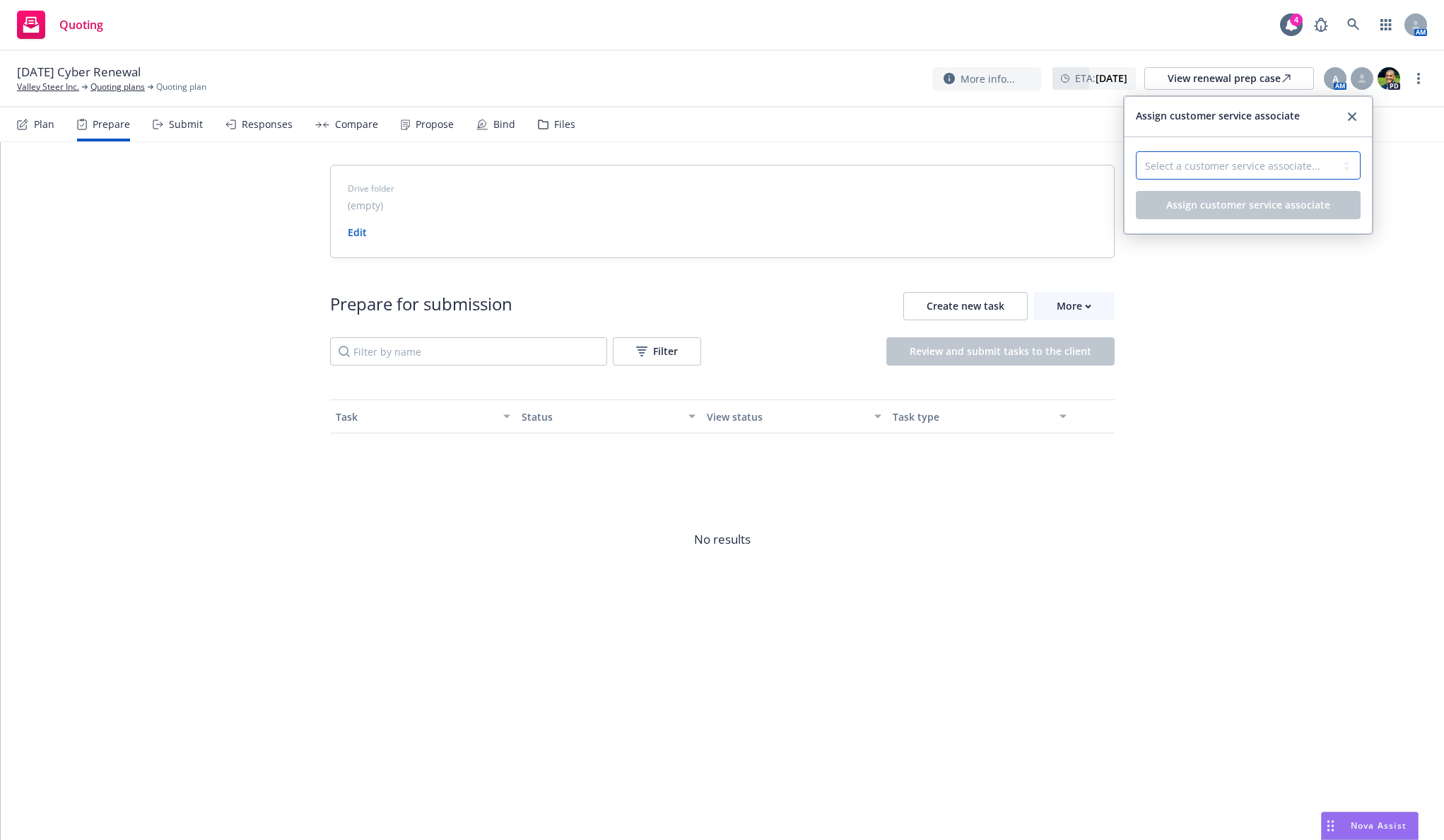
click at [1310, 175] on select "Select a customer service associate... Lacy Lipetzky Takeshi Lilly-Pinnock" at bounding box center [1248, 166] width 224 height 28
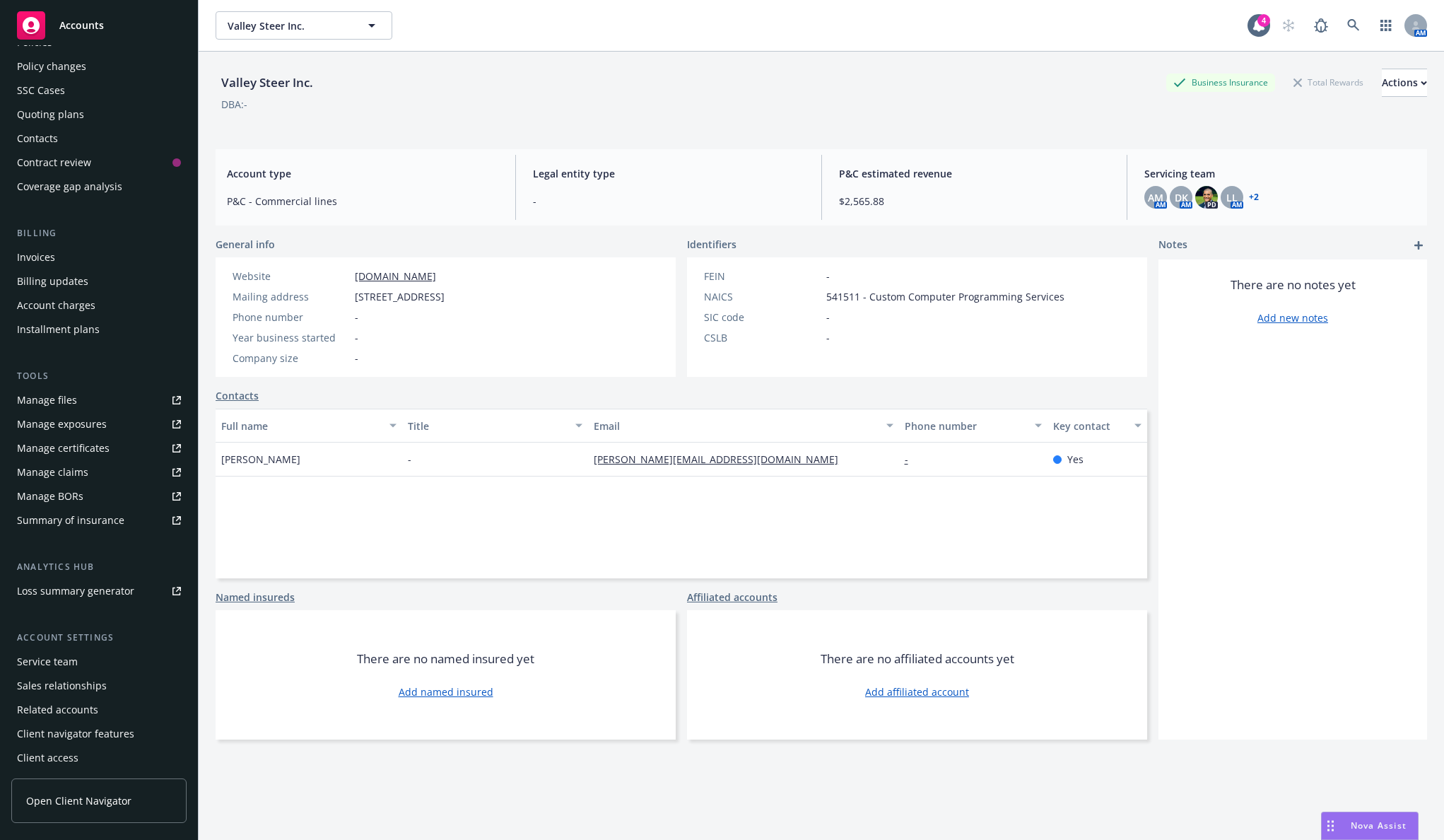
scroll to position [82, 0]
click at [95, 666] on div "Service team" at bounding box center [98, 659] width 164 height 23
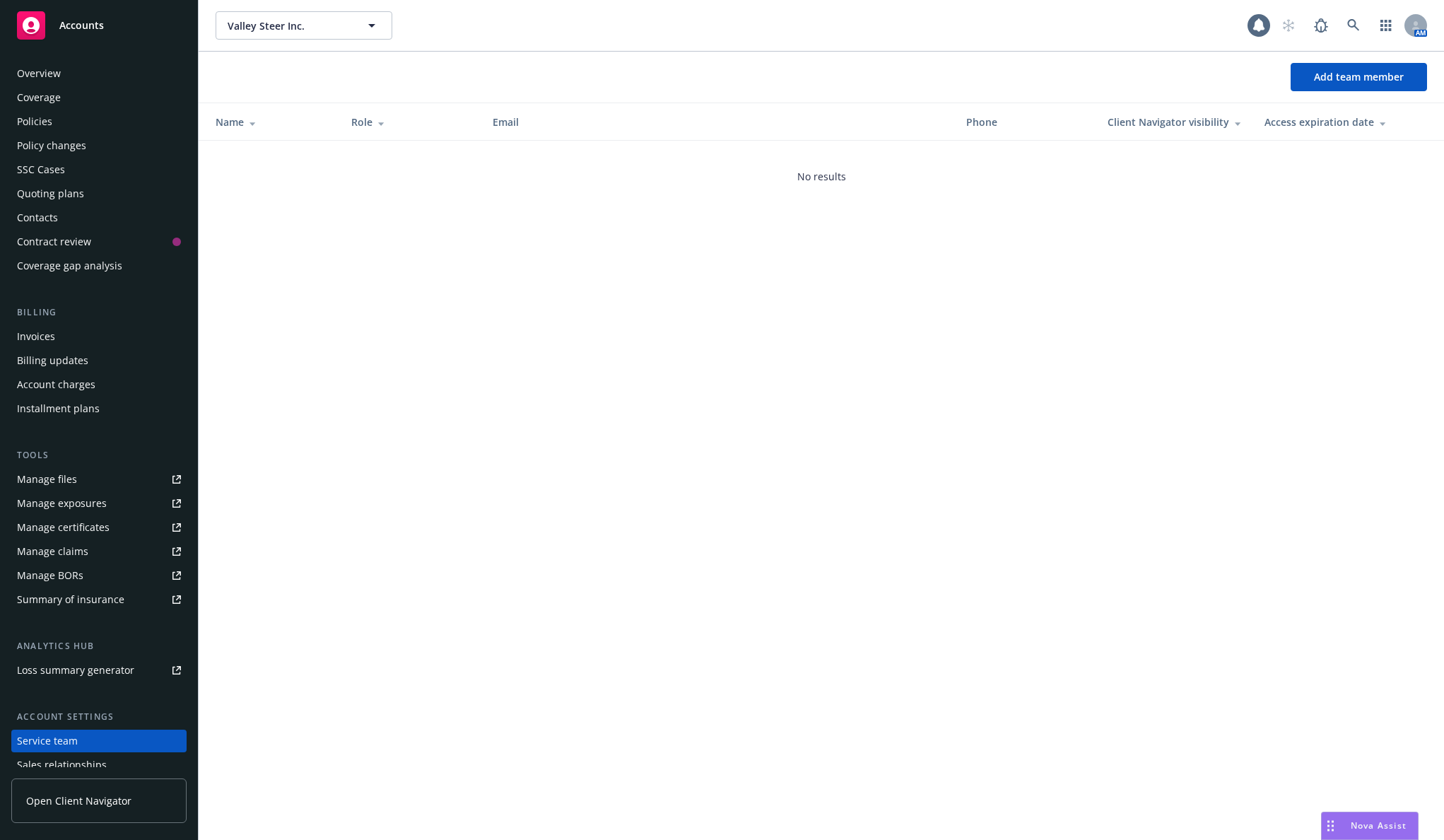
scroll to position [82, 0]
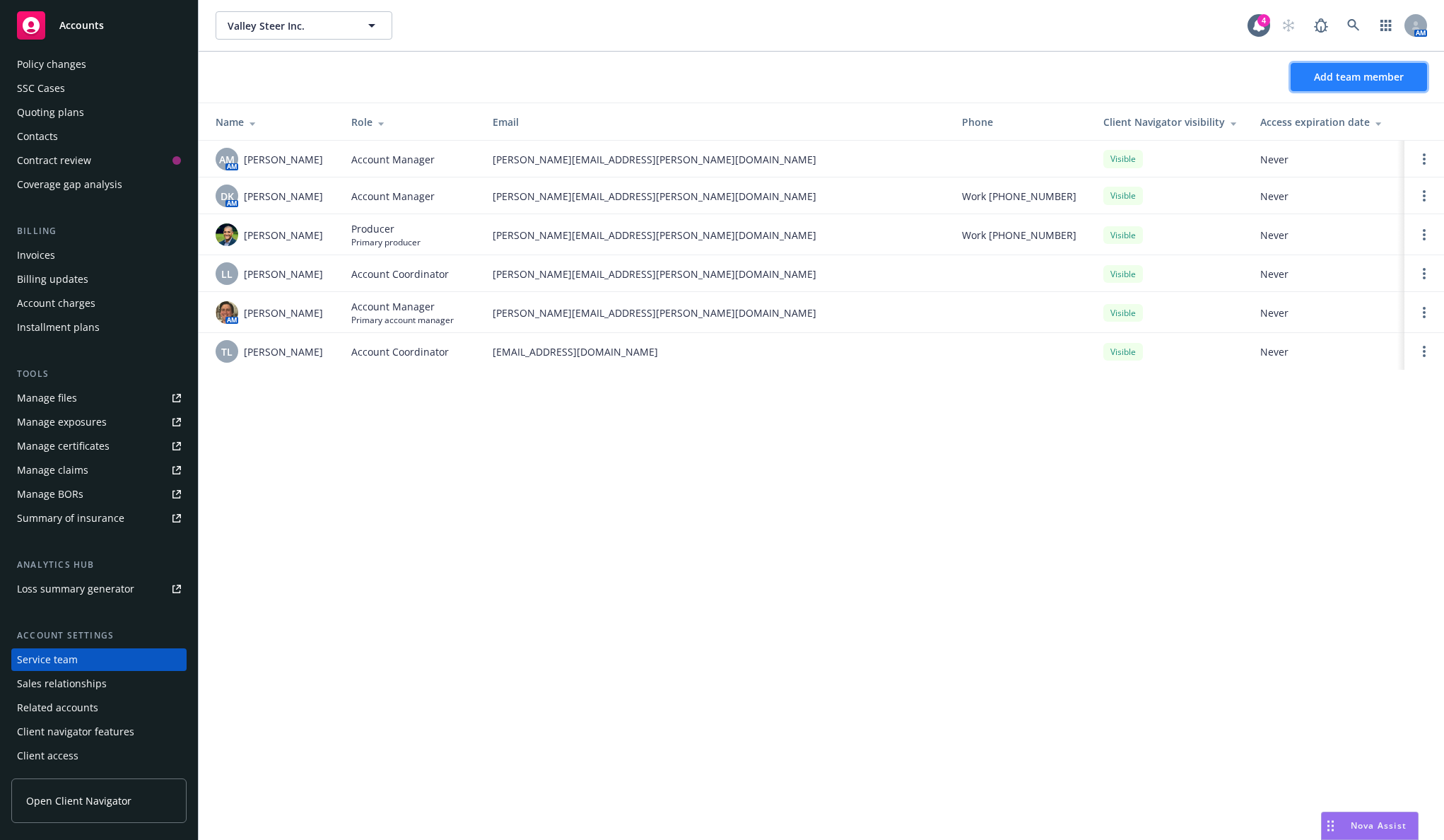
click at [1339, 80] on span "Add team member" at bounding box center [1359, 76] width 89 height 13
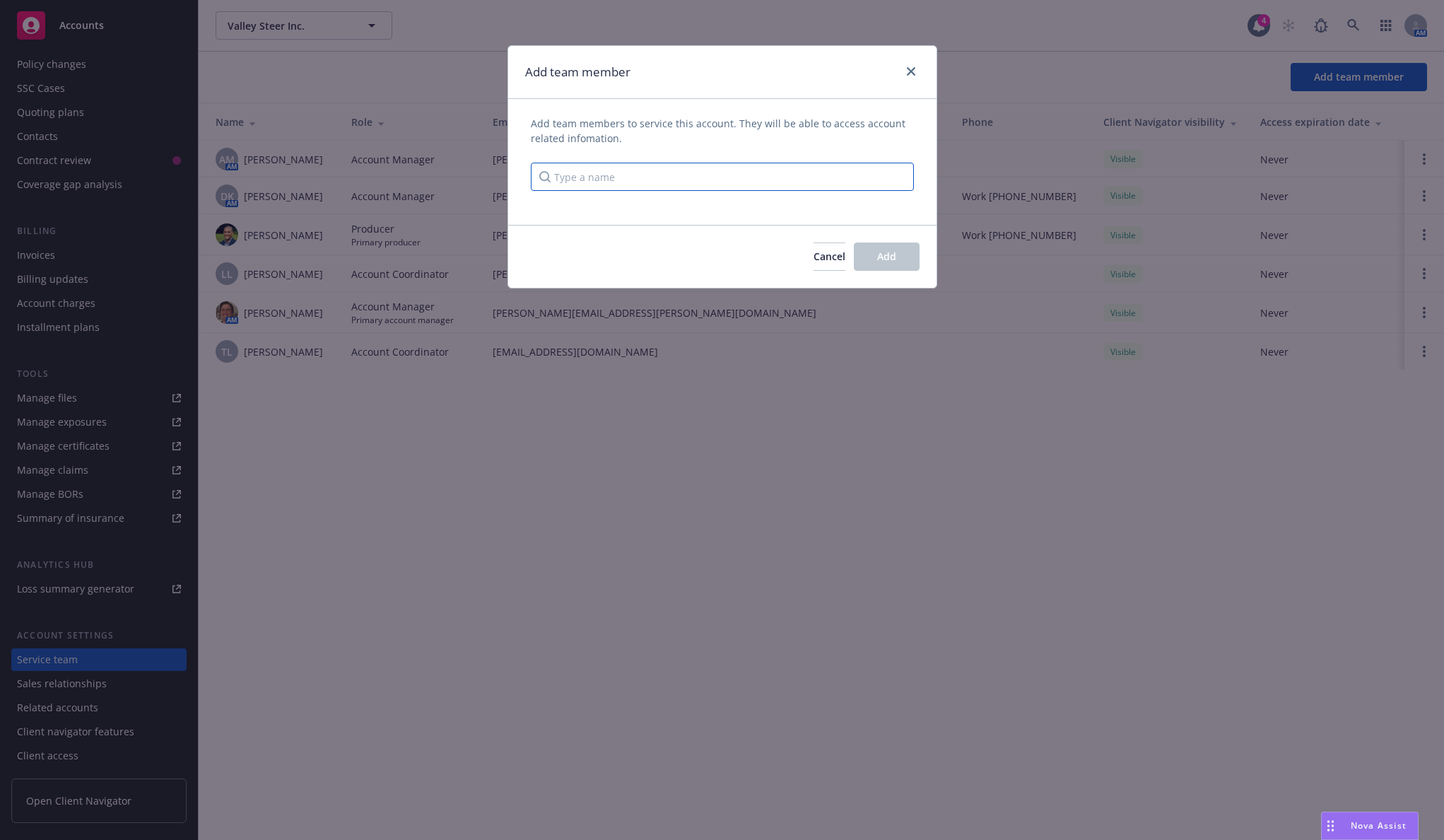
click at [834, 177] on input "Type a name" at bounding box center [722, 176] width 383 height 28
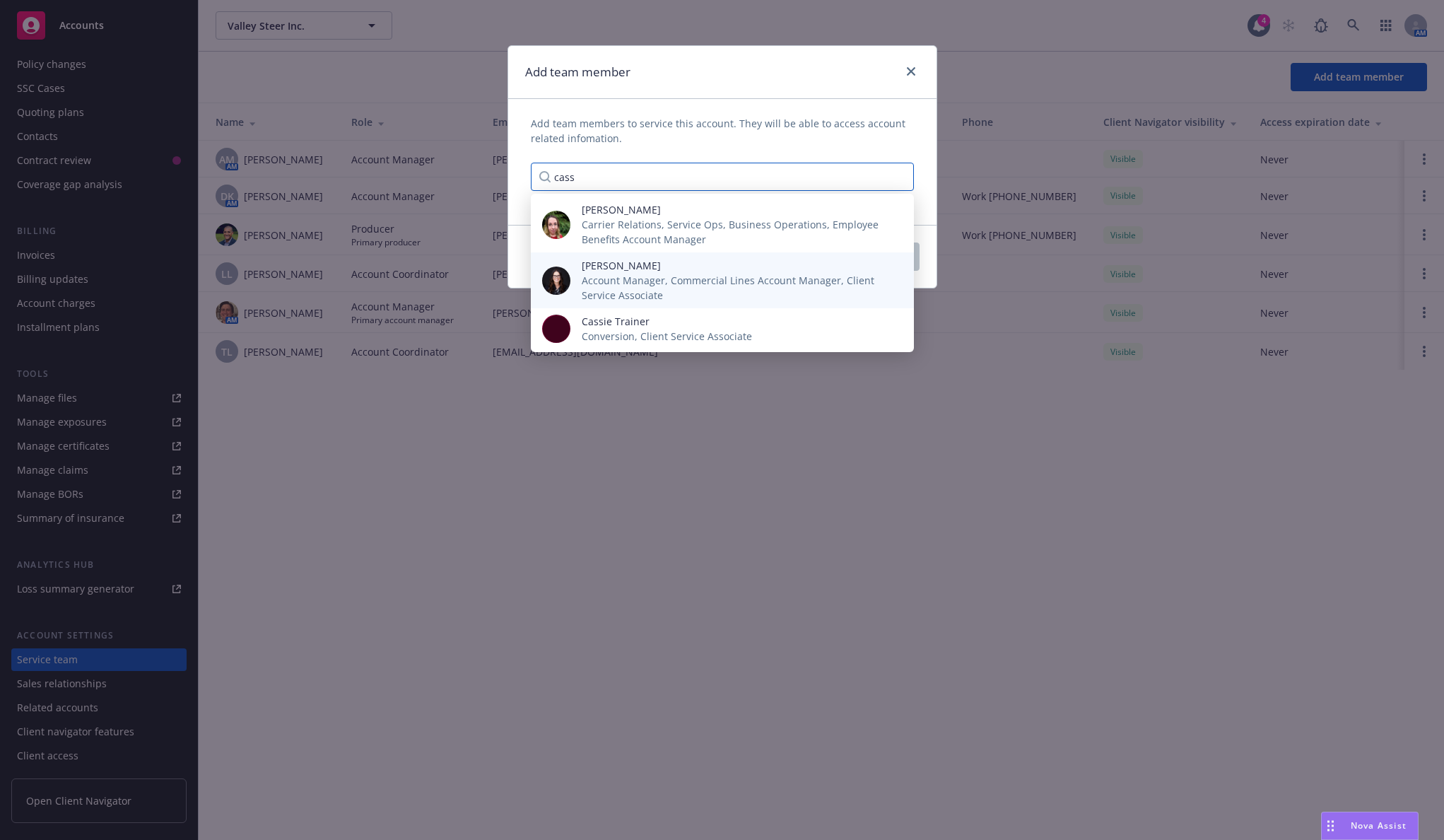
type input "cass"
click at [750, 284] on span "Account Manager, Commercial Lines Account Manager, Client Service Associate" at bounding box center [736, 288] width 309 height 30
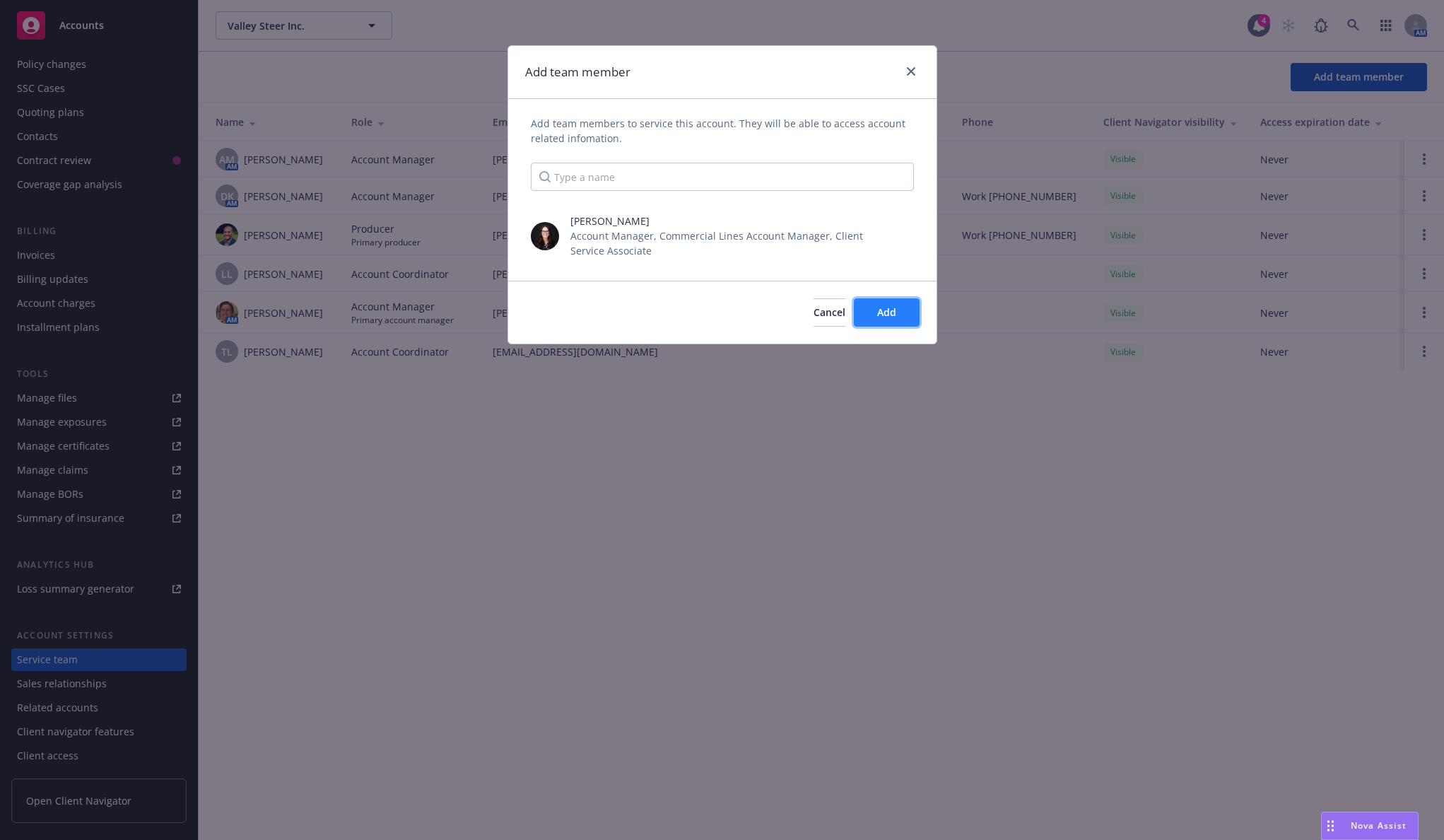
click at [898, 316] on button "Add" at bounding box center [886, 312] width 66 height 28
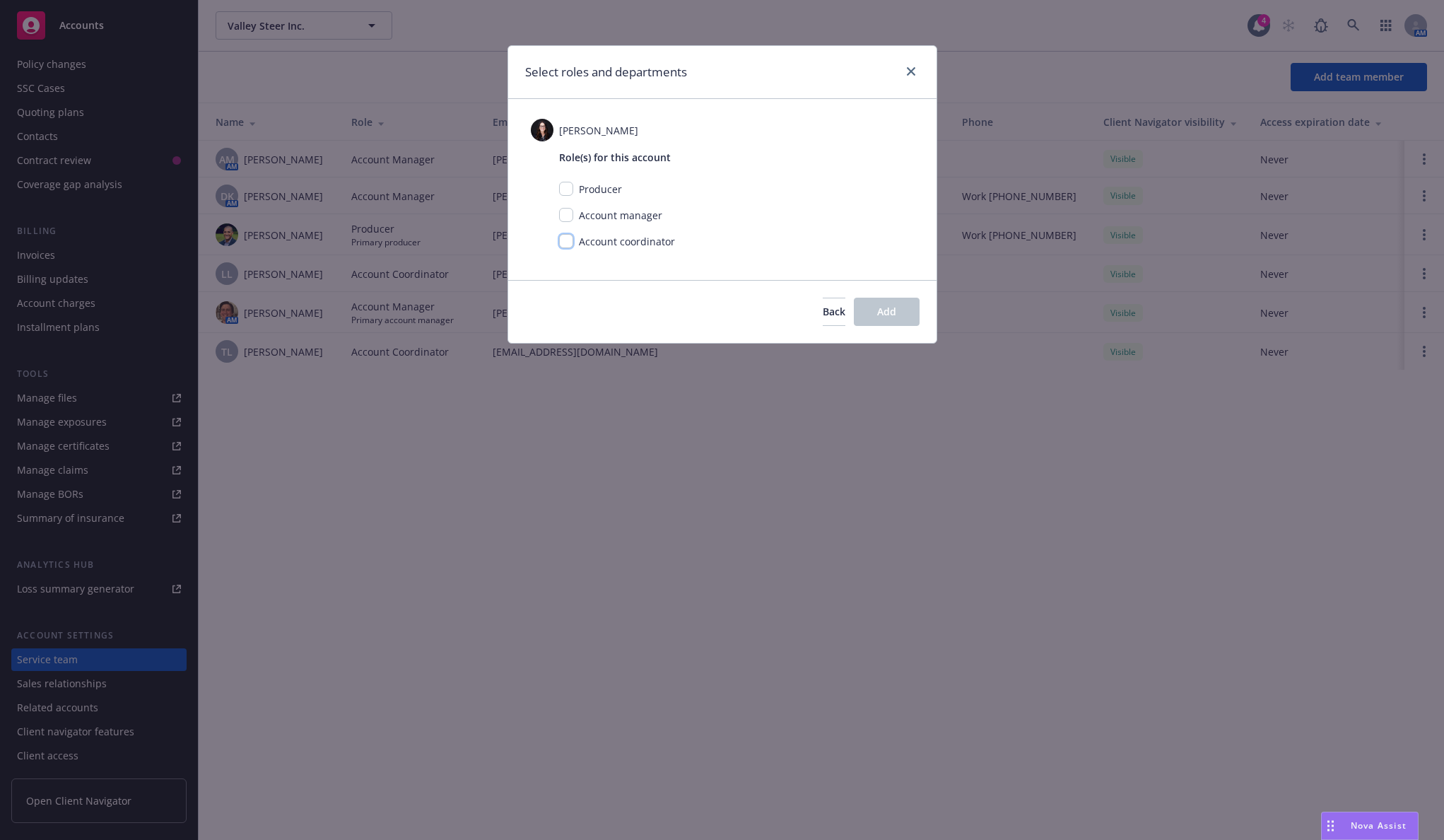
click at [559, 244] on input "checkbox" at bounding box center [566, 241] width 14 height 14
checkbox input "true"
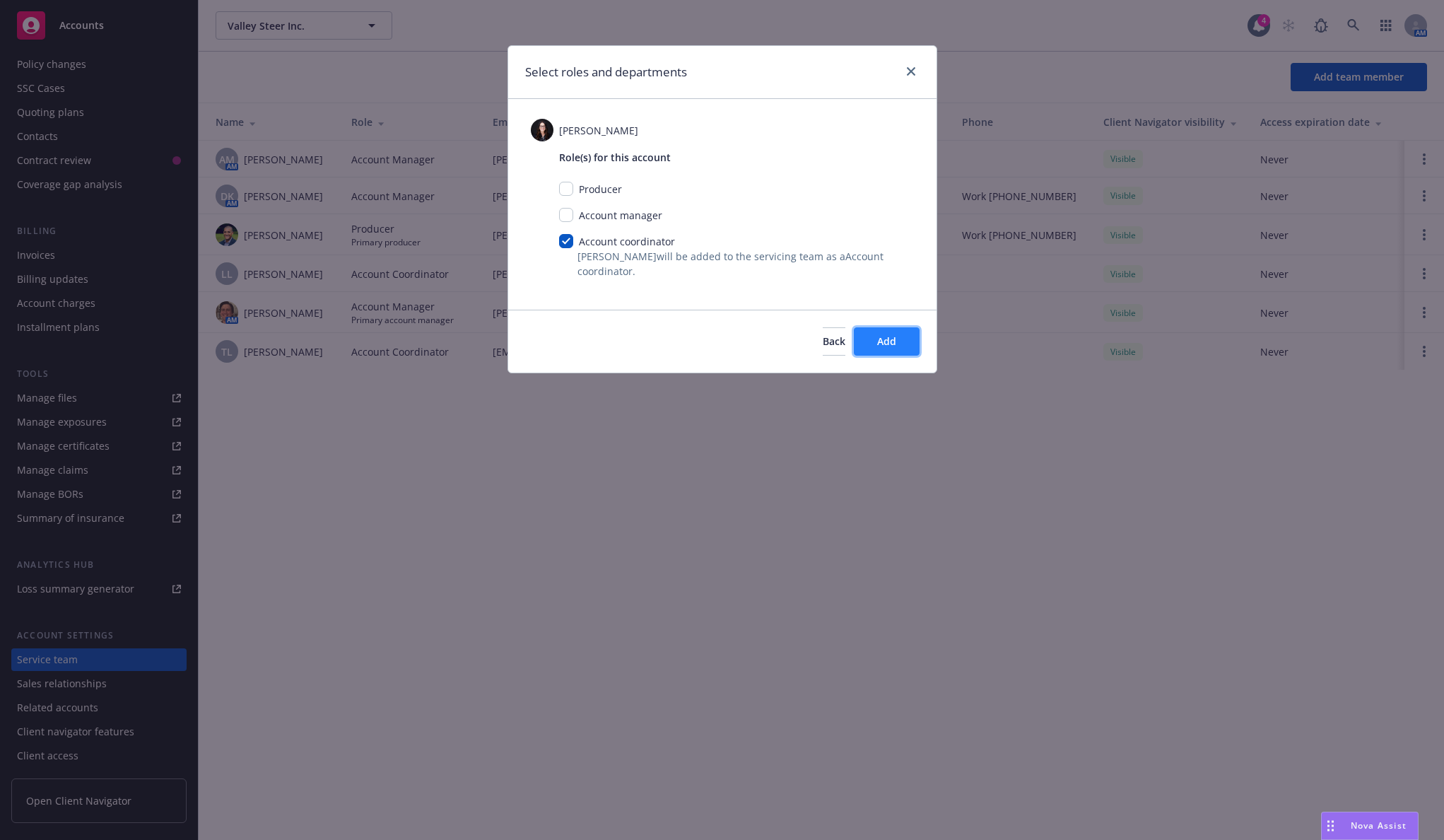
click at [881, 334] on span "Add" at bounding box center [887, 340] width 19 height 13
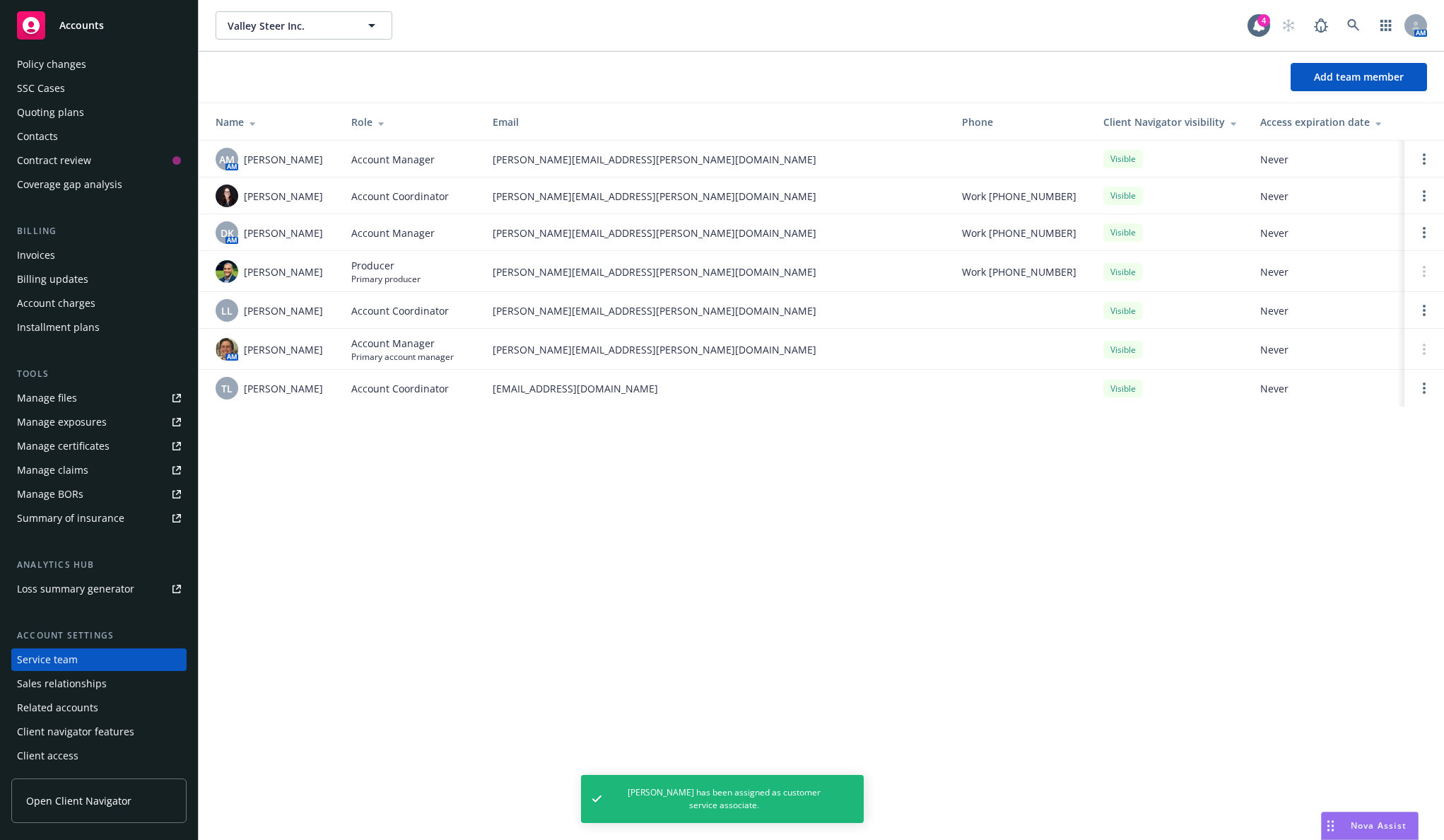
click at [84, 164] on div "Contract review" at bounding box center [53, 160] width 75 height 23
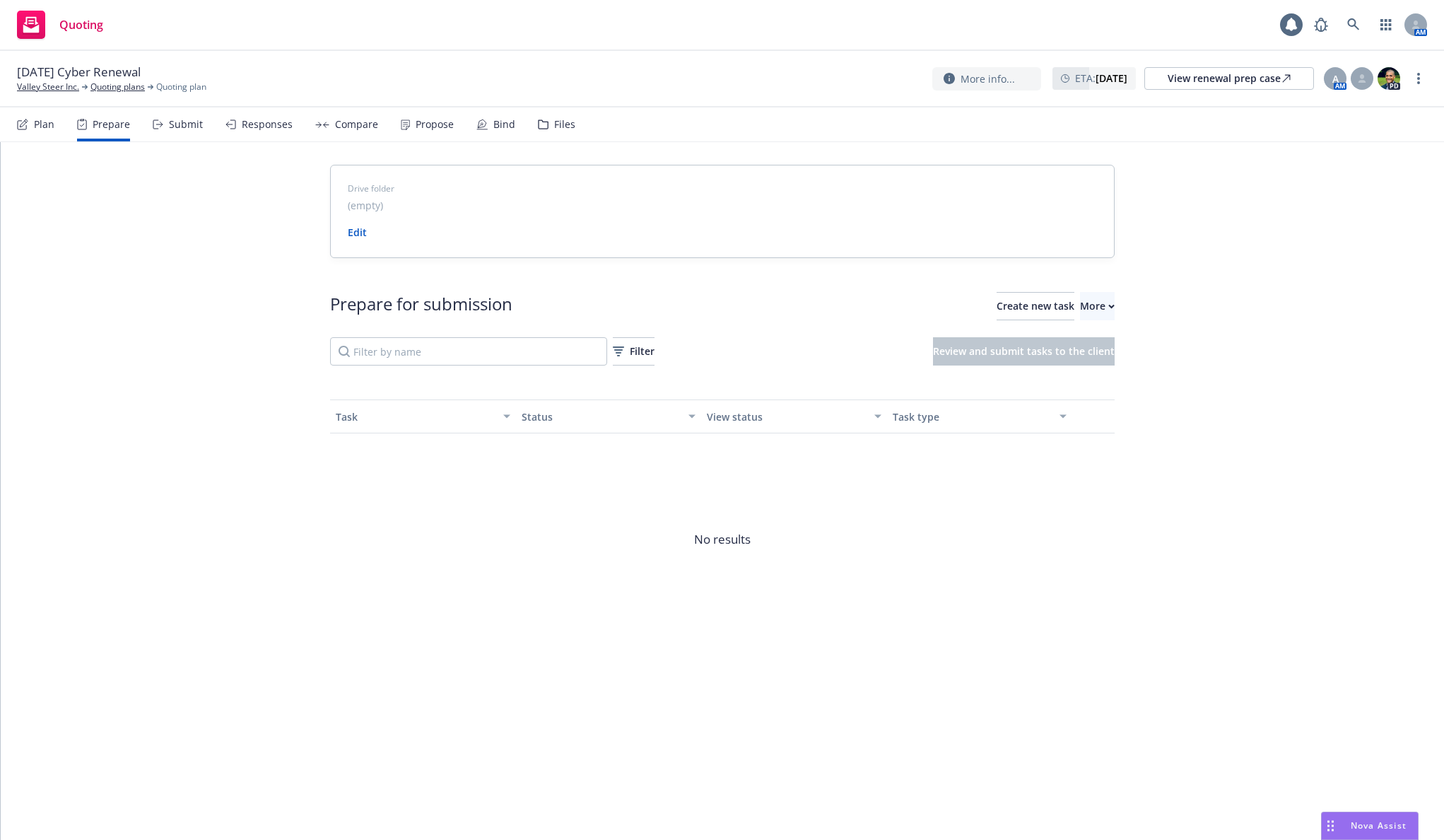
click at [1362, 83] on div at bounding box center [1362, 79] width 23 height 23
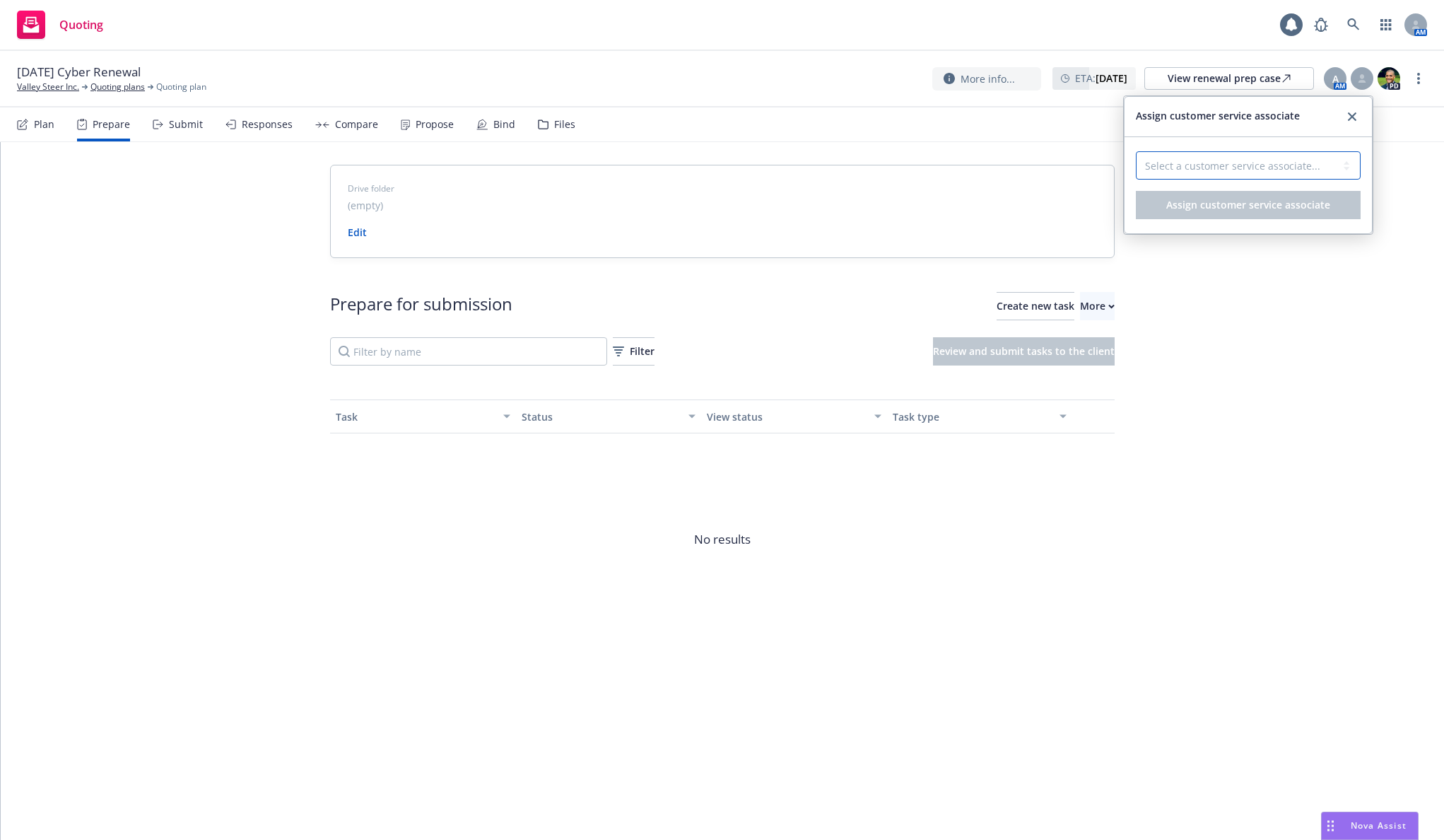
click at [1321, 159] on select "Select a customer service associate... Cassidy Maxwell Lacy Lipetzky Takeshi Li…" at bounding box center [1248, 166] width 224 height 28
select select "4b1e75e5-47c1-4a13-9c04-5e76a23244f6"
click at [1136, 152] on select "Select a customer service associate... Cassidy Maxwell Lacy Lipetzky Takeshi Li…" at bounding box center [1248, 166] width 224 height 28
click at [1284, 210] on span "Assign customer service associate" at bounding box center [1248, 204] width 164 height 13
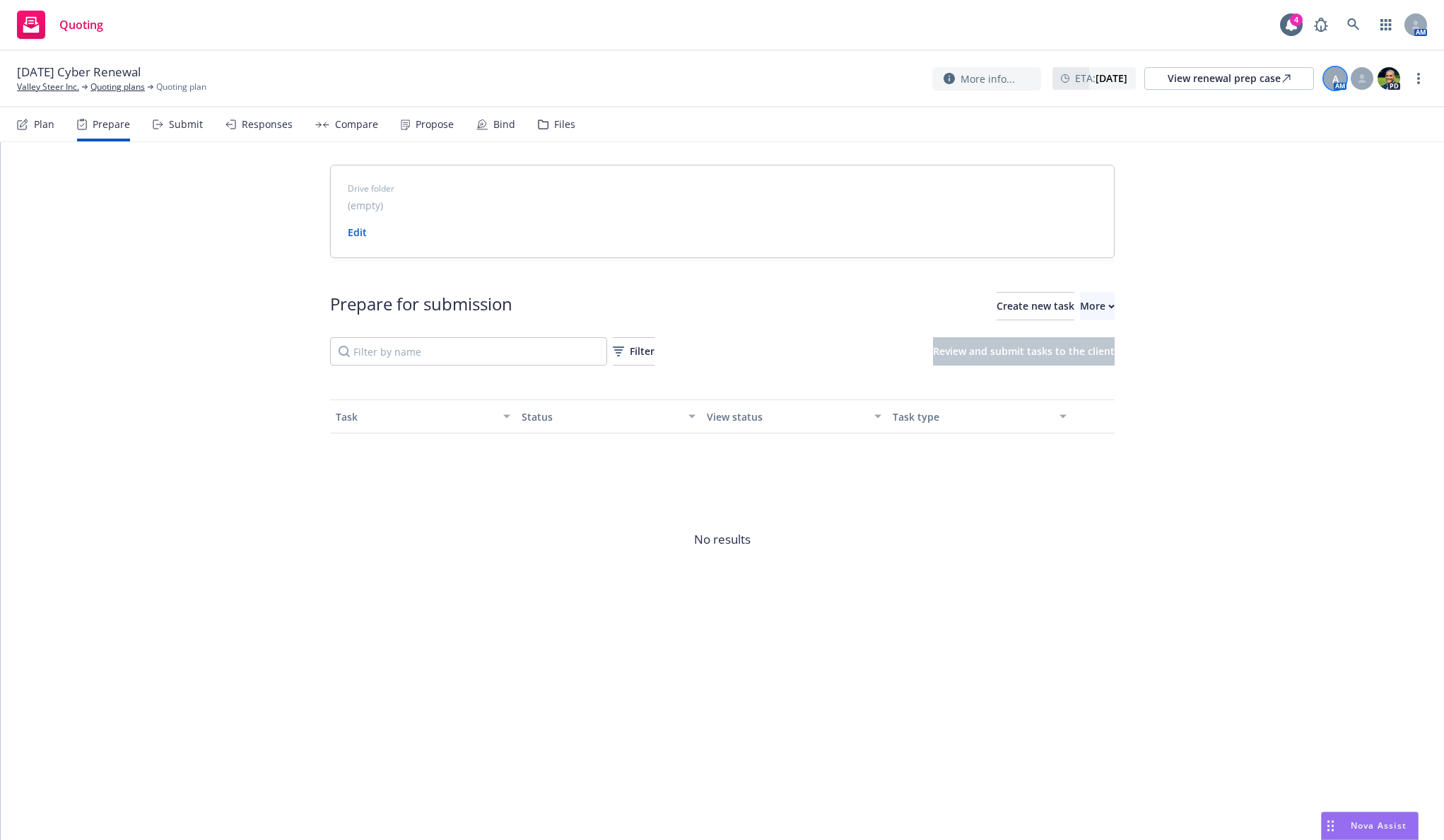
click at [1334, 79] on span "A" at bounding box center [1335, 78] width 6 height 15
click at [1207, 187] on link "Switch account manager" at bounding box center [1184, 189] width 117 height 15
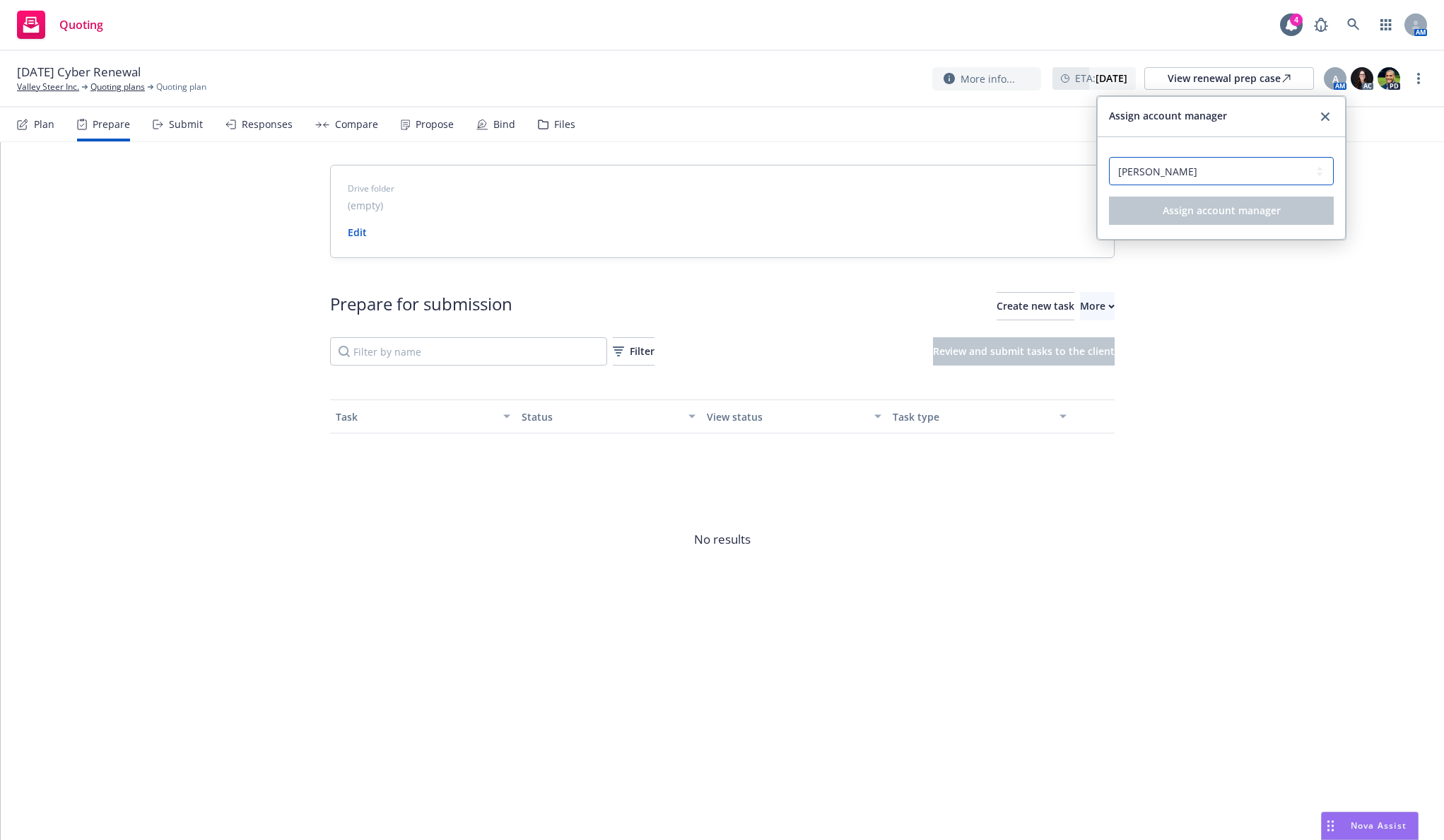
click at [1202, 179] on select "Select an account manager... Doug Keidel Nicholas Baldwin" at bounding box center [1221, 171] width 224 height 28
select select "5415493c-816c-42a2-8d02-1e577820e081"
click at [1109, 157] on select "Select an account manager... Doug Keidel Nicholas Baldwin" at bounding box center [1221, 171] width 224 height 28
click at [1198, 210] on span "Assign account manager" at bounding box center [1221, 210] width 118 height 13
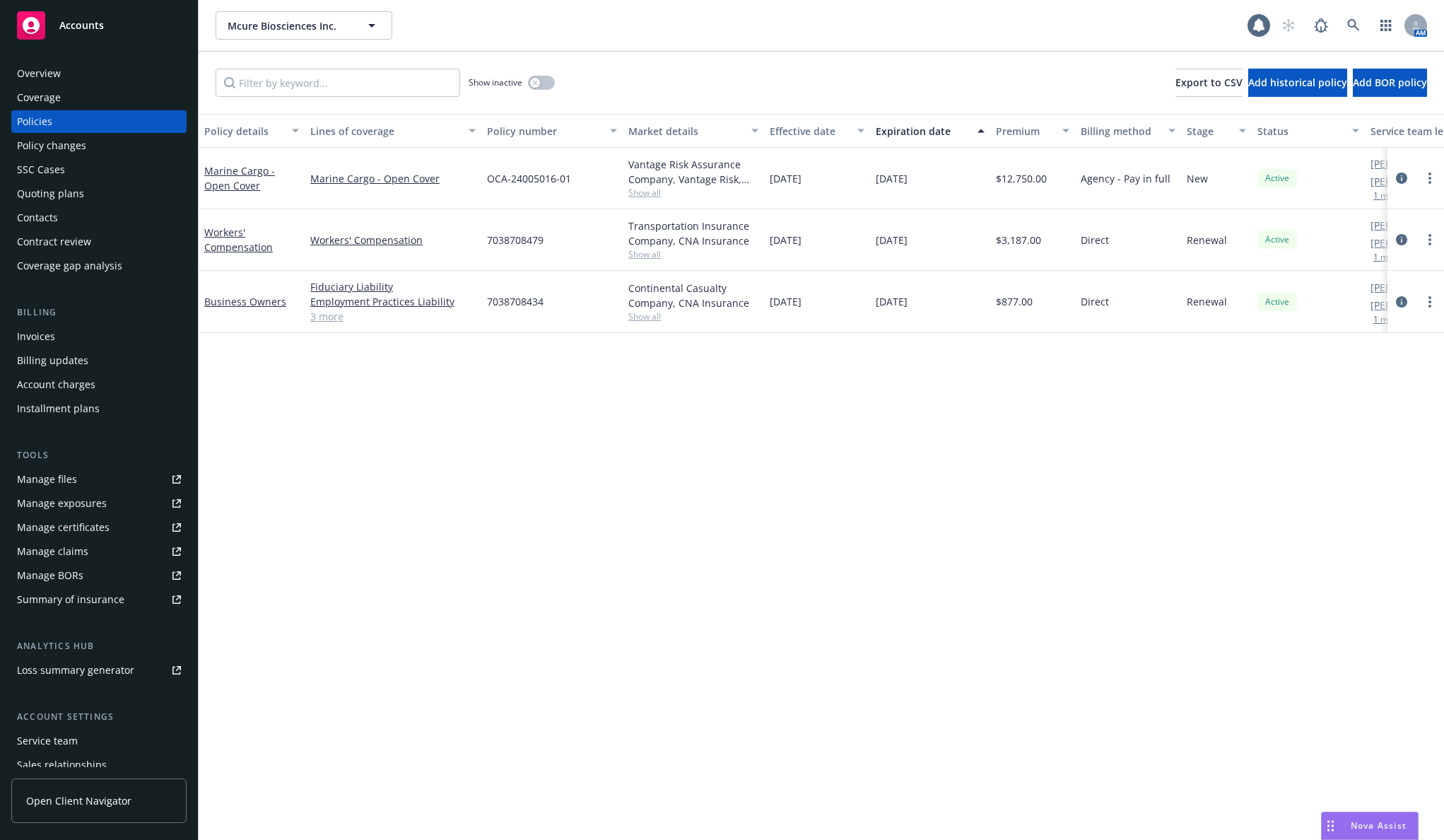
click at [118, 219] on div "Contacts" at bounding box center [98, 217] width 164 height 23
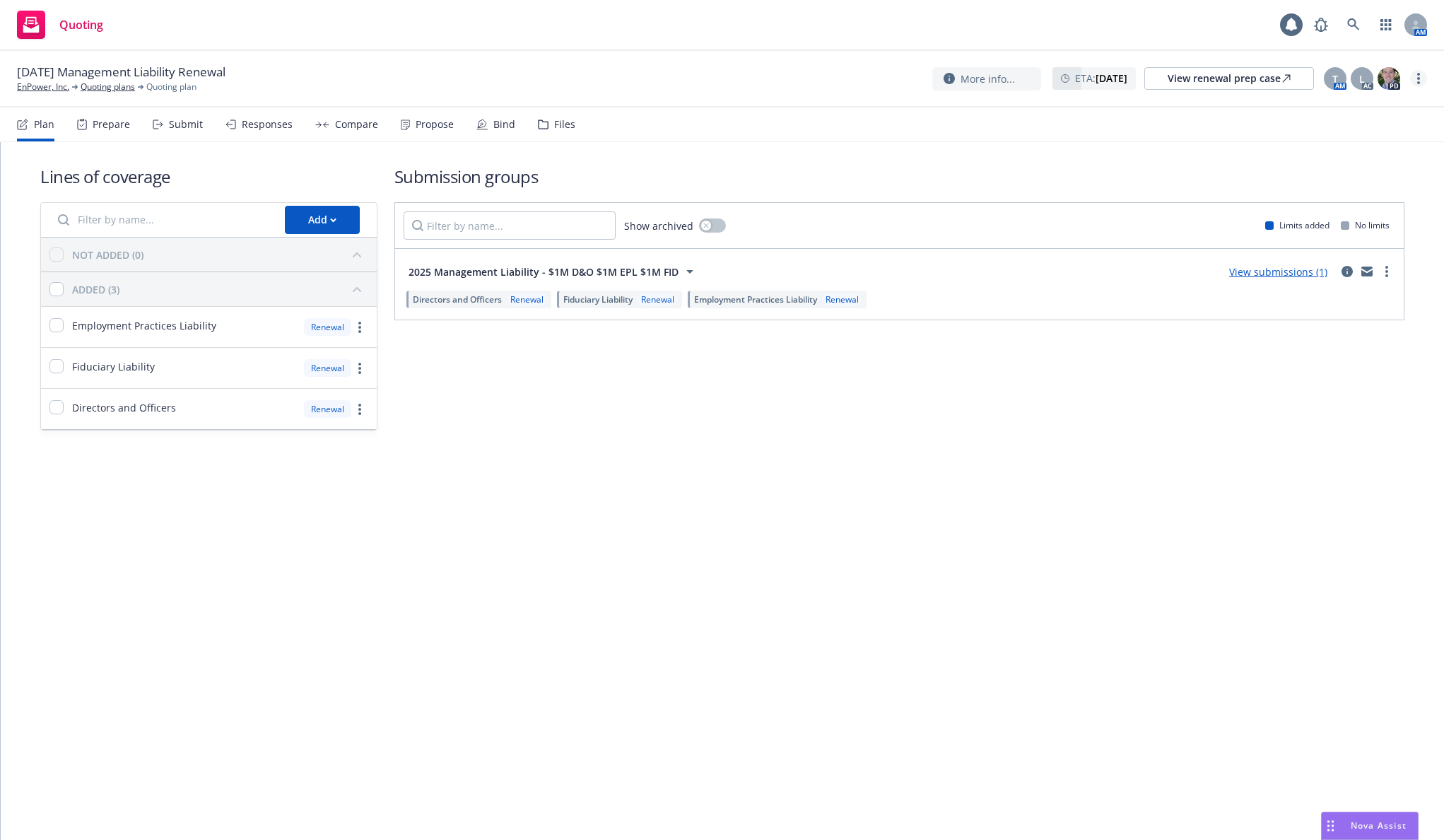
click at [1422, 76] on link "more" at bounding box center [1419, 78] width 17 height 17
click at [1376, 109] on link "Copy logging email" at bounding box center [1348, 107] width 158 height 28
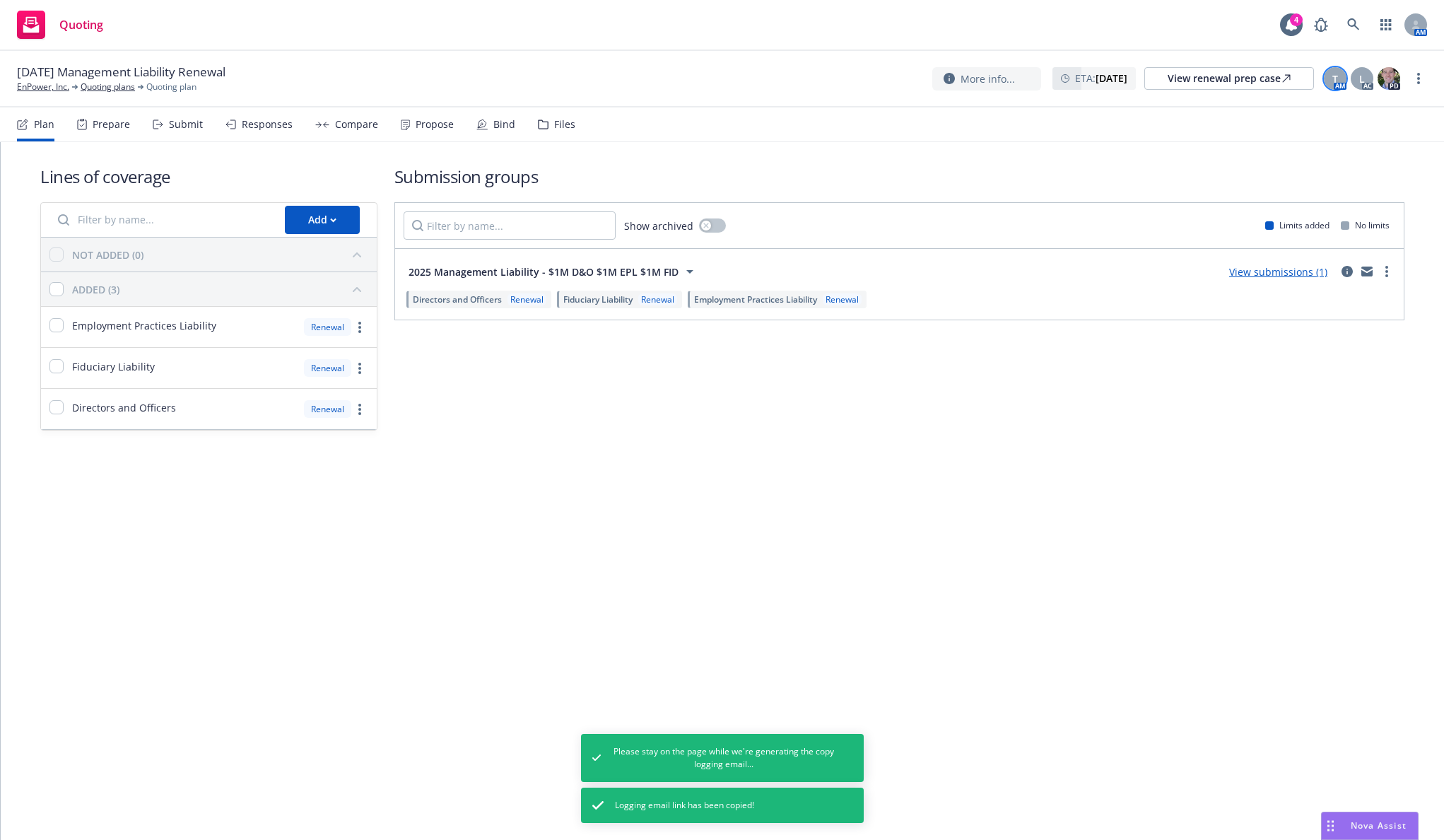
click at [1336, 74] on span "T" at bounding box center [1335, 78] width 5 height 15
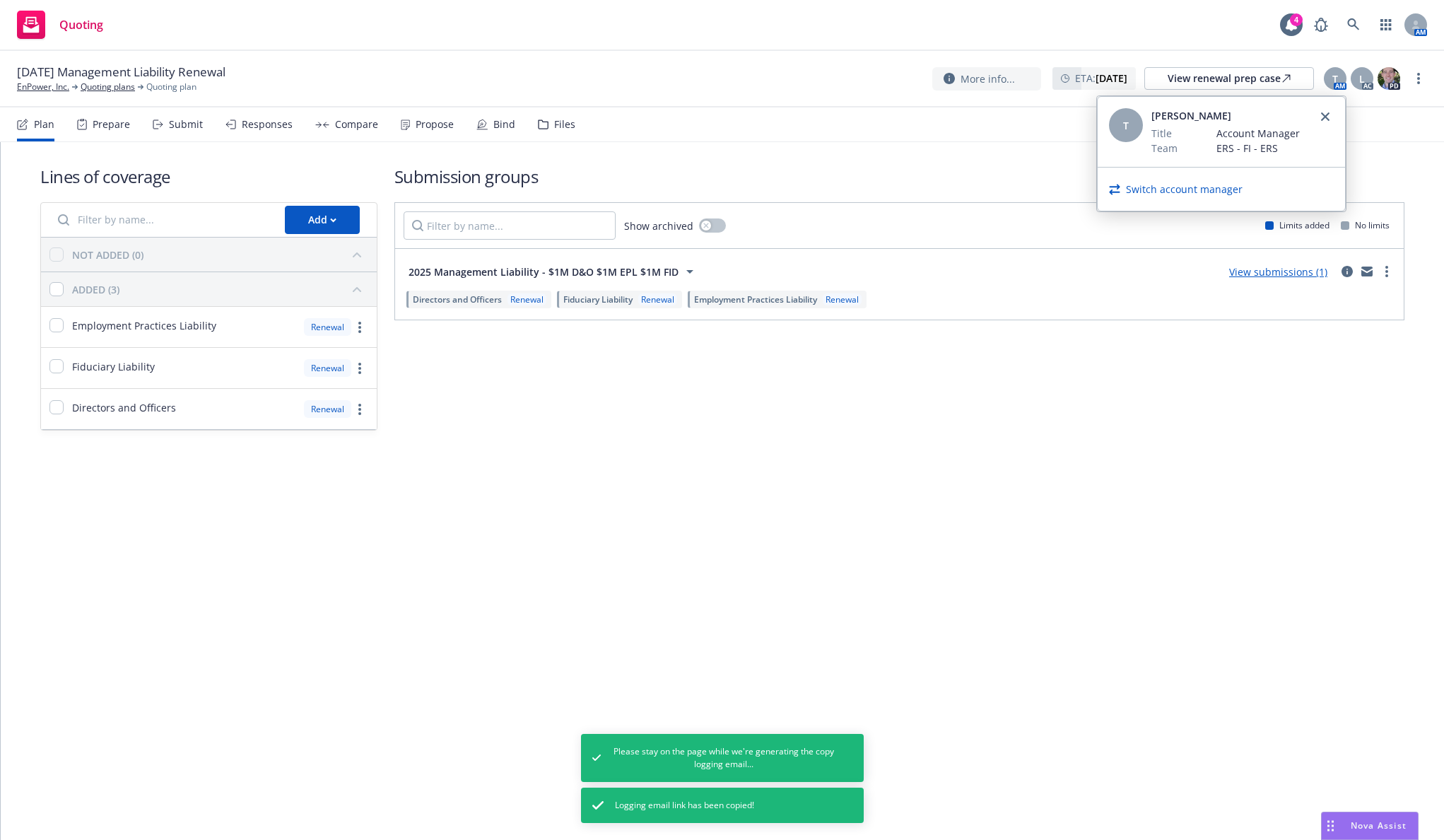
click at [1192, 189] on link "Switch account manager" at bounding box center [1184, 189] width 117 height 15
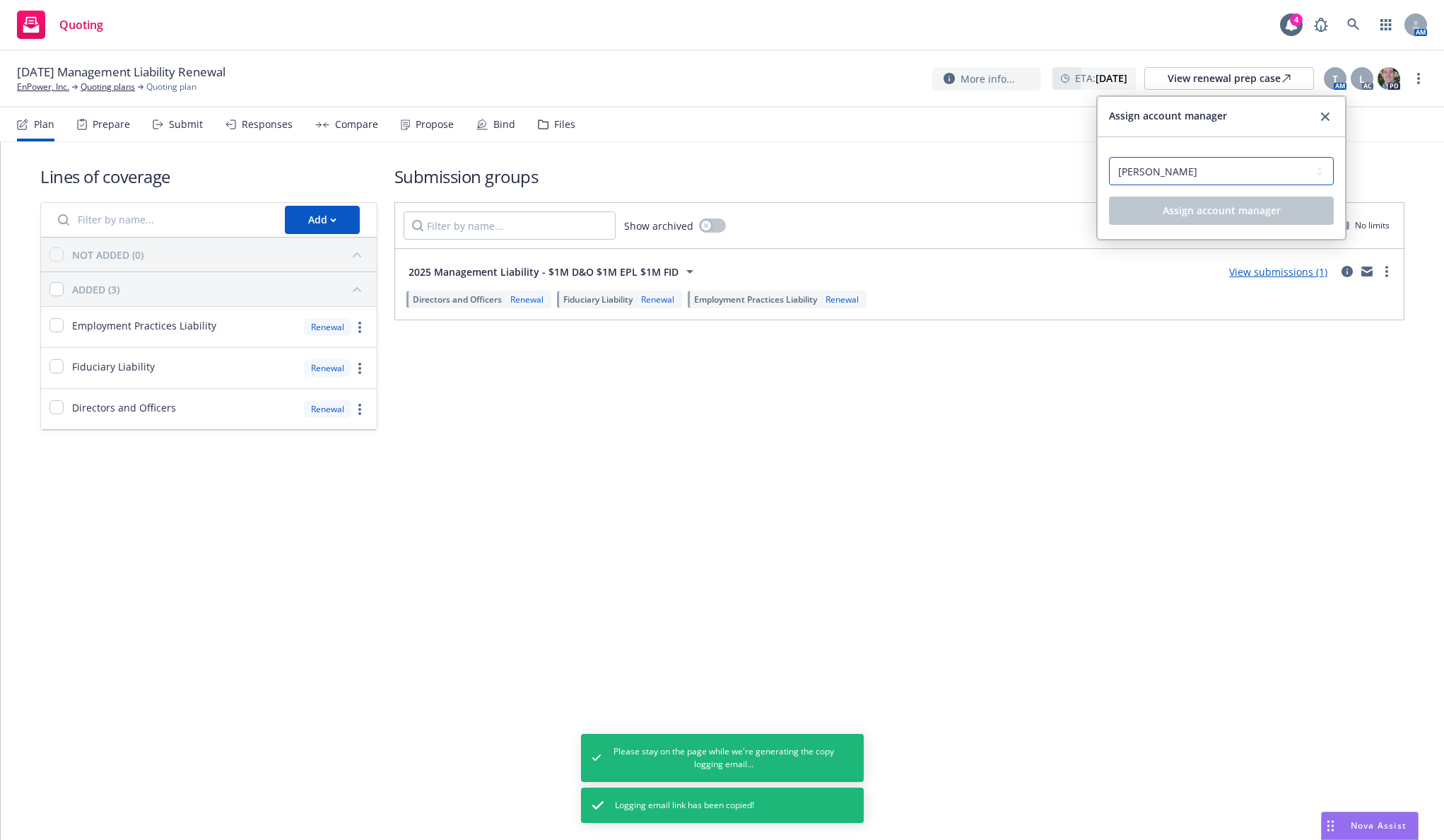
click at [1135, 175] on select "Select an account manager... Erin Bautista Nicholas Baldwin Tracy Froelich" at bounding box center [1221, 171] width 224 height 28
select select "5415493c-816c-42a2-8d02-1e577820e081"
click at [1109, 157] on select "Select an account manager... Erin Bautista Nicholas Baldwin Tracy Froelich" at bounding box center [1221, 171] width 224 height 28
click at [1154, 216] on button "Assign account manager" at bounding box center [1221, 210] width 224 height 28
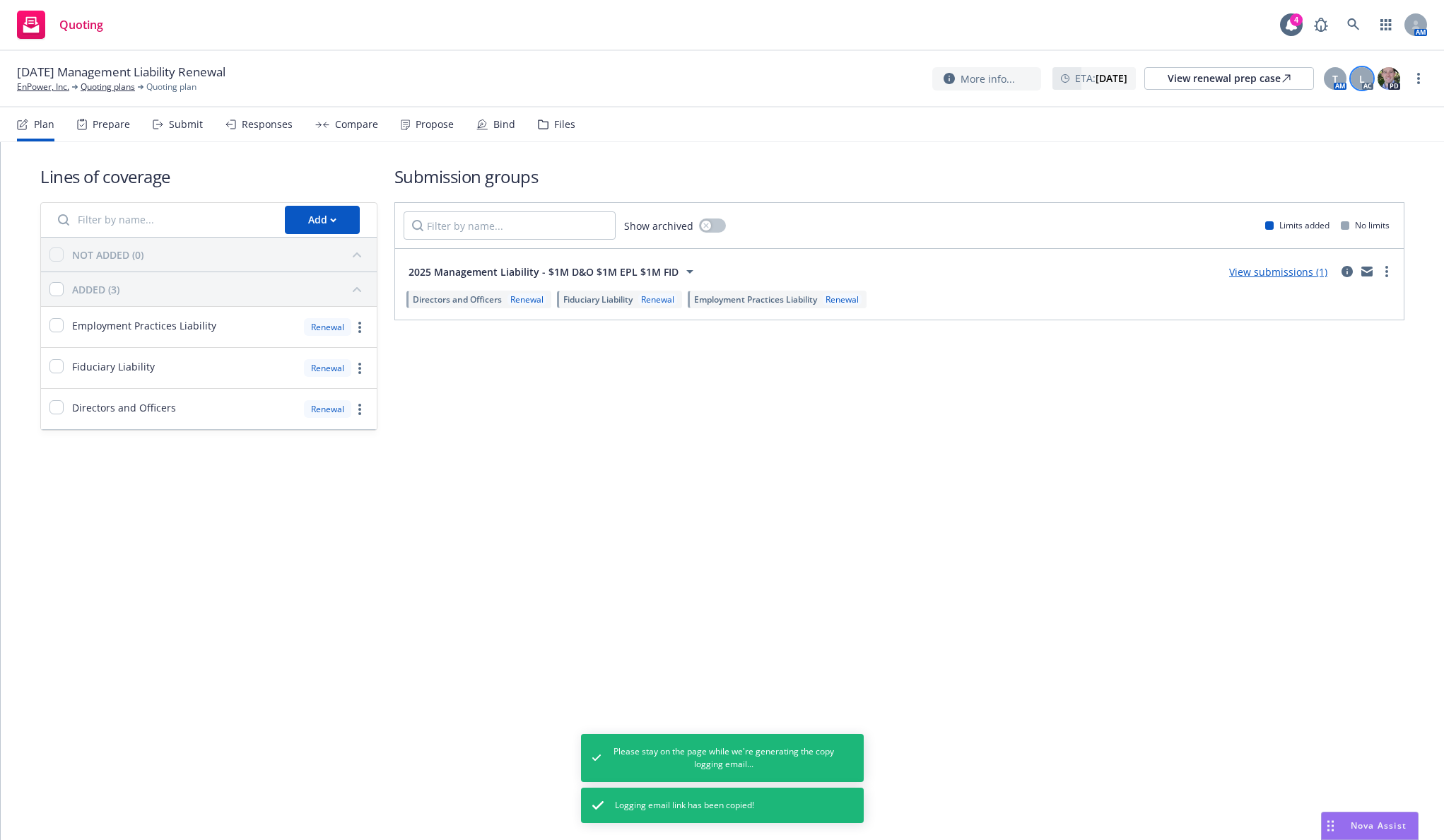
click at [1358, 87] on div "L" at bounding box center [1362, 79] width 23 height 23
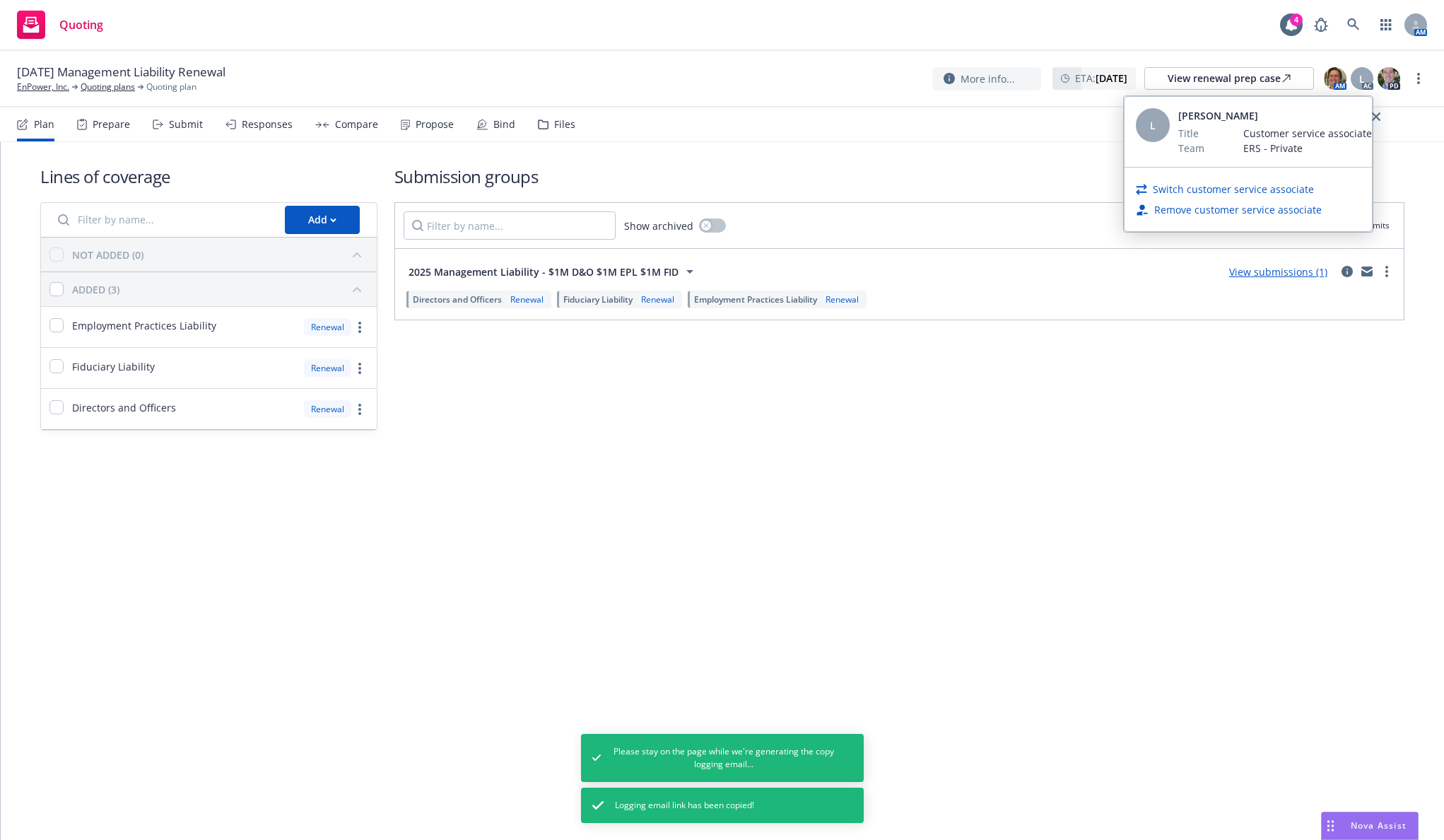
click at [1235, 183] on link "Switch customer service associate" at bounding box center [1234, 189] width 161 height 15
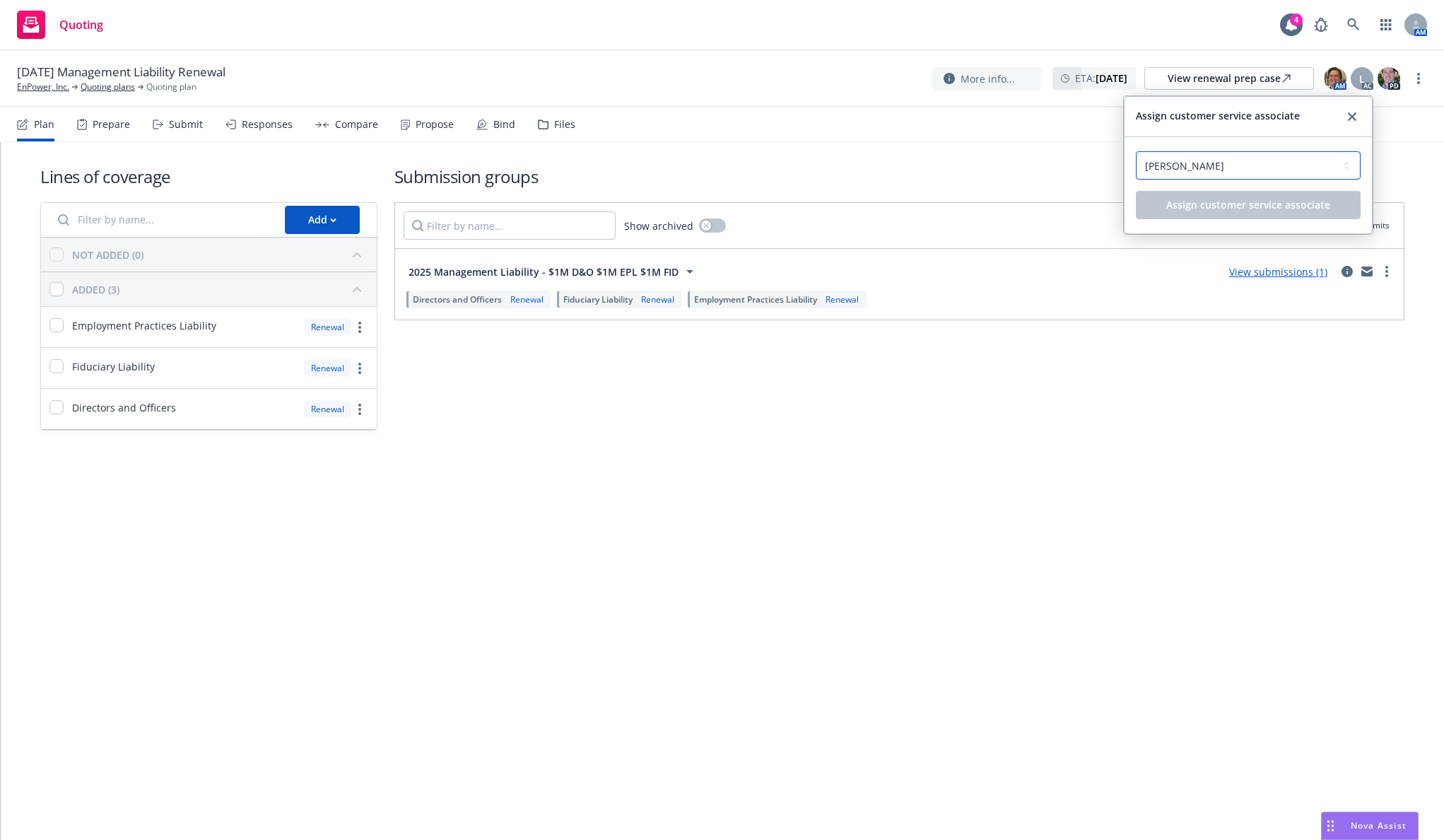
click at [1199, 178] on select "Select a customer service associate... Cassidy Maxwell Elliot Ivins Halle Bauti…" at bounding box center [1248, 166] width 224 height 28
select select "4b1e75e5-47c1-4a13-9c04-5e76a23244f6"
click at [1136, 152] on select "Select a customer service associate... Cassidy Maxwell Elliot Ivins Halle Bauti…" at bounding box center [1248, 166] width 224 height 28
click at [1197, 219] on div "Select a customer service associate... Cassidy Maxwell Elliot Ivins Halle Bauti…" at bounding box center [1248, 185] width 247 height 96
click at [1195, 212] on button "Assign customer service associate" at bounding box center [1248, 205] width 224 height 28
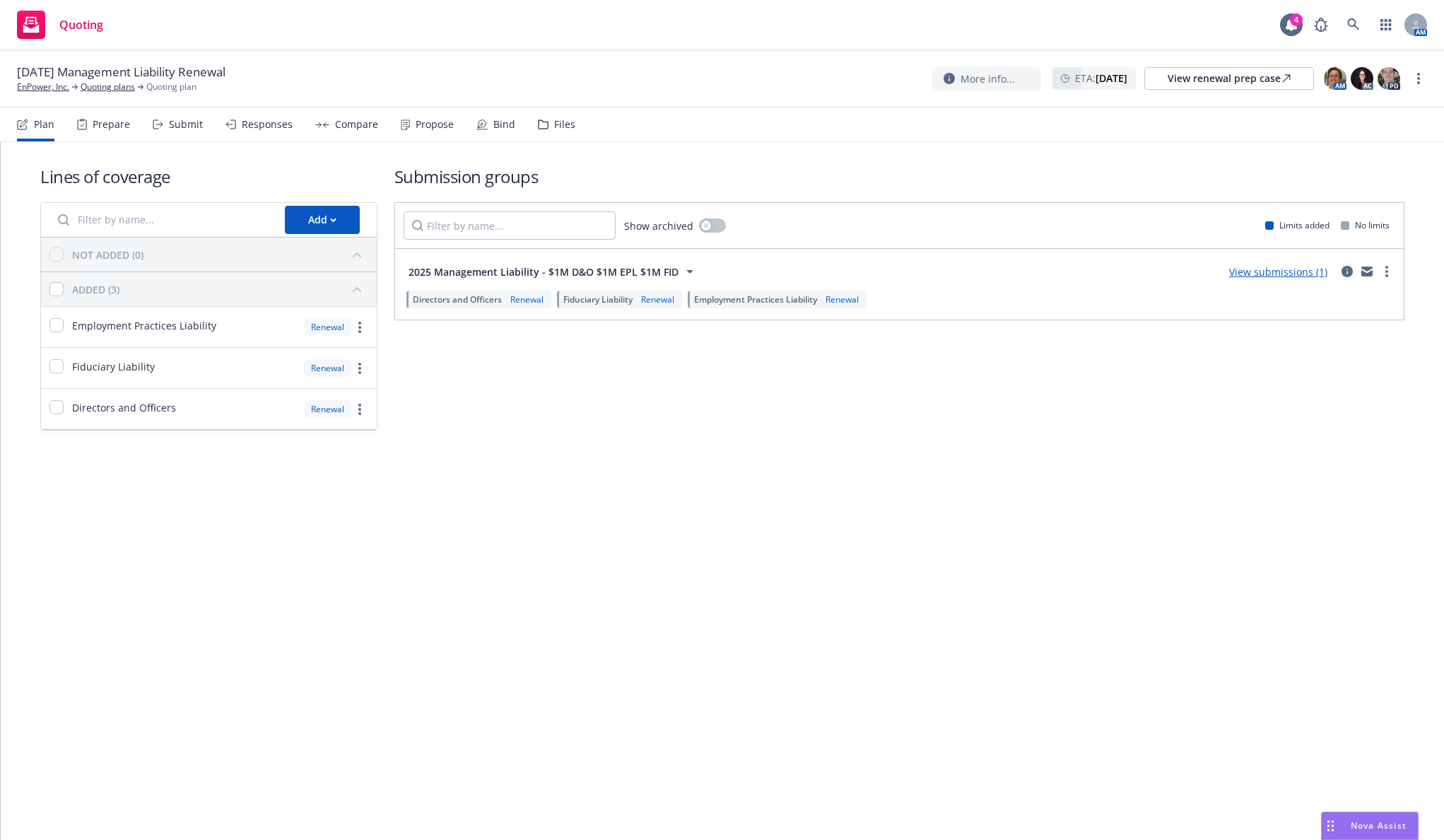
click at [1348, 278] on link "circleInformation" at bounding box center [1347, 271] width 17 height 17
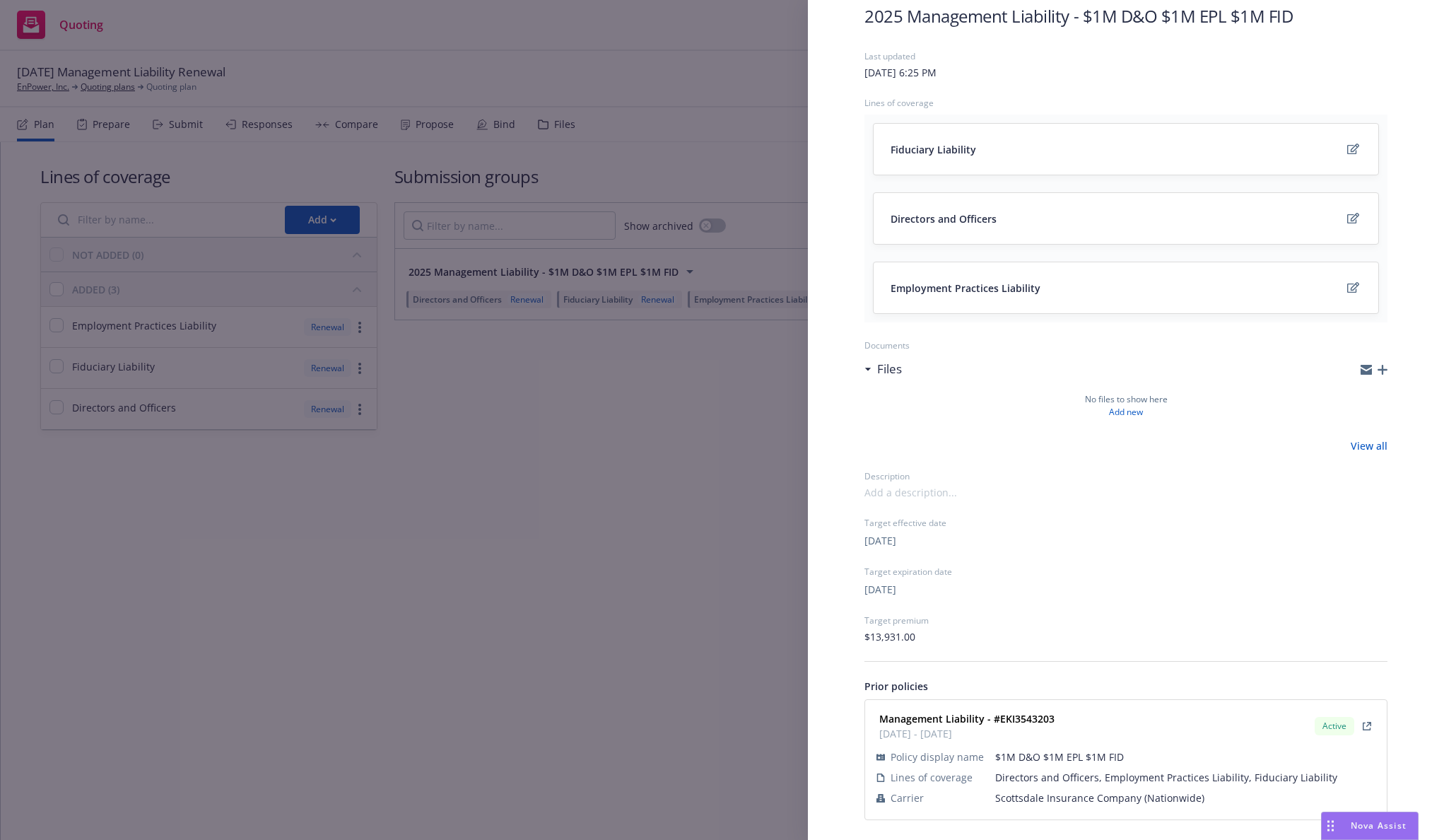
scroll to position [79, 0]
click at [1044, 715] on strong "Management Liability - #EKI3543203" at bounding box center [967, 715] width 175 height 13
click at [1045, 715] on strong "Management Liability - #EKI3543203" at bounding box center [967, 715] width 175 height 13
copy strong "EKI3543203"
click at [629, 433] on div "Submission group 2025 Management Liability - $1M D&O $1M EPL $1M FID Last updat…" at bounding box center [722, 420] width 1444 height 840
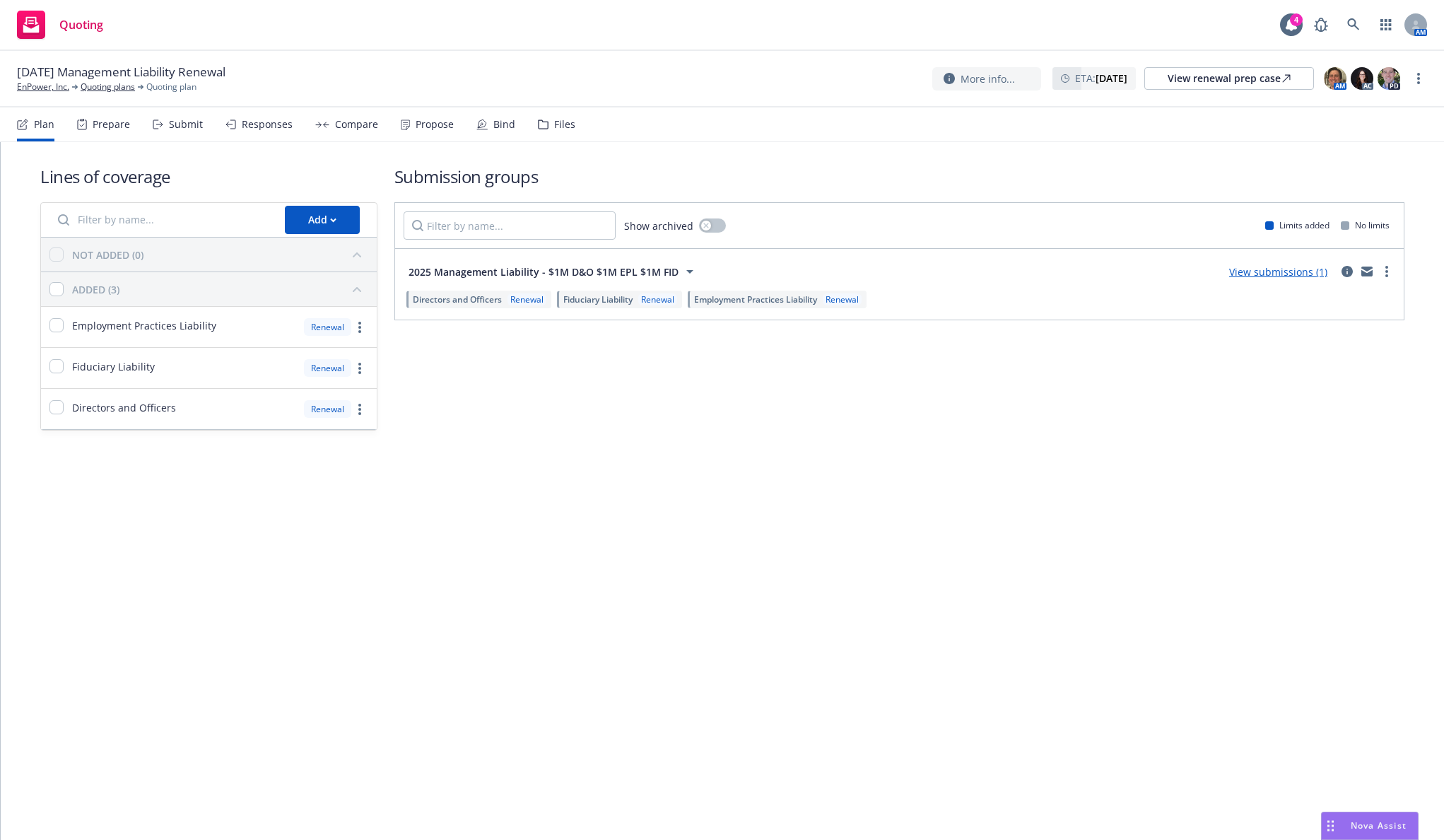
click at [183, 123] on div "Submit" at bounding box center [186, 124] width 34 height 11
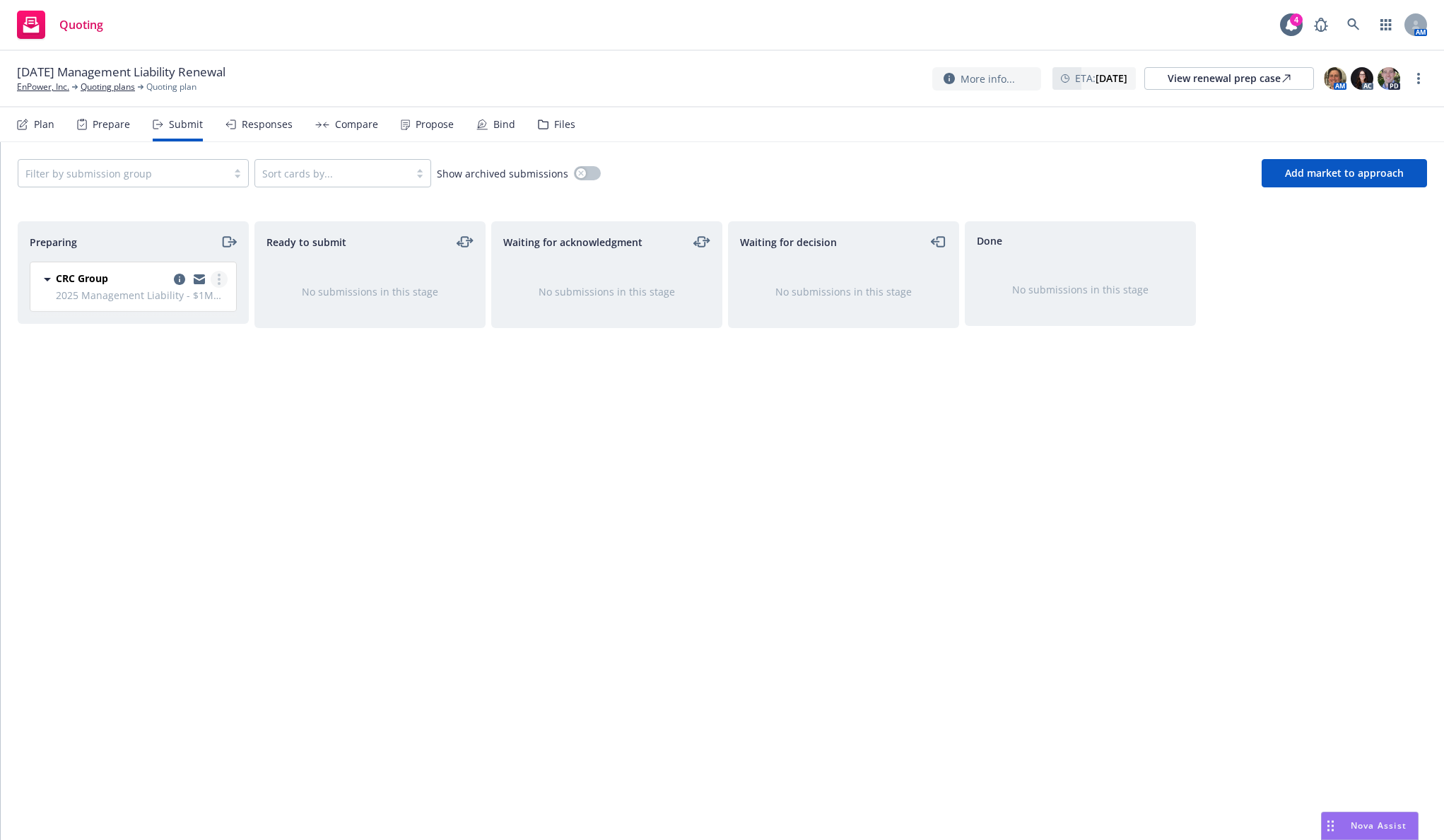
click at [224, 276] on link "more" at bounding box center [218, 279] width 17 height 17
click at [216, 331] on span "Log acknowledgement" at bounding box center [155, 336] width 139 height 13
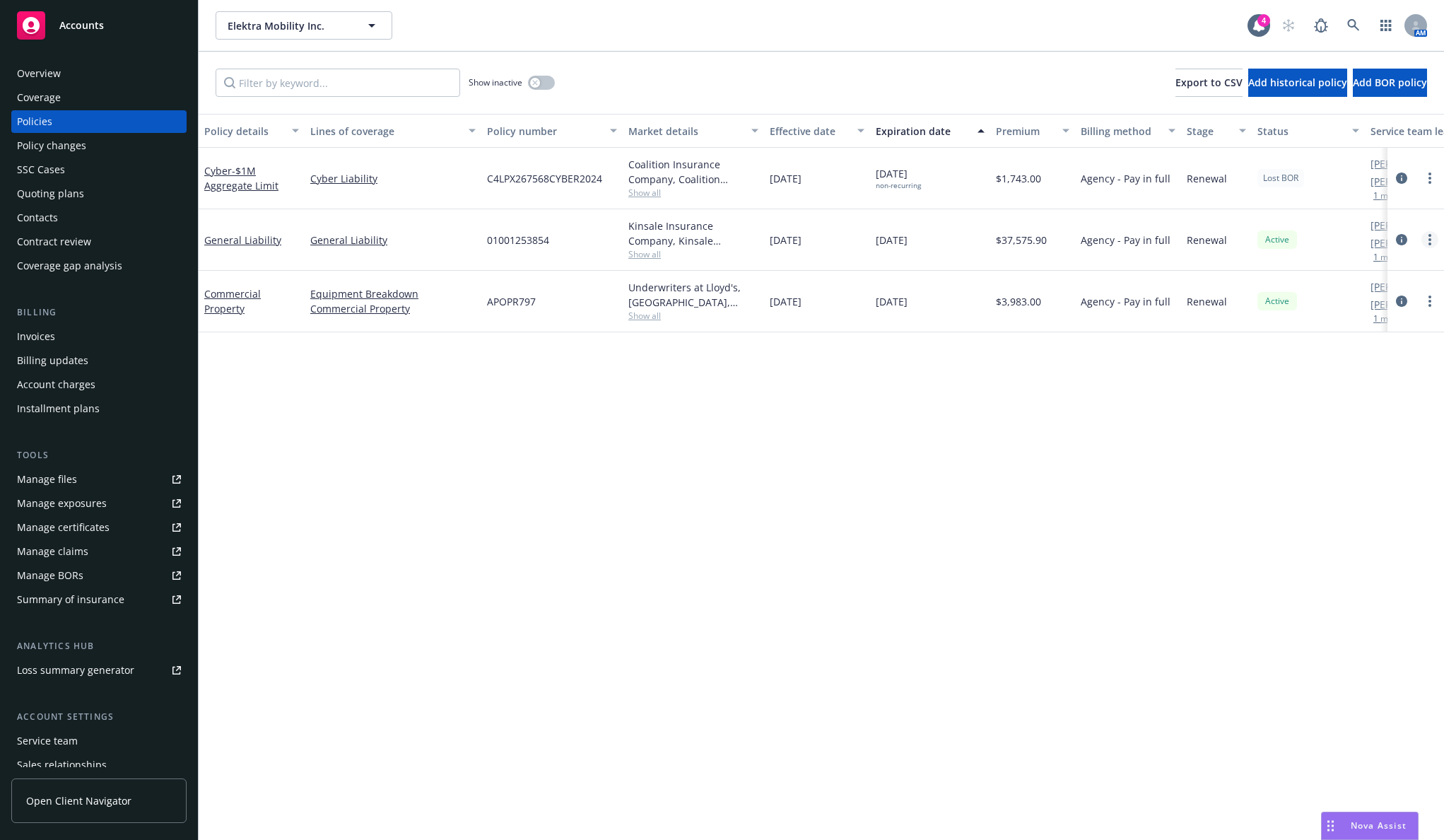
click at [1427, 233] on link "more" at bounding box center [1430, 239] width 17 height 17
click at [1336, 323] on link "End policy" at bounding box center [1355, 325] width 166 height 28
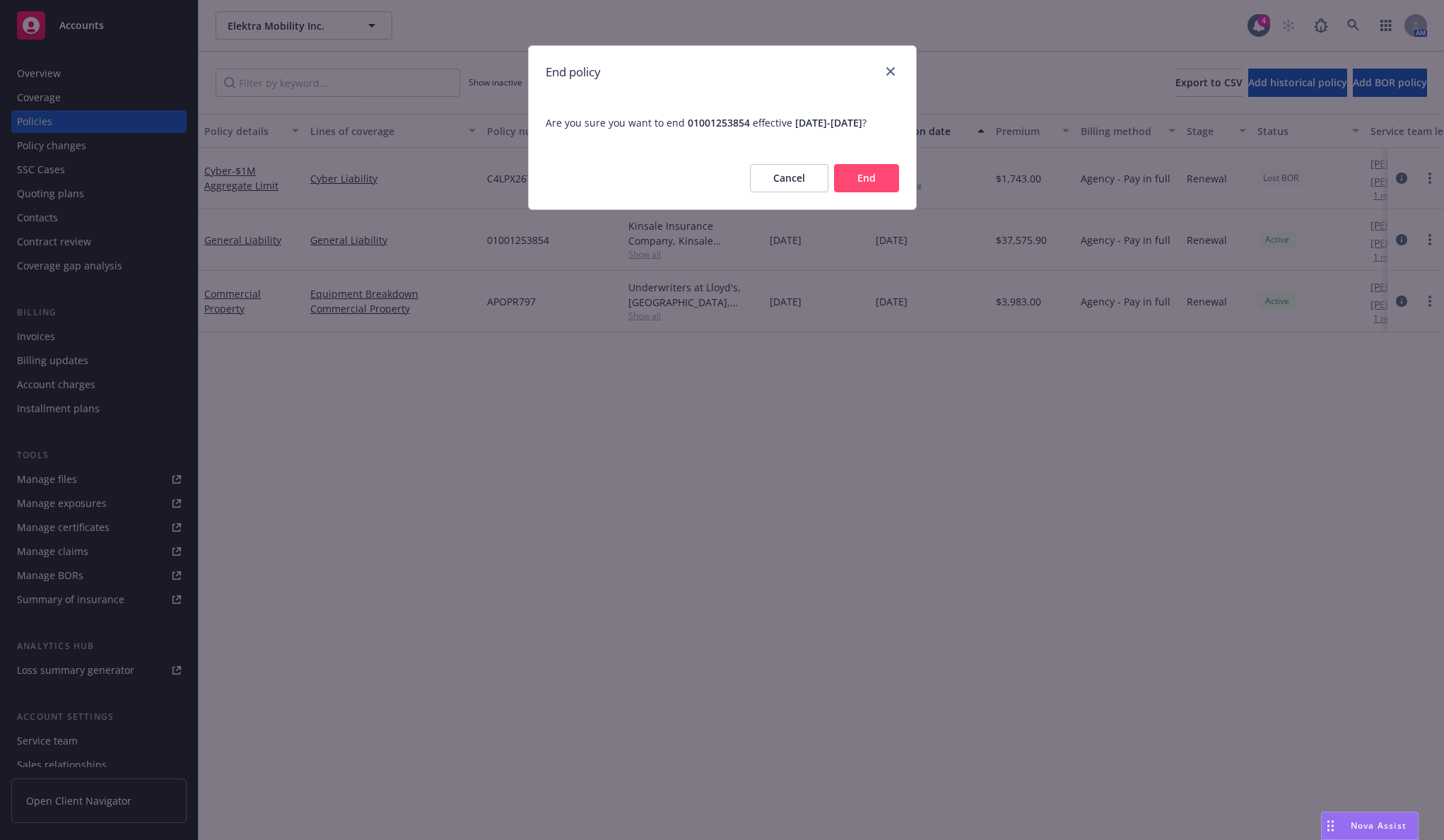
click at [871, 192] on button "End" at bounding box center [866, 178] width 65 height 28
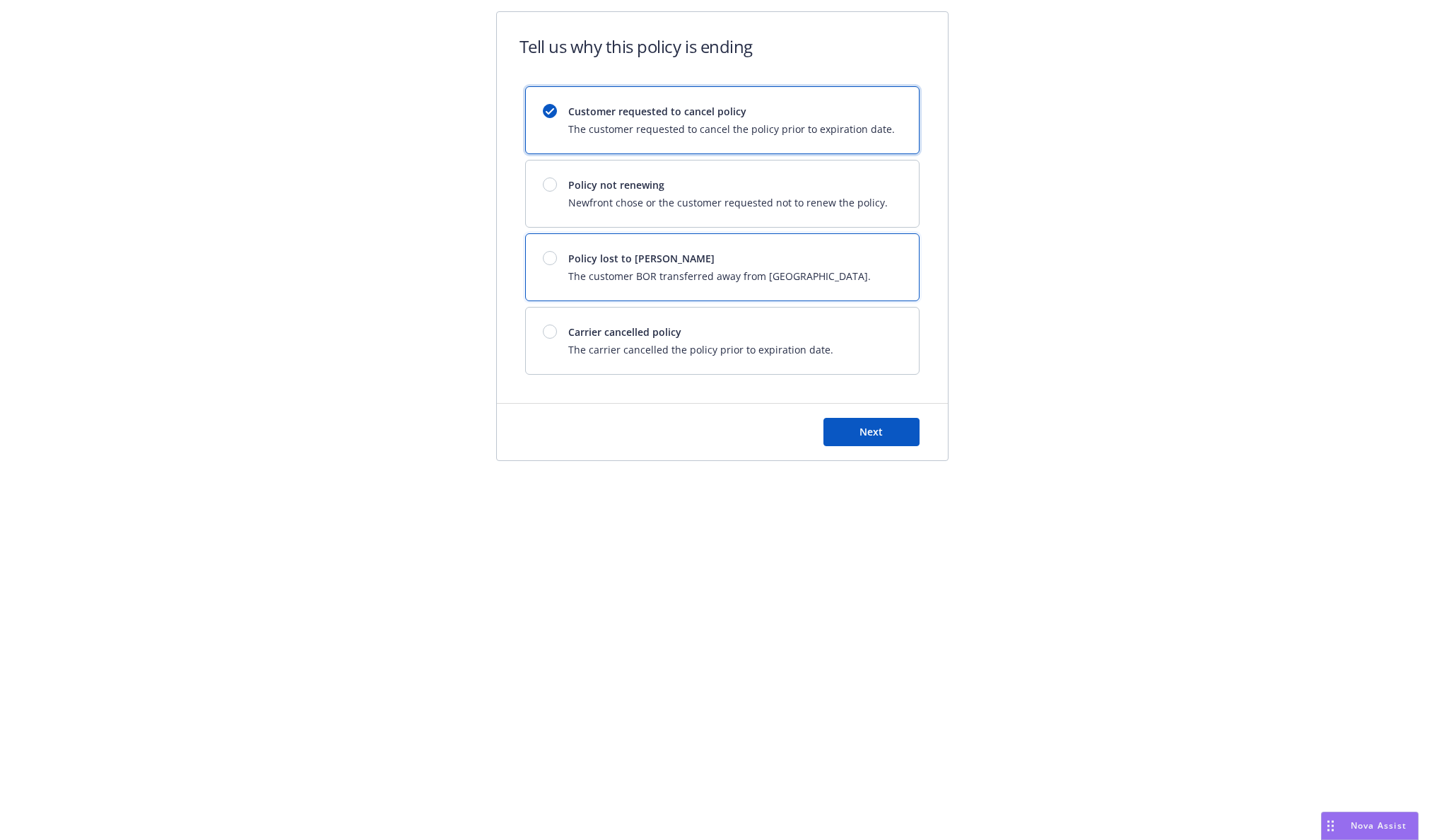
click at [608, 256] on span "Policy lost to BOR" at bounding box center [719, 258] width 302 height 15
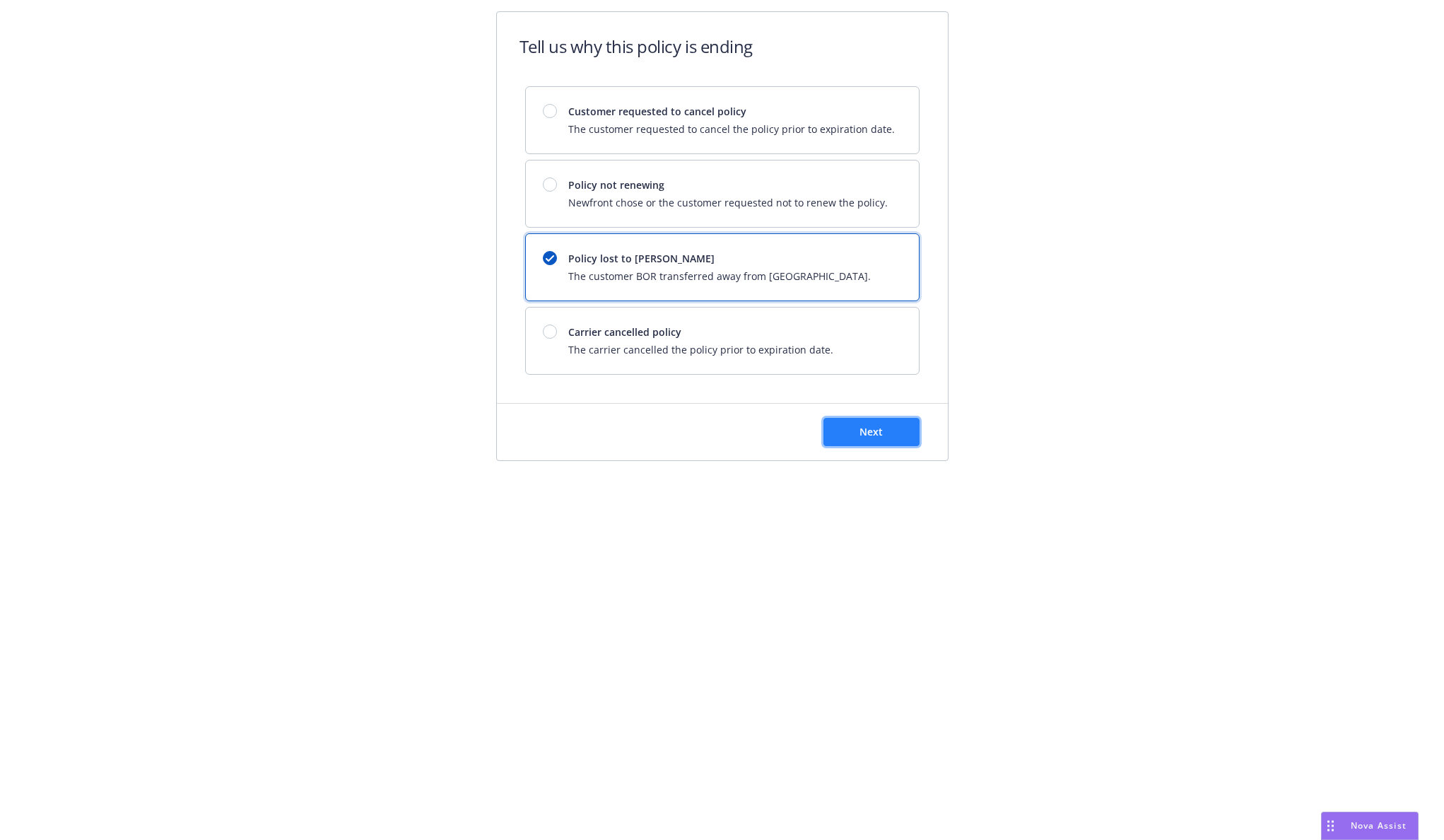
click at [837, 427] on button "Next" at bounding box center [871, 432] width 96 height 28
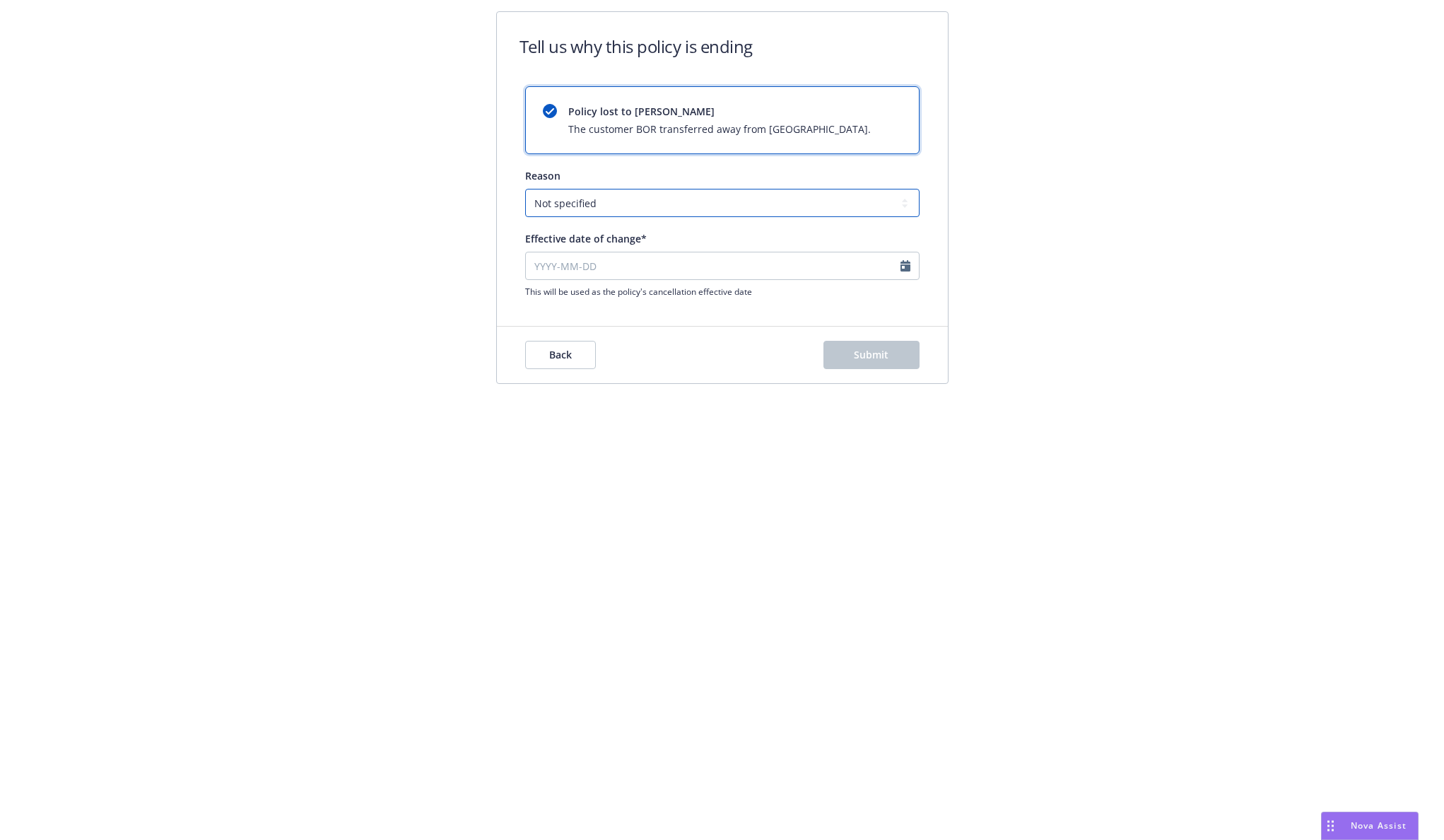
click at [644, 207] on select "Not specified Service Pricing Buyer change M&A, Bankruptcy, or Out of business …" at bounding box center [722, 203] width 395 height 28
select select "Pricing"
click at [525, 189] on select "Not specified Service Pricing Buyer change M&A, Bankruptcy, or Out of business …" at bounding box center [722, 203] width 395 height 28
click at [833, 275] on input "Effective date of change*" at bounding box center [722, 266] width 395 height 28
select select "August"
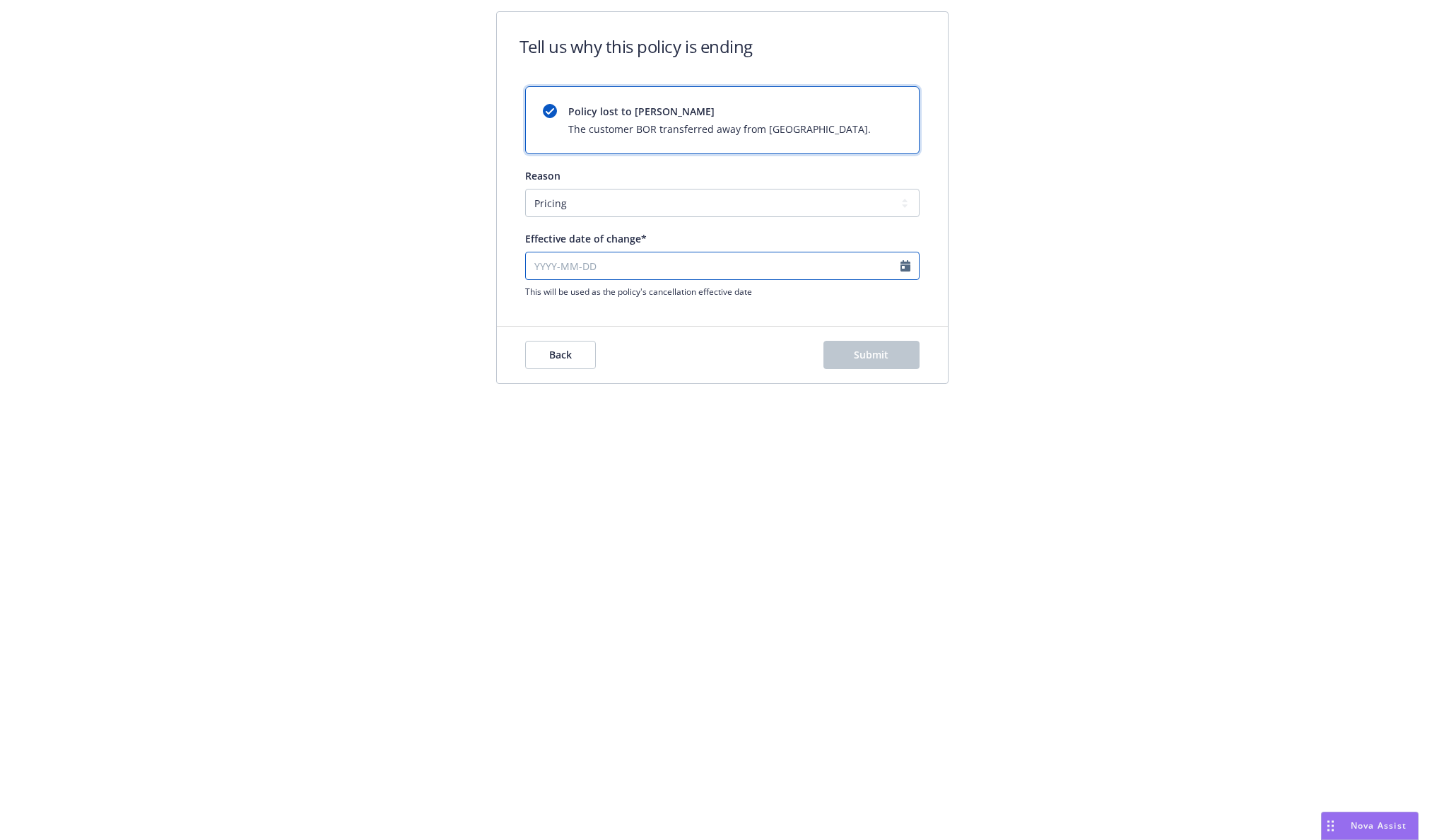
select select "2025"
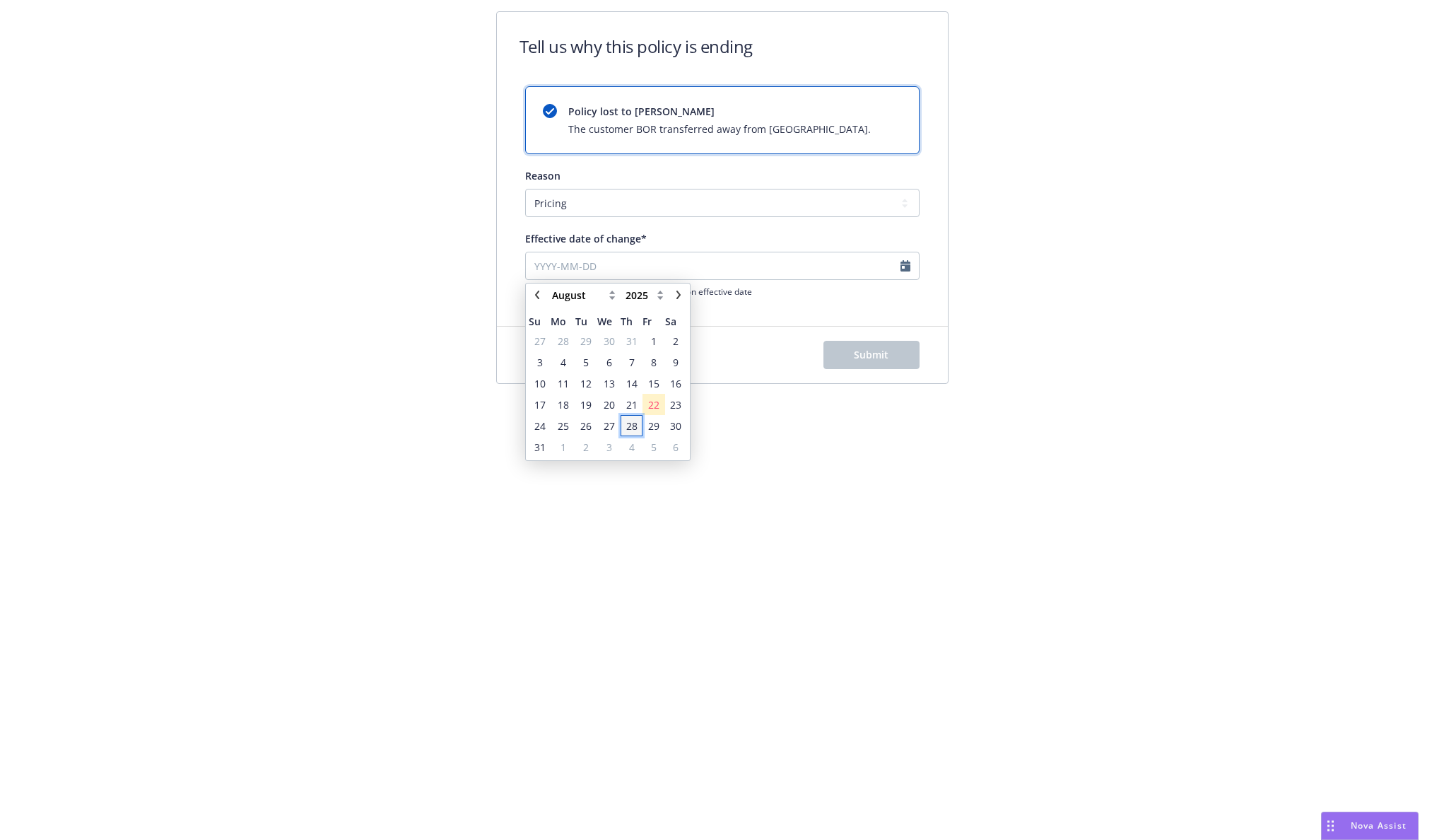
click at [632, 422] on span "28" at bounding box center [631, 425] width 11 height 15
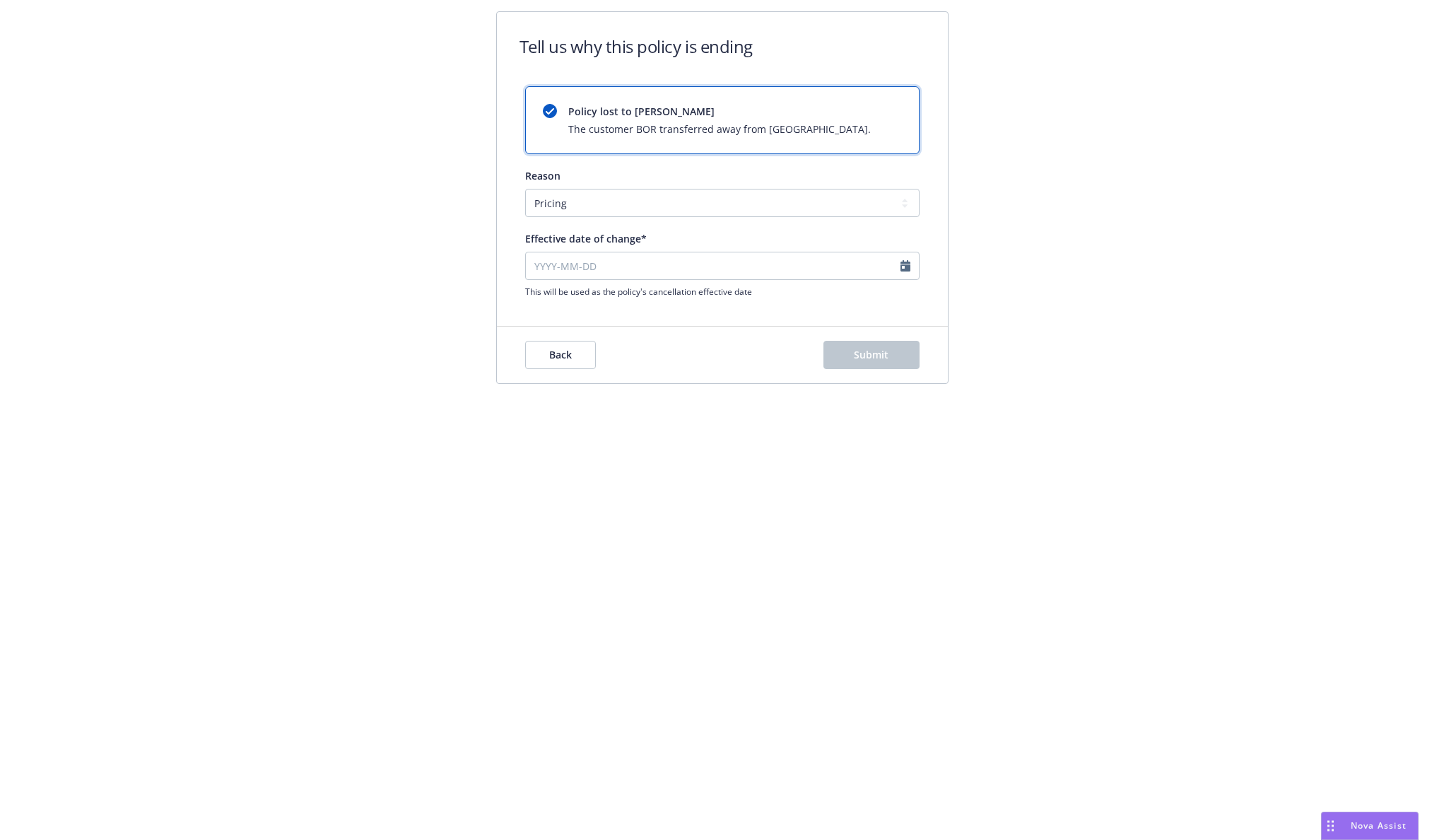
type input "2025-08-28"
click at [846, 356] on button "Submit" at bounding box center [871, 355] width 96 height 28
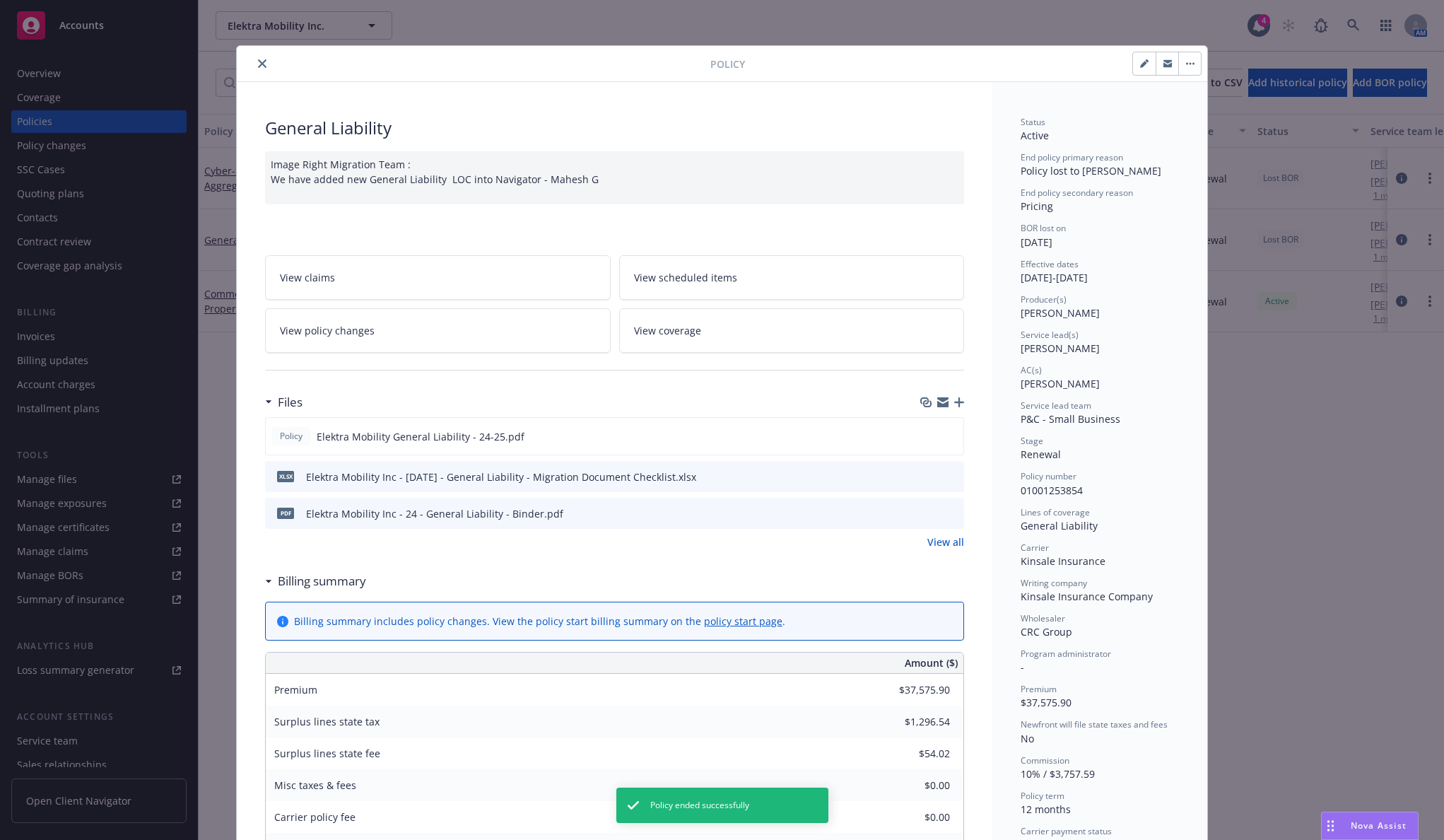
scroll to position [42, 0]
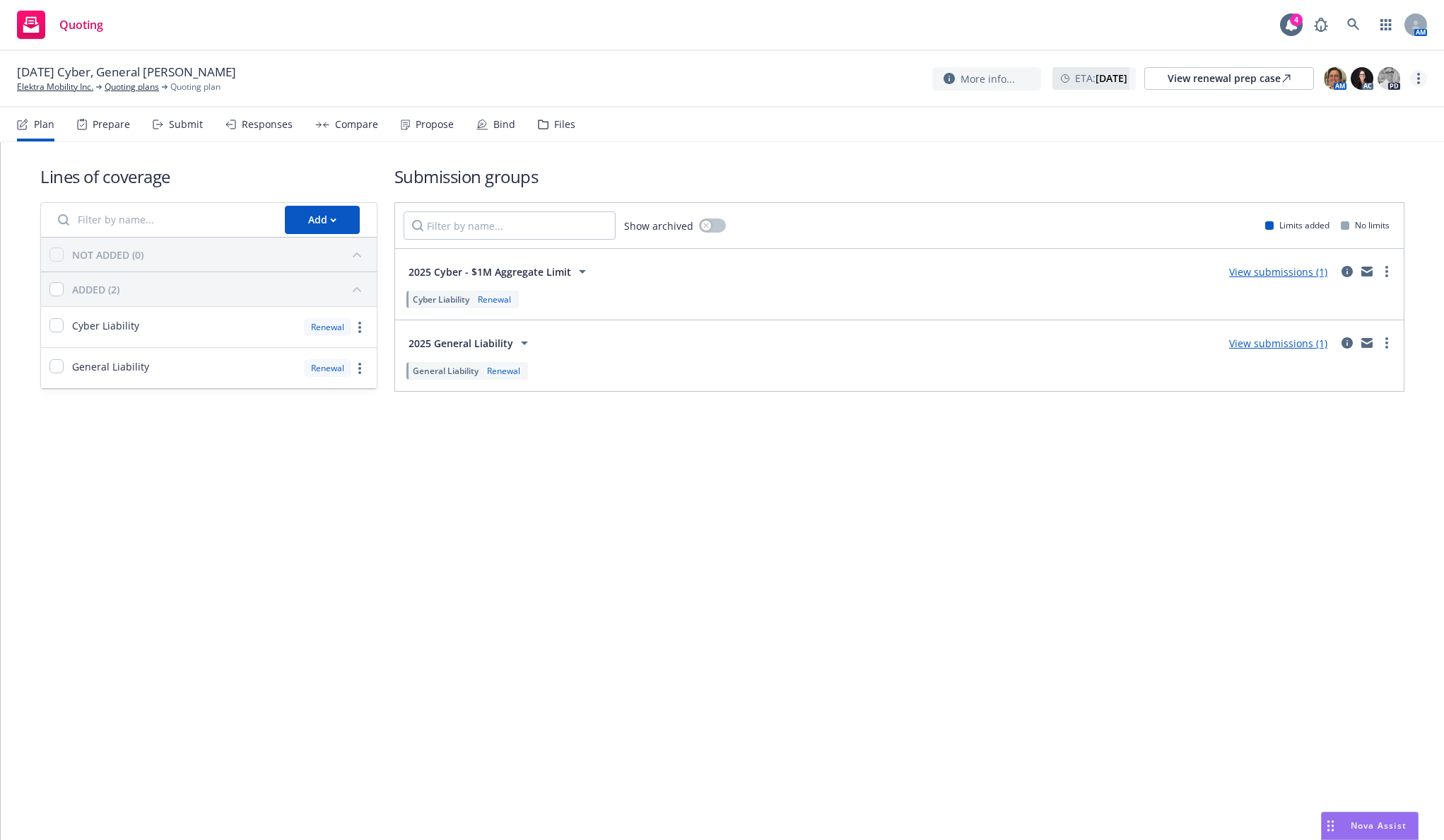
click at [1425, 75] on link "more" at bounding box center [1419, 78] width 17 height 17
click at [1374, 210] on link "Archive quoting plan" at bounding box center [1348, 220] width 158 height 28
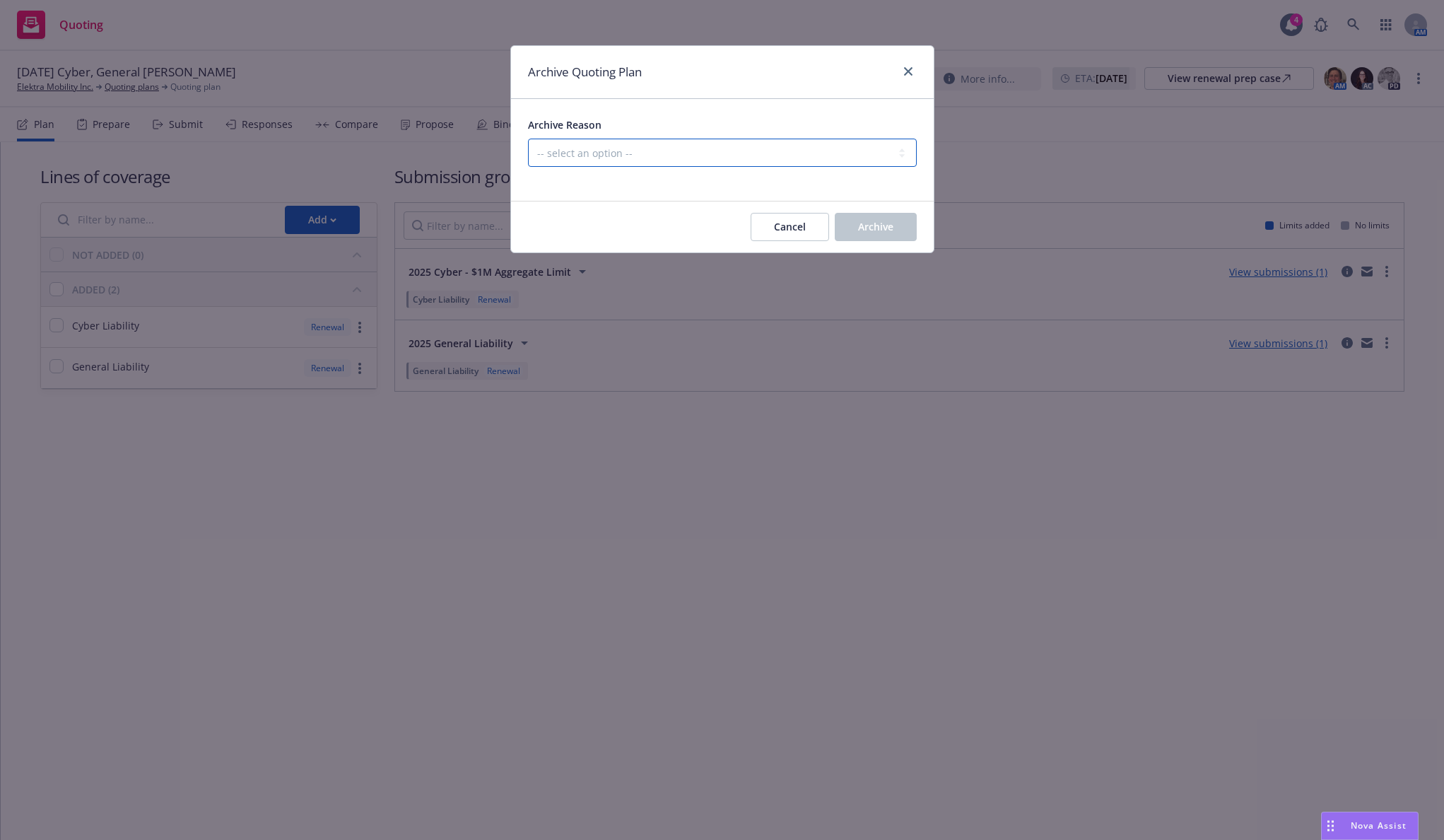
click at [837, 165] on select "-- select an option -- All policies in this renewal plan are auto-renewed Creat…" at bounding box center [722, 153] width 388 height 28
select select "ARCHIVED_RENEWAL_ACCOUNT_CHURNED"
click at [528, 139] on select "-- select an option -- All policies in this renewal plan are auto-renewed Creat…" at bounding box center [722, 153] width 388 height 28
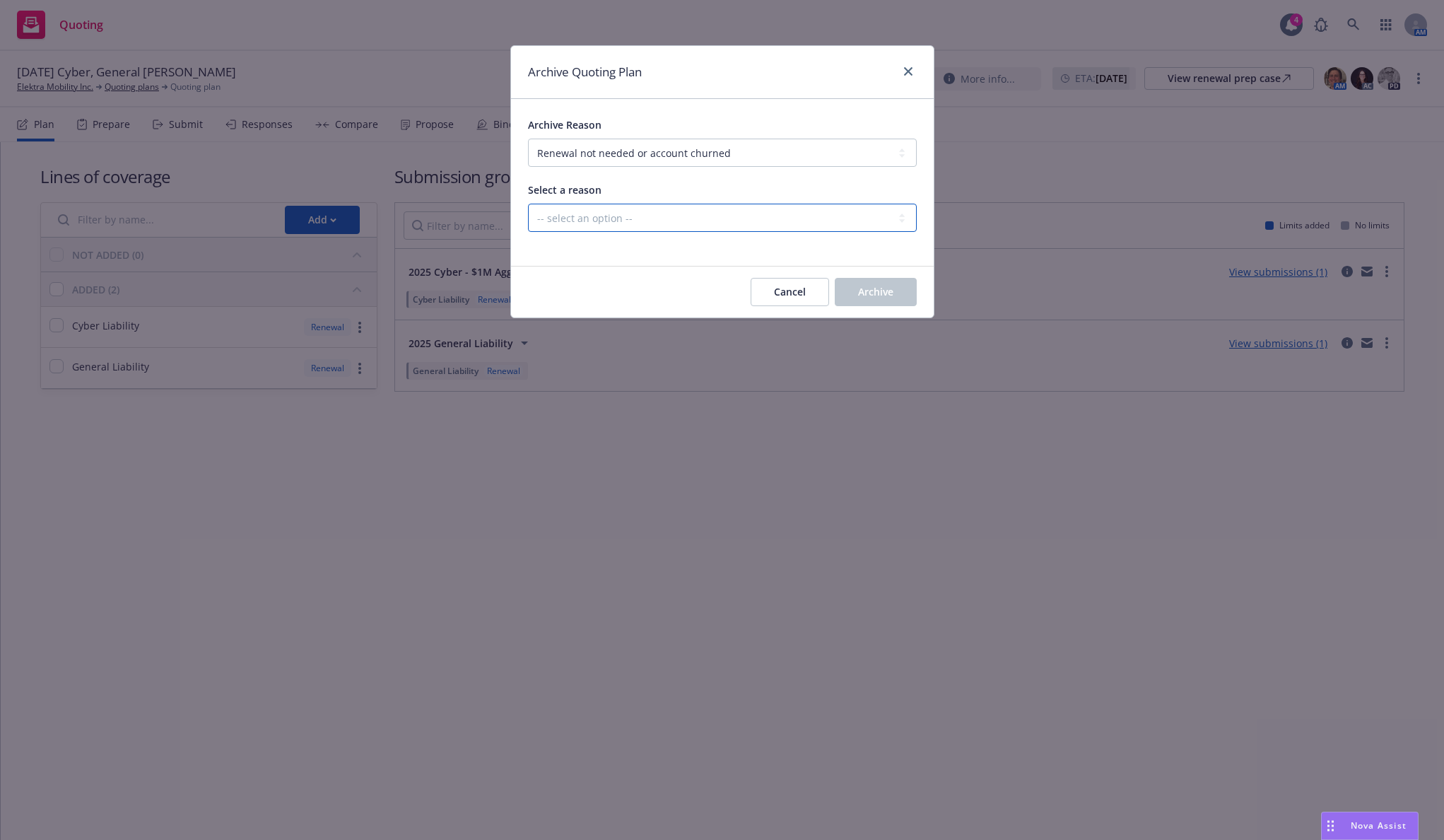
click at [827, 207] on select "-- select an option -- Blocked Client acquired, or no longer in business Client…" at bounding box center [722, 217] width 388 height 28
select select "ARCHIVED_RENEWAL_ACCOUNT_CHURNED_LOST_ON_BOR"
click at [528, 203] on select "-- select an option -- Blocked Client acquired, or no longer in business Client…" at bounding box center [722, 217] width 388 height 28
click at [860, 296] on span "Archive" at bounding box center [876, 291] width 35 height 13
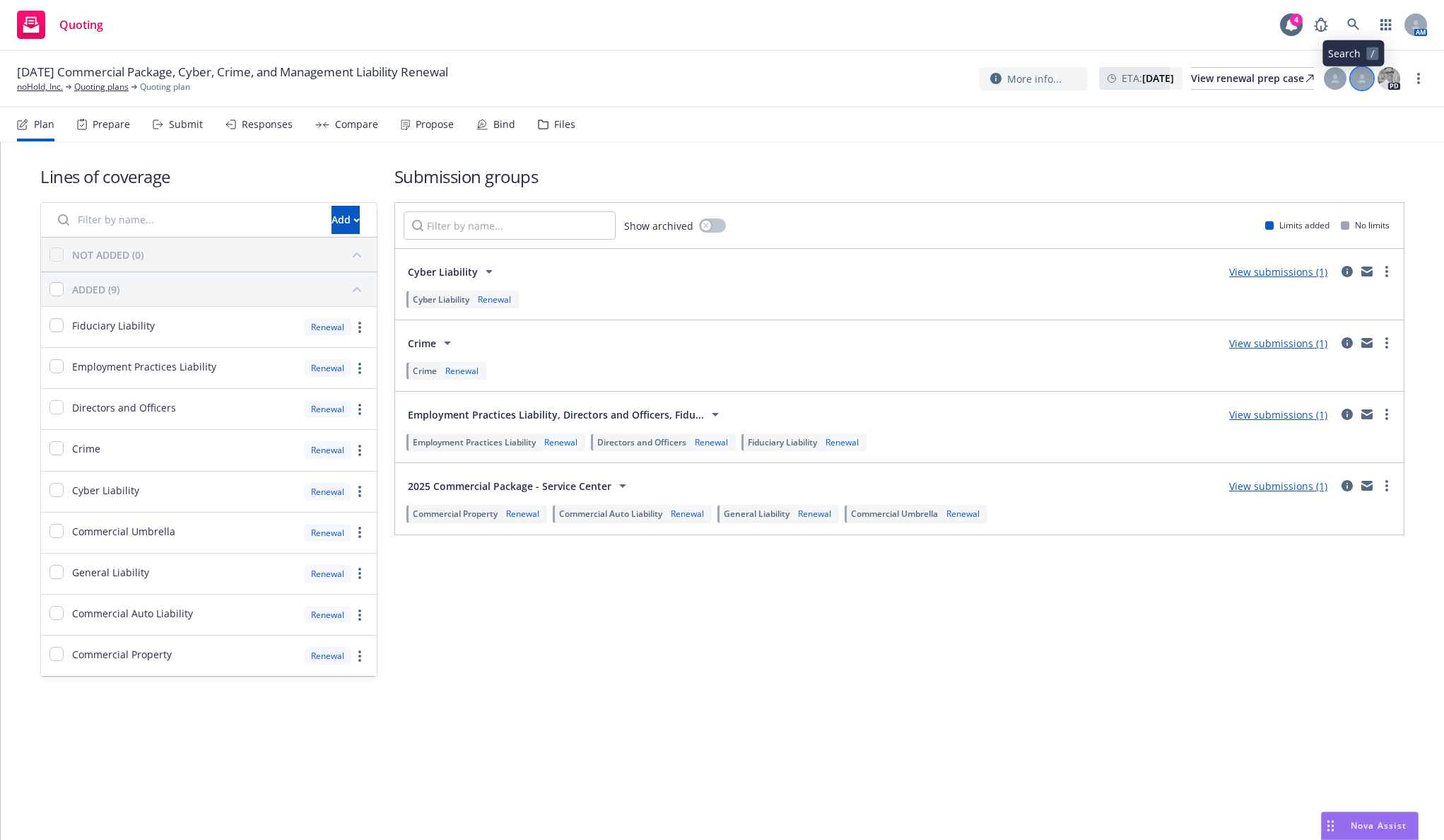
click at [1356, 89] on div at bounding box center [1362, 79] width 23 height 23
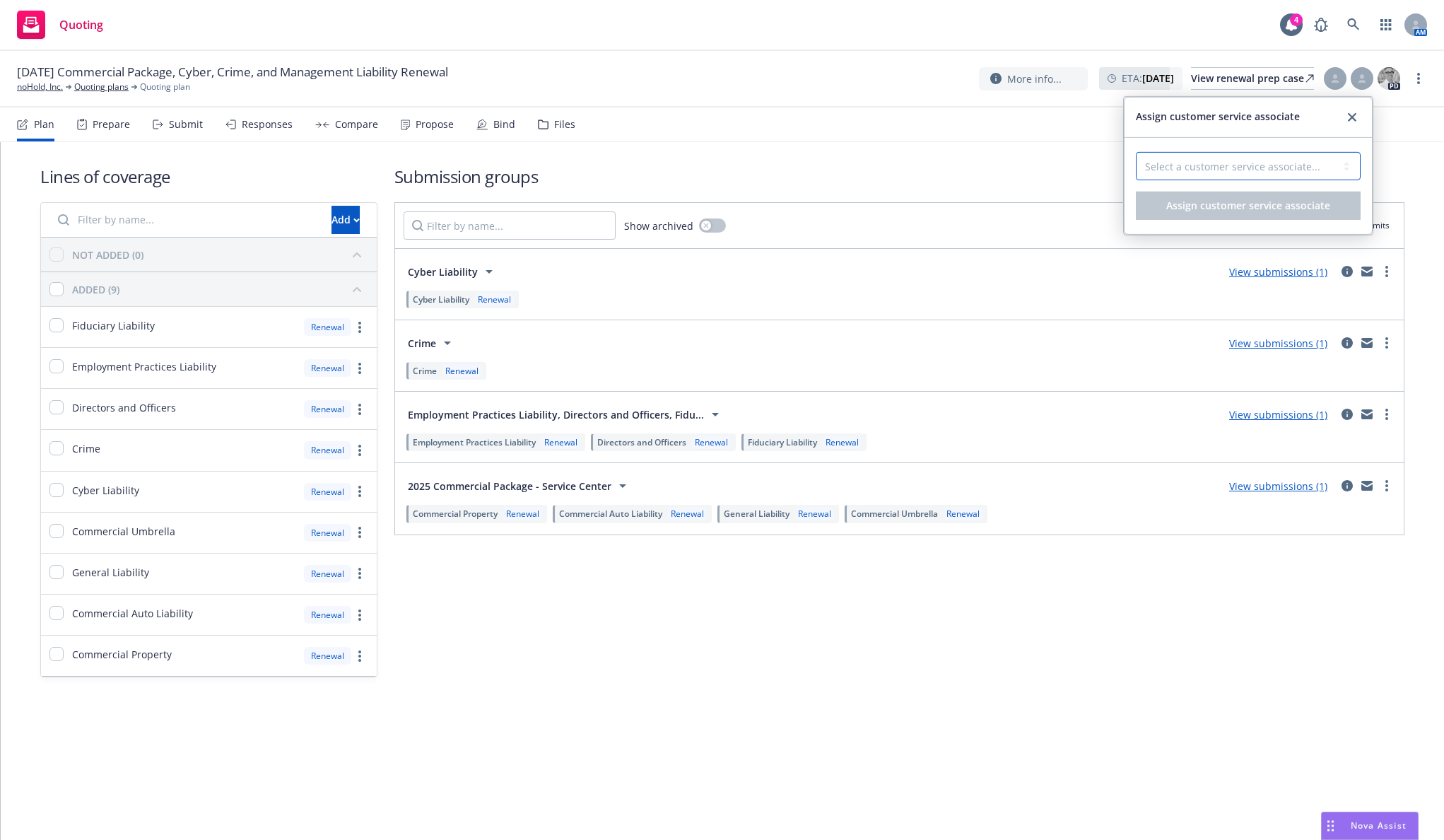
click at [1302, 162] on select "Select a customer service associate... Cassidy Maxwell Lea Ittenbach" at bounding box center [1248, 166] width 224 height 28
select select "4b1e75e5-47c1-4a13-9c04-5e76a23244f6"
click at [1136, 152] on select "Select a customer service associate... Cassidy Maxwell Lea Ittenbach" at bounding box center [1248, 166] width 224 height 28
click at [1273, 208] on span "Assign customer service associate" at bounding box center [1248, 204] width 164 height 13
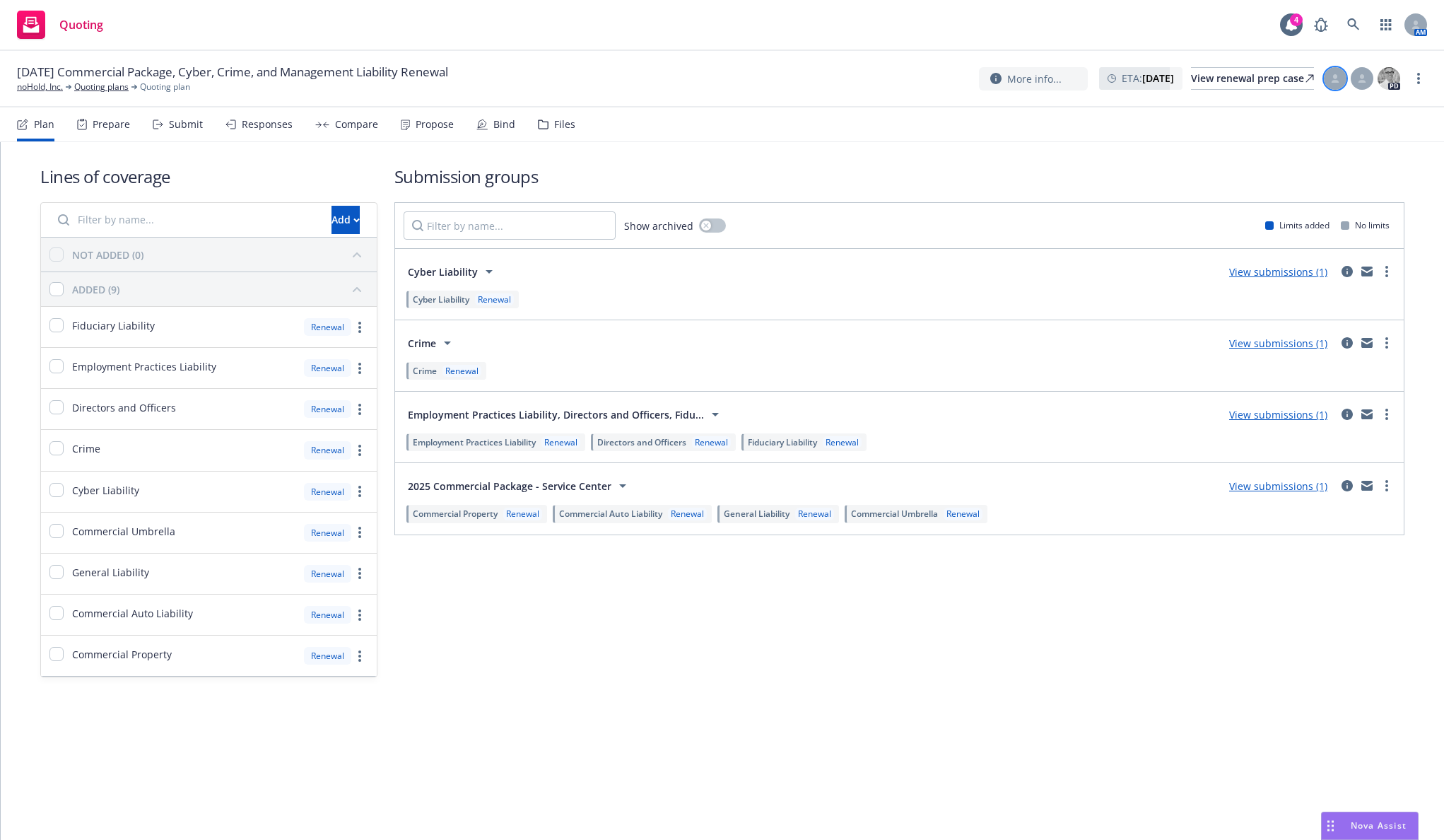
click at [1341, 79] on div at bounding box center [1335, 79] width 23 height 23
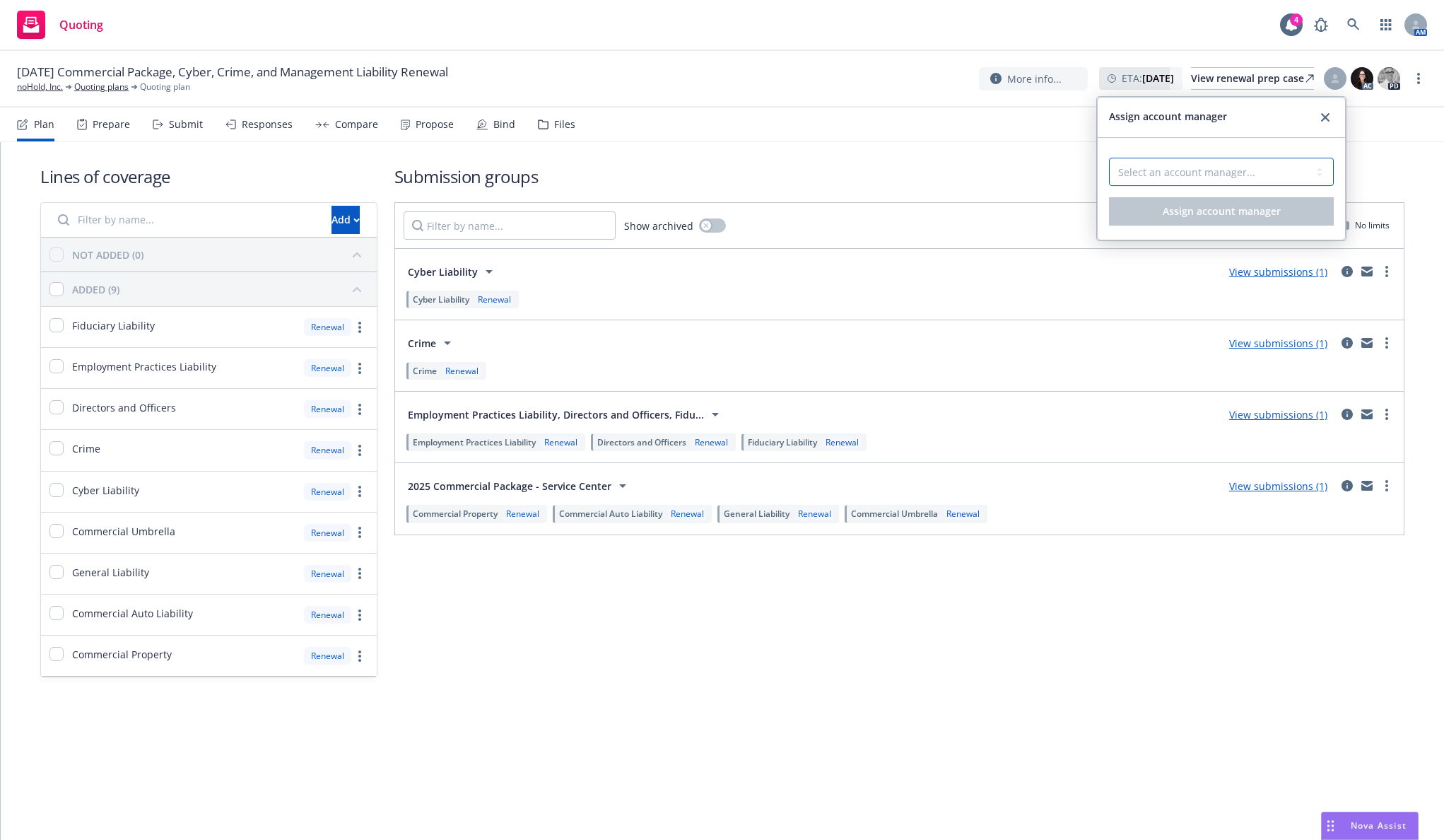
click at [1262, 173] on select "Select an account manager... Nicholas Baldwin" at bounding box center [1221, 172] width 224 height 28
select select "5415493c-816c-42a2-8d02-1e577820e081"
click at [1109, 157] on select "Select an account manager... Nicholas Baldwin" at bounding box center [1221, 171] width 224 height 28
click at [1234, 215] on span "Assign account manager" at bounding box center [1221, 210] width 118 height 13
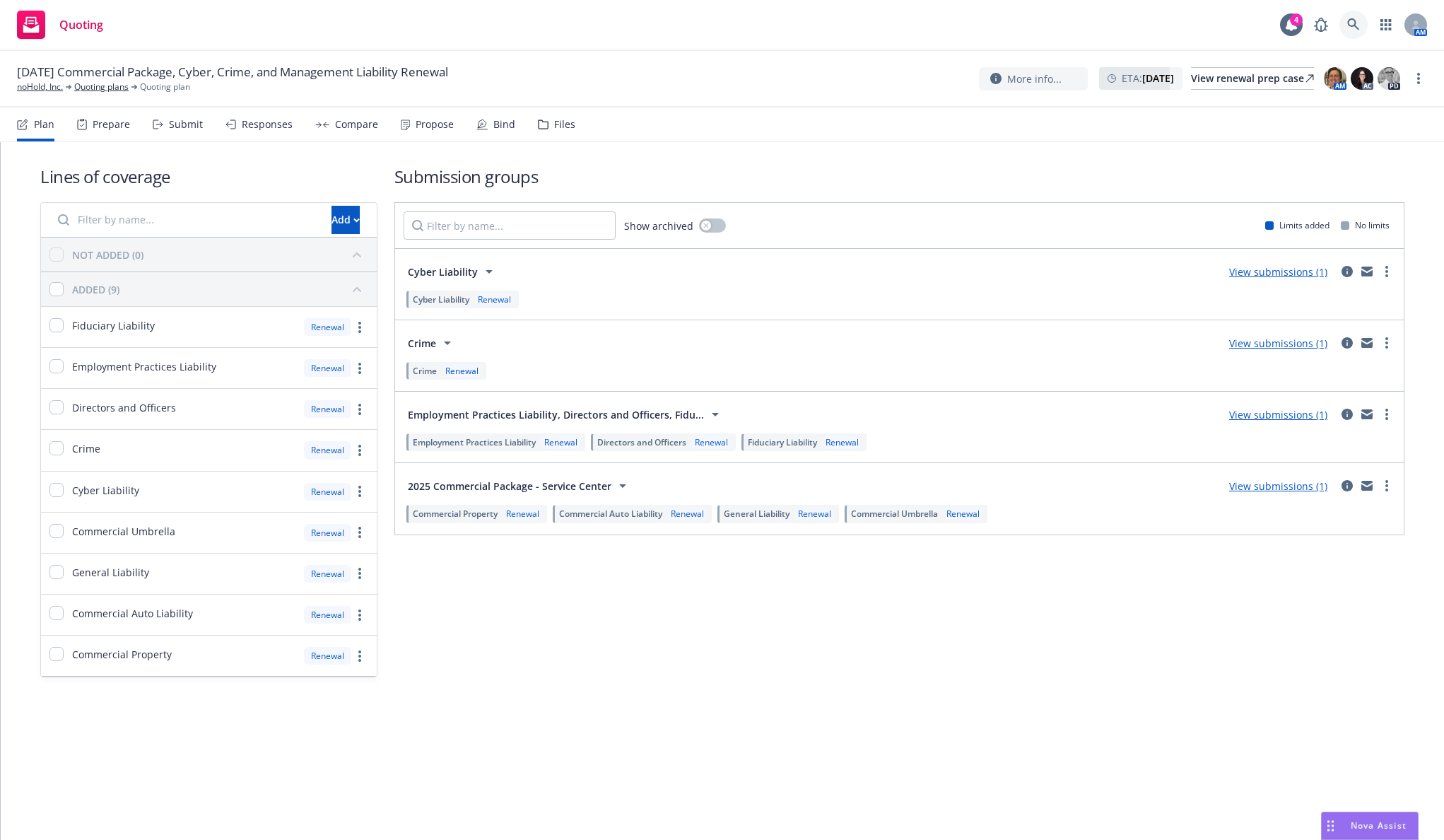
click at [1357, 31] on icon at bounding box center [1354, 25] width 13 height 13
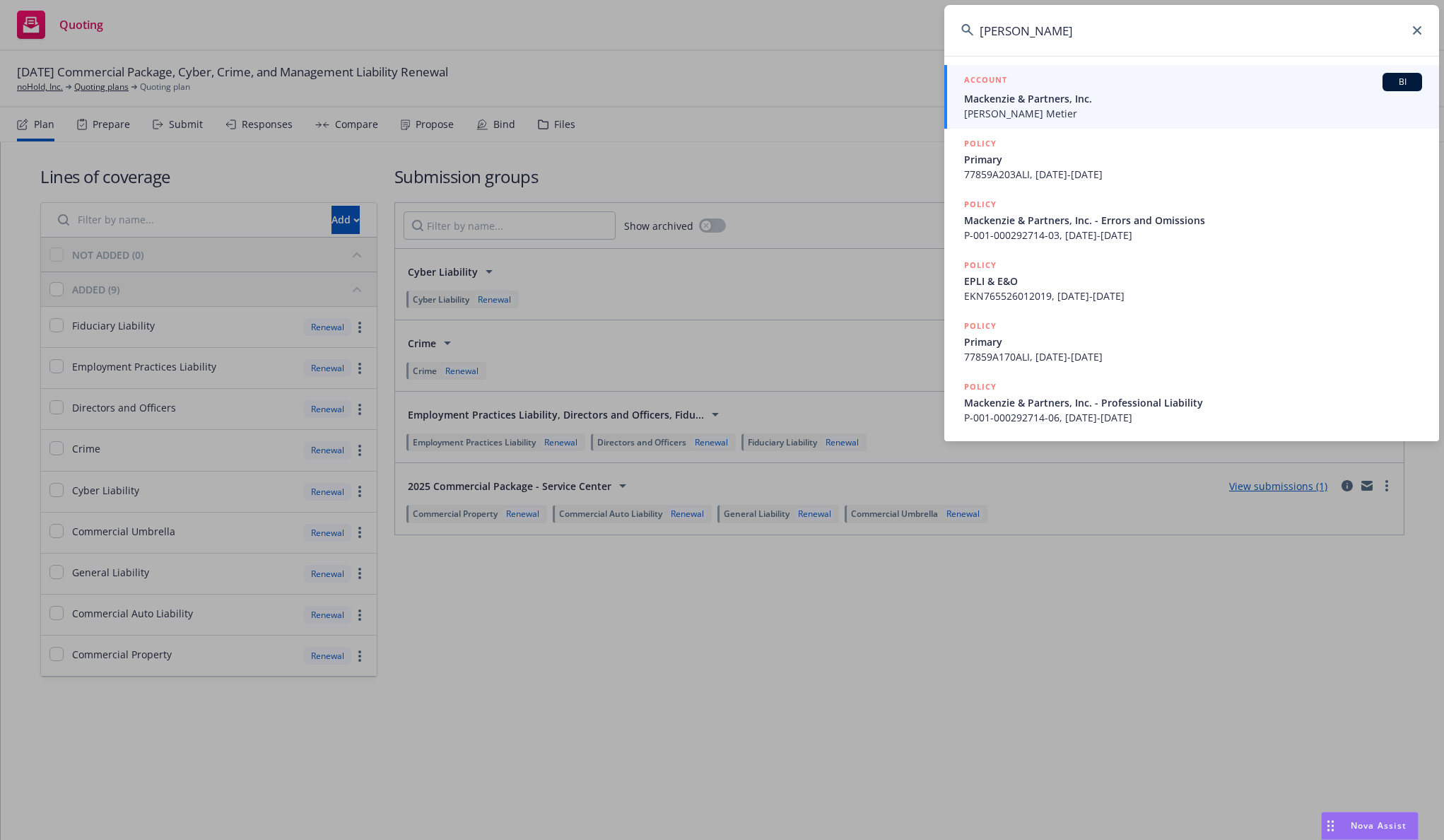
type input "kerry christianson"
click at [1253, 100] on span "Mackenzie & Partners, Inc." at bounding box center [1193, 98] width 458 height 15
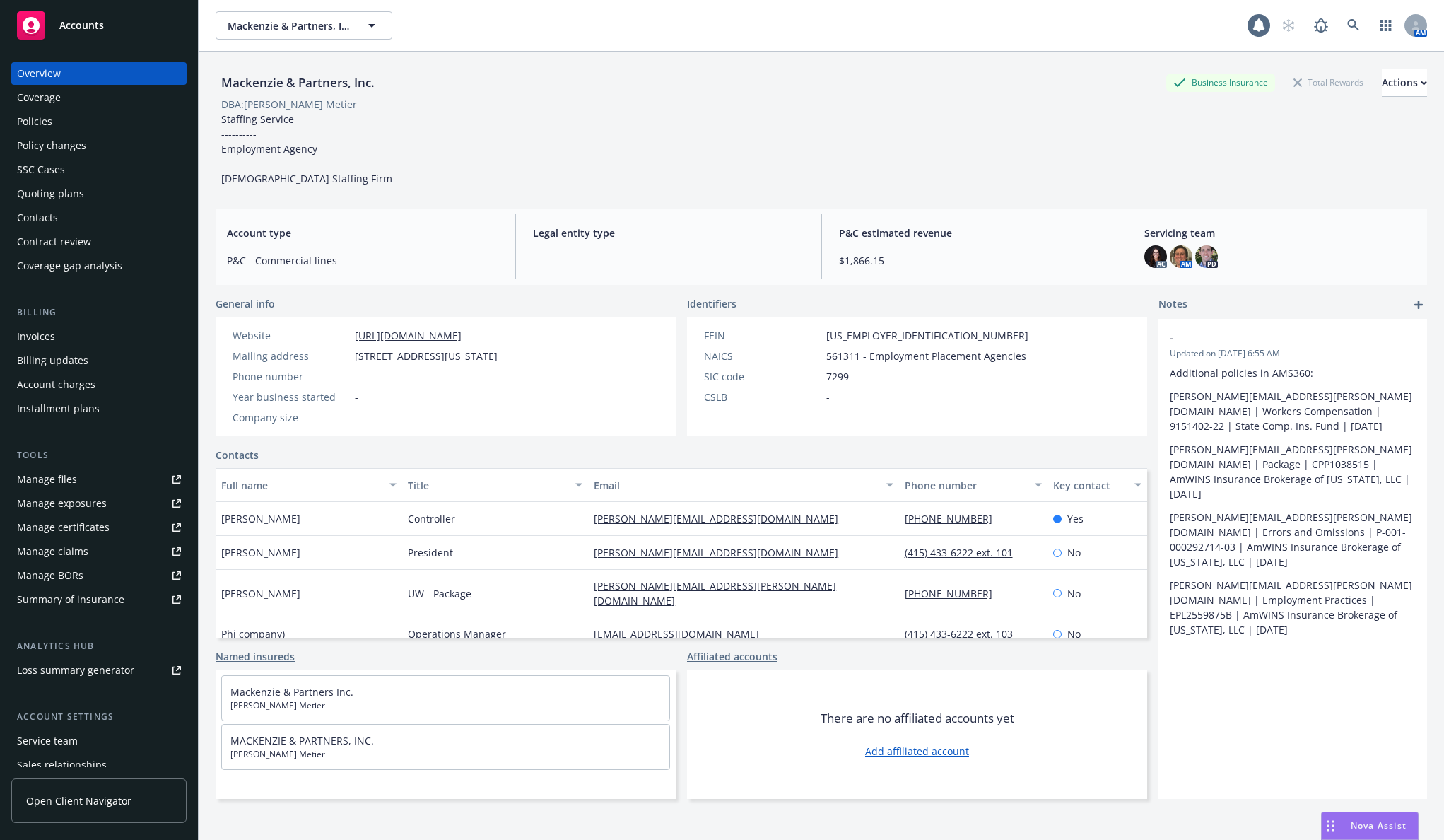
click at [89, 125] on div "Policies" at bounding box center [98, 122] width 164 height 23
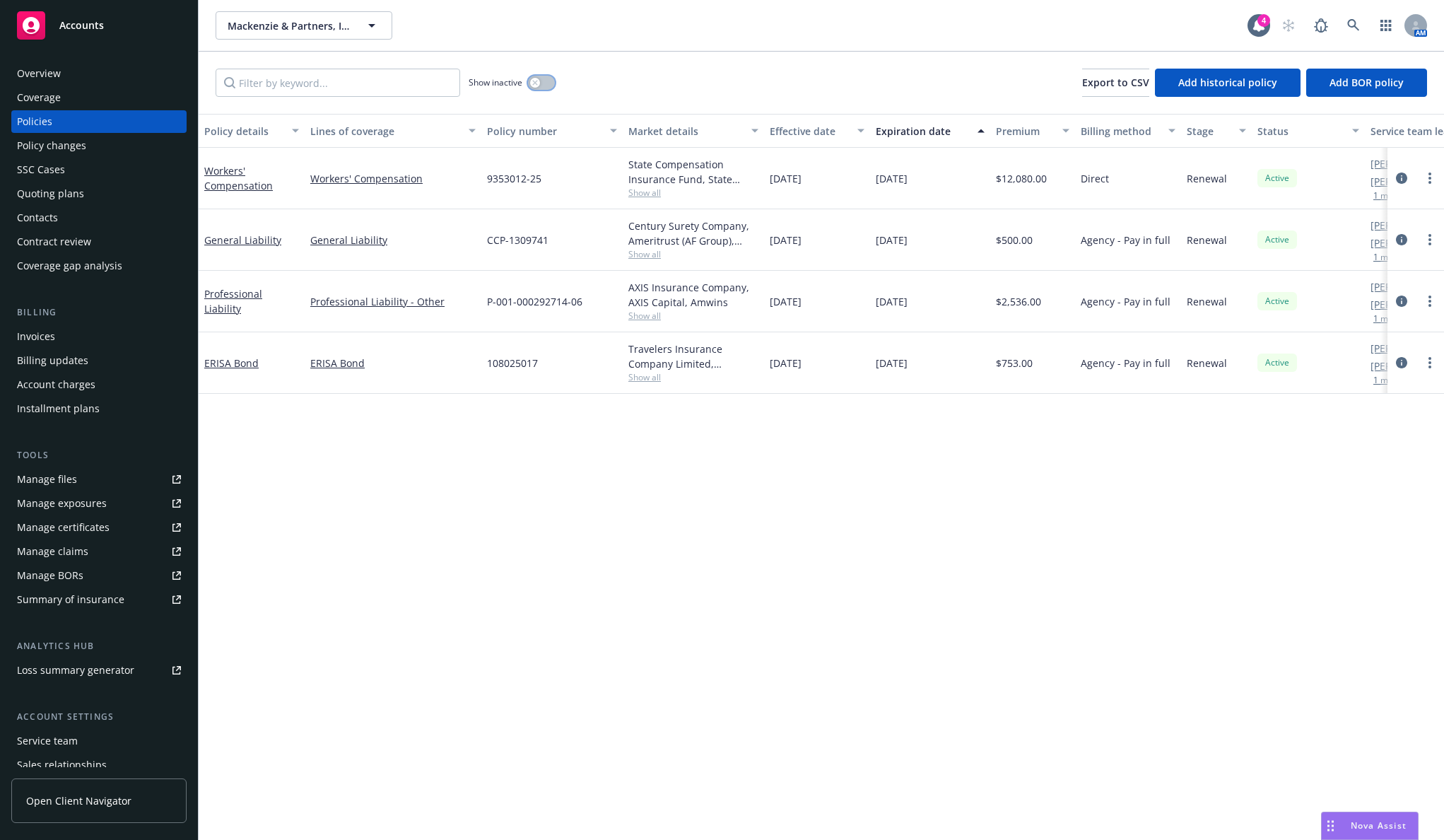
click at [546, 82] on button "button" at bounding box center [541, 82] width 27 height 14
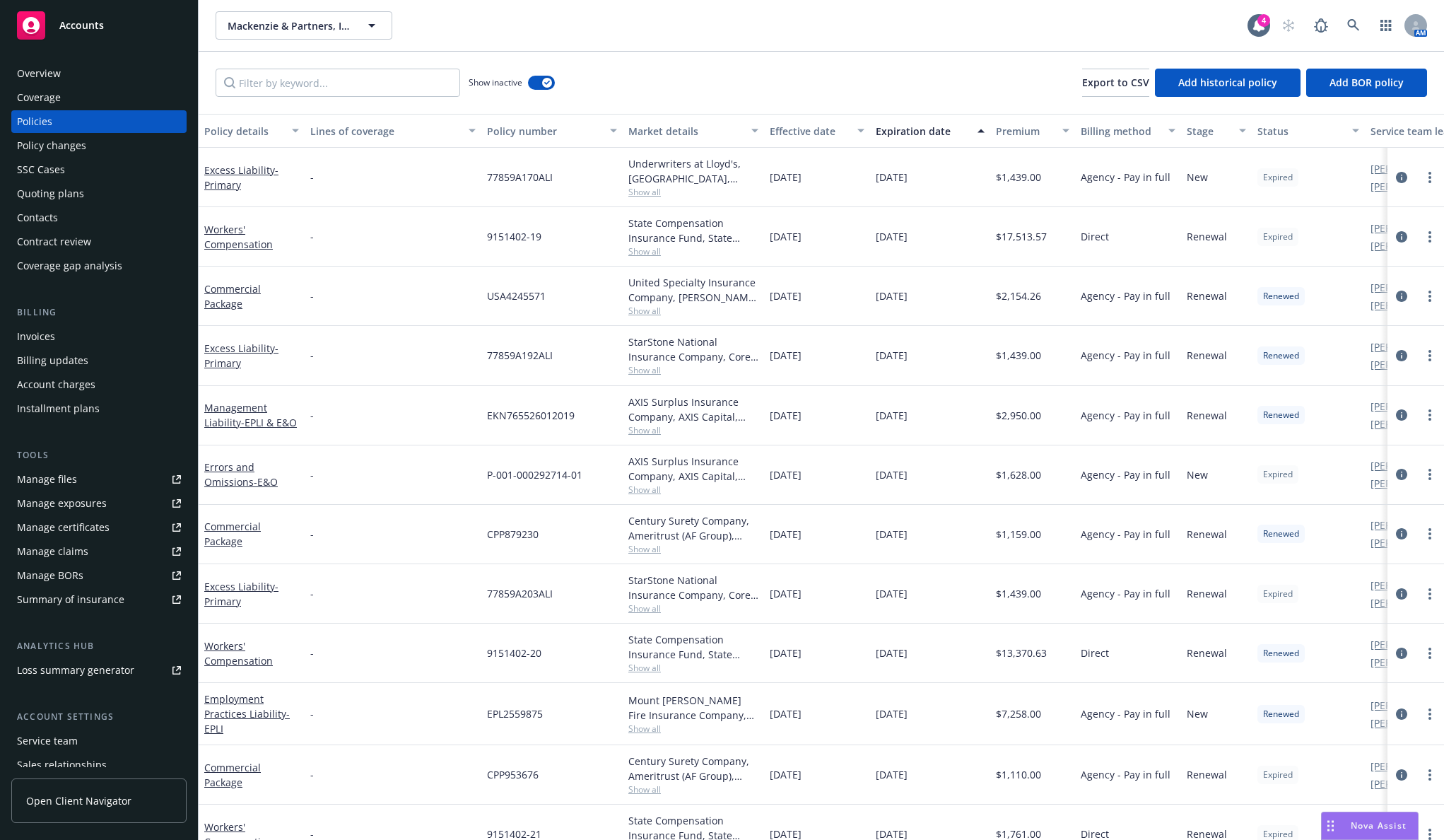
click at [950, 125] on div "Expiration date" at bounding box center [922, 131] width 93 height 15
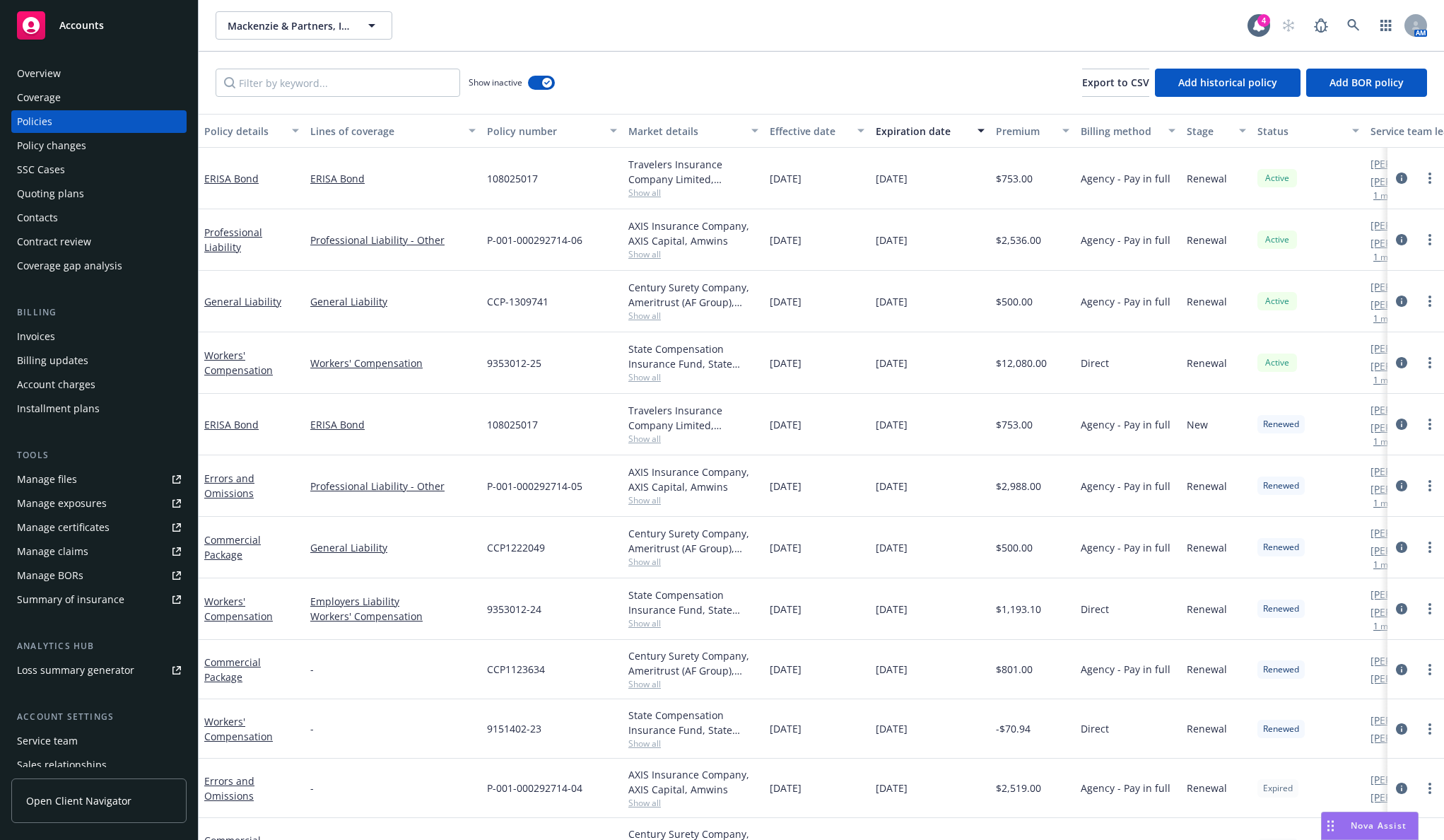
click at [86, 68] on div "Overview" at bounding box center [98, 74] width 164 height 23
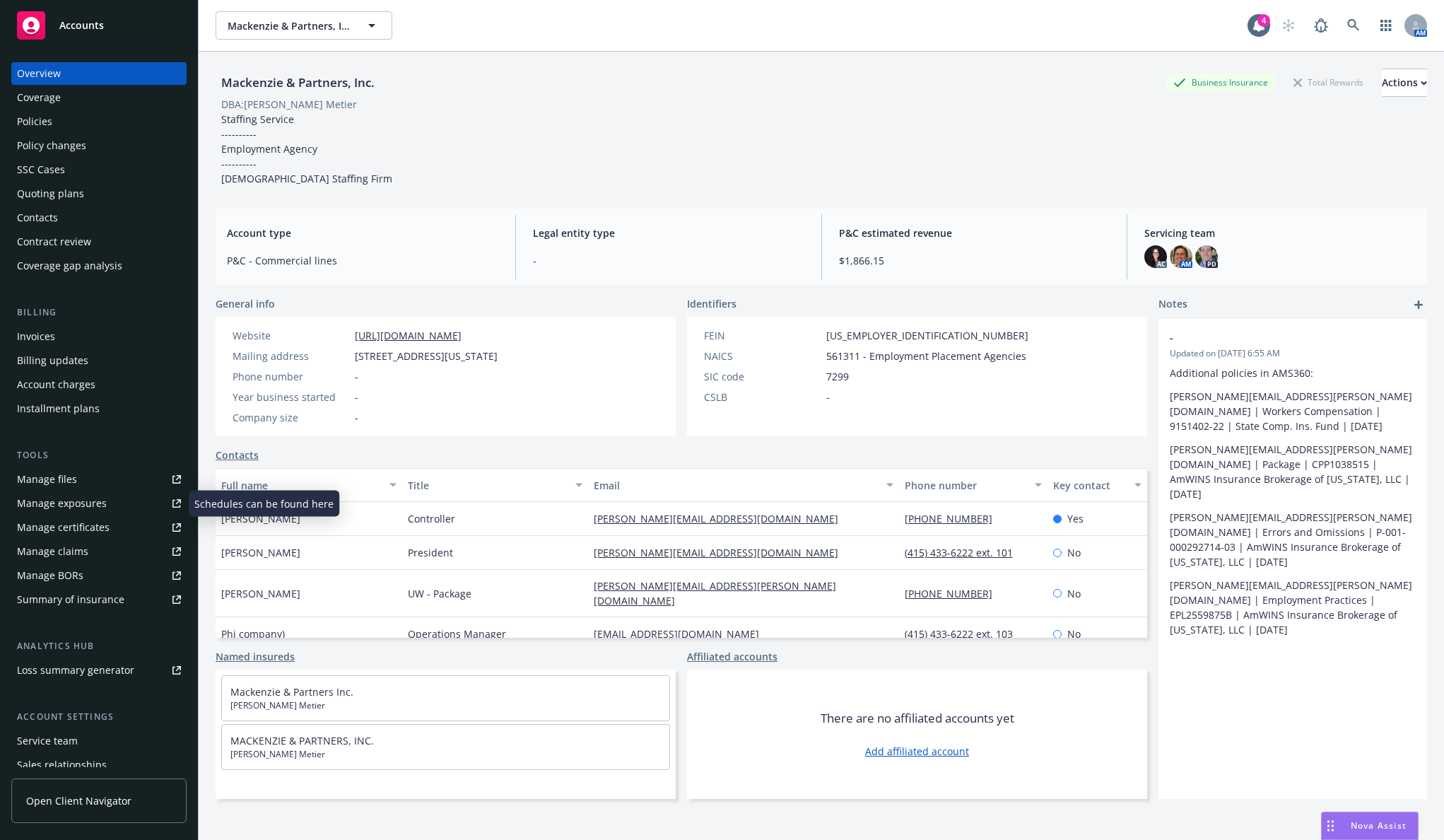
click at [95, 523] on div "Manage certificates" at bounding box center [63, 528] width 93 height 23
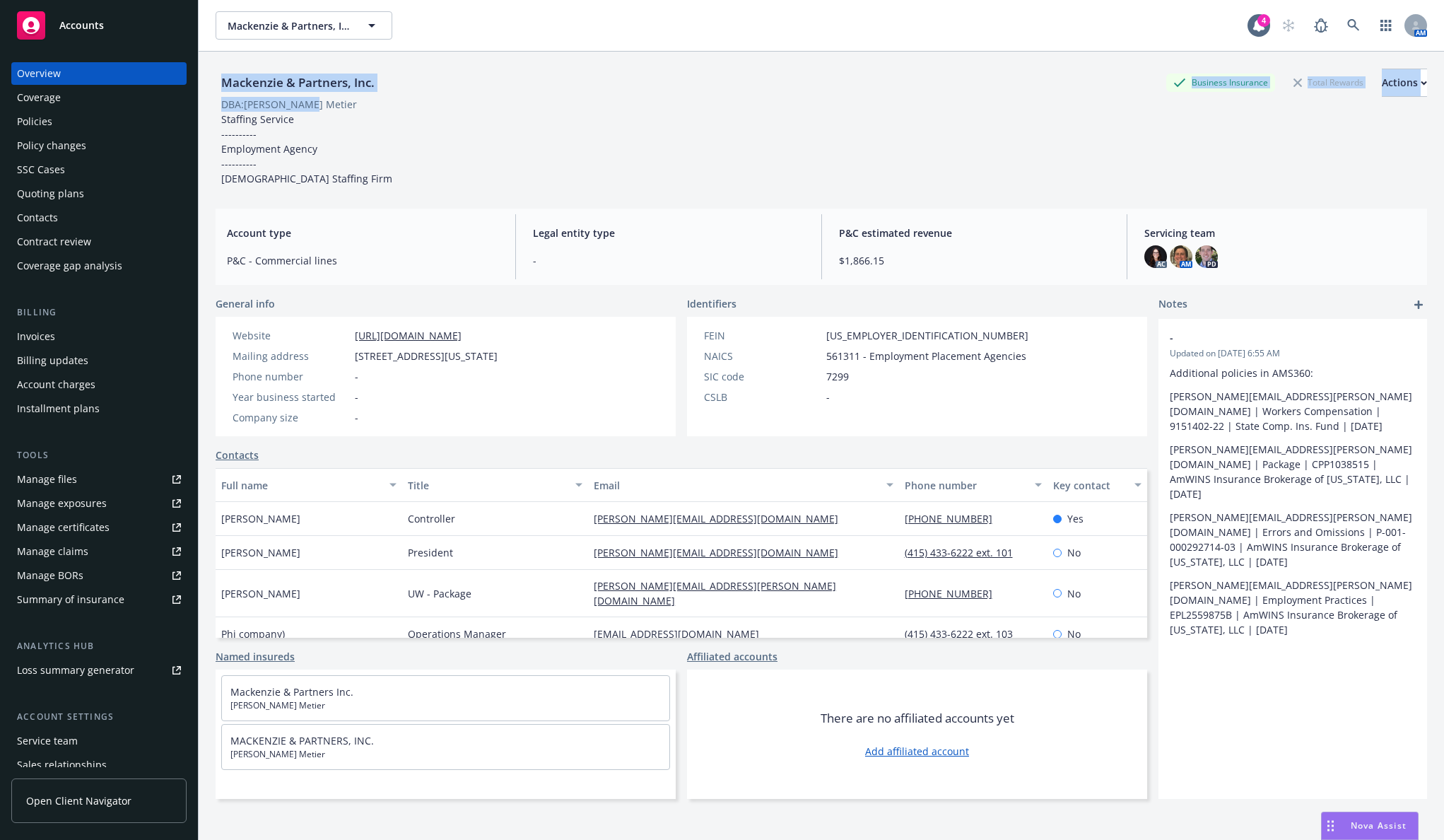
drag, startPoint x: 304, startPoint y: 108, endPoint x: 220, endPoint y: 87, distance: 86.6
click at [220, 87] on div "Mackenzie & Partners, Inc. Business Insurance Total Rewards Actions DBA: Truex …" at bounding box center [822, 127] width 1212 height 117
click at [267, 104] on div "DBA: Truex Metier" at bounding box center [288, 103] width 136 height 15
drag, startPoint x: 218, startPoint y: 79, endPoint x: 384, endPoint y: 88, distance: 166.2
click at [384, 88] on div "Mackenzie & Partners, Inc. Business Insurance Total Rewards Actions" at bounding box center [822, 82] width 1212 height 28
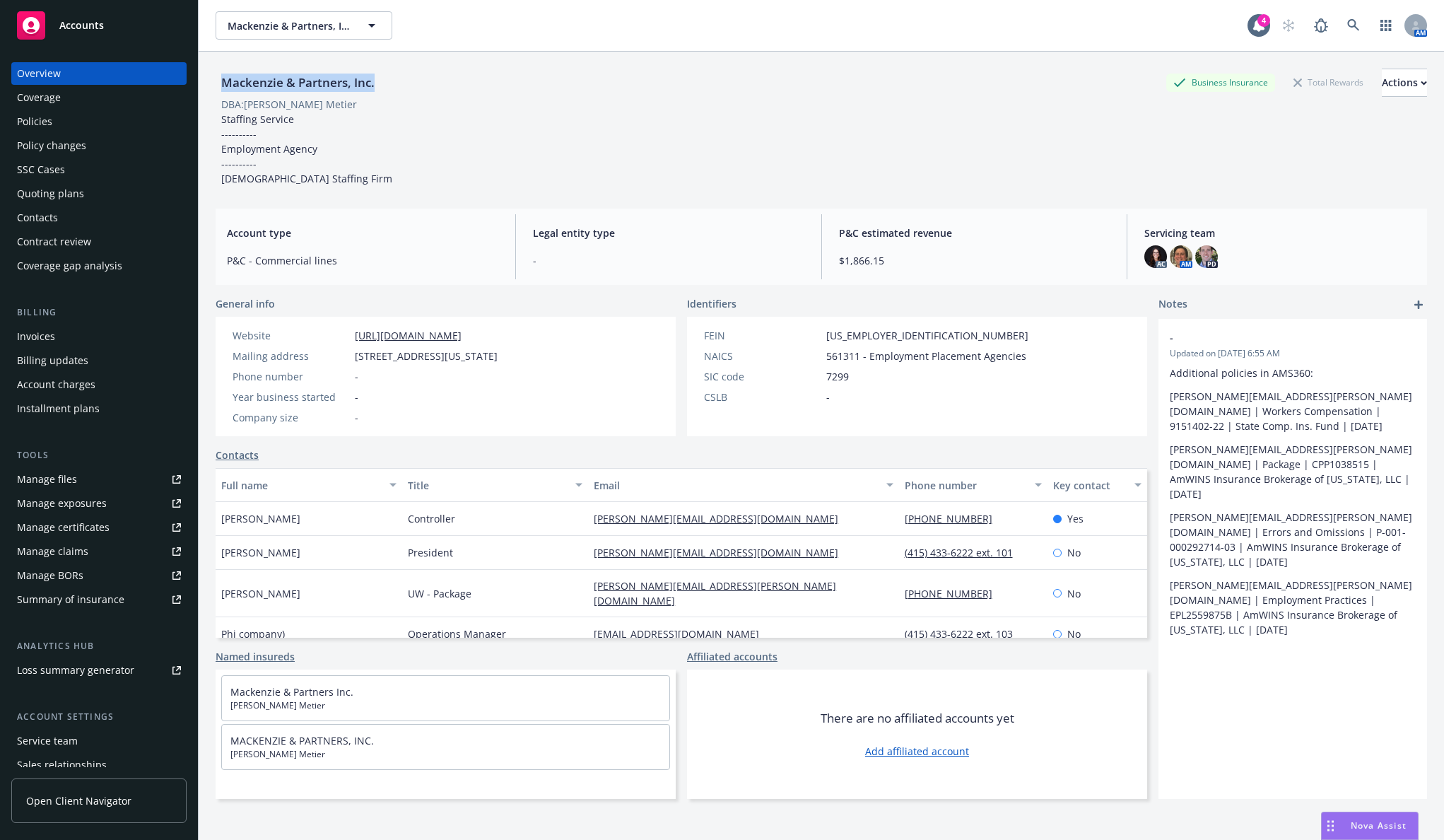
copy div "Mackenzie & Partners, Inc."
click at [1348, 25] on icon at bounding box center [1354, 25] width 12 height 12
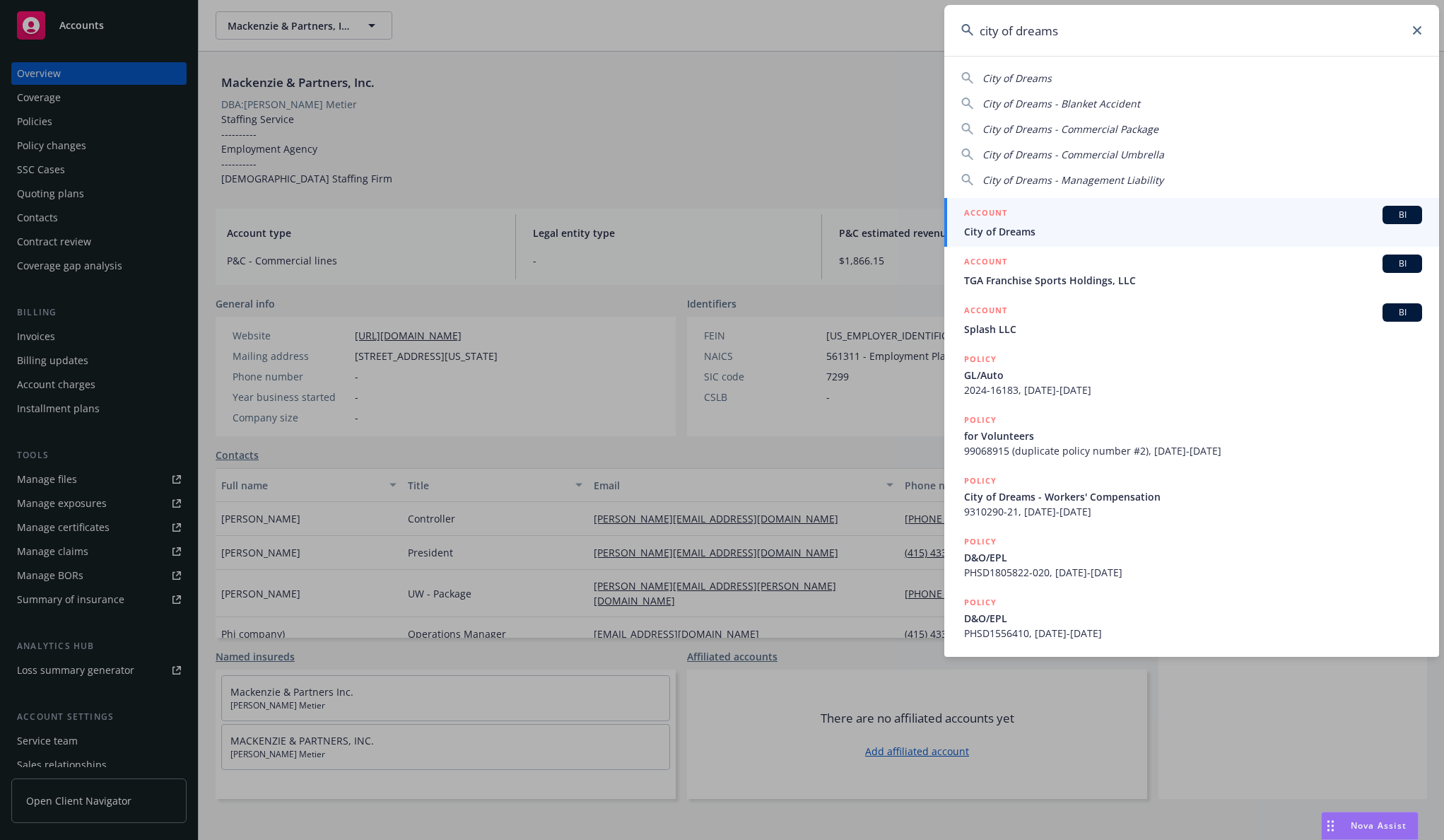
type input "city of dreams"
click at [1056, 229] on span "City of Dreams" at bounding box center [1193, 231] width 458 height 15
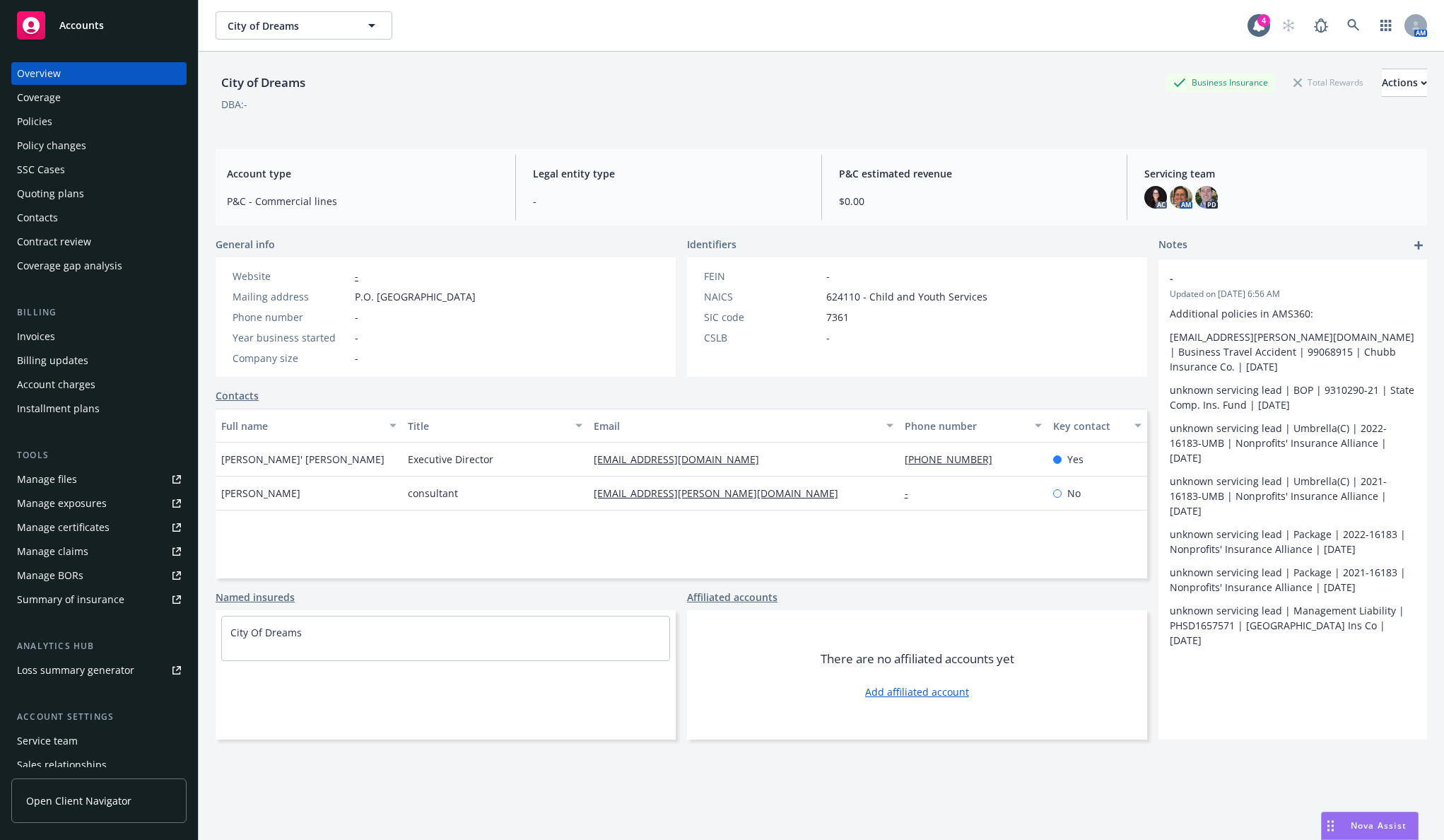
click at [86, 122] on div "Policies" at bounding box center [98, 122] width 164 height 23
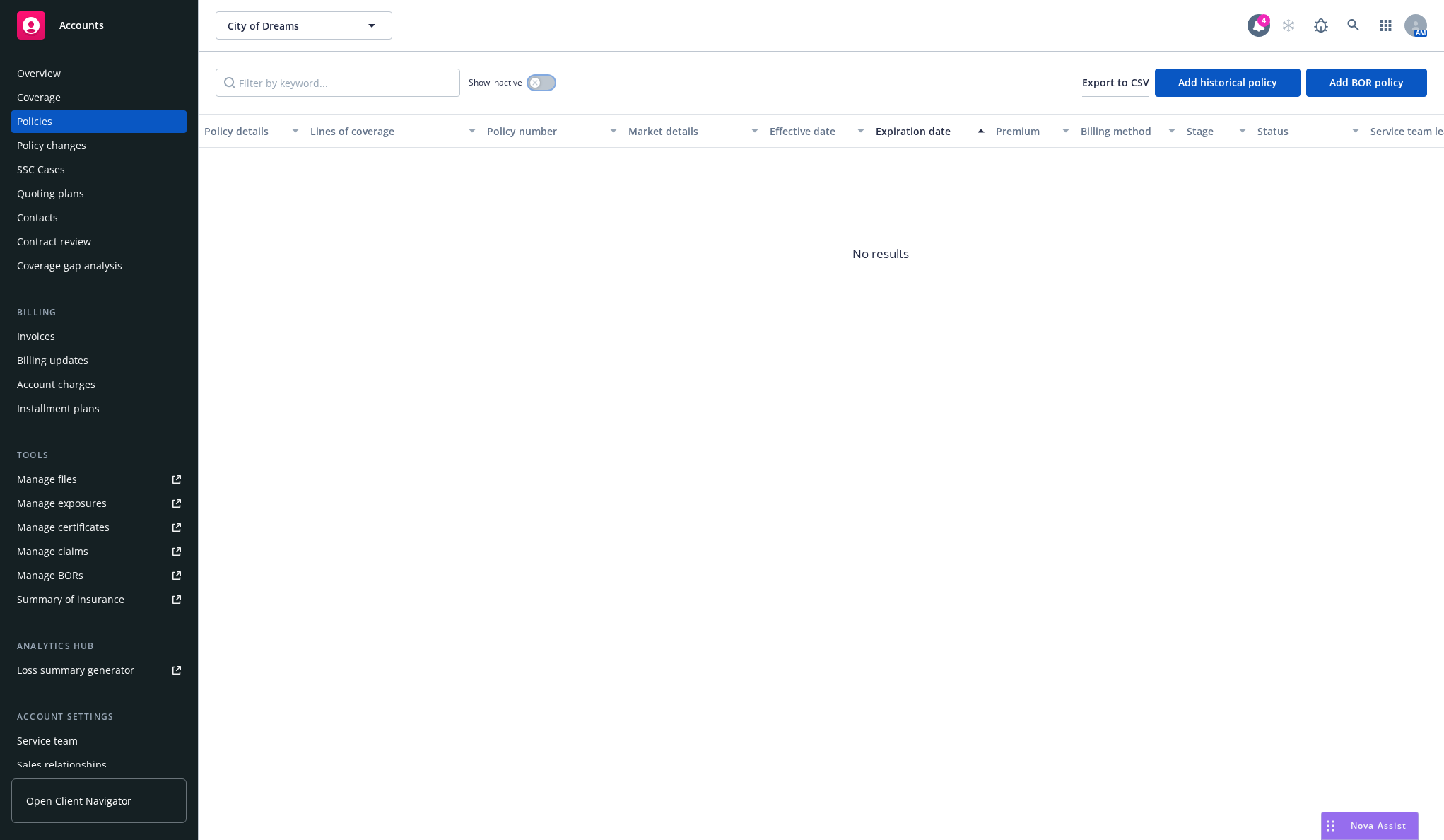
click at [541, 85] on button "button" at bounding box center [541, 82] width 27 height 14
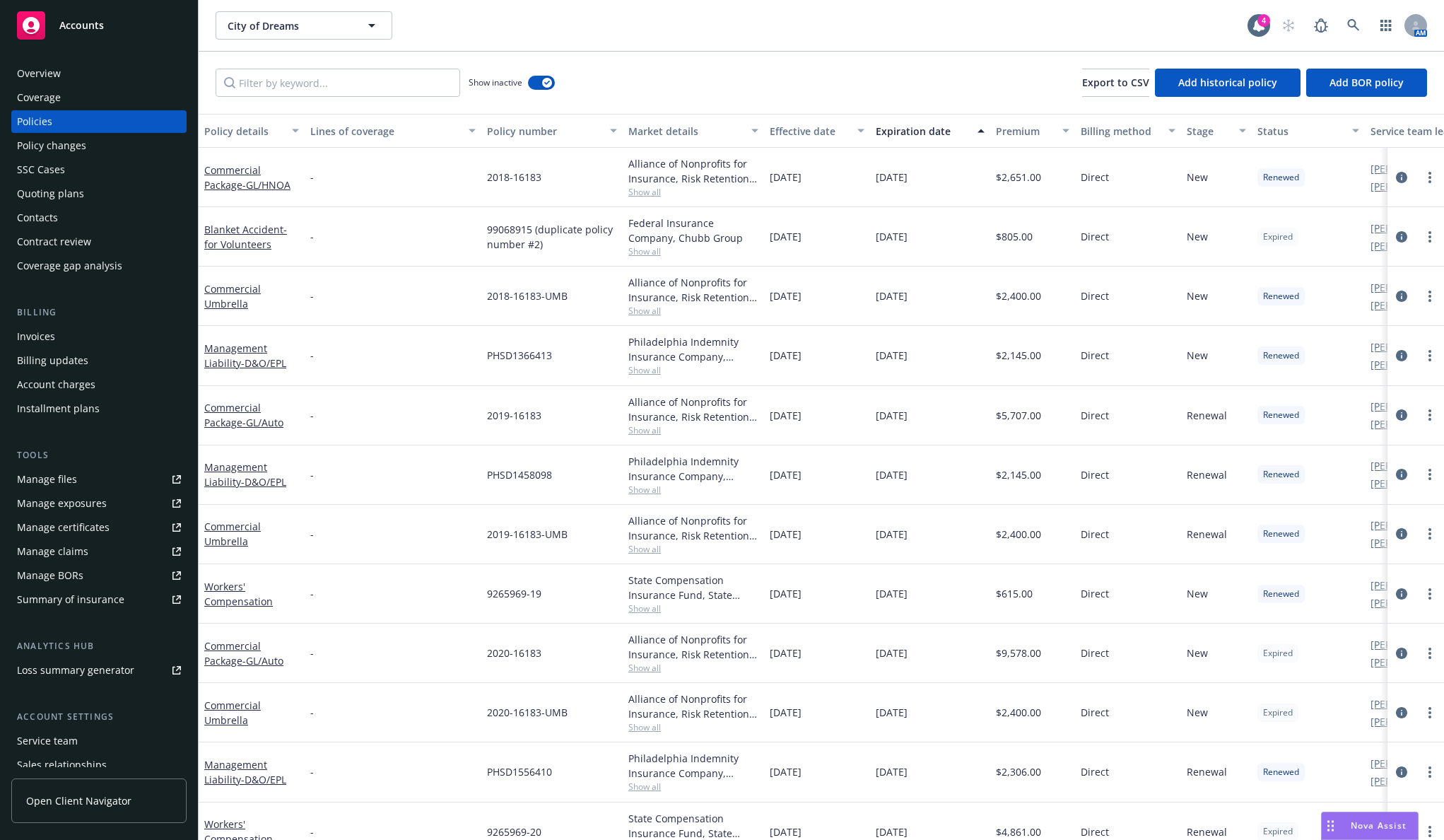
click at [938, 126] on div "Expiration date" at bounding box center [922, 131] width 93 height 15
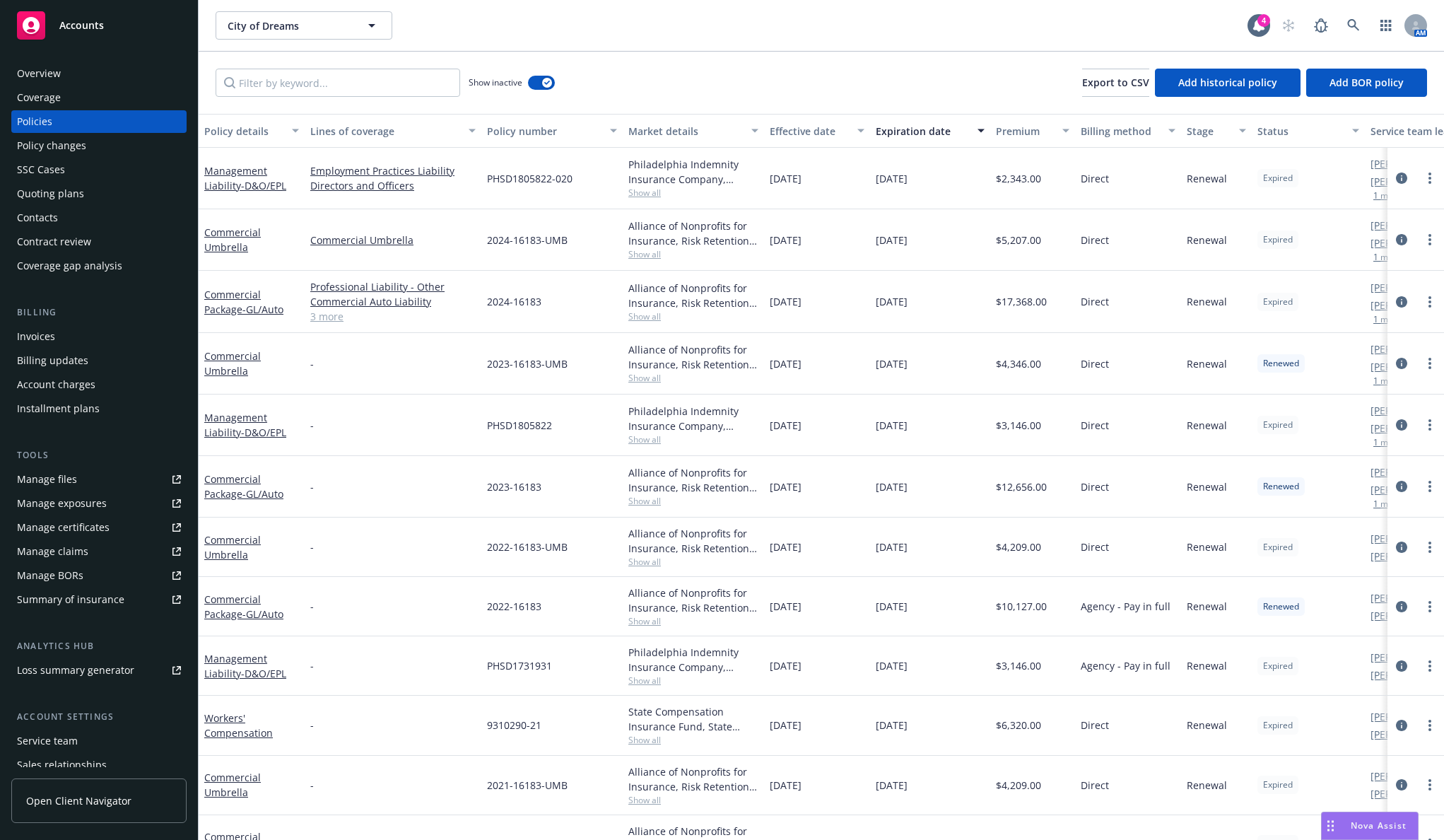
click at [643, 316] on span "Show all" at bounding box center [694, 317] width 130 height 12
click at [651, 253] on span "Show all" at bounding box center [694, 254] width 130 height 12
click at [744, 81] on div "Show inactive Export to CSV Add historical policy Add BOR policy" at bounding box center [822, 82] width 1246 height 62
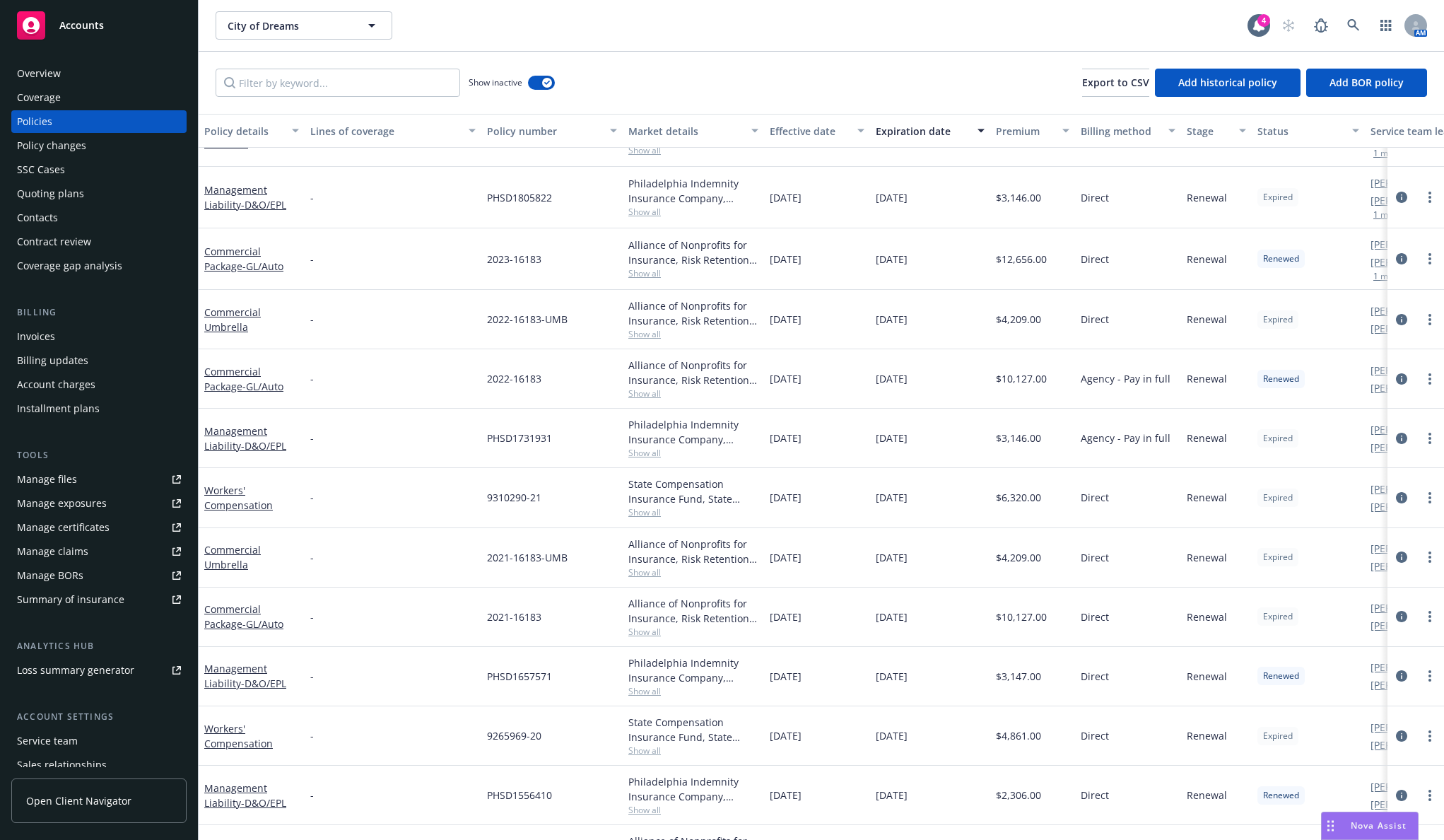
scroll to position [283, 0]
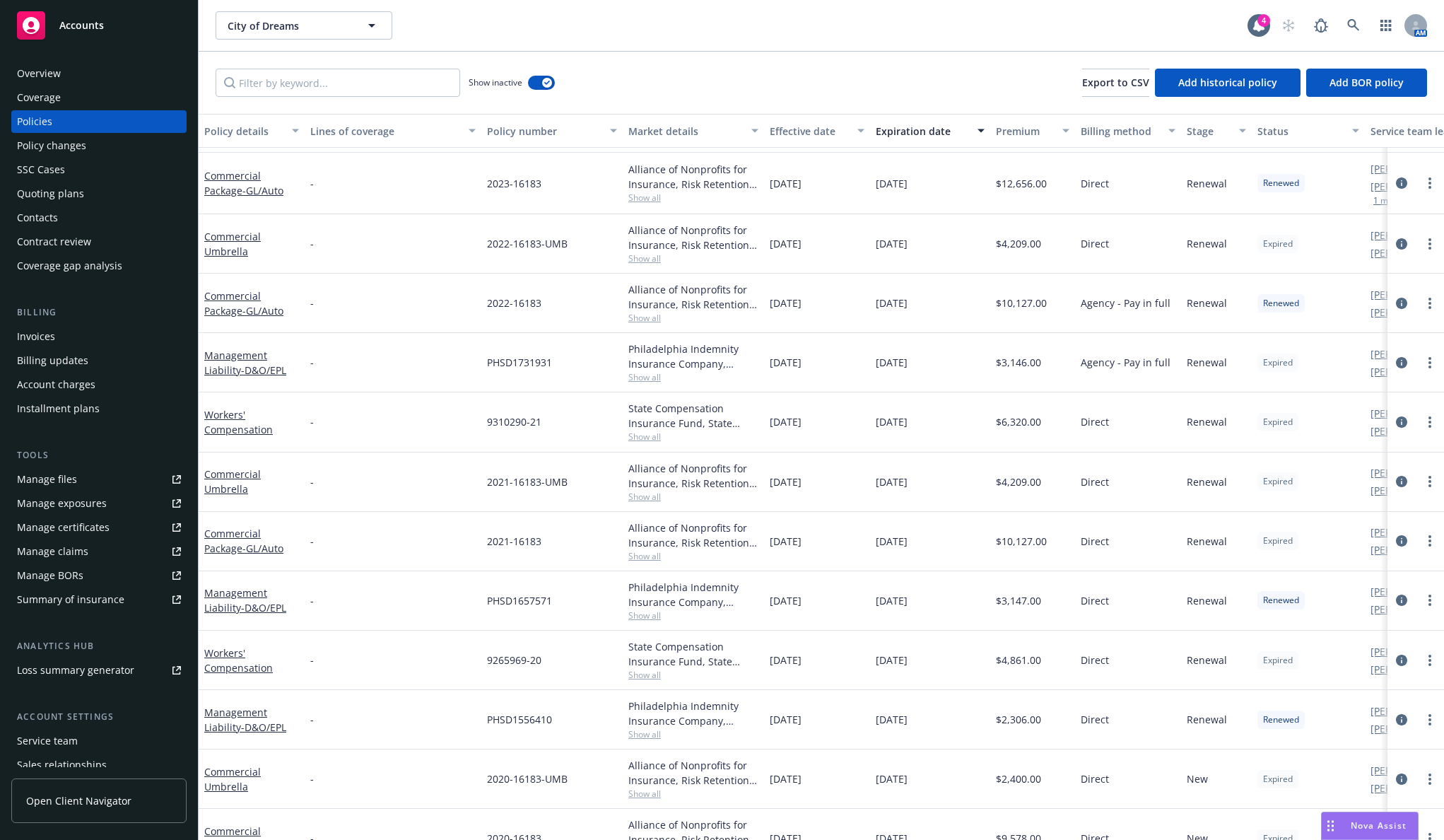
click at [648, 432] on span "Show all" at bounding box center [694, 437] width 130 height 12
click at [680, 408] on div "State Compensation Insurance Fund, State Compensation Insurance Fund (SCIF)" at bounding box center [694, 416] width 130 height 30
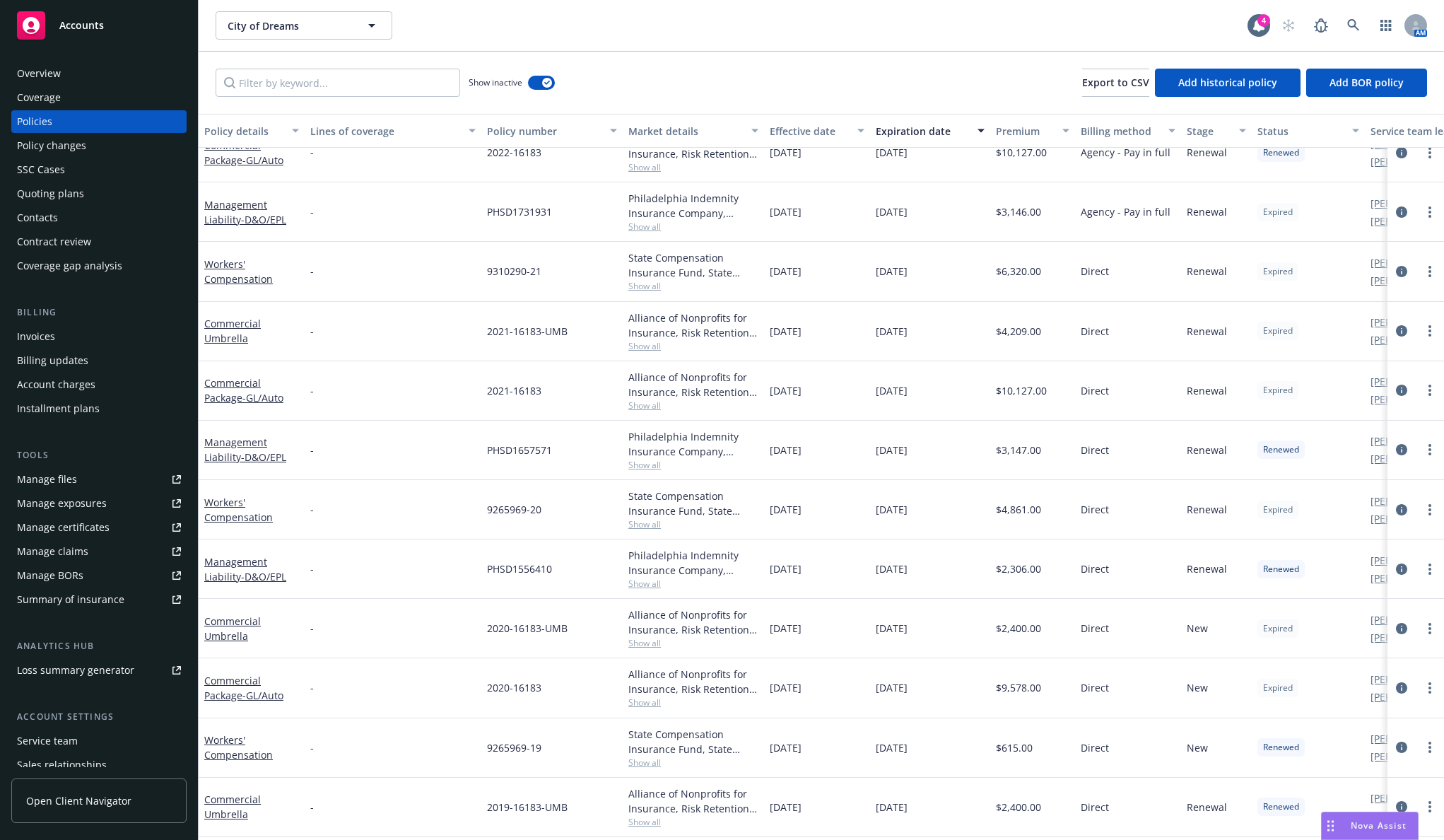
scroll to position [424, 0]
click at [657, 523] on span "Show all" at bounding box center [694, 523] width 130 height 12
click at [671, 508] on div "State Compensation Insurance Fund, State Compensation Insurance Fund (SCIF)" at bounding box center [694, 502] width 130 height 30
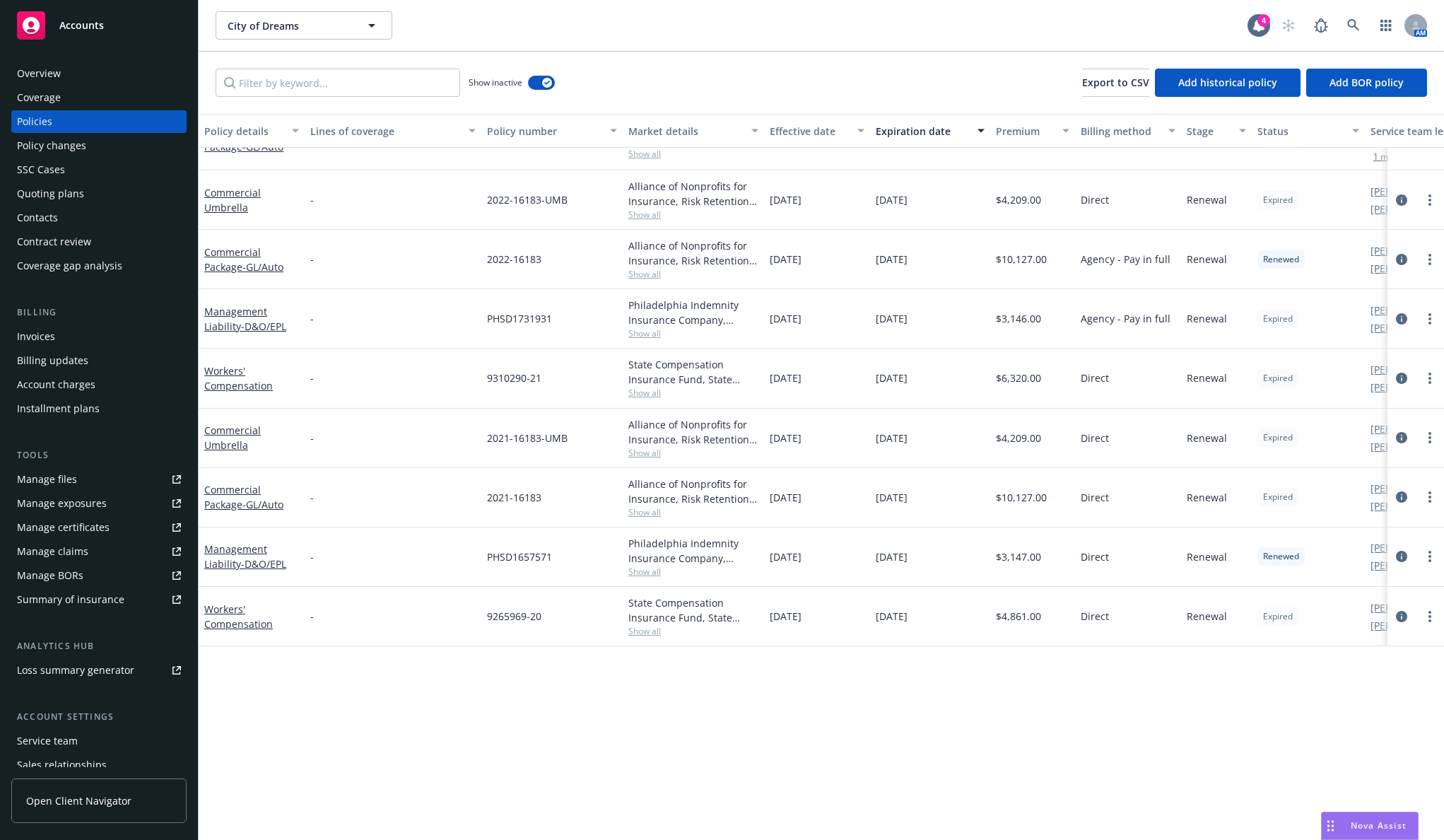
scroll to position [0, 0]
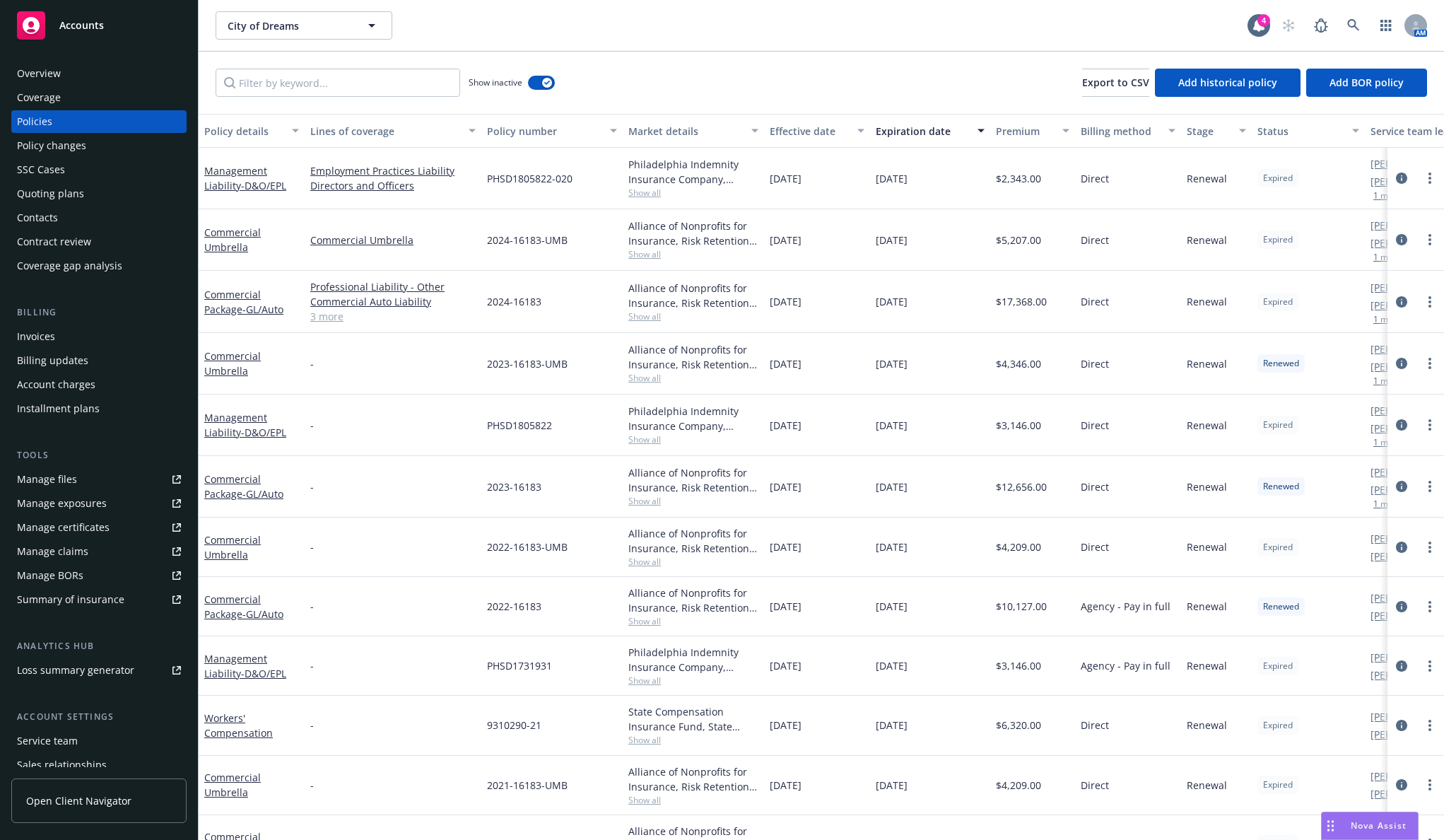
click at [447, 40] on div "City of Dreams City of Dreams 4 AM" at bounding box center [822, 25] width 1246 height 51
click at [645, 253] on span "Show all" at bounding box center [694, 254] width 130 height 12
click at [658, 89] on div "Show inactive Export to CSV Add historical policy Add BOR policy" at bounding box center [822, 82] width 1246 height 62
click at [648, 317] on span "Show all" at bounding box center [694, 317] width 130 height 12
click at [733, 82] on div "Show inactive Export to CSV Add historical policy Add BOR policy" at bounding box center [822, 82] width 1246 height 62
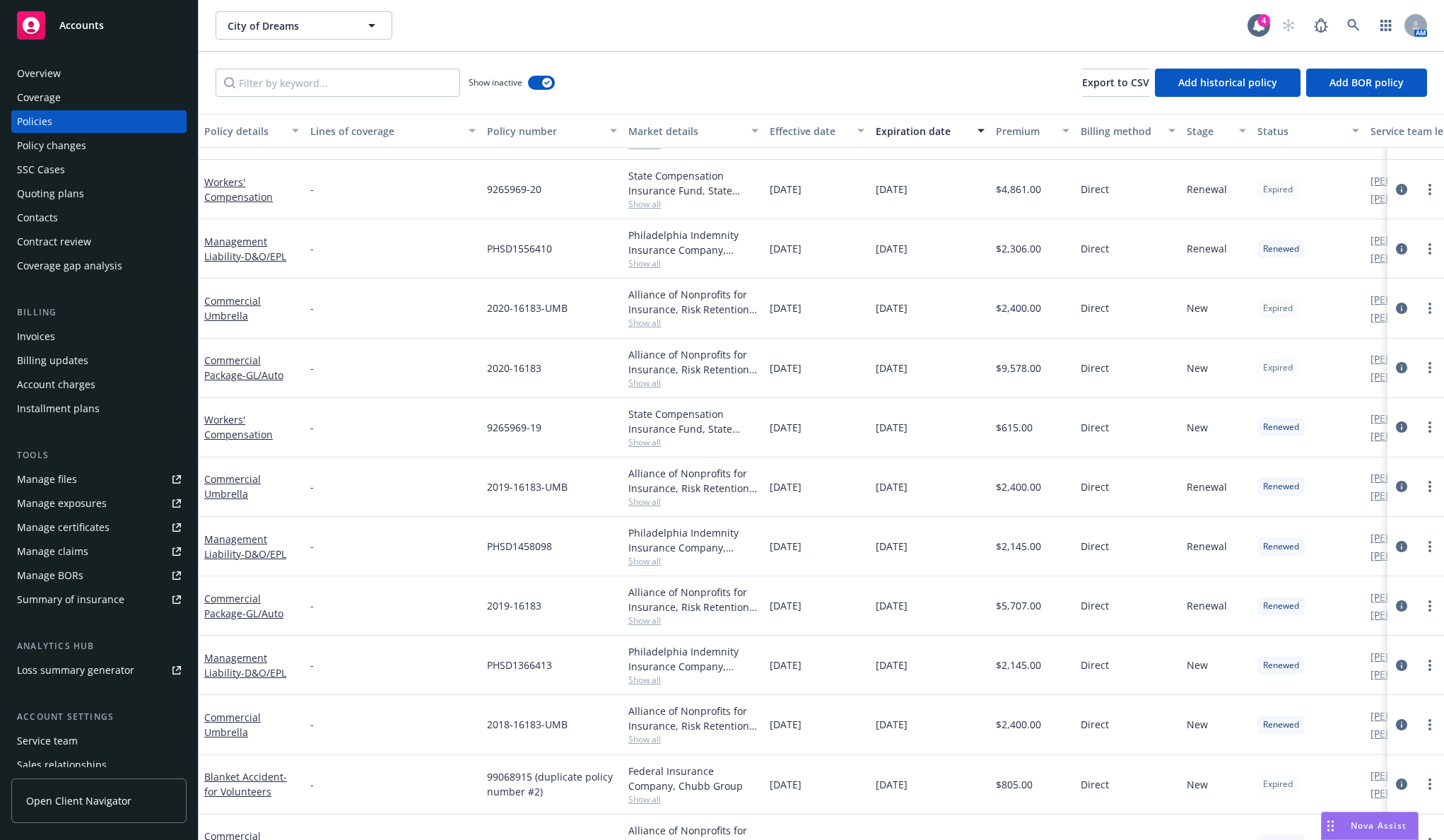
scroll to position [771, 0]
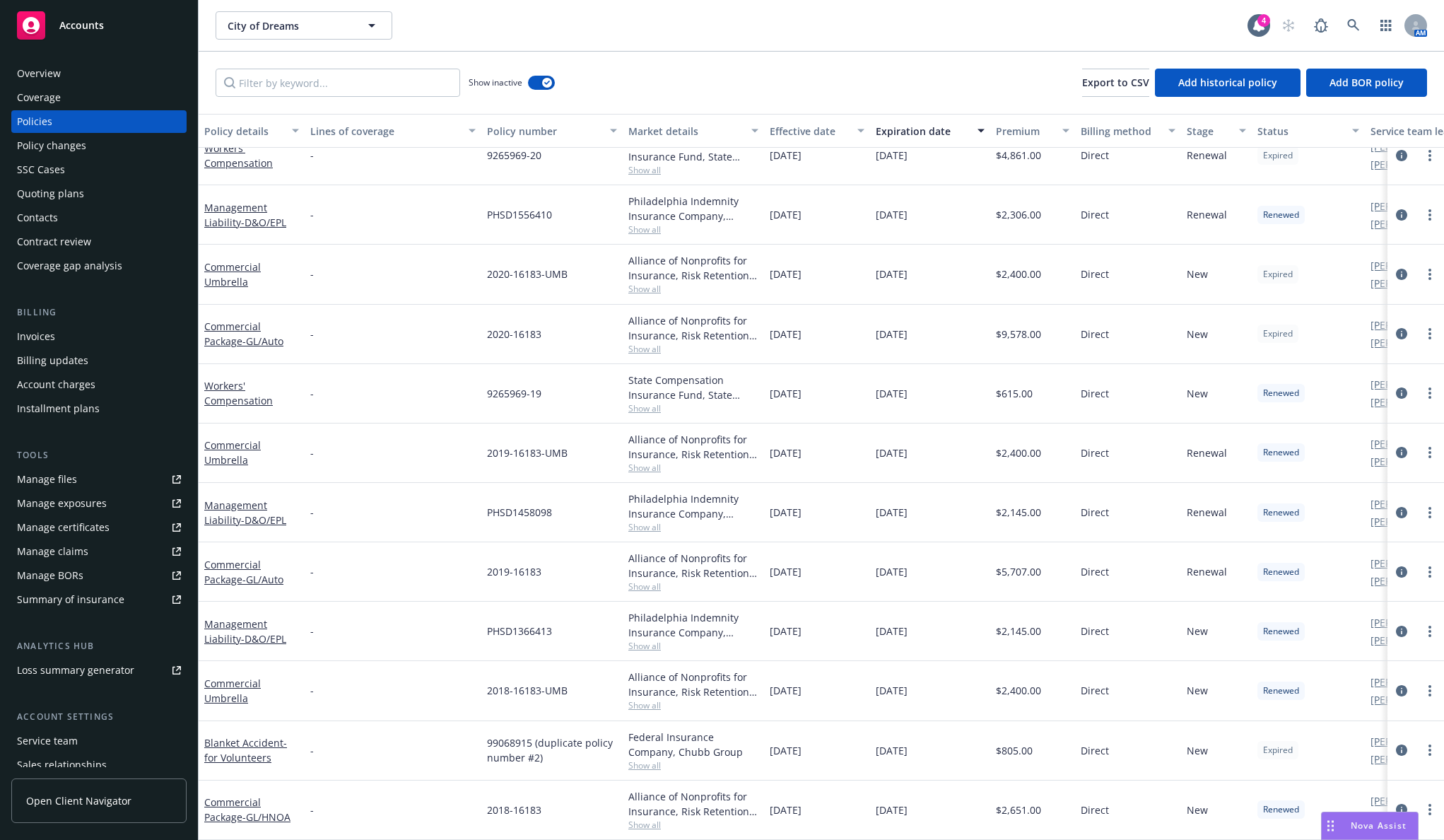
click at [514, 736] on span "99068915 (duplicate policy number #2)" at bounding box center [552, 751] width 130 height 30
copy span "99068915"
click at [1345, 20] on link at bounding box center [1354, 25] width 28 height 28
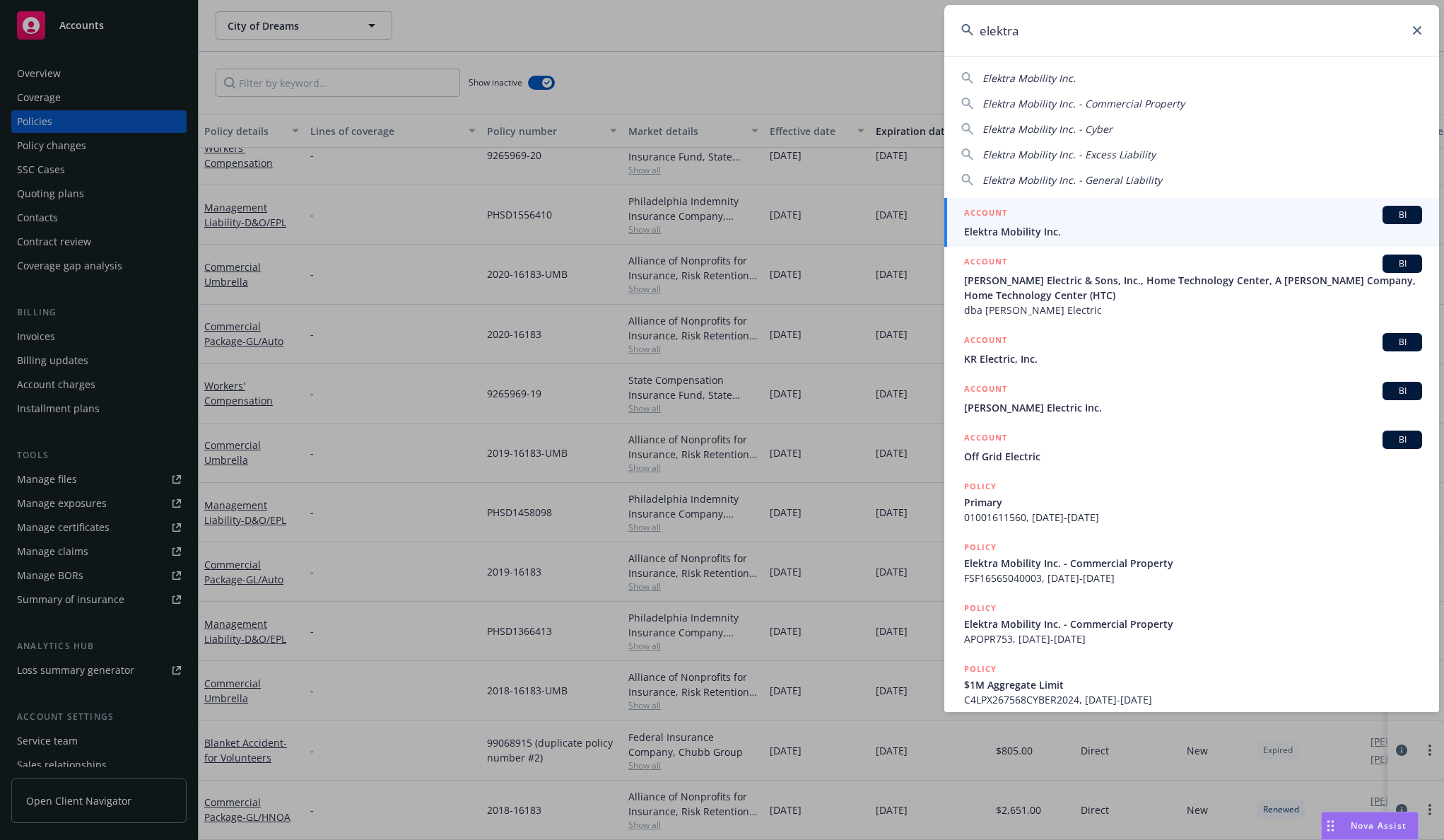
type input "elektra"
click at [1115, 216] on div "ACCOUNT BI" at bounding box center [1193, 215] width 458 height 18
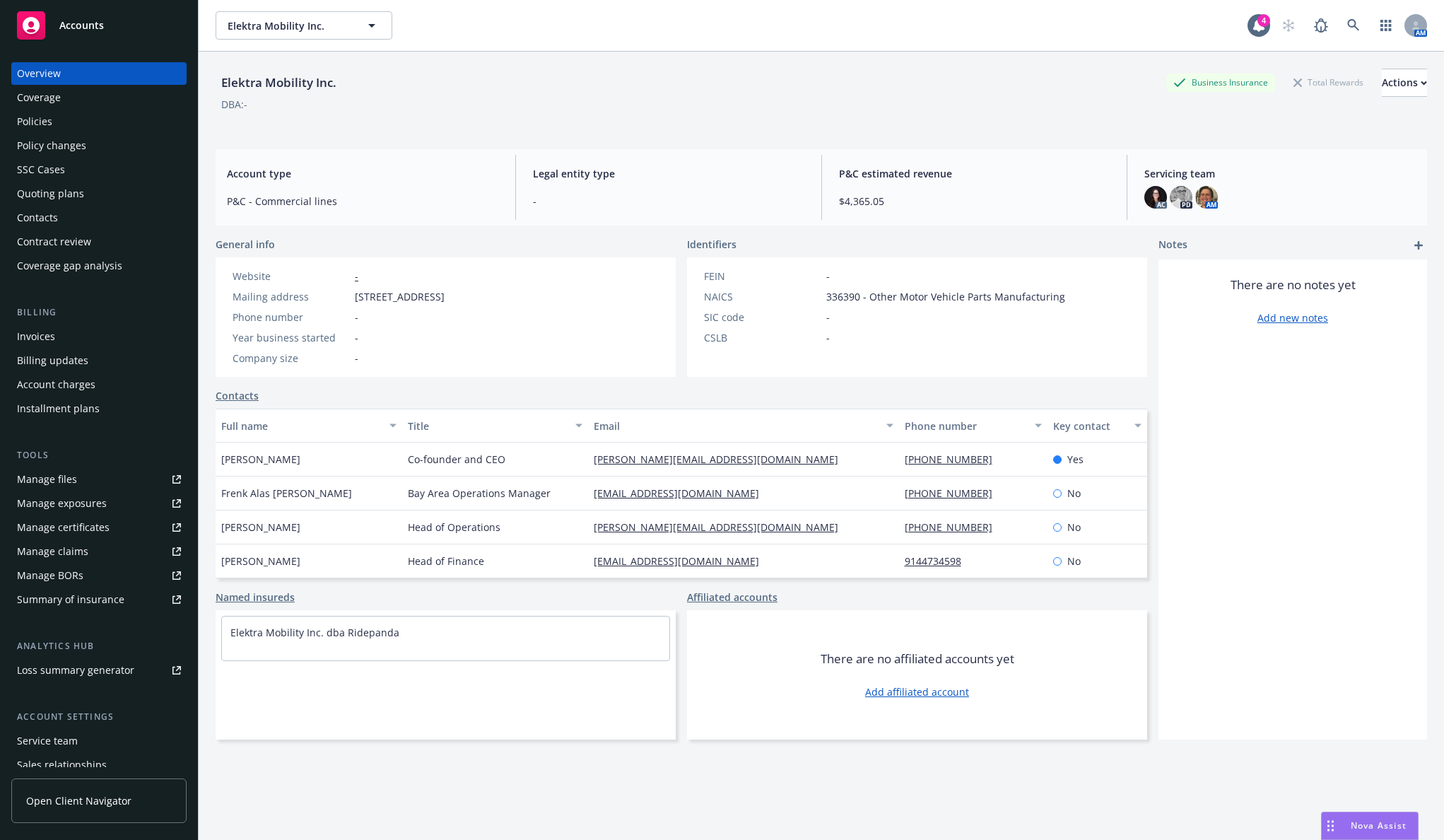
click at [143, 125] on div "Policies" at bounding box center [98, 122] width 164 height 23
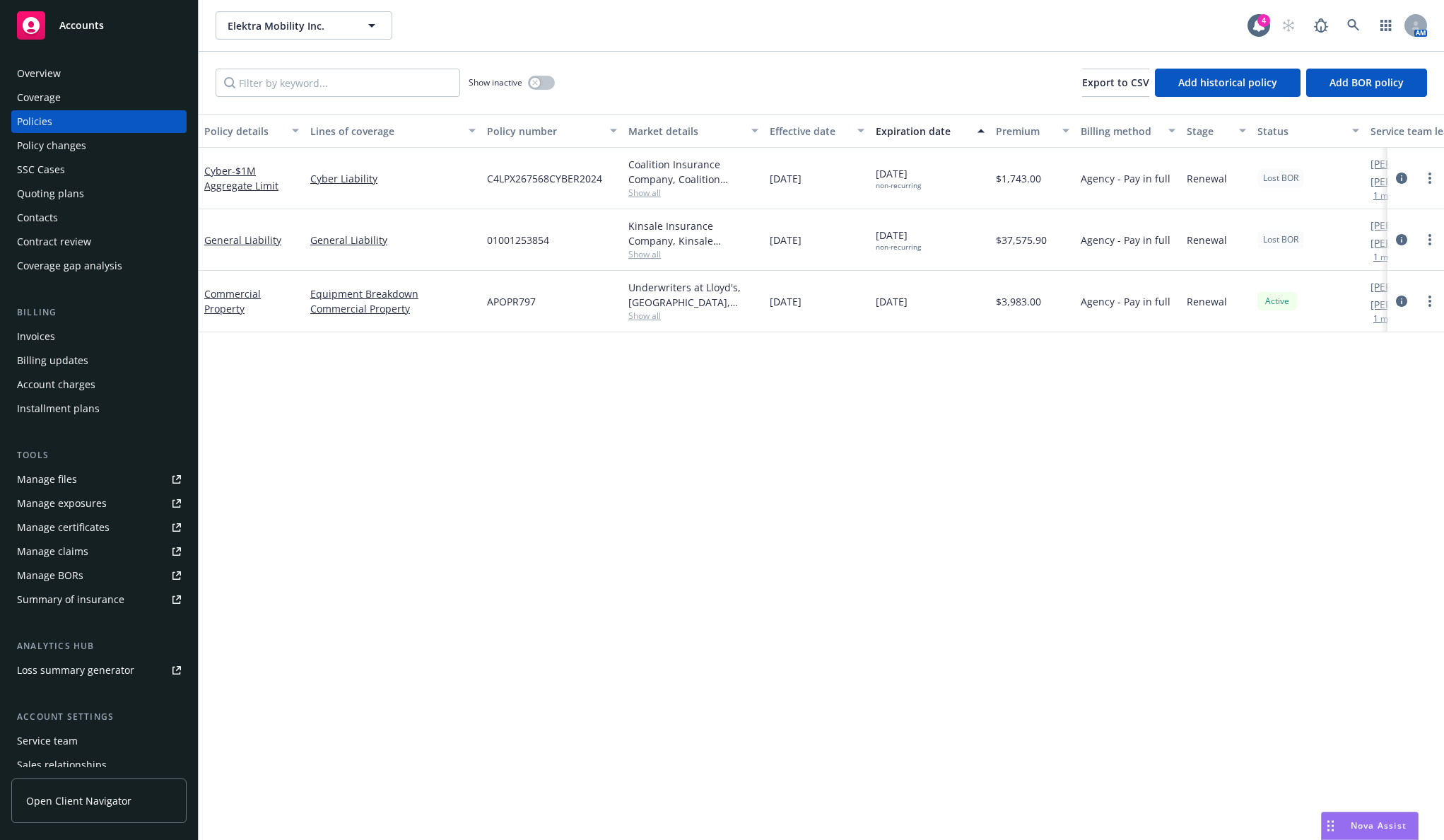
click at [366, 388] on div "Policy details Lines of coverage Policy number Market details Effective date Ex…" at bounding box center [822, 477] width 1246 height 726
click at [651, 317] on span "Show all" at bounding box center [694, 316] width 130 height 12
click at [883, 439] on div "Policy details Lines of coverage Policy number Market details Effective date Ex…" at bounding box center [822, 477] width 1246 height 726
click at [278, 390] on div "Policy details Lines of coverage Policy number Market details Effective date Ex…" at bounding box center [822, 477] width 1246 height 726
click at [521, 303] on span "APOPR797" at bounding box center [512, 301] width 49 height 15
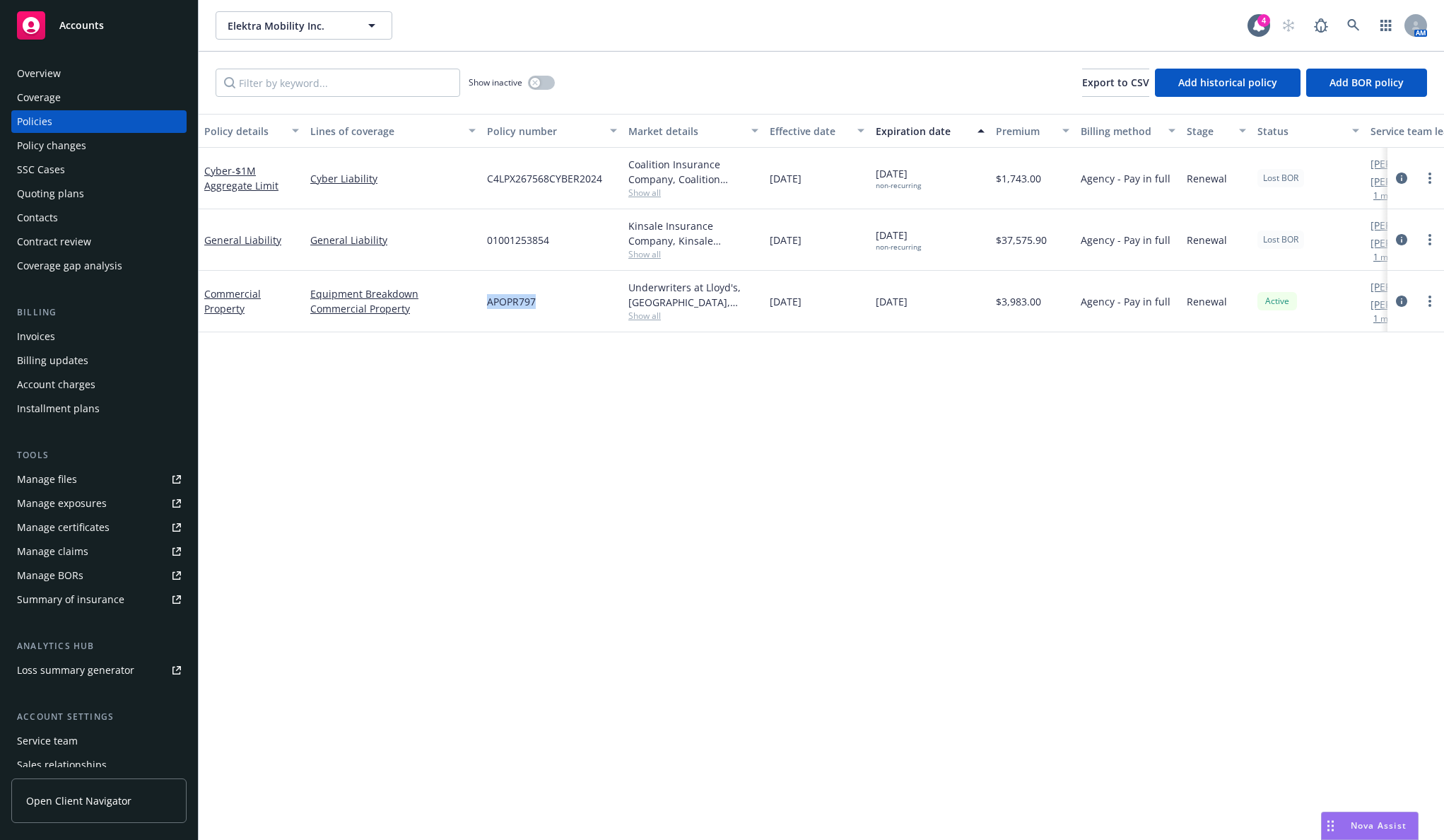
click at [521, 303] on span "APOPR797" at bounding box center [512, 301] width 49 height 15
copy span "APOPR797"
click at [345, 431] on div "Policy details Lines of coverage Policy number Market details Effective date Ex…" at bounding box center [822, 477] width 1246 height 726
click at [401, 446] on div "Policy details Lines of coverage Policy number Market details Effective date Ex…" at bounding box center [822, 477] width 1246 height 726
click at [354, 445] on div "Policy details Lines of coverage Policy number Market details Effective date Ex…" at bounding box center [822, 477] width 1246 height 726
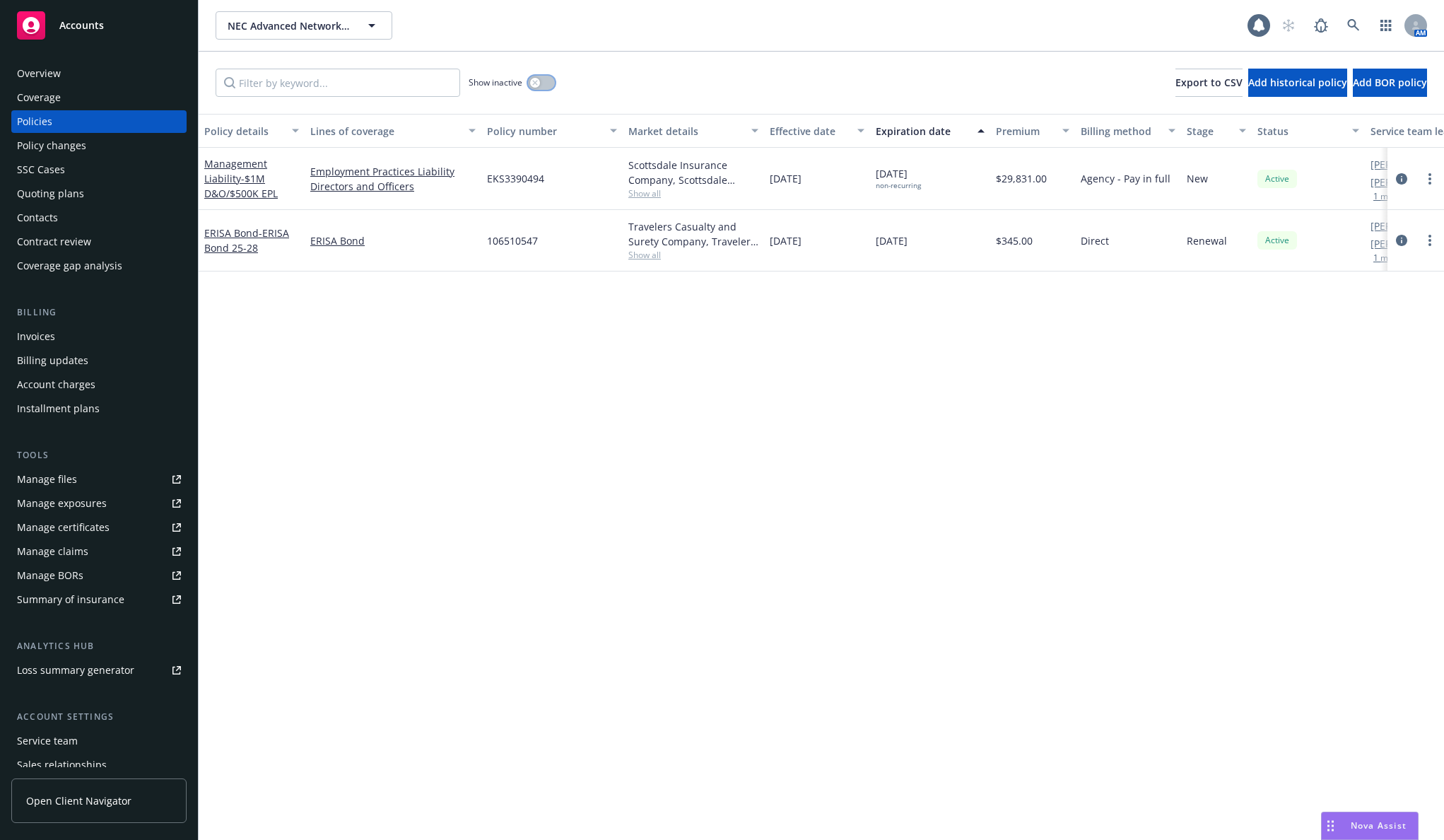
click at [531, 87] on button "button" at bounding box center [541, 82] width 27 height 14
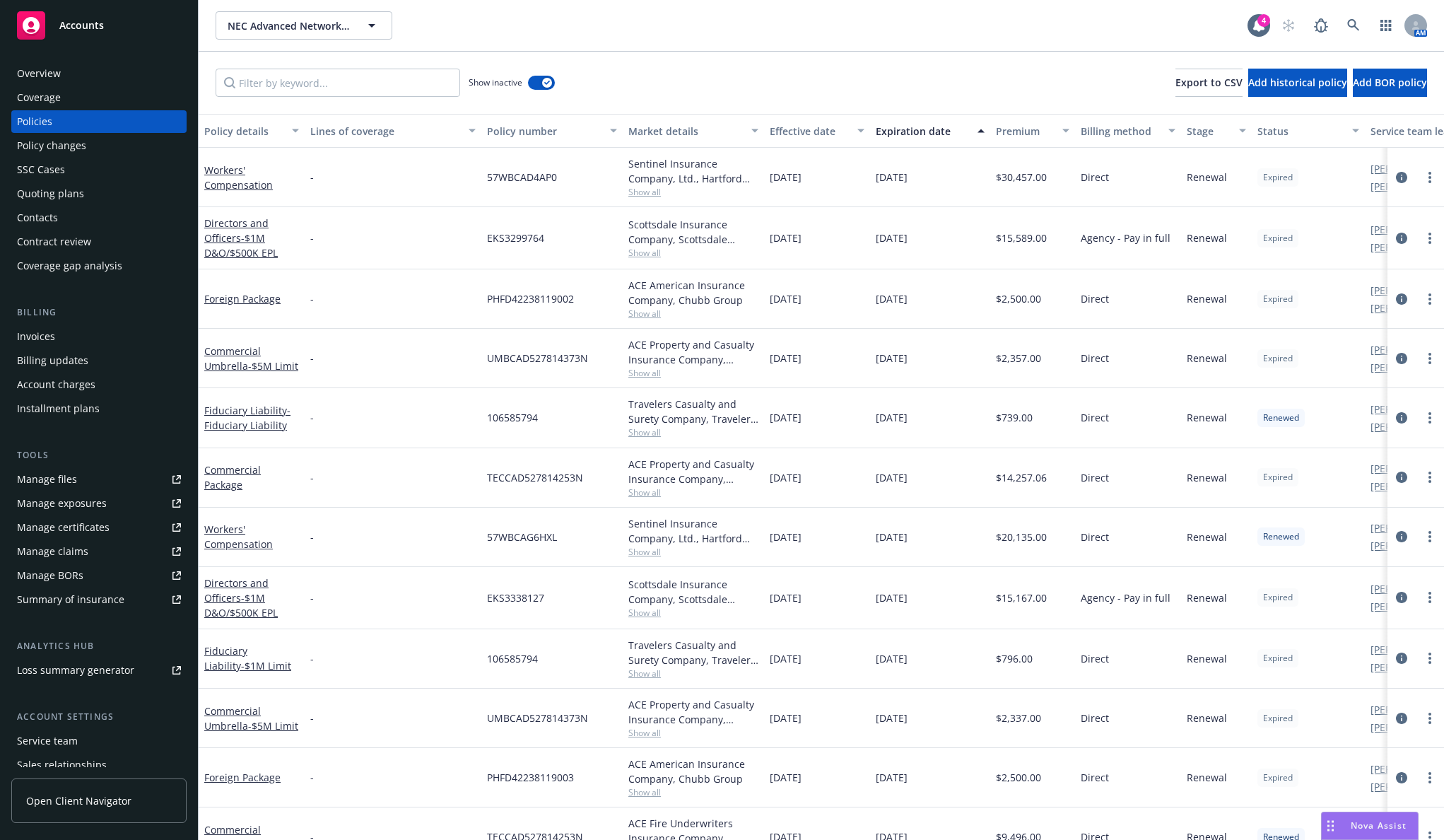
click at [947, 136] on div "Expiration date" at bounding box center [922, 131] width 93 height 15
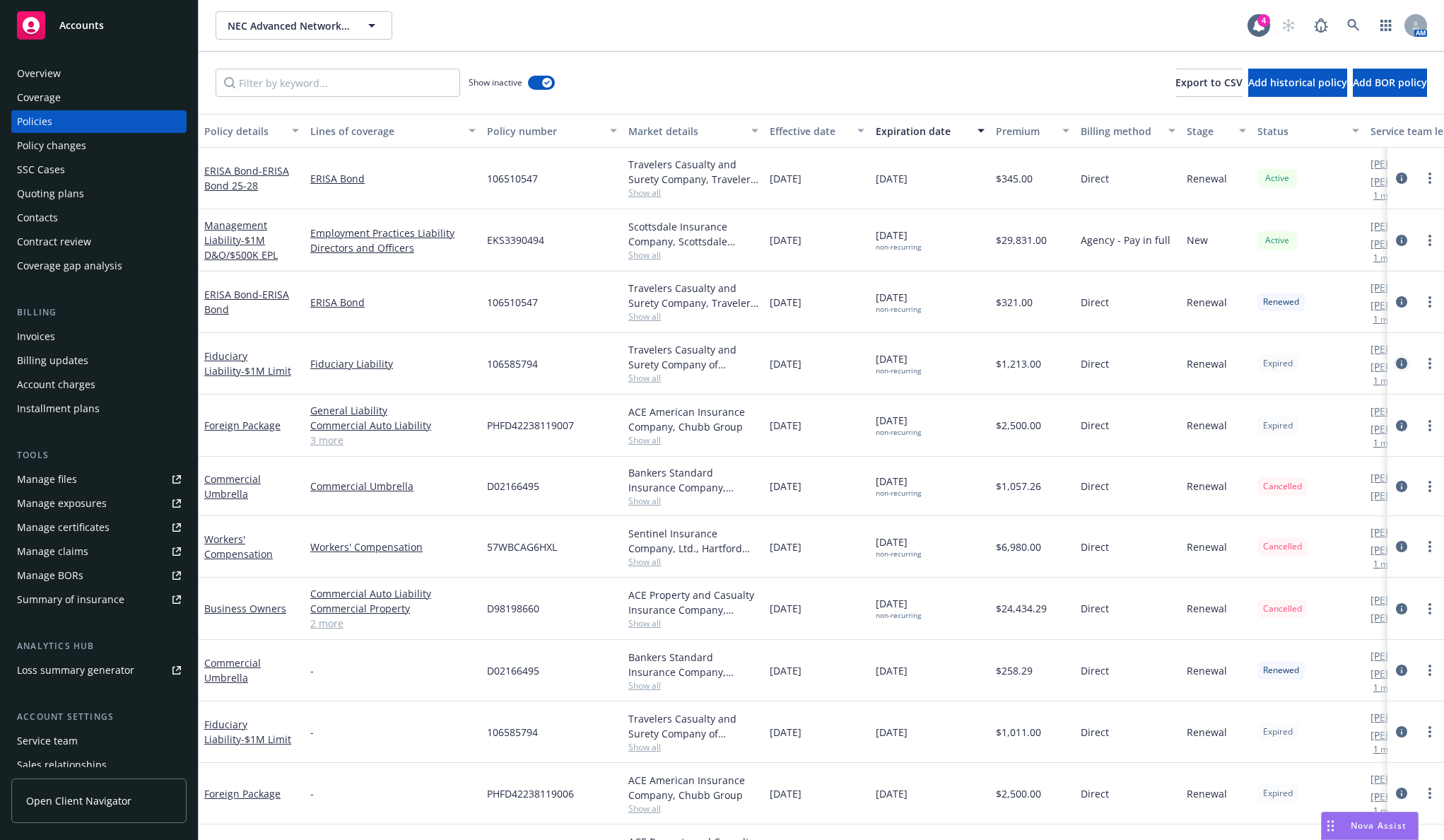
click at [1396, 363] on icon "circleInformation" at bounding box center [1401, 363] width 11 height 11
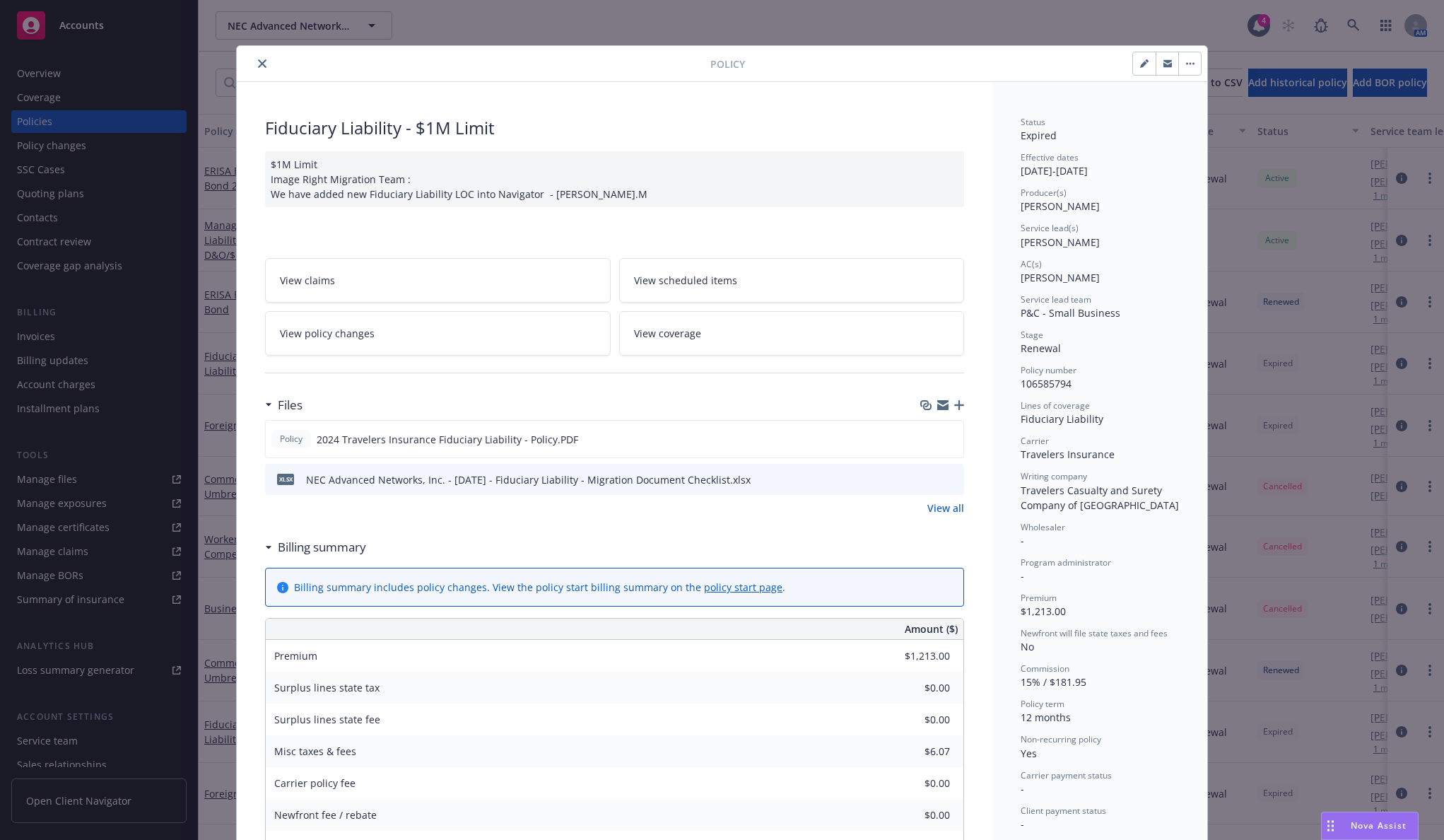
click at [258, 64] on icon "close" at bounding box center [262, 64] width 9 height 9
